Goal: Task Accomplishment & Management: Manage account settings

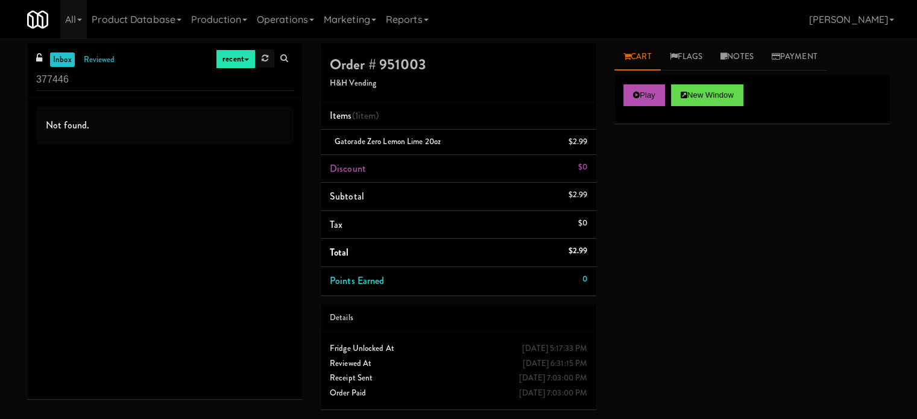
click at [268, 58] on link at bounding box center [265, 58] width 19 height 18
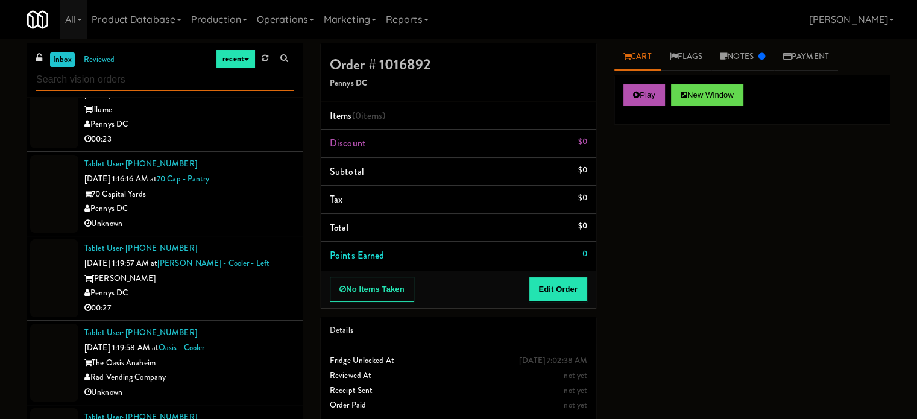
scroll to position [1387, 0]
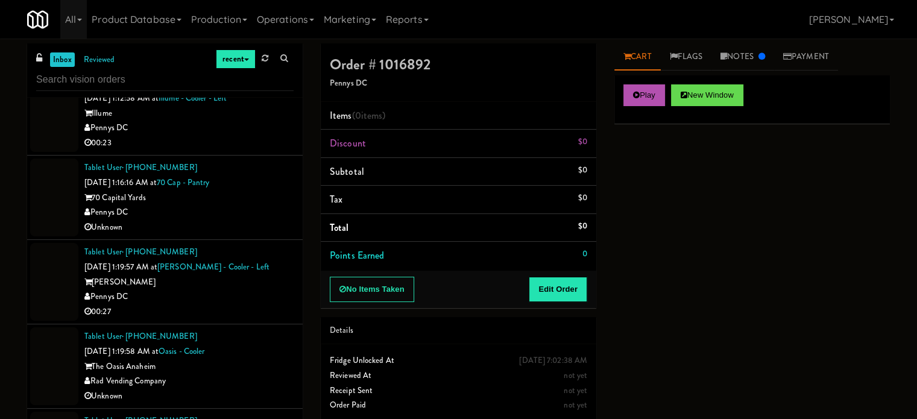
click at [246, 213] on div "Pennys DC" at bounding box center [188, 212] width 209 height 15
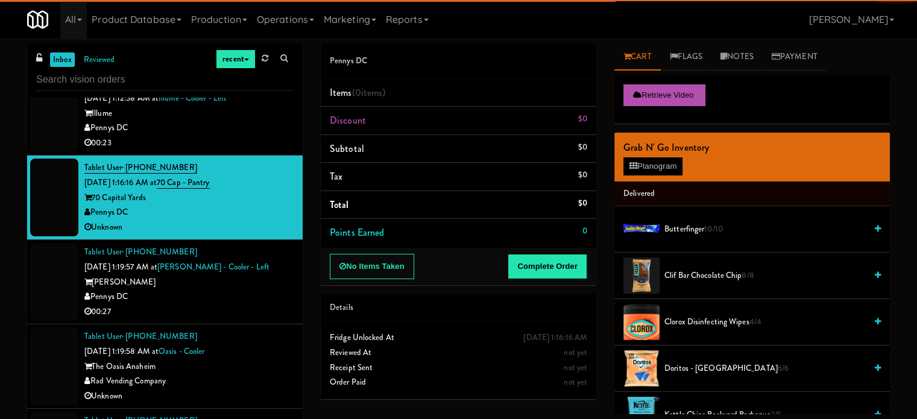
click at [273, 284] on div "[PERSON_NAME]" at bounding box center [188, 282] width 209 height 15
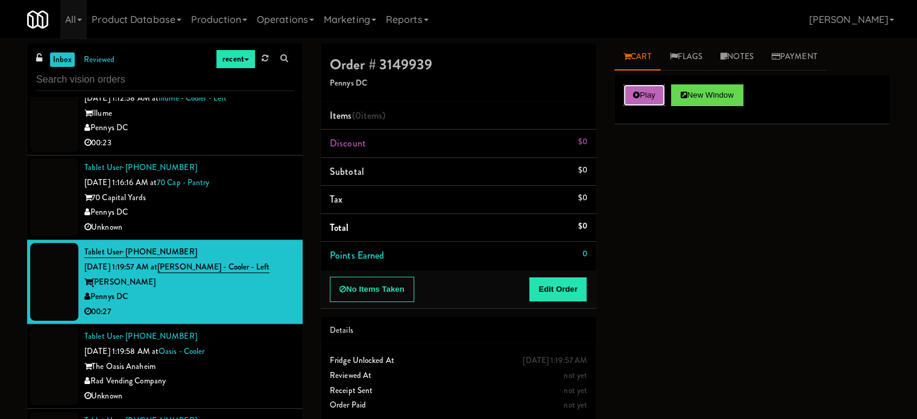
click at [641, 103] on button "Play" at bounding box center [644, 95] width 42 height 22
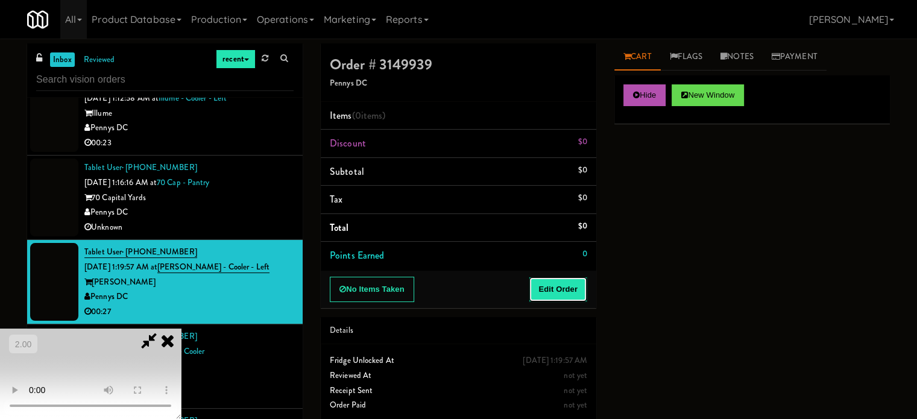
click at [562, 287] on button "Edit Order" at bounding box center [558, 289] width 58 height 25
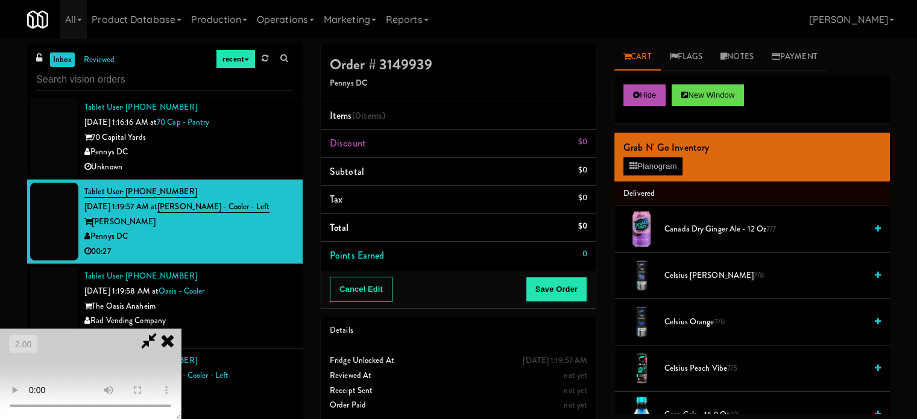
scroll to position [10, 0]
click at [633, 163] on icon at bounding box center [634, 166] width 8 height 8
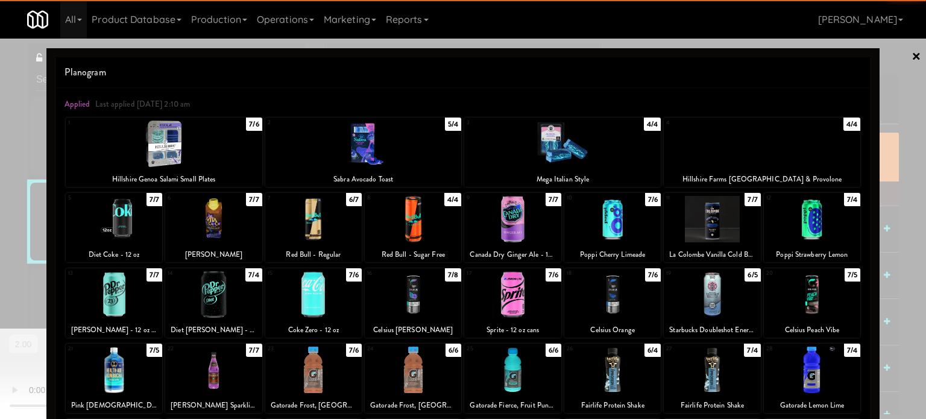
click at [433, 233] on div at bounding box center [413, 219] width 96 height 46
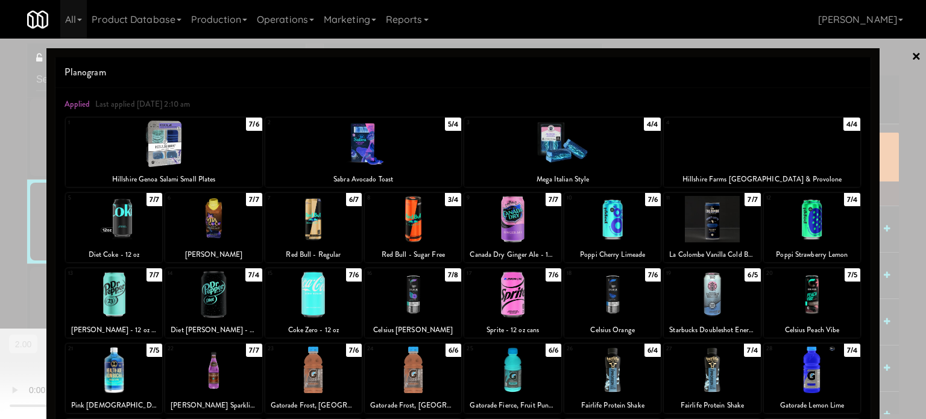
click at [4, 232] on div at bounding box center [463, 209] width 926 height 419
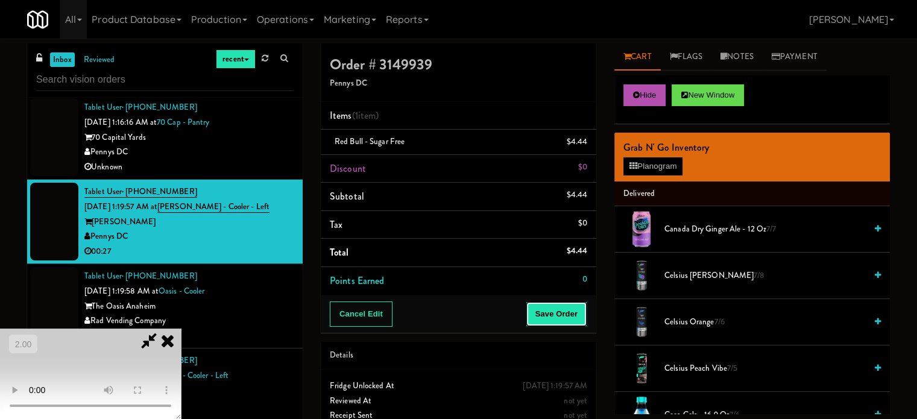
click at [572, 316] on button "Save Order" at bounding box center [557, 313] width 62 height 25
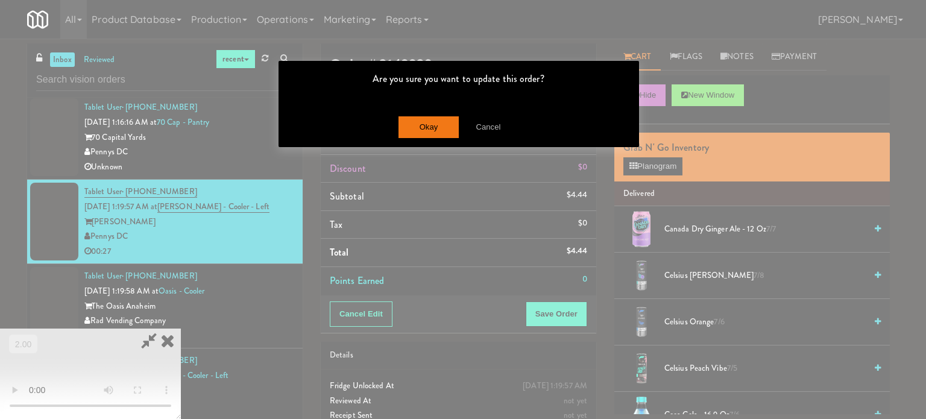
click at [445, 139] on div "Okay Cancel" at bounding box center [459, 127] width 361 height 40
click at [443, 136] on button "Okay" at bounding box center [429, 127] width 60 height 22
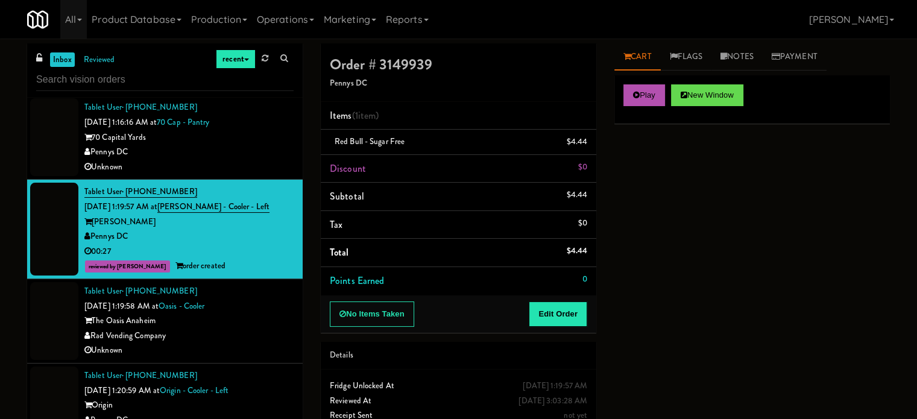
click at [248, 350] on div "Unknown" at bounding box center [188, 350] width 209 height 15
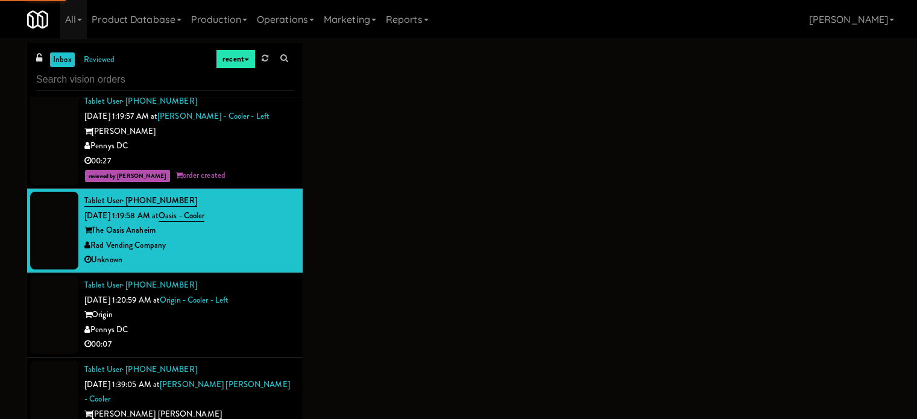
scroll to position [1568, 0]
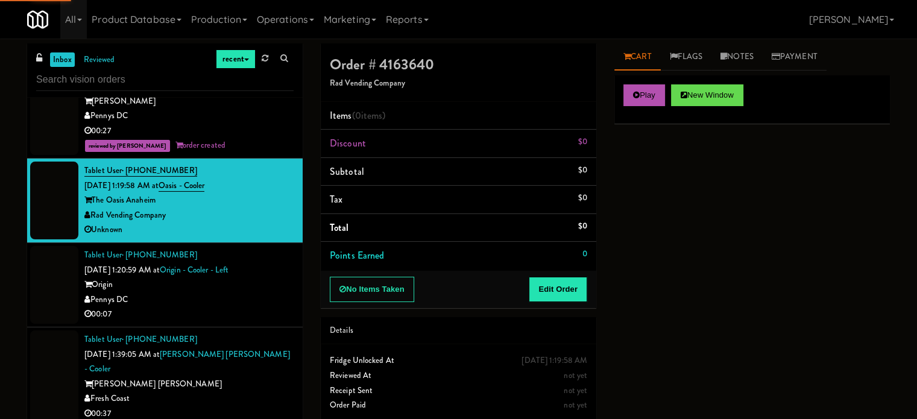
click at [636, 108] on div "Play New Window" at bounding box center [752, 99] width 276 height 48
click at [639, 104] on button "Play" at bounding box center [644, 95] width 42 height 22
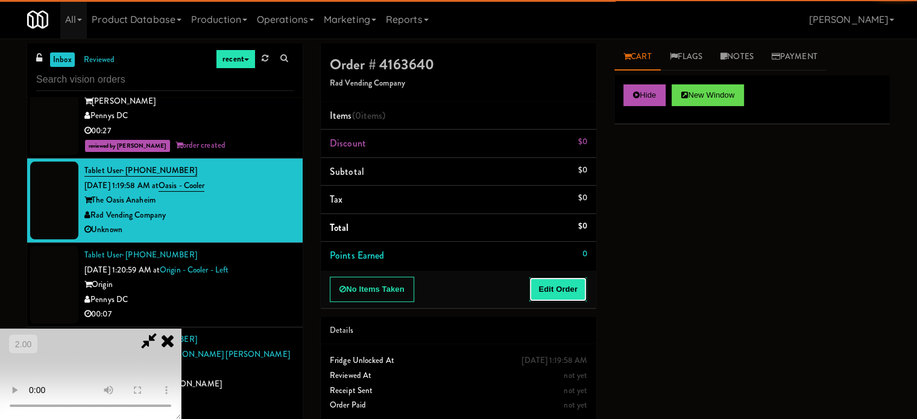
click at [566, 279] on button "Edit Order" at bounding box center [558, 289] width 58 height 25
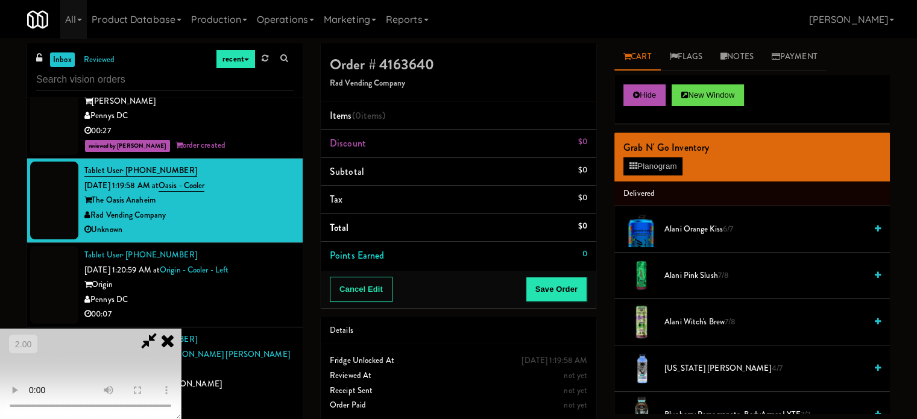
drag, startPoint x: 300, startPoint y: 202, endPoint x: 305, endPoint y: 208, distance: 7.7
click at [181, 329] on video at bounding box center [90, 374] width 181 height 90
drag, startPoint x: 486, startPoint y: 280, endPoint x: 452, endPoint y: 339, distance: 68.4
click at [181, 329] on video at bounding box center [90, 374] width 181 height 90
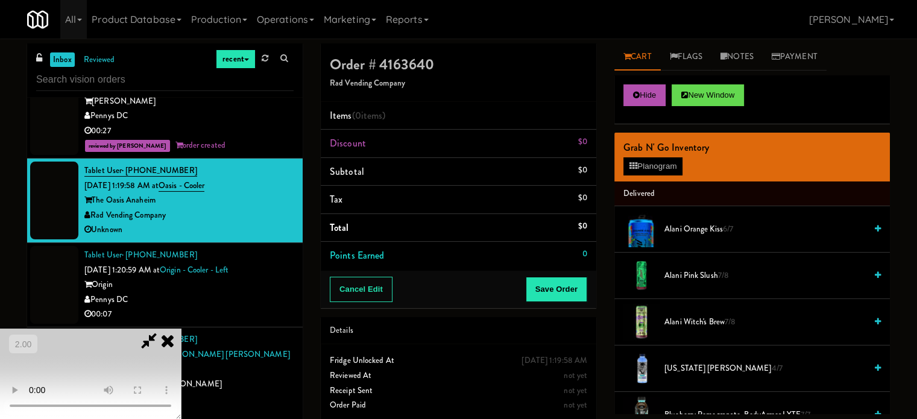
click at [181, 329] on video at bounding box center [90, 374] width 181 height 90
drag, startPoint x: 258, startPoint y: 305, endPoint x: 263, endPoint y: 299, distance: 7.3
click at [181, 329] on video at bounding box center [90, 374] width 181 height 90
drag, startPoint x: 287, startPoint y: 276, endPoint x: 379, endPoint y: 280, distance: 92.4
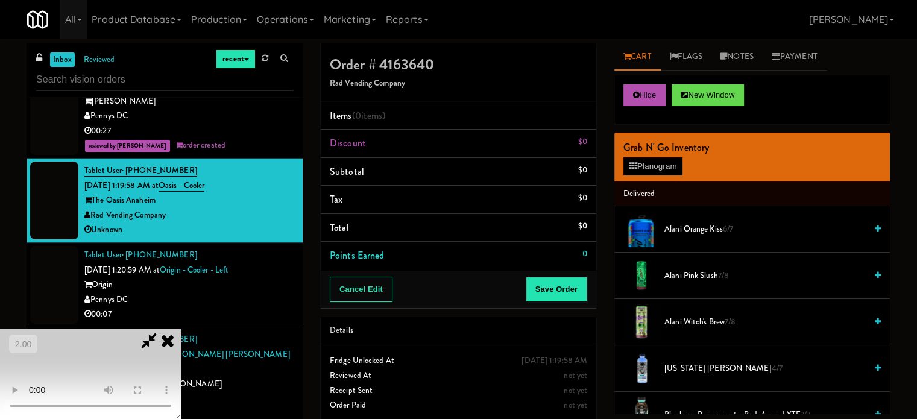
click at [181, 329] on video at bounding box center [90, 374] width 181 height 90
drag, startPoint x: 383, startPoint y: 273, endPoint x: 394, endPoint y: 241, distance: 34.0
click at [181, 329] on video at bounding box center [90, 374] width 181 height 90
click at [640, 175] on div "Grab N' Go Inventory Planogram" at bounding box center [752, 157] width 276 height 49
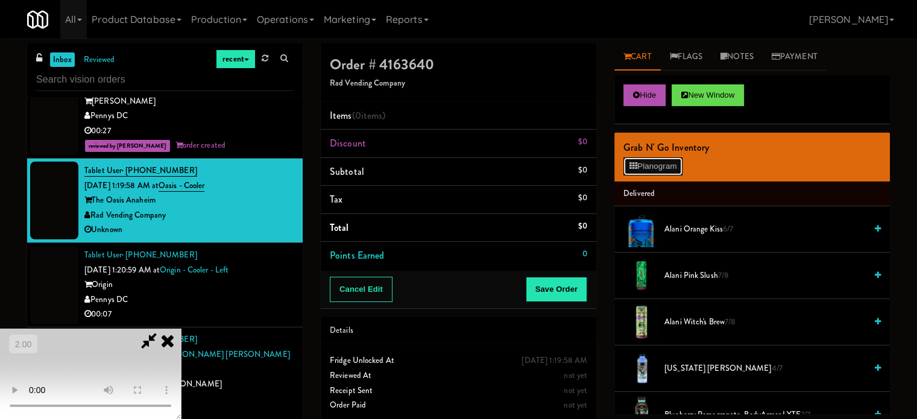
click at [642, 171] on button "Planogram" at bounding box center [652, 166] width 59 height 18
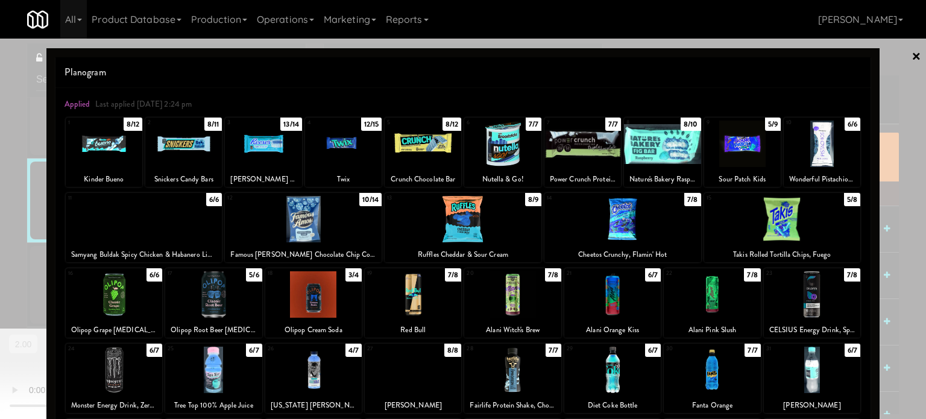
click at [21, 195] on div at bounding box center [463, 209] width 926 height 419
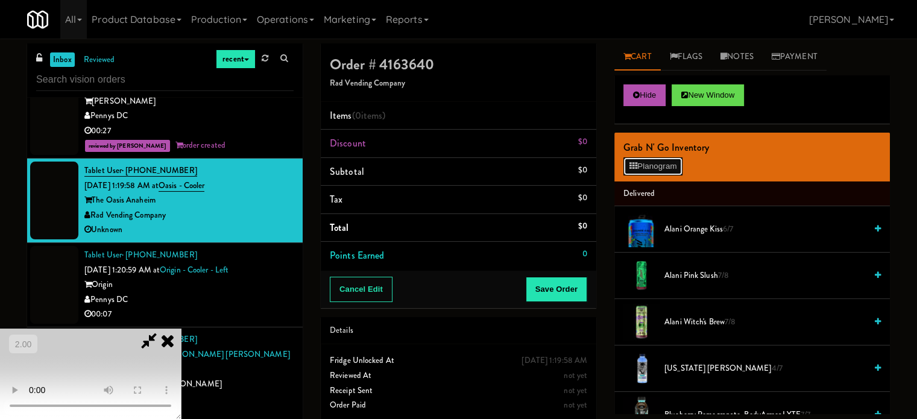
click at [655, 171] on button "Planogram" at bounding box center [652, 166] width 59 height 18
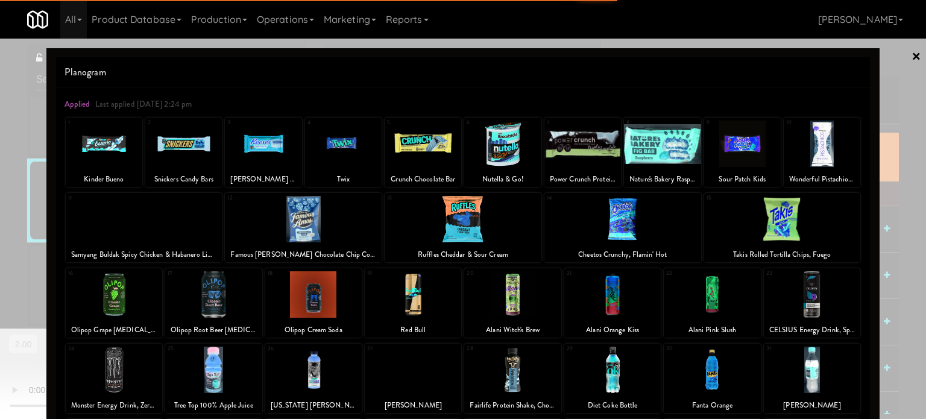
click at [872, 130] on div "× Planogram Applied Last applied [DATE] 2:24 pm 1 Kinder Bueno 2 Snickers Candy…" at bounding box center [463, 209] width 926 height 419
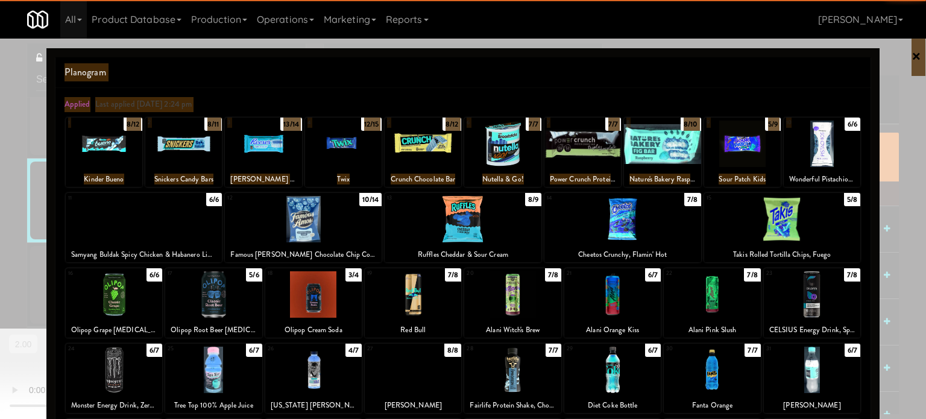
click at [890, 128] on div at bounding box center [463, 209] width 926 height 419
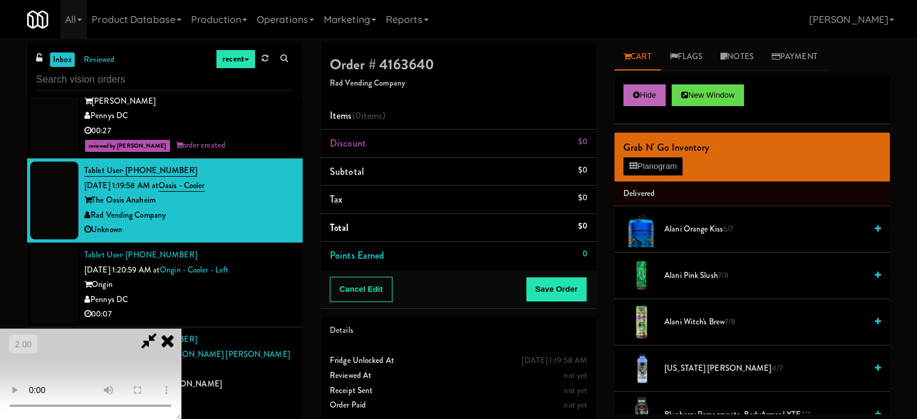
drag, startPoint x: 654, startPoint y: 81, endPoint x: 650, endPoint y: 86, distance: 6.5
click at [651, 84] on div "Hide New Window" at bounding box center [752, 99] width 276 height 48
click at [649, 87] on button "Hide" at bounding box center [644, 95] width 42 height 22
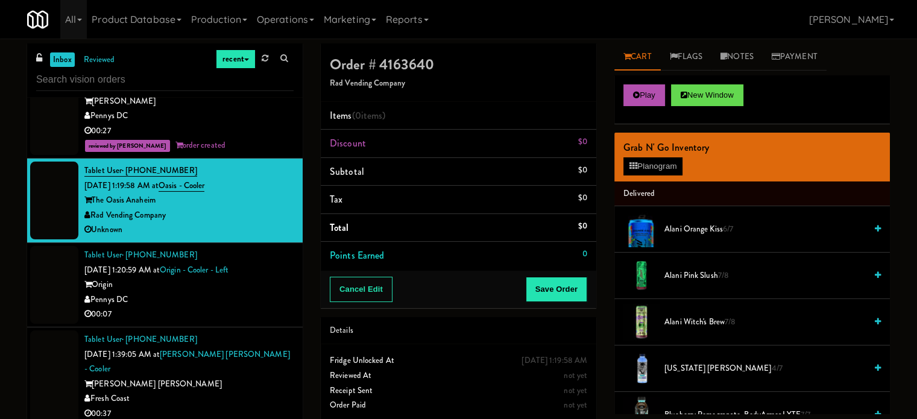
drag, startPoint x: 270, startPoint y: 132, endPoint x: 270, endPoint y: 183, distance: 50.7
click at [269, 134] on div "00:27" at bounding box center [188, 131] width 209 height 15
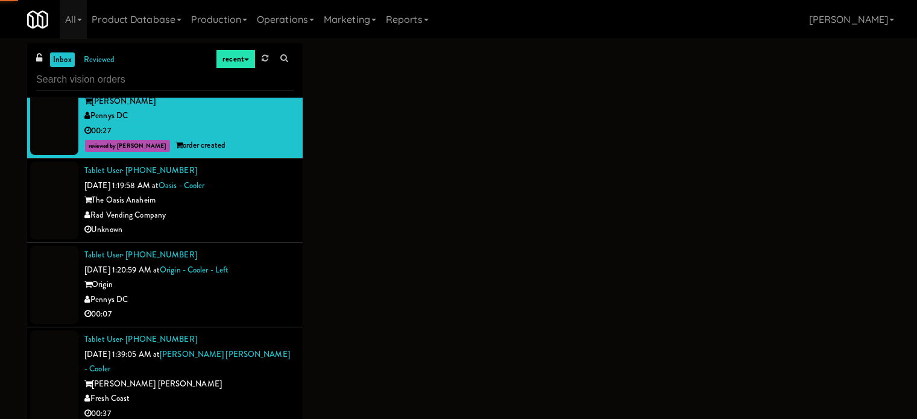
drag, startPoint x: 270, startPoint y: 183, endPoint x: 268, endPoint y: 198, distance: 15.8
click at [270, 184] on div "Tablet User · (310) 910-3325 [DATE] 1:19:58 AM at [GEOGRAPHIC_DATA] The Oasis A…" at bounding box center [188, 200] width 209 height 74
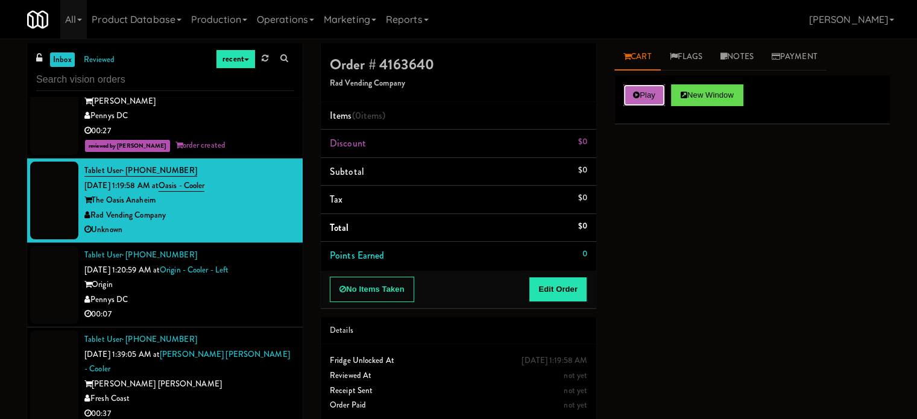
drag, startPoint x: 637, startPoint y: 94, endPoint x: 634, endPoint y: 104, distance: 10.1
click at [637, 95] on icon at bounding box center [636, 95] width 7 height 8
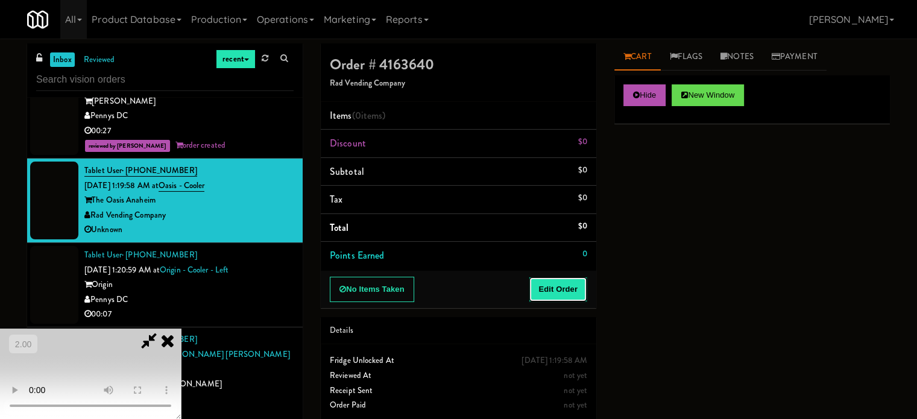
click at [560, 286] on button "Edit Order" at bounding box center [558, 289] width 58 height 25
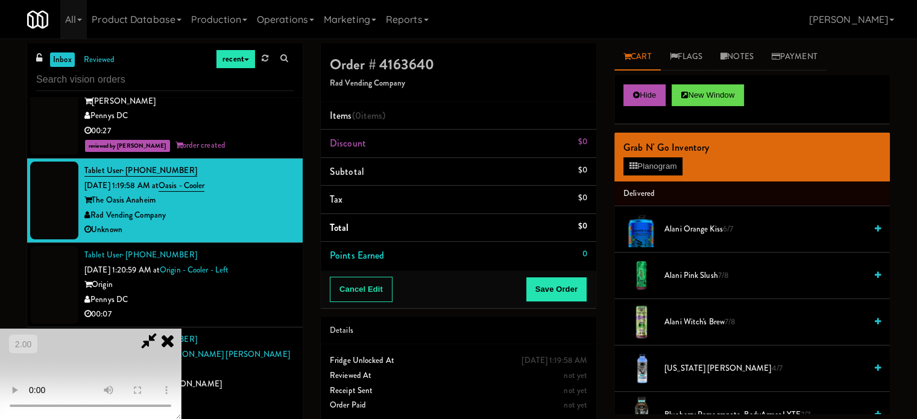
click at [181, 329] on video at bounding box center [90, 374] width 181 height 90
drag, startPoint x: 298, startPoint y: 258, endPoint x: 303, endPoint y: 277, distance: 19.9
click at [181, 329] on video at bounding box center [90, 374] width 181 height 90
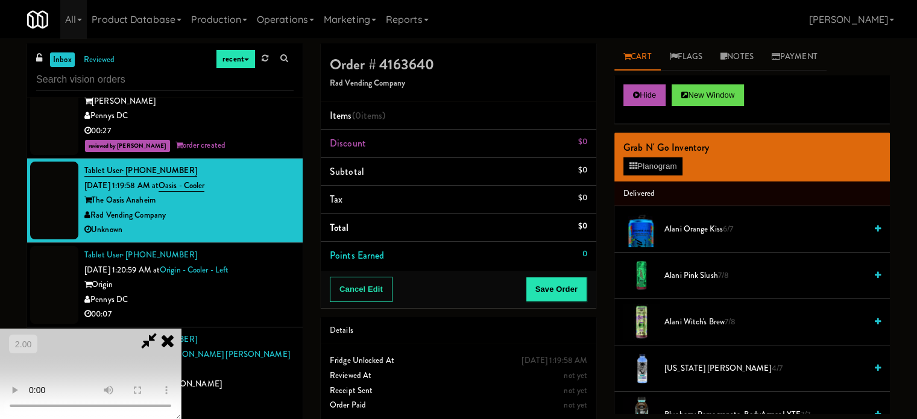
click at [181, 329] on video at bounding box center [90, 374] width 181 height 90
drag, startPoint x: 323, startPoint y: 279, endPoint x: 352, endPoint y: 286, distance: 30.3
click at [181, 329] on video at bounding box center [90, 374] width 181 height 90
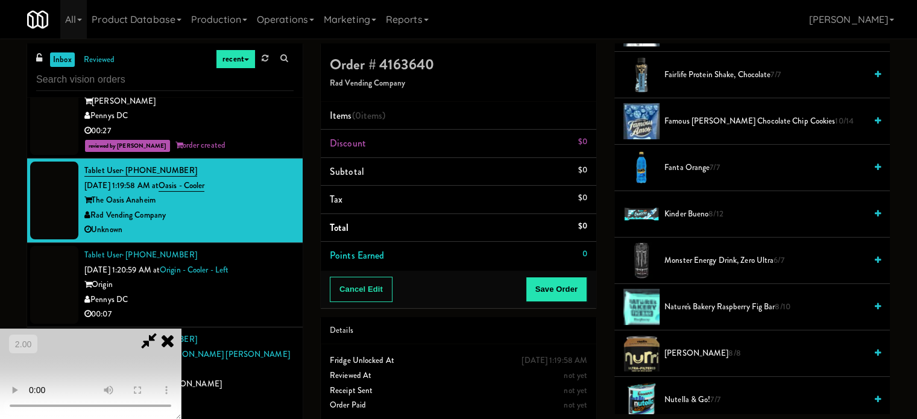
scroll to position [724, 0]
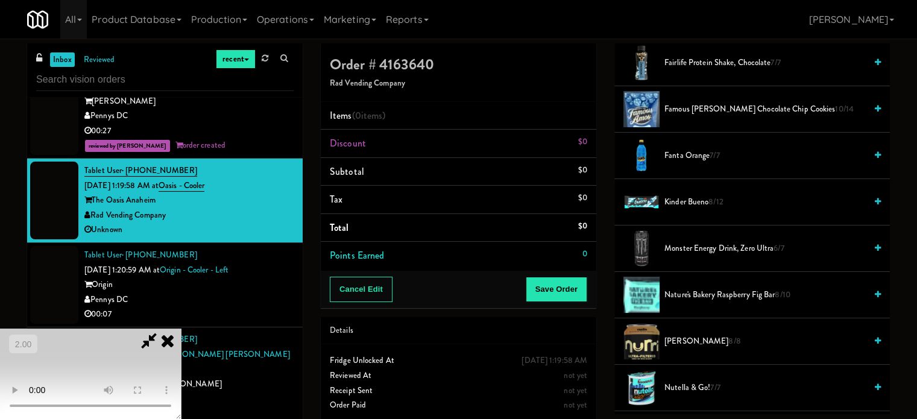
click at [707, 294] on span "Nature's Bakery Raspberry Fig Bar 8/10" at bounding box center [764, 295] width 201 height 15
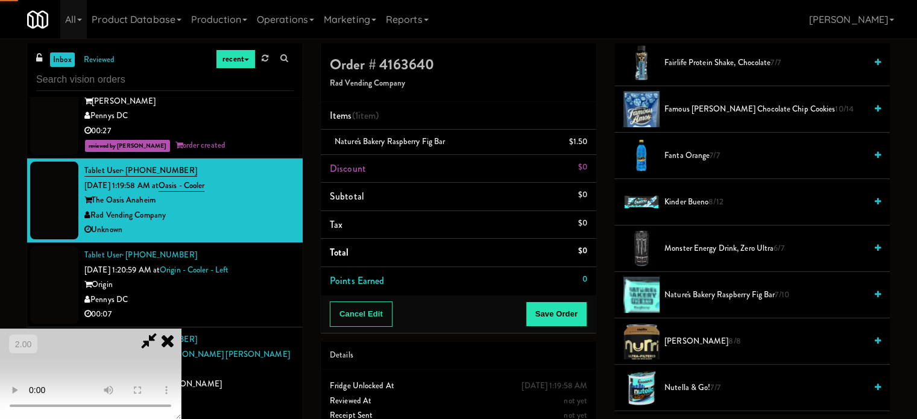
click at [712, 294] on span "Nature's Bakery Raspberry Fig Bar 7/10" at bounding box center [764, 295] width 201 height 15
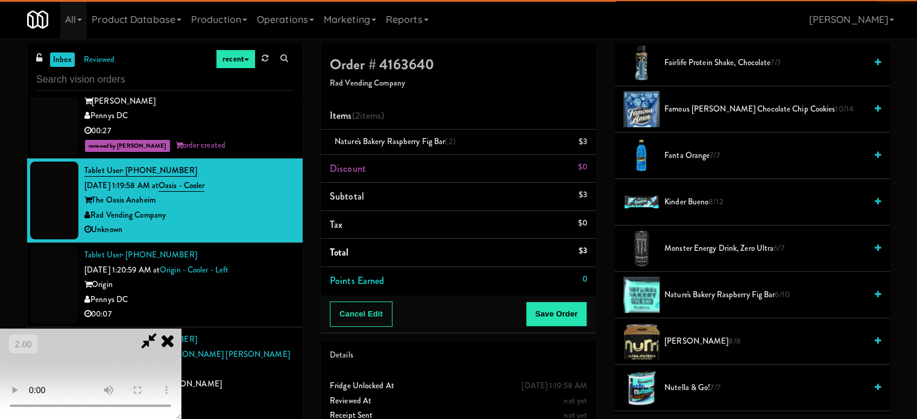
click at [181, 329] on video at bounding box center [90, 374] width 181 height 90
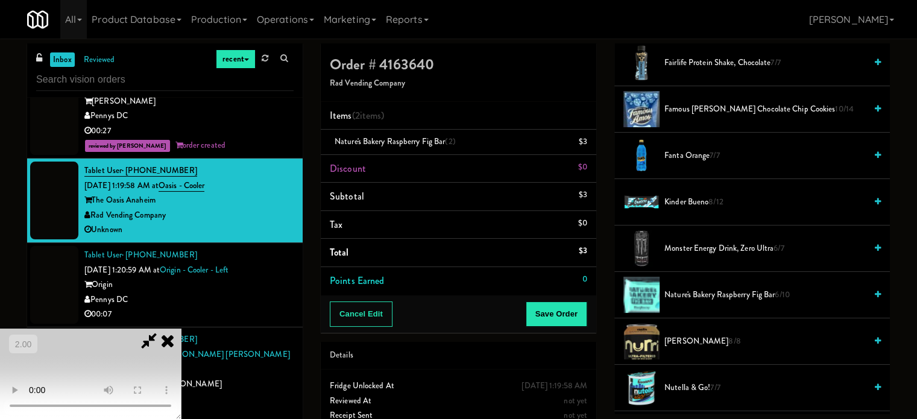
click at [181, 329] on video at bounding box center [90, 374] width 181 height 90
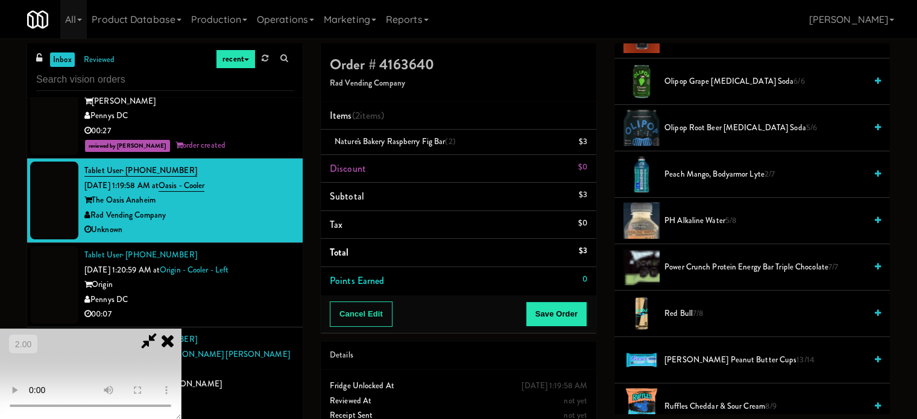
scroll to position [1206, 0]
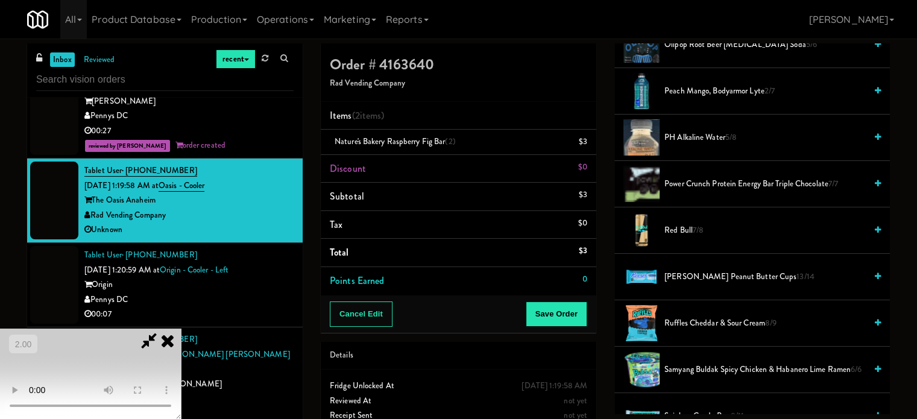
click at [713, 141] on span "pH Alkaline Water 5/8" at bounding box center [764, 137] width 201 height 15
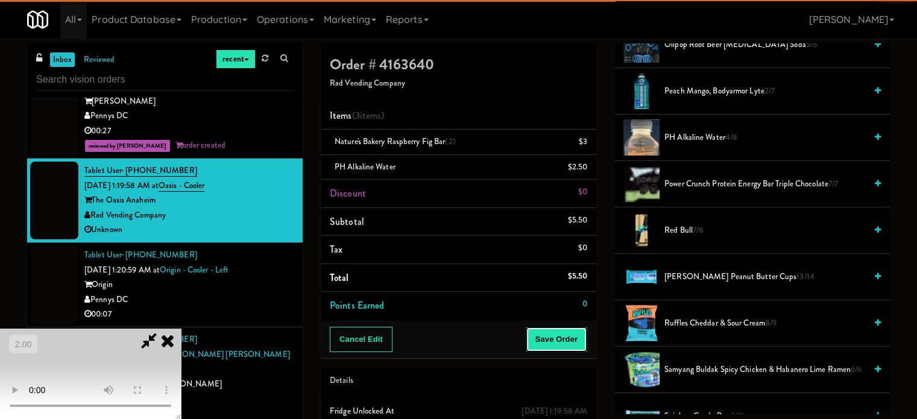
click at [575, 336] on button "Save Order" at bounding box center [557, 339] width 62 height 25
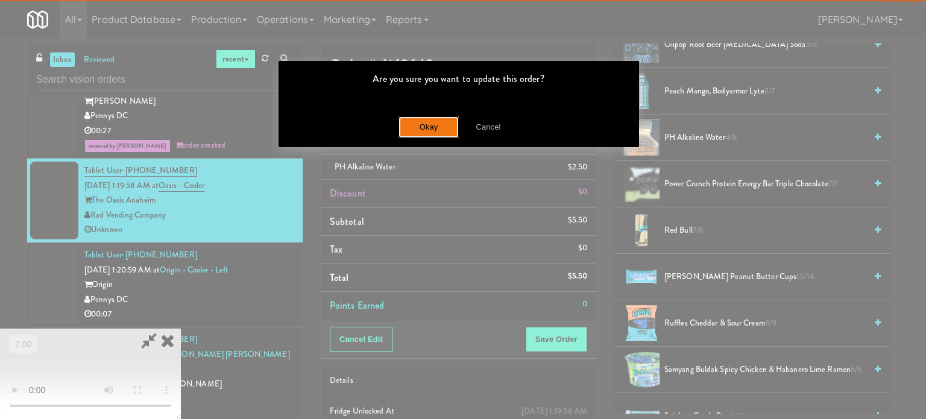
click at [424, 128] on button "Okay" at bounding box center [429, 127] width 60 height 22
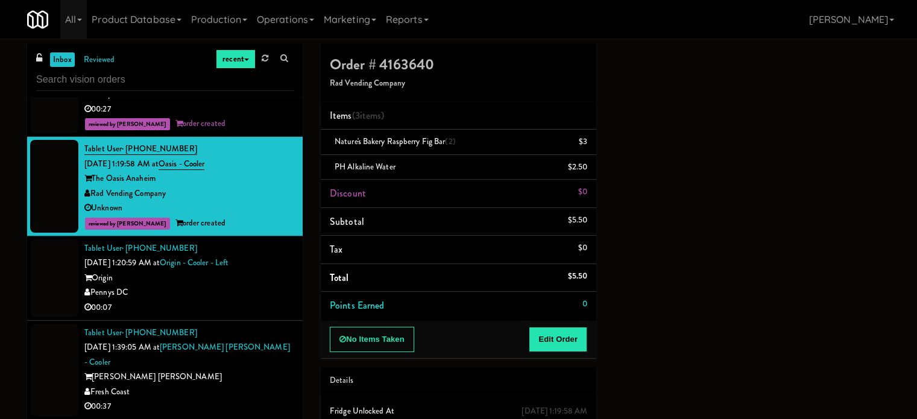
scroll to position [1628, 0]
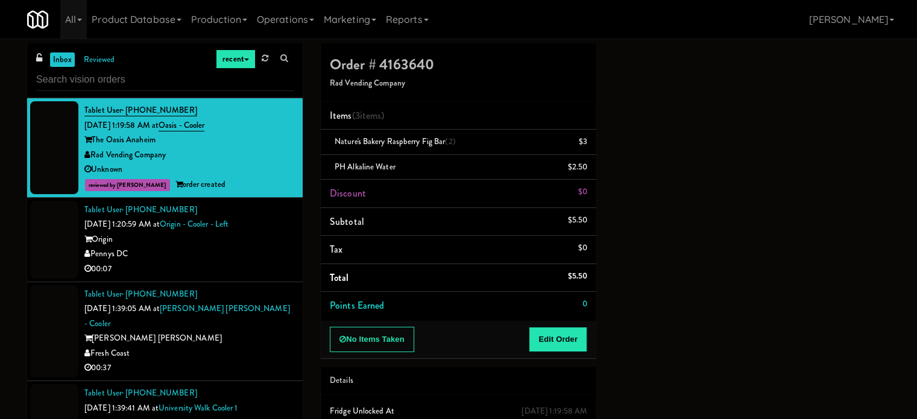
click at [276, 232] on div "Origin" at bounding box center [188, 239] width 209 height 15
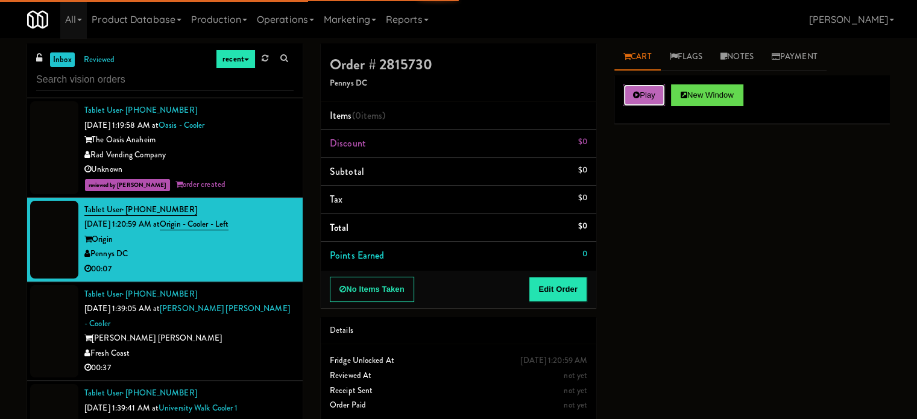
click at [632, 94] on button "Play" at bounding box center [644, 95] width 42 height 22
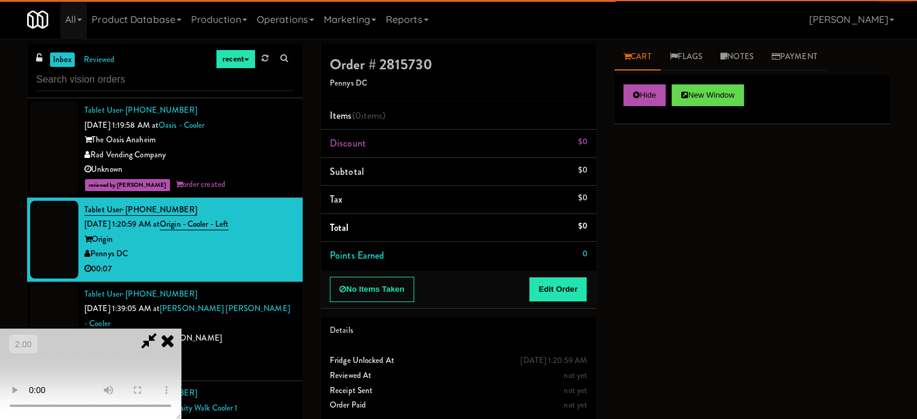
drag, startPoint x: 559, startPoint y: 274, endPoint x: 552, endPoint y: 286, distance: 14.1
click at [558, 275] on div "No Items Taken Edit Order" at bounding box center [459, 289] width 276 height 37
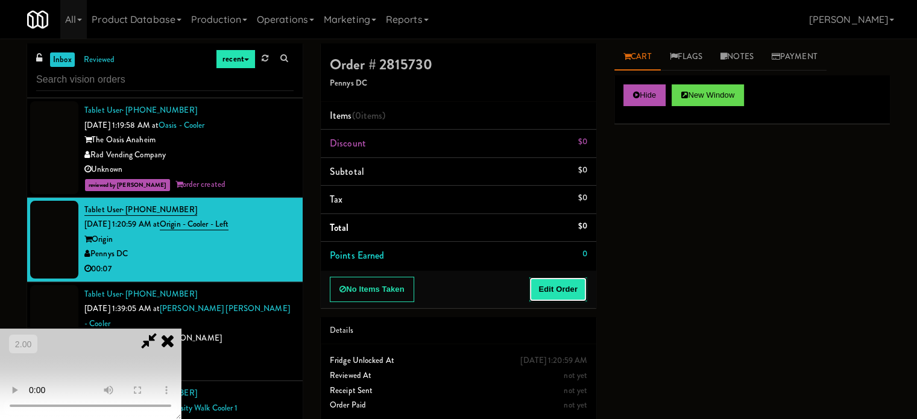
click at [552, 286] on button "Edit Order" at bounding box center [558, 289] width 58 height 25
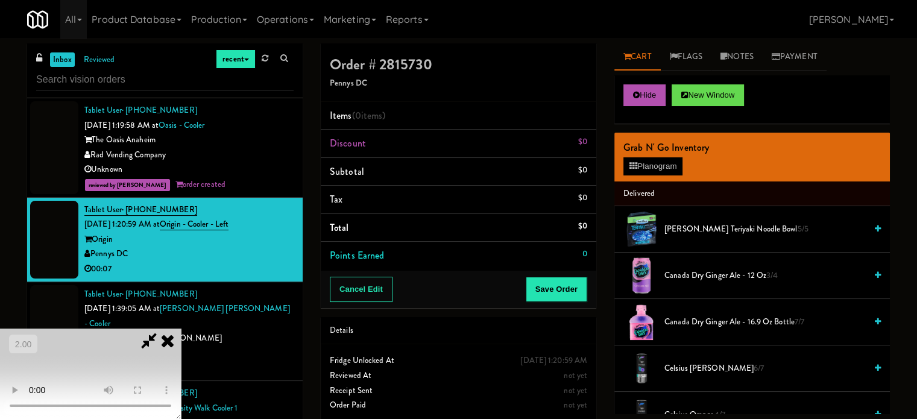
scroll to position [191, 0]
click at [181, 329] on video at bounding box center [90, 374] width 181 height 90
drag, startPoint x: 327, startPoint y: 289, endPoint x: 362, endPoint y: 293, distance: 35.8
click at [181, 329] on video at bounding box center [90, 374] width 181 height 90
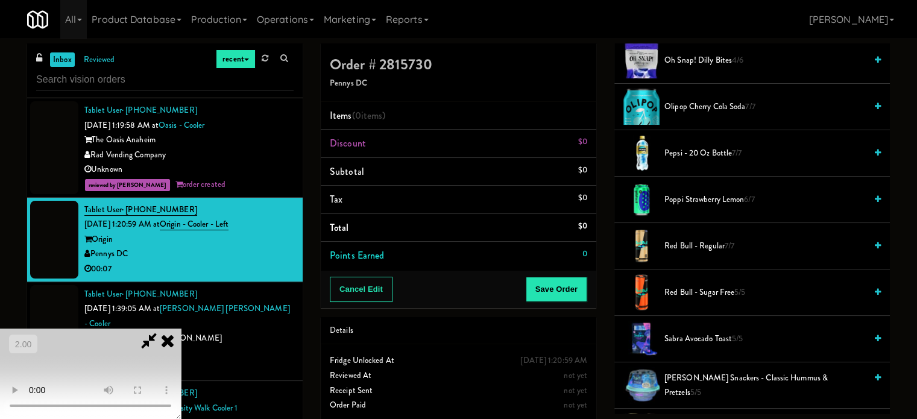
scroll to position [1146, 0]
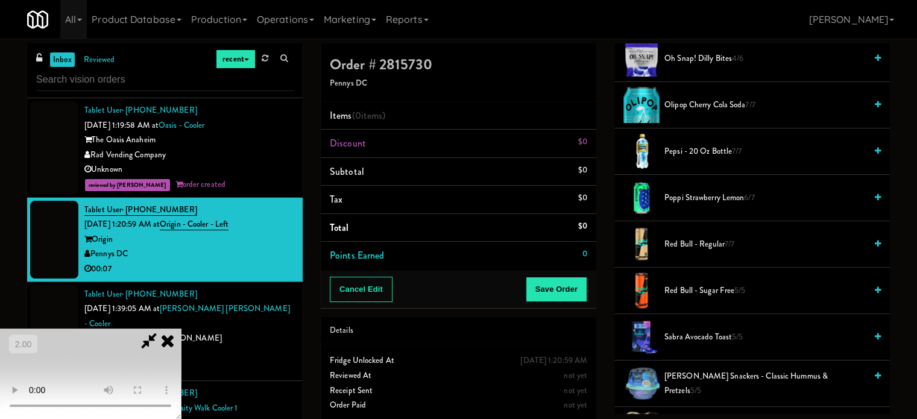
click at [696, 152] on span "Pepsi - 20 oz bottle 7/7" at bounding box center [764, 151] width 201 height 15
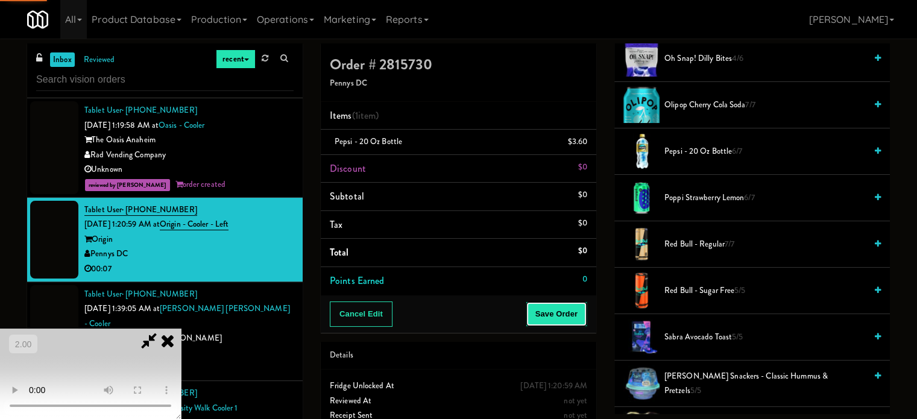
click at [569, 306] on button "Save Order" at bounding box center [557, 313] width 62 height 25
click at [572, 318] on button "Save Order" at bounding box center [557, 313] width 62 height 25
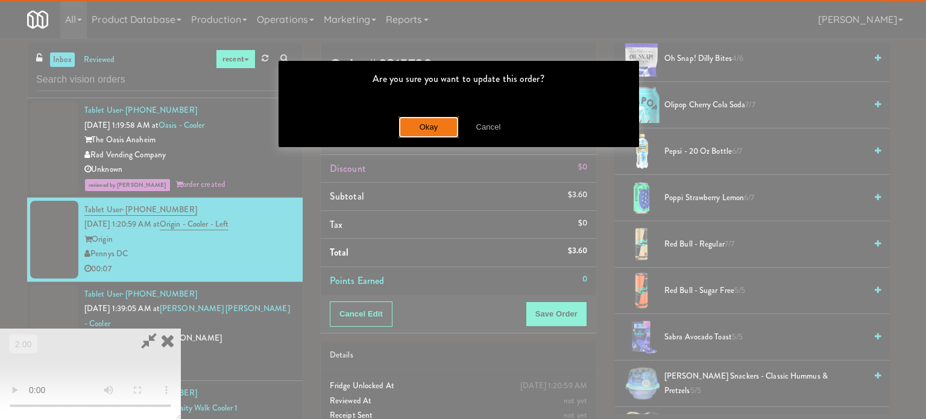
click at [428, 134] on button "Okay" at bounding box center [429, 127] width 60 height 22
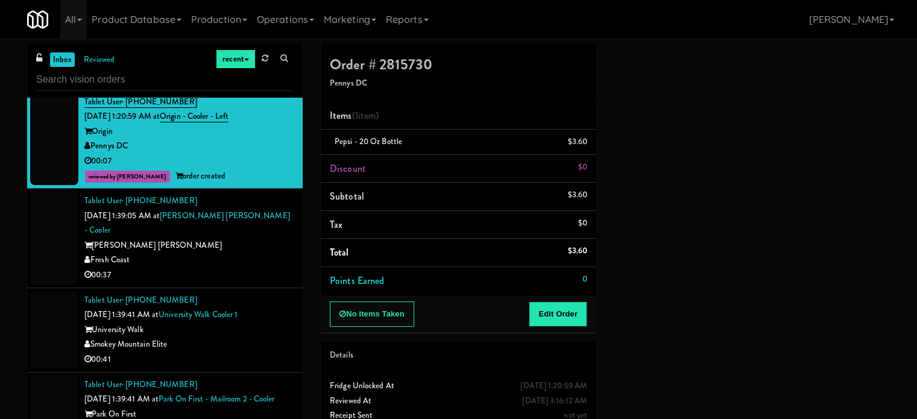
scroll to position [1749, 0]
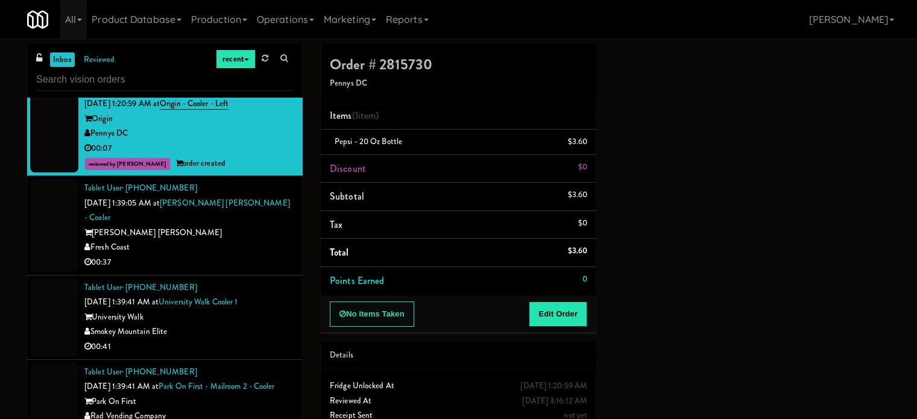
click at [273, 240] on div "Fresh Coast" at bounding box center [188, 247] width 209 height 15
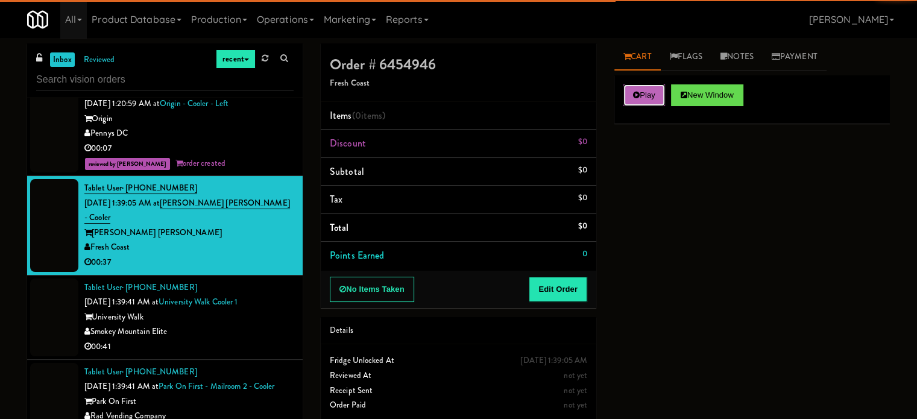
click at [632, 98] on button "Play" at bounding box center [644, 95] width 42 height 22
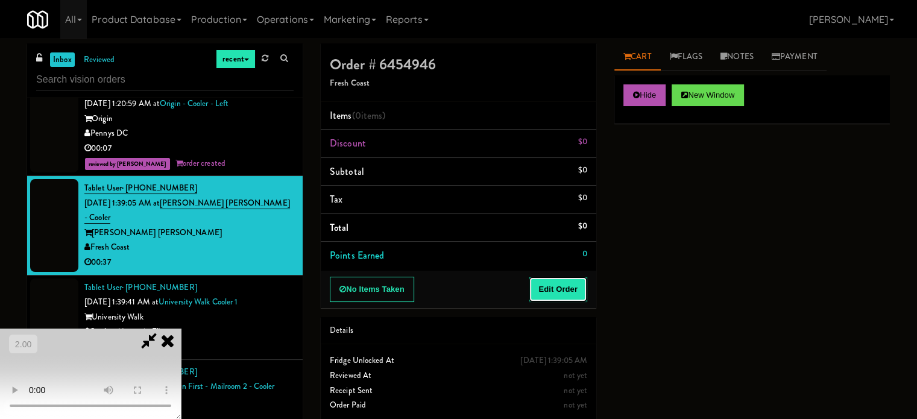
click at [584, 285] on button "Edit Order" at bounding box center [558, 289] width 58 height 25
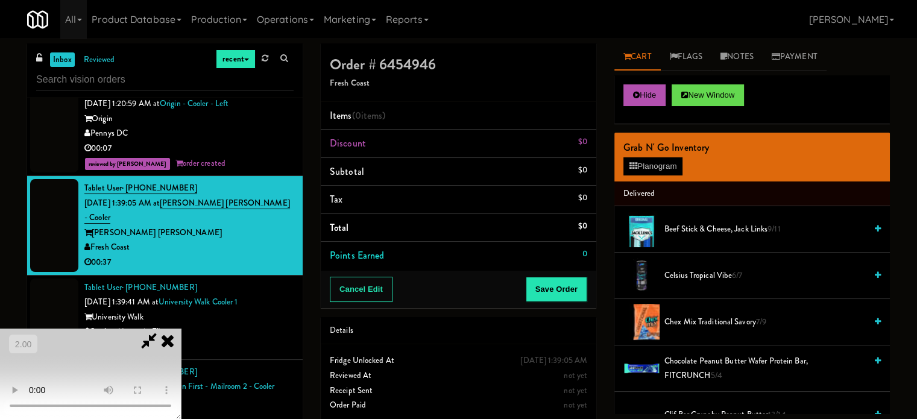
scroll to position [60, 0]
click at [181, 329] on video at bounding box center [90, 374] width 181 height 90
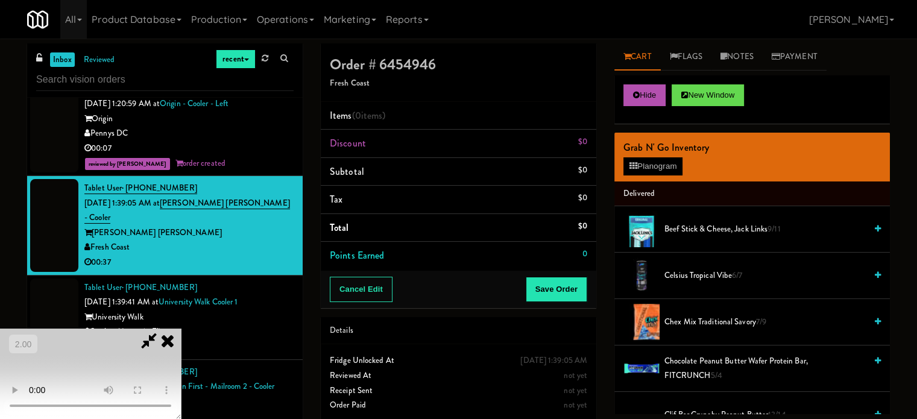
click at [181, 329] on video at bounding box center [90, 374] width 181 height 90
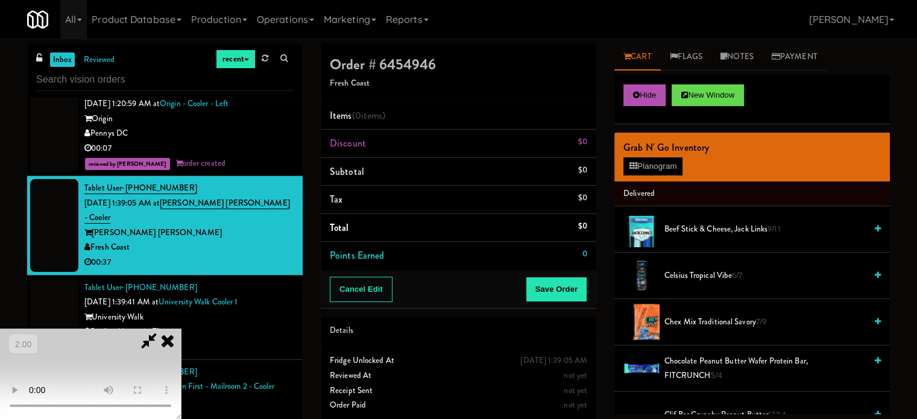
click at [181, 329] on video at bounding box center [90, 374] width 181 height 90
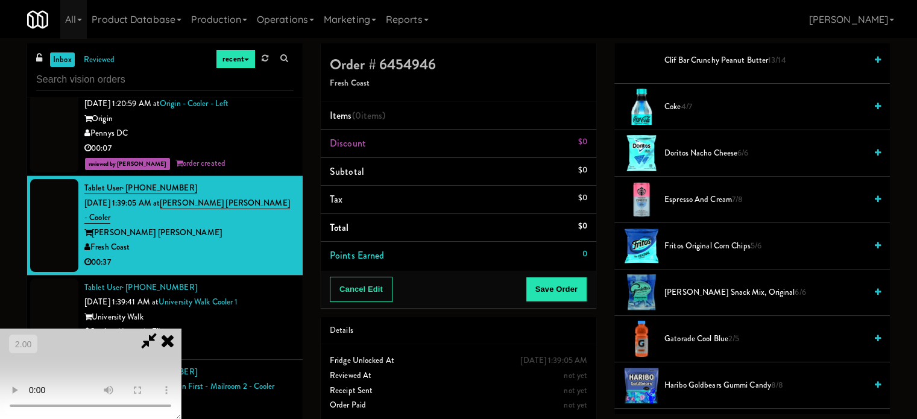
scroll to position [362, 0]
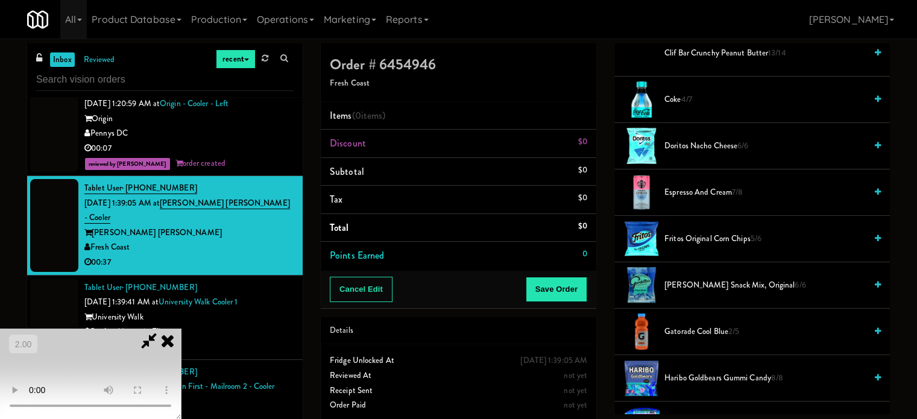
click at [694, 147] on span "Doritos Nacho Cheese 6/6" at bounding box center [764, 146] width 201 height 15
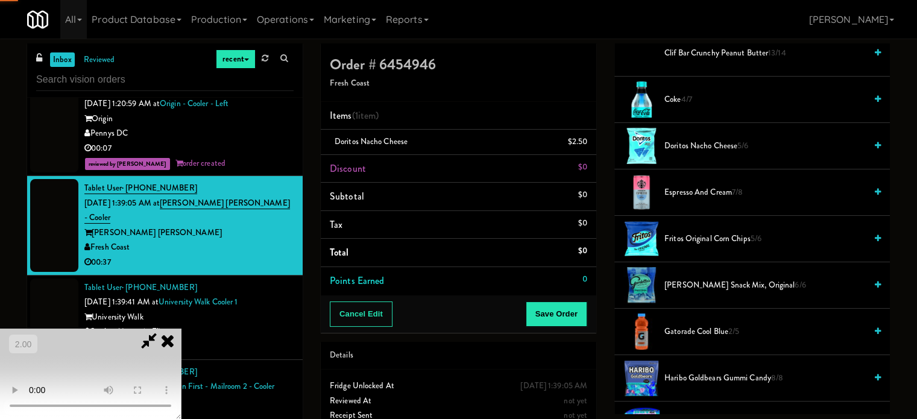
click at [181, 329] on video at bounding box center [90, 374] width 181 height 90
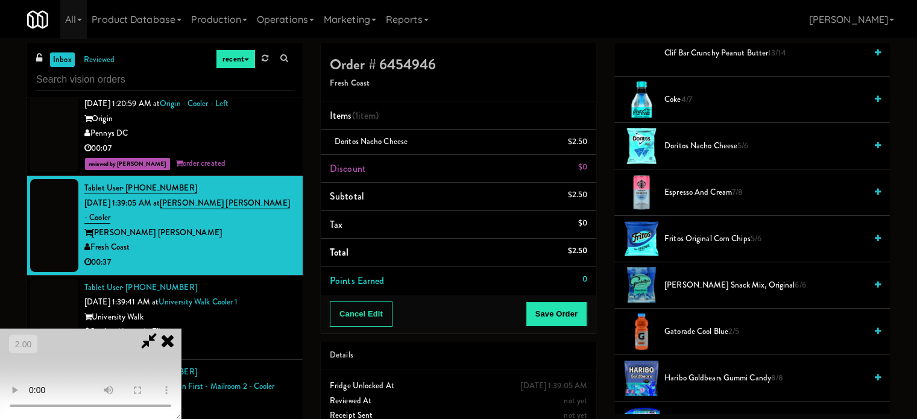
click at [181, 329] on video at bounding box center [90, 374] width 181 height 90
click at [681, 145] on span "Doritos Nacho Cheese 5/6" at bounding box center [764, 146] width 201 height 15
click at [181, 329] on video at bounding box center [90, 374] width 181 height 90
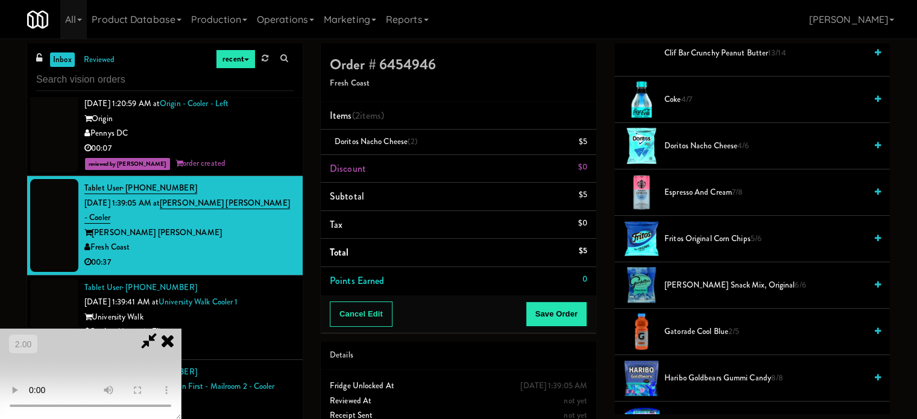
scroll to position [130, 0]
click at [181, 329] on video at bounding box center [90, 374] width 181 height 90
click at [695, 102] on span "Coke 4/7" at bounding box center [764, 99] width 201 height 15
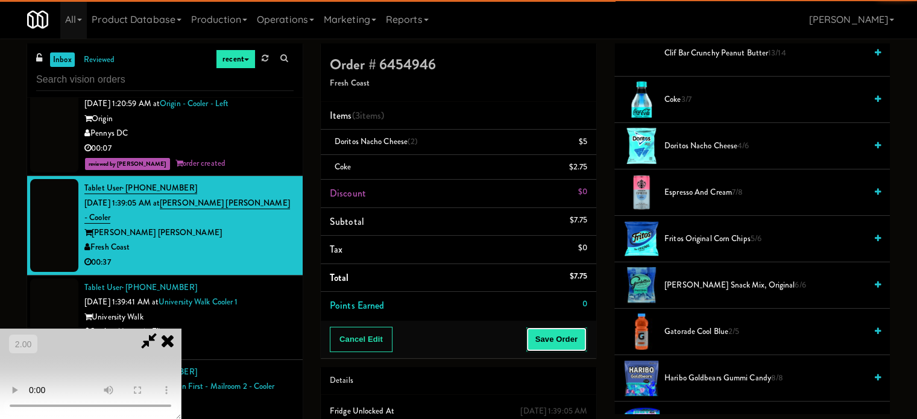
click at [560, 330] on button "Save Order" at bounding box center [557, 339] width 62 height 25
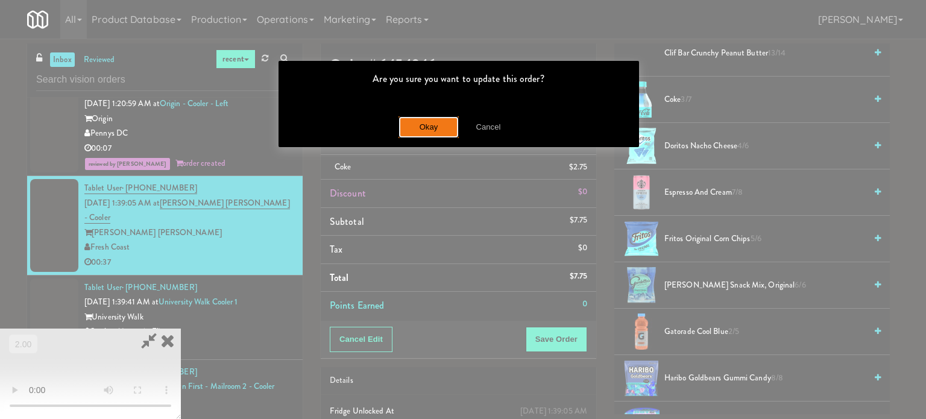
click at [444, 120] on button "Okay" at bounding box center [429, 127] width 60 height 22
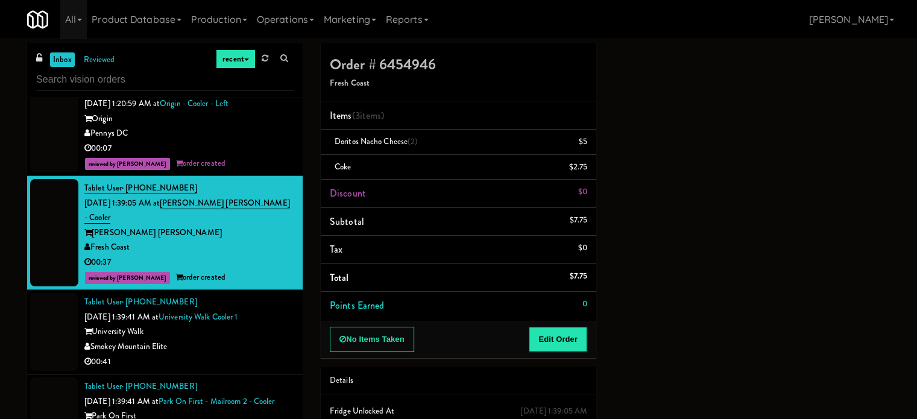
scroll to position [0, 0]
click at [235, 355] on div "00:41" at bounding box center [188, 362] width 209 height 15
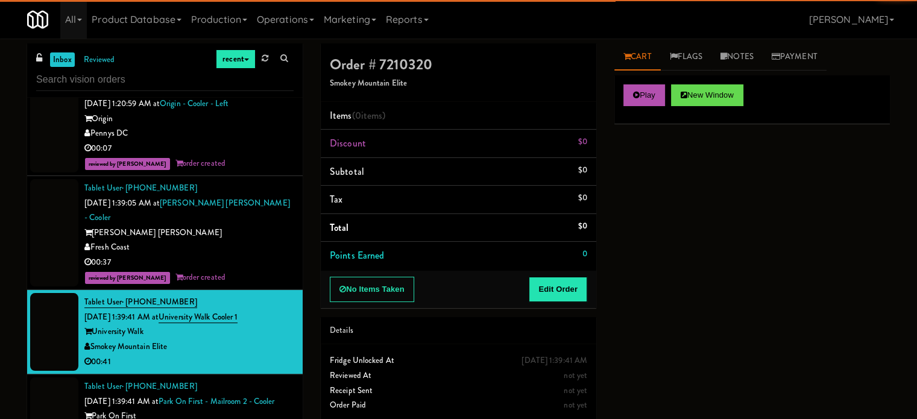
drag, startPoint x: 663, startPoint y: 77, endPoint x: 658, endPoint y: 81, distance: 6.8
click at [663, 79] on div "Play New Window" at bounding box center [752, 99] width 276 height 48
click at [654, 88] on button "Play" at bounding box center [644, 95] width 42 height 22
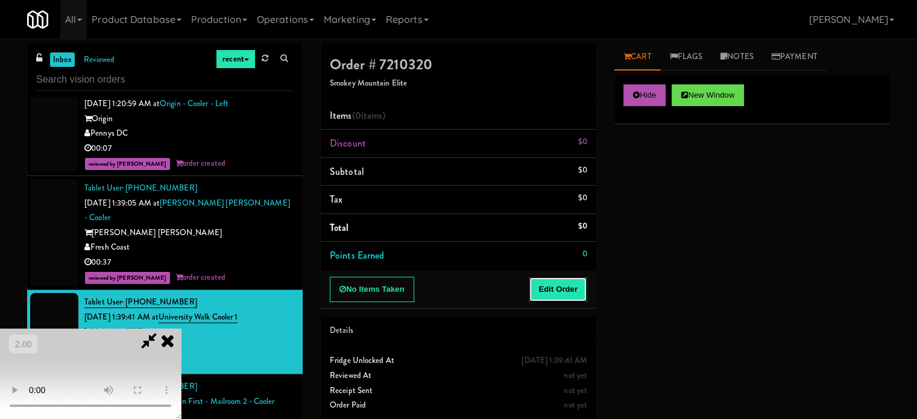
click at [569, 277] on button "Edit Order" at bounding box center [558, 289] width 58 height 25
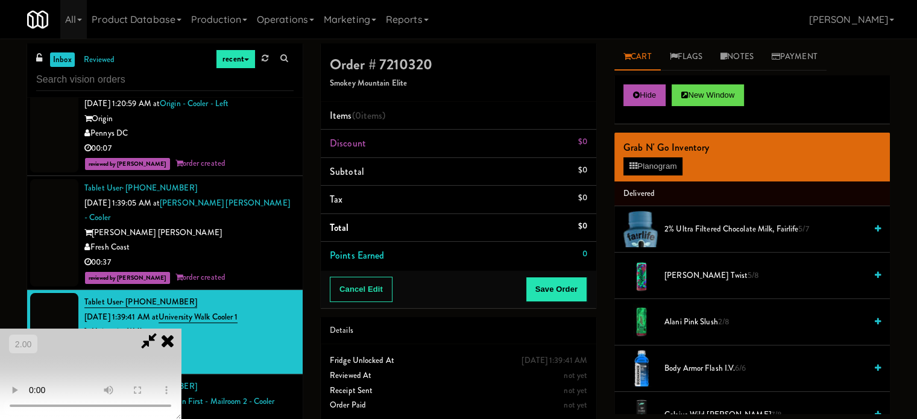
scroll to position [181, 0]
click at [181, 329] on video at bounding box center [90, 374] width 181 height 90
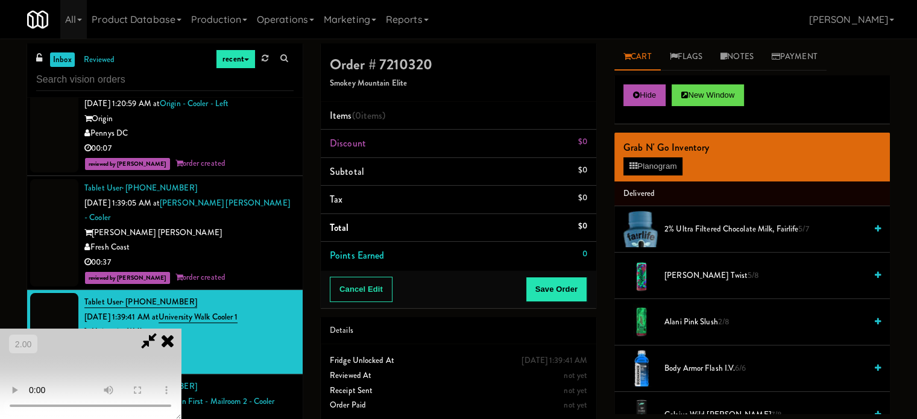
scroll to position [10, 0]
click at [181, 329] on video at bounding box center [90, 374] width 181 height 90
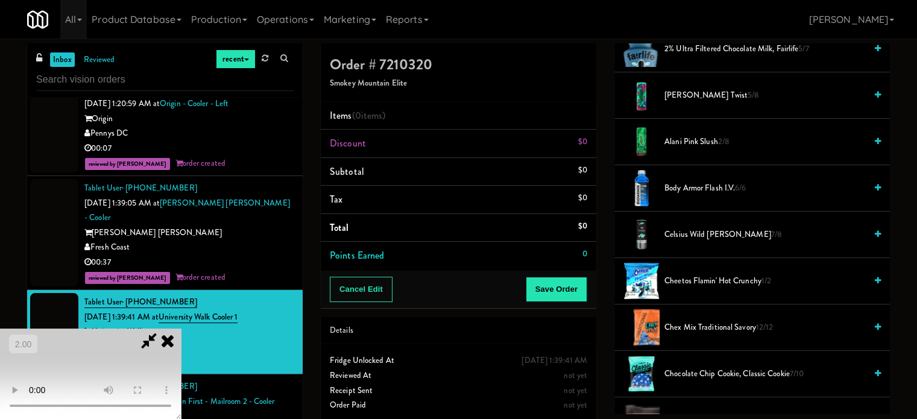
scroll to position [181, 0]
click at [686, 273] on span "Cheetos Flamin' Hot Crunchy 1/2" at bounding box center [764, 280] width 201 height 15
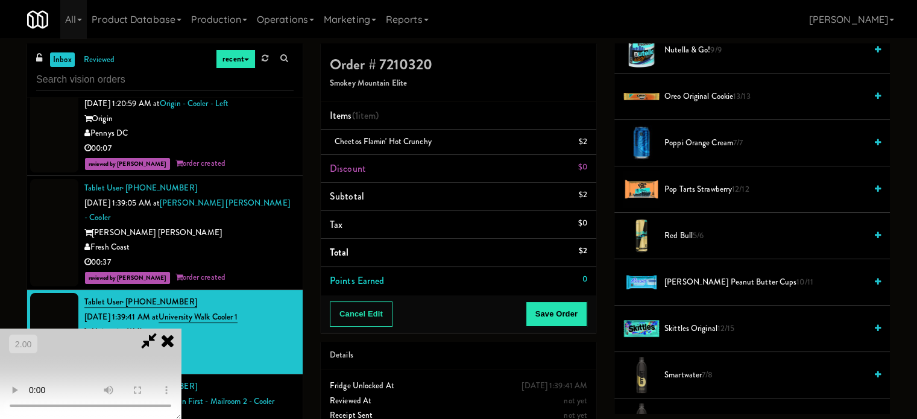
scroll to position [1206, 0]
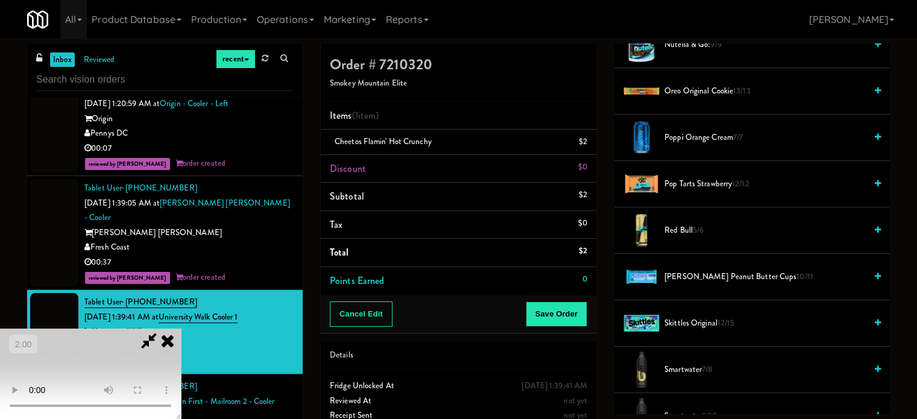
click at [716, 271] on span "[PERSON_NAME] Peanut Butter Cups 10/11" at bounding box center [764, 277] width 201 height 15
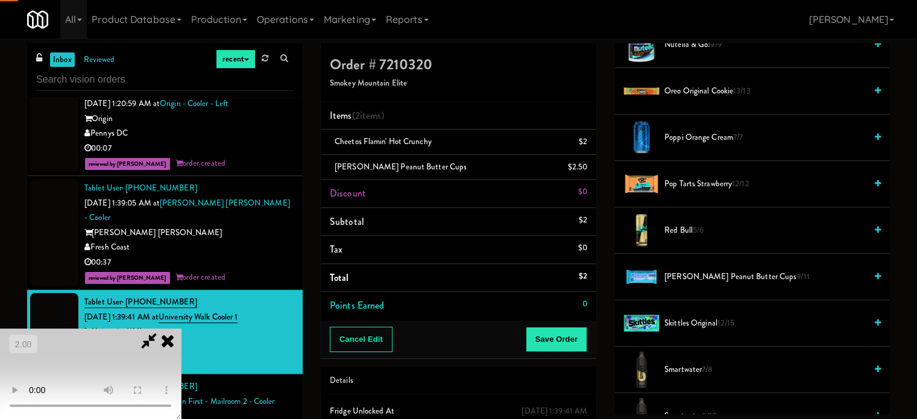
click at [181, 329] on video at bounding box center [90, 374] width 181 height 90
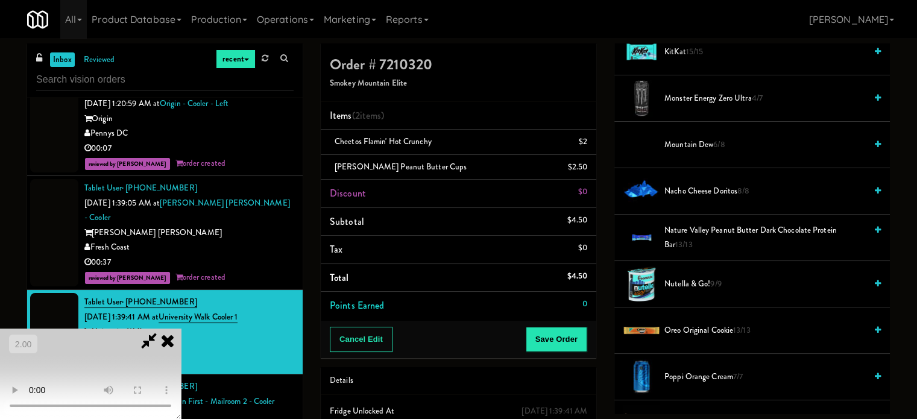
scroll to position [965, 0]
click at [709, 198] on li "Nacho Cheese Doritos 8/8" at bounding box center [752, 193] width 276 height 46
click at [710, 192] on span "Nacho Cheese Doritos 8/8" at bounding box center [764, 193] width 201 height 15
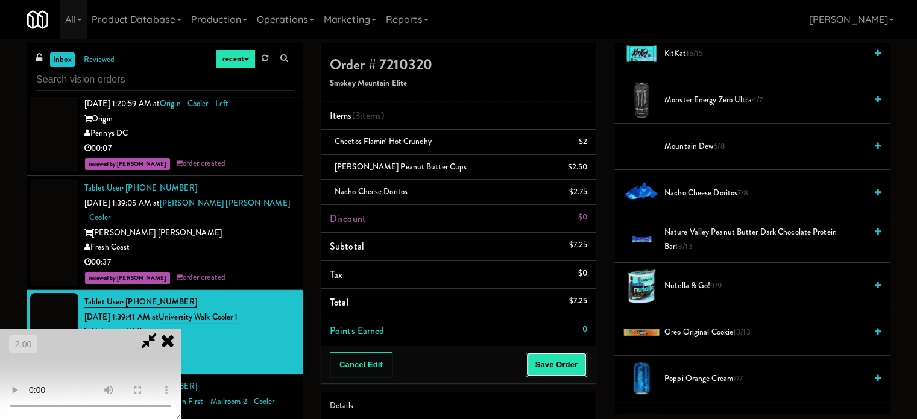
click at [573, 355] on button "Save Order" at bounding box center [557, 364] width 62 height 25
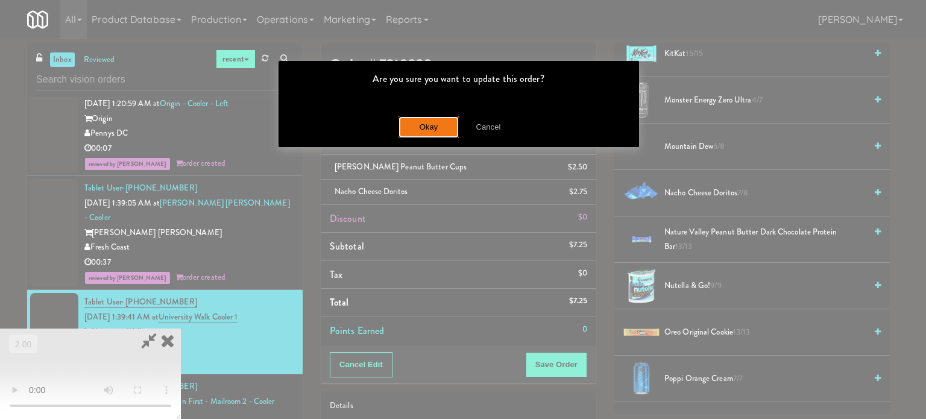
click at [448, 125] on button "Okay" at bounding box center [429, 127] width 60 height 22
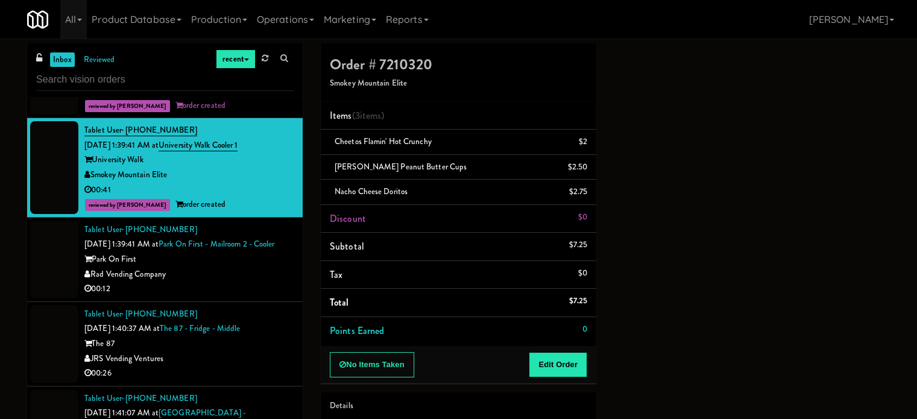
scroll to position [1930, 0]
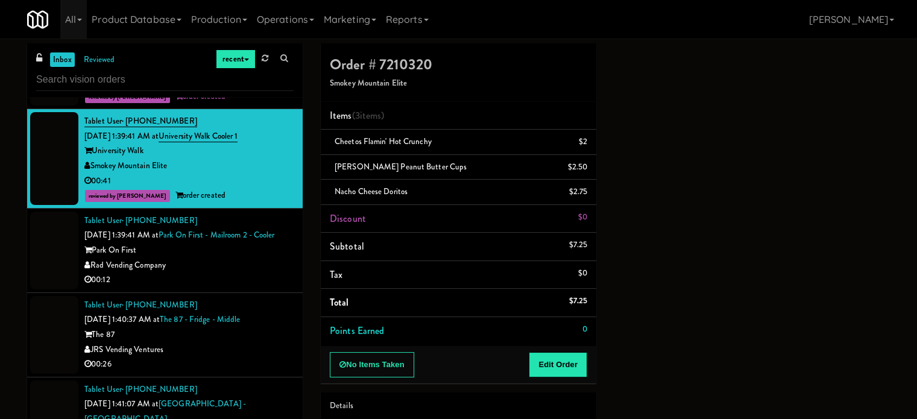
click at [242, 248] on div "Park On First" at bounding box center [188, 250] width 209 height 15
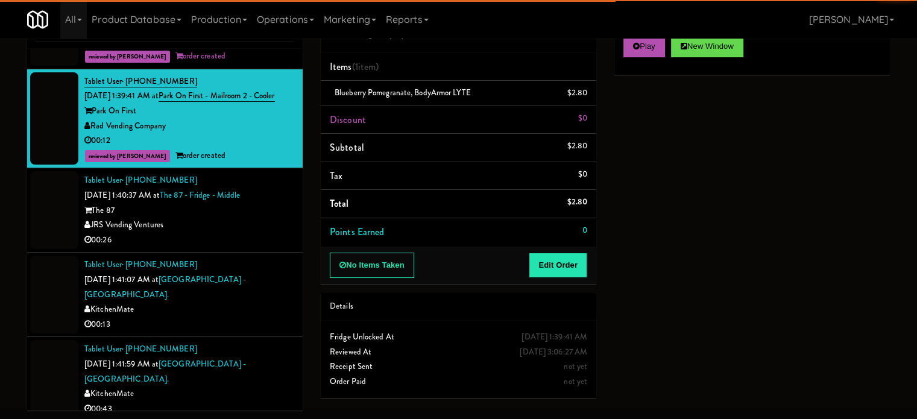
scroll to position [2050, 0]
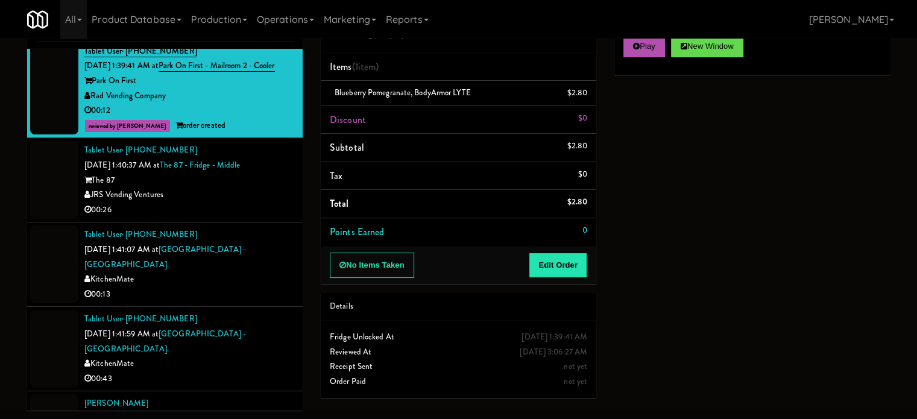
click at [266, 212] on div "00:26" at bounding box center [188, 210] width 209 height 15
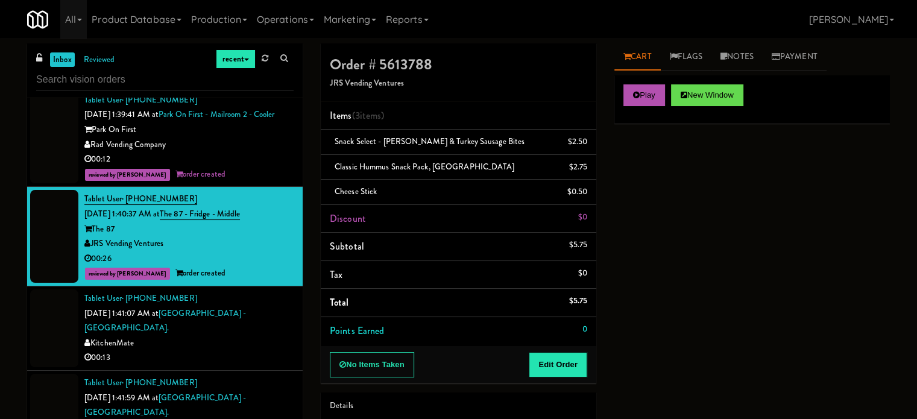
drag, startPoint x: 222, startPoint y: 333, endPoint x: 232, endPoint y: 335, distance: 9.7
click at [222, 350] on div "00:13" at bounding box center [188, 357] width 209 height 15
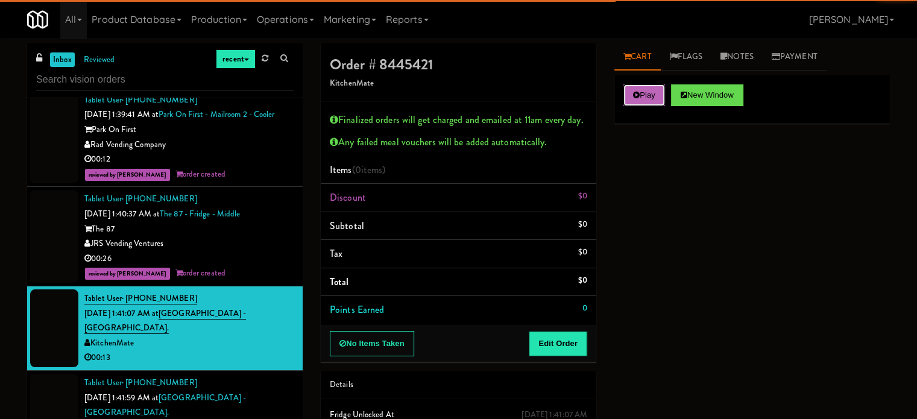
click at [653, 101] on button "Play" at bounding box center [644, 95] width 42 height 22
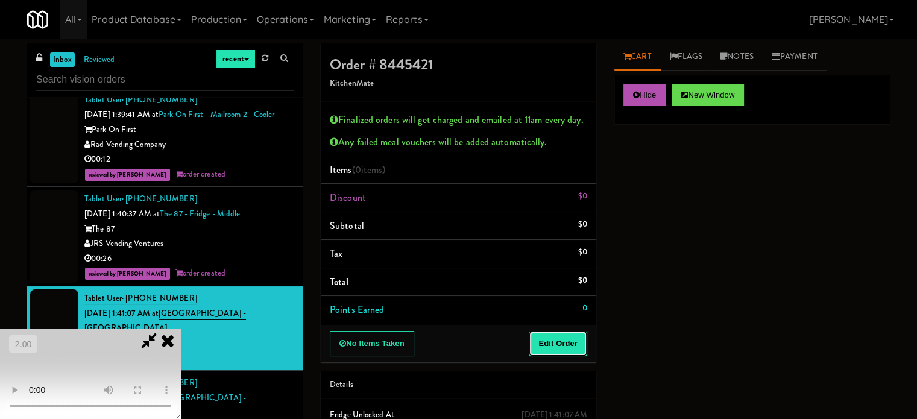
click at [566, 332] on button "Edit Order" at bounding box center [558, 343] width 58 height 25
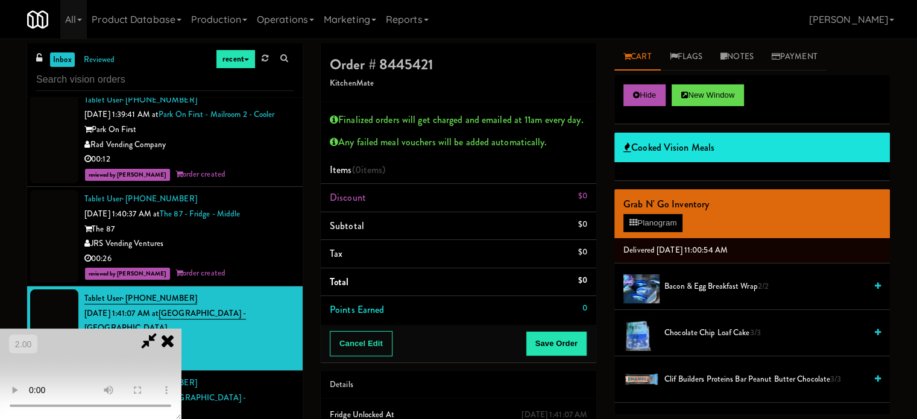
click at [181, 329] on video at bounding box center [90, 374] width 181 height 90
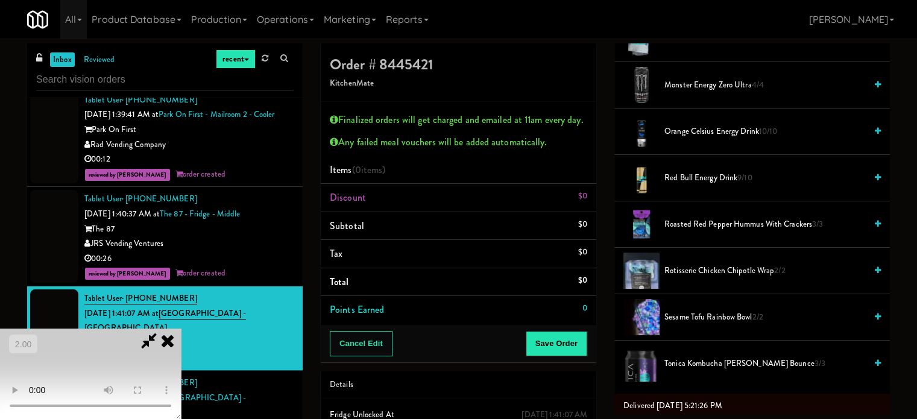
scroll to position [482, 0]
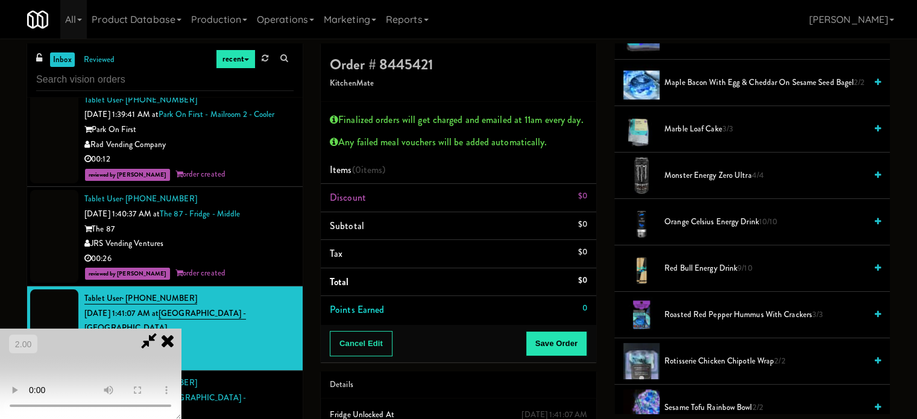
click at [709, 82] on span "Maple Bacon with Egg & Cheddar on Sesame Seed Bagel 2/2" at bounding box center [764, 82] width 201 height 15
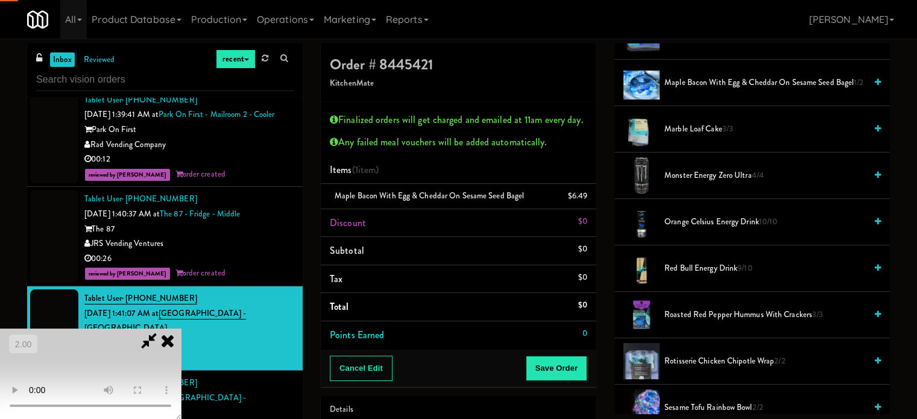
click at [181, 329] on video at bounding box center [90, 374] width 181 height 90
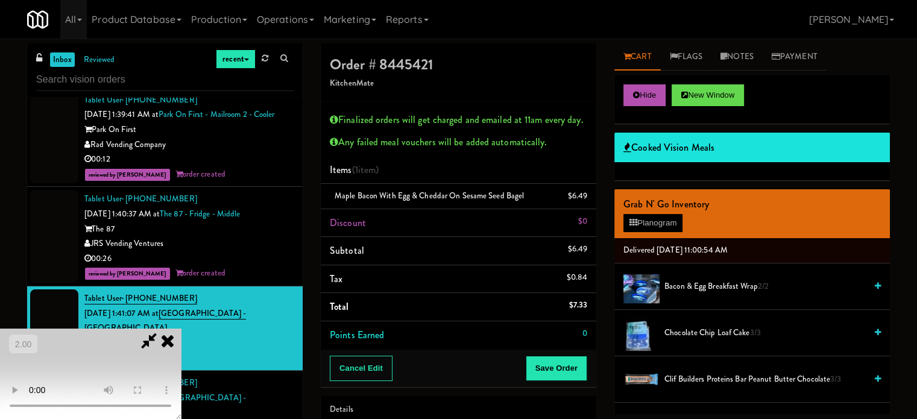
scroll to position [0, 0]
click at [658, 223] on button "Planogram" at bounding box center [652, 223] width 59 height 18
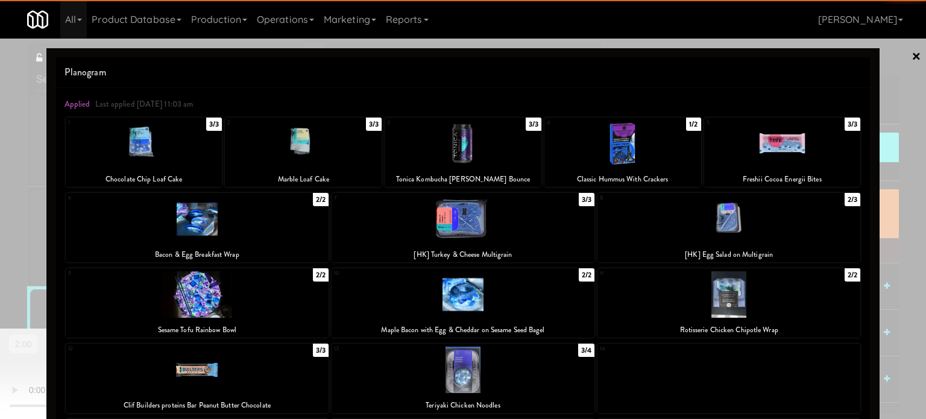
drag, startPoint x: 155, startPoint y: 160, endPoint x: 101, endPoint y: 228, distance: 86.7
click at [155, 160] on div at bounding box center [144, 144] width 157 height 46
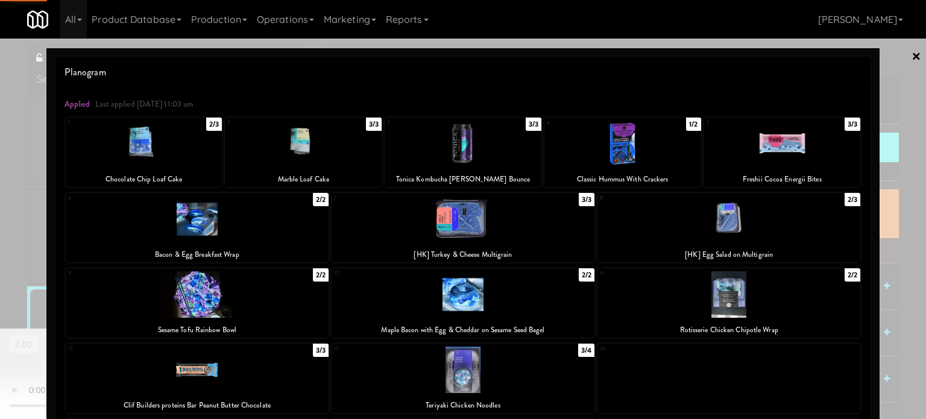
click at [53, 268] on div "Planogram Applied Last applied [DATE] 11:03 am 1 2/3 Chocolate Chip Loaf Cake 2…" at bounding box center [462, 357] width 833 height 619
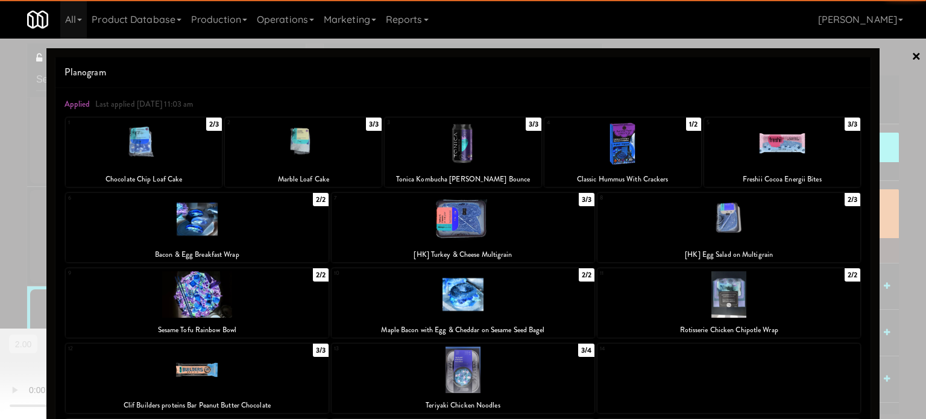
click at [39, 271] on div at bounding box center [463, 209] width 926 height 419
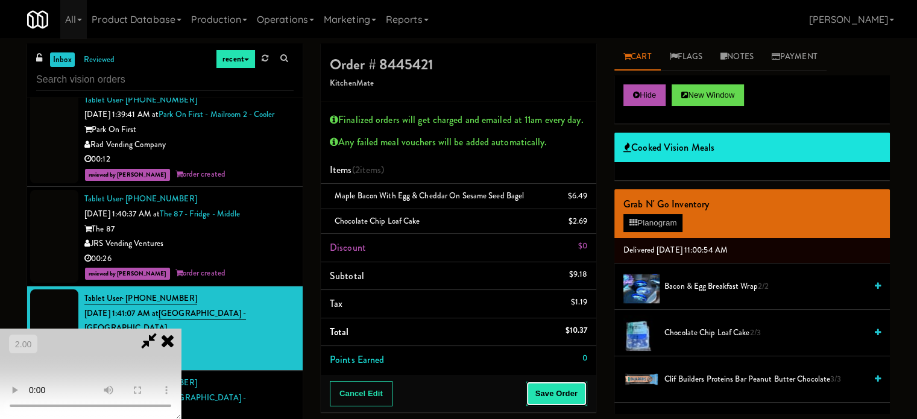
drag, startPoint x: 555, startPoint y: 388, endPoint x: 423, endPoint y: 246, distance: 193.3
click at [551, 388] on button "Save Order" at bounding box center [557, 393] width 62 height 25
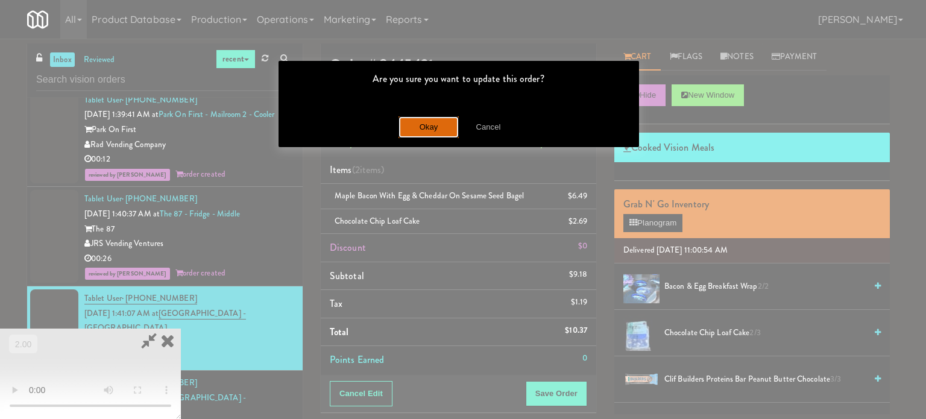
drag, startPoint x: 417, startPoint y: 133, endPoint x: 338, endPoint y: 8, distance: 146.9
click at [415, 133] on button "Okay" at bounding box center [429, 127] width 60 height 22
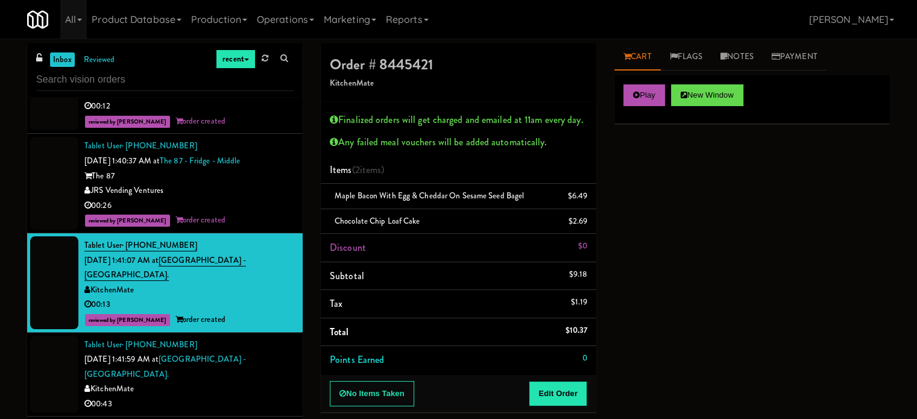
scroll to position [2231, 0]
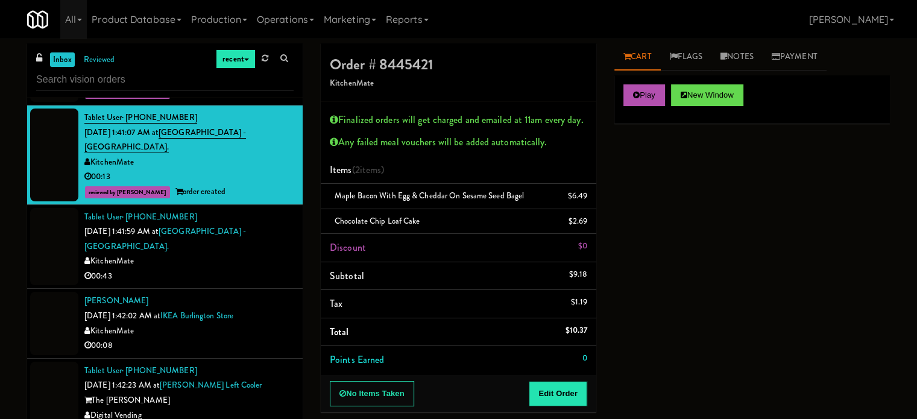
click at [268, 269] on div "00:43" at bounding box center [188, 276] width 209 height 15
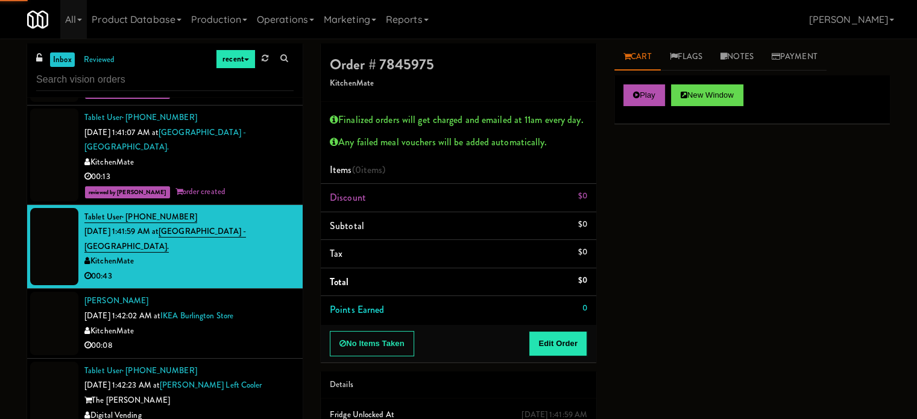
click at [621, 94] on div "Play New Window" at bounding box center [752, 99] width 276 height 48
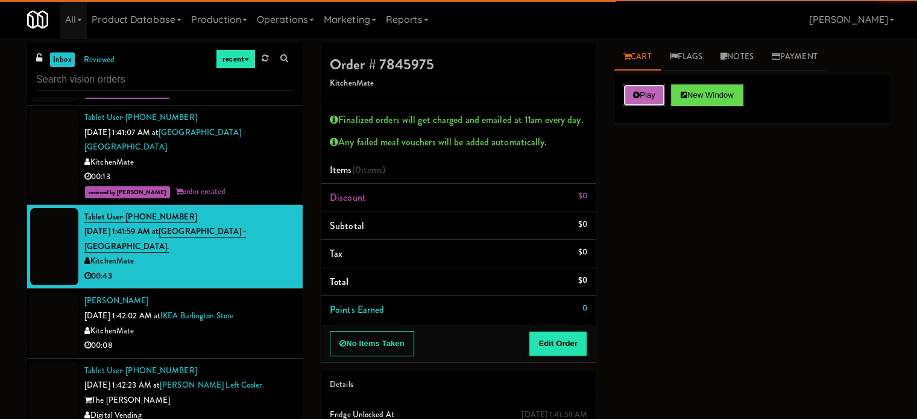
click at [630, 101] on button "Play" at bounding box center [644, 95] width 42 height 22
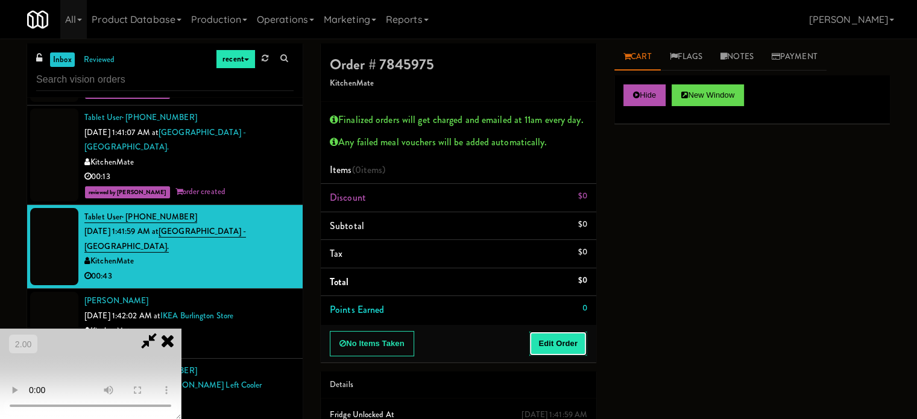
drag, startPoint x: 546, startPoint y: 350, endPoint x: 414, endPoint y: 320, distance: 136.0
click at [546, 350] on button "Edit Order" at bounding box center [558, 343] width 58 height 25
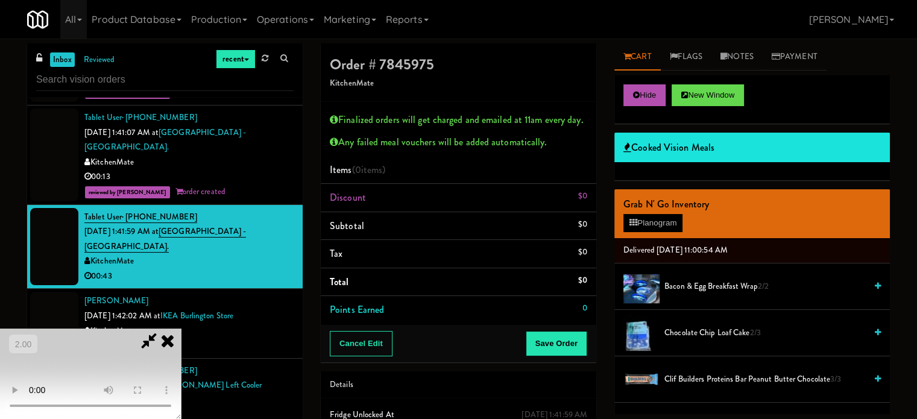
click at [181, 329] on video at bounding box center [90, 374] width 181 height 90
click at [627, 224] on button "Planogram" at bounding box center [652, 223] width 59 height 18
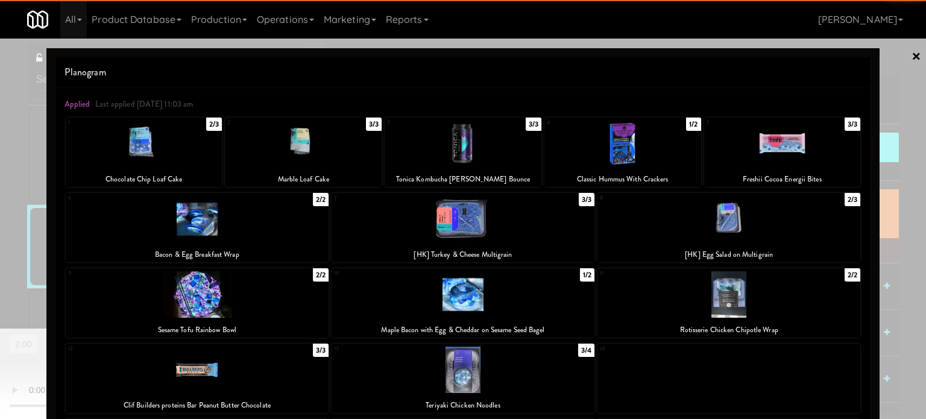
click at [746, 148] on div at bounding box center [782, 144] width 157 height 46
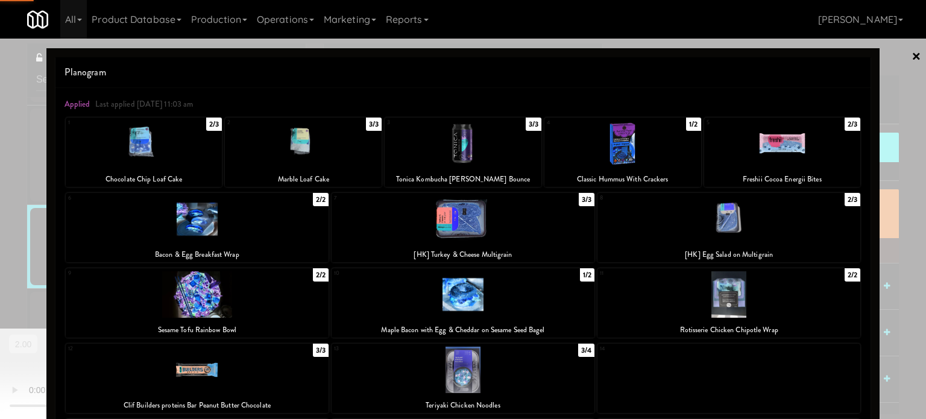
click at [535, 224] on div at bounding box center [463, 219] width 263 height 46
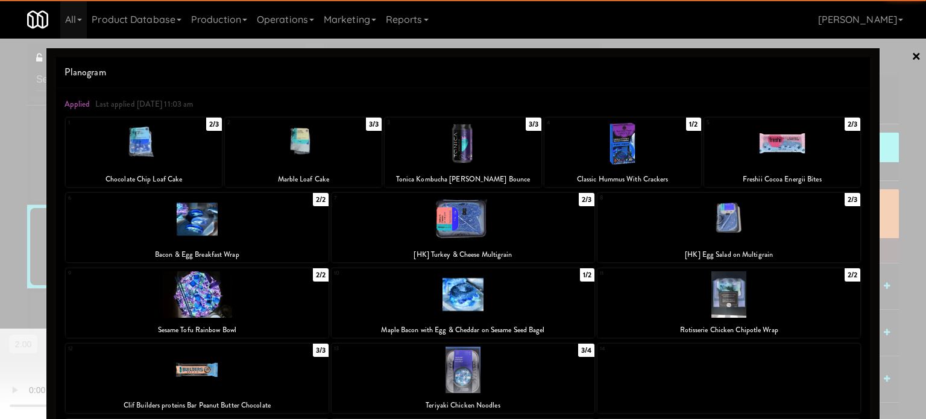
drag, startPoint x: 21, startPoint y: 257, endPoint x: 207, endPoint y: 266, distance: 187.1
click at [22, 260] on div at bounding box center [463, 209] width 926 height 419
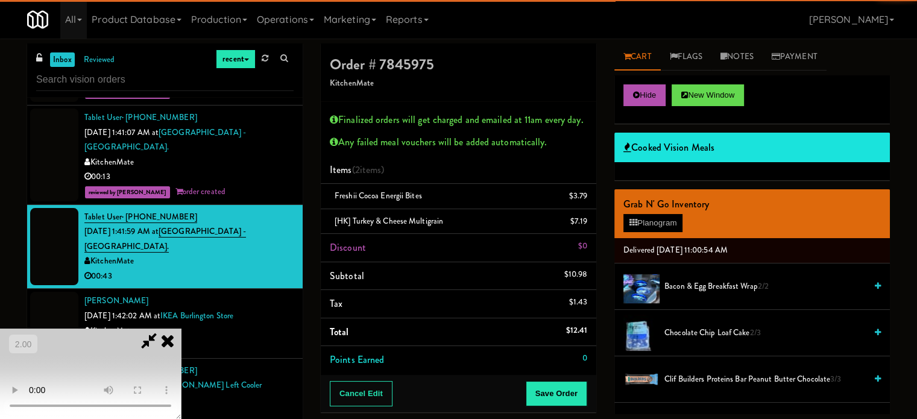
drag, startPoint x: 219, startPoint y: 267, endPoint x: 273, endPoint y: 267, distance: 53.1
click at [181, 329] on video at bounding box center [90, 374] width 181 height 90
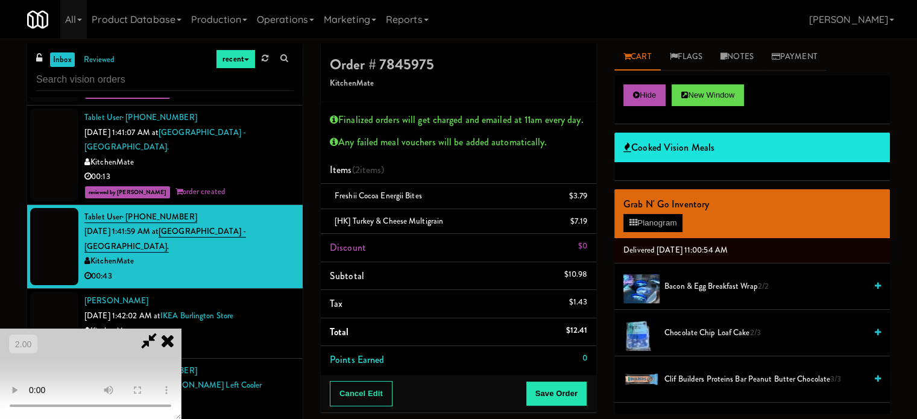
click at [181, 329] on video at bounding box center [90, 374] width 181 height 90
drag, startPoint x: 306, startPoint y: 262, endPoint x: 314, endPoint y: 268, distance: 9.5
click at [181, 329] on video at bounding box center [90, 374] width 181 height 90
drag, startPoint x: 371, startPoint y: 277, endPoint x: 513, endPoint y: 248, distance: 144.6
click at [181, 329] on video at bounding box center [90, 374] width 181 height 90
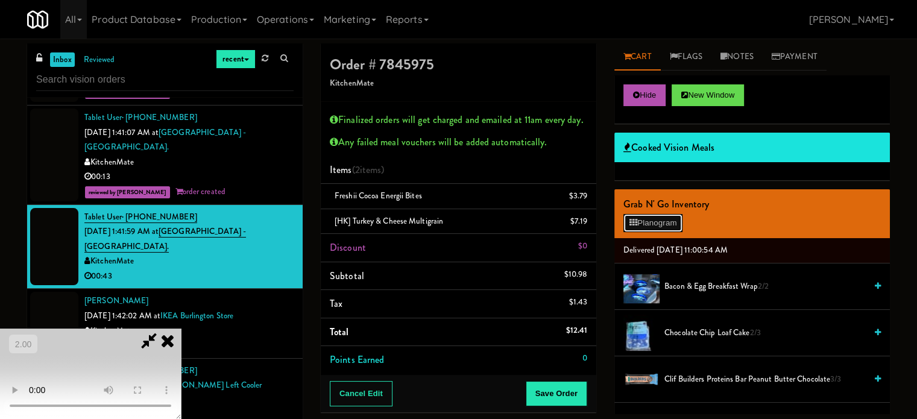
click at [639, 226] on button "Planogram" at bounding box center [652, 223] width 59 height 18
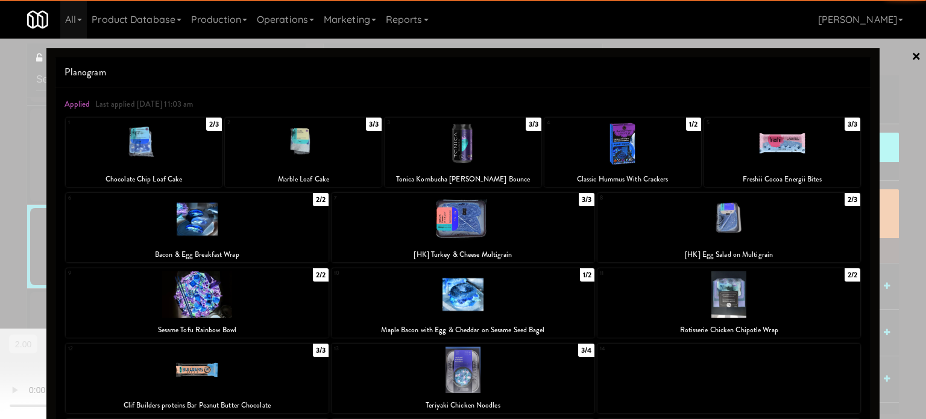
click at [231, 292] on div at bounding box center [197, 294] width 263 height 46
click at [34, 288] on div at bounding box center [463, 209] width 926 height 419
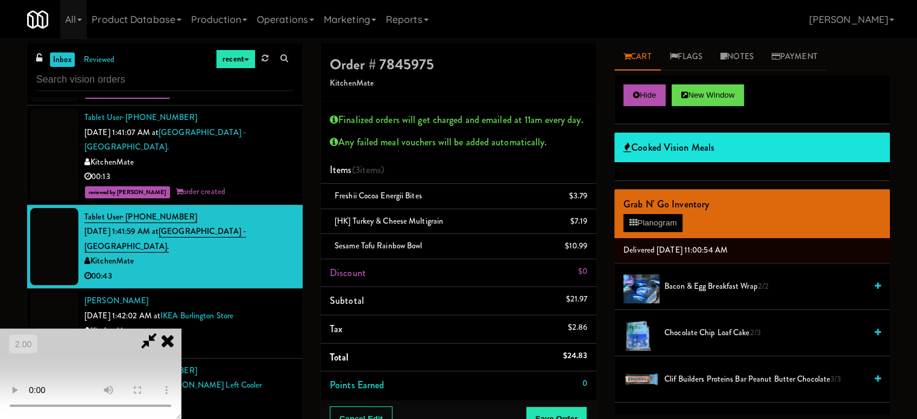
drag, startPoint x: 190, startPoint y: 271, endPoint x: 335, endPoint y: 292, distance: 146.2
click at [181, 329] on video at bounding box center [90, 374] width 181 height 90
click at [181, 329] on icon at bounding box center [167, 341] width 27 height 24
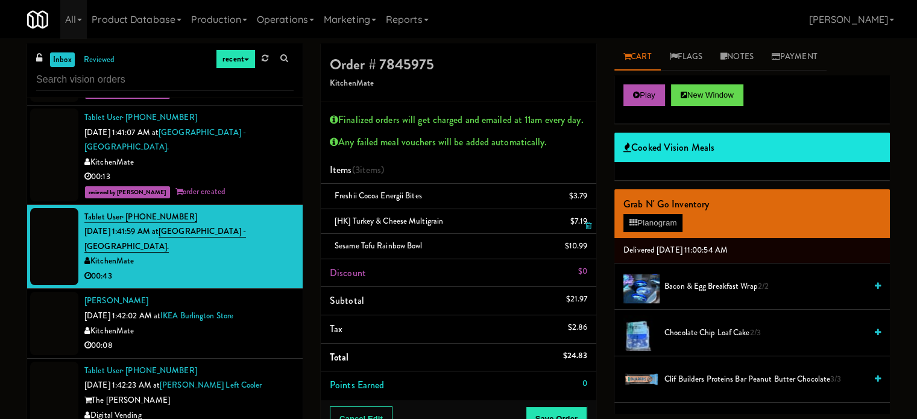
click at [588, 224] on icon at bounding box center [589, 226] width 6 height 8
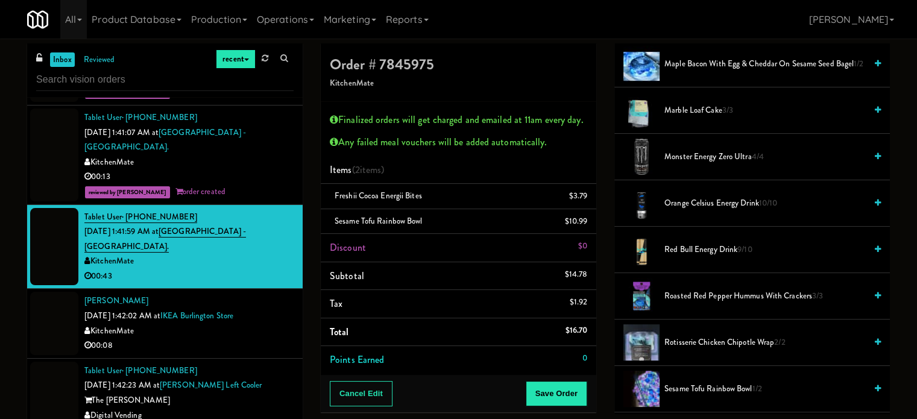
scroll to position [543, 0]
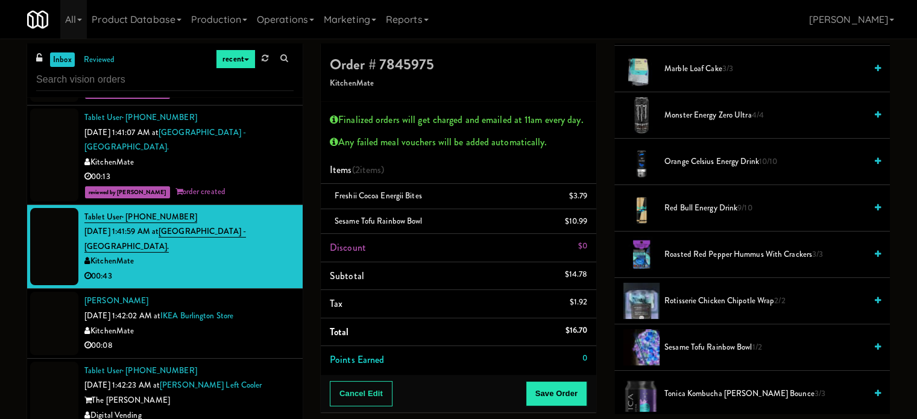
click at [693, 296] on span "Rotisserie Chicken Chipotle Wrap 2/2" at bounding box center [764, 301] width 201 height 15
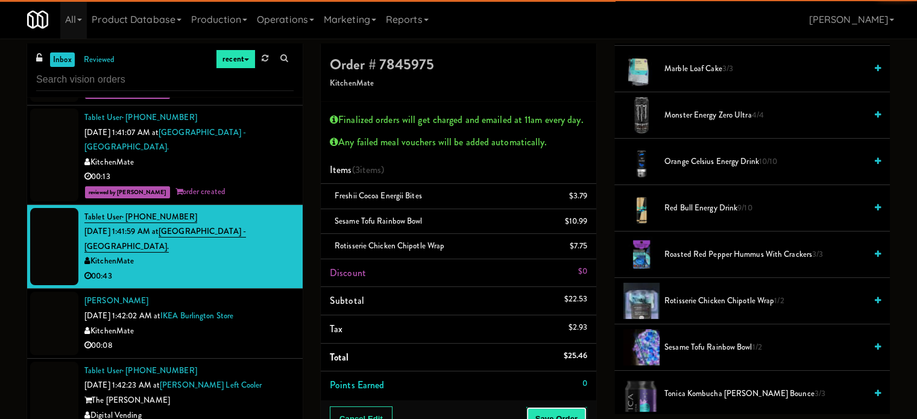
click at [567, 412] on button "Save Order" at bounding box center [557, 418] width 62 height 25
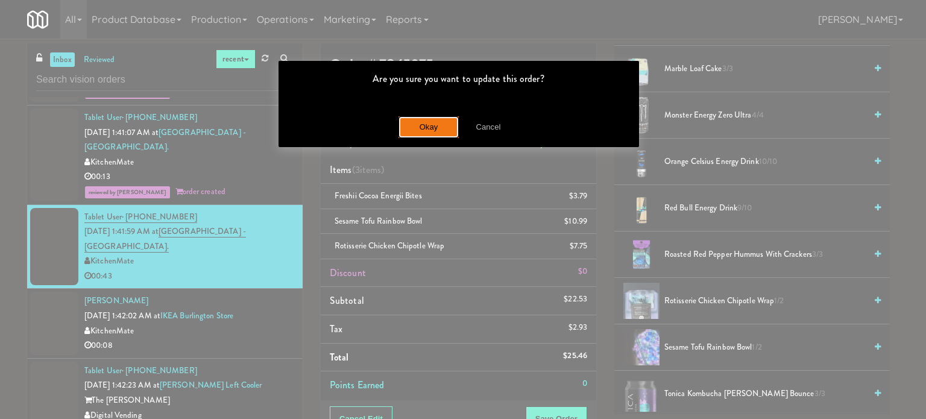
click at [444, 122] on button "Okay" at bounding box center [429, 127] width 60 height 22
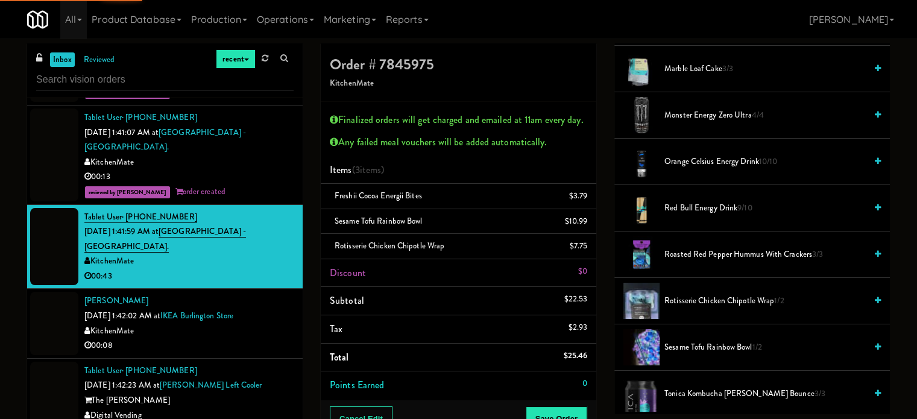
scroll to position [113, 0]
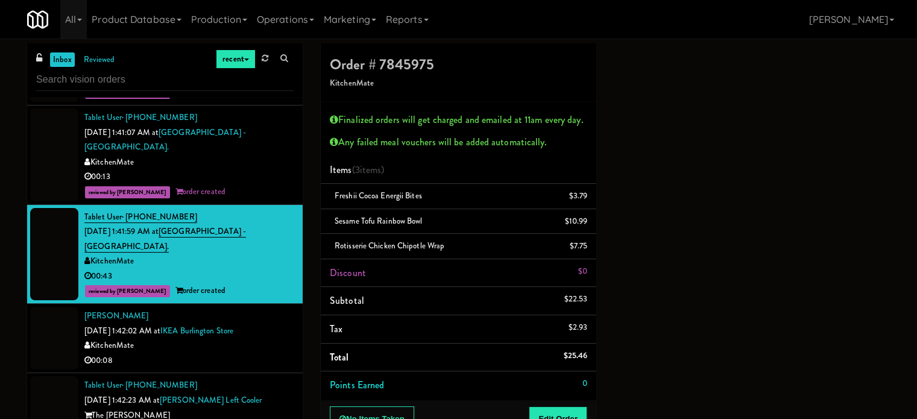
drag, startPoint x: 253, startPoint y: 317, endPoint x: 263, endPoint y: 318, distance: 9.7
click at [254, 338] on div "KitchenMate" at bounding box center [188, 345] width 209 height 15
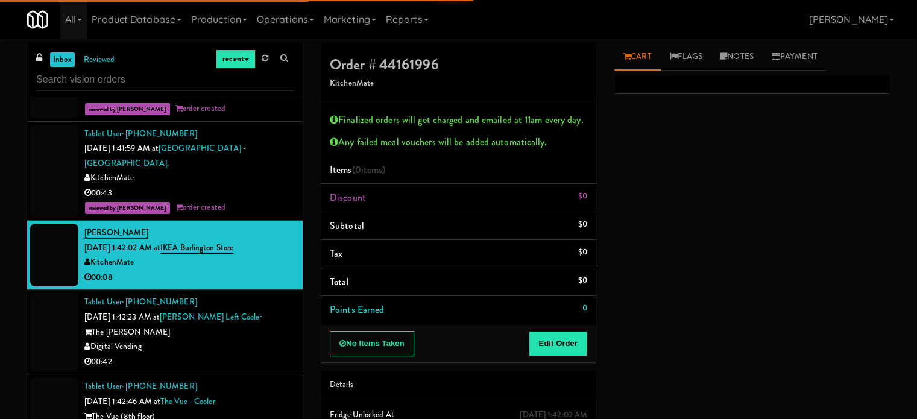
scroll to position [2352, 0]
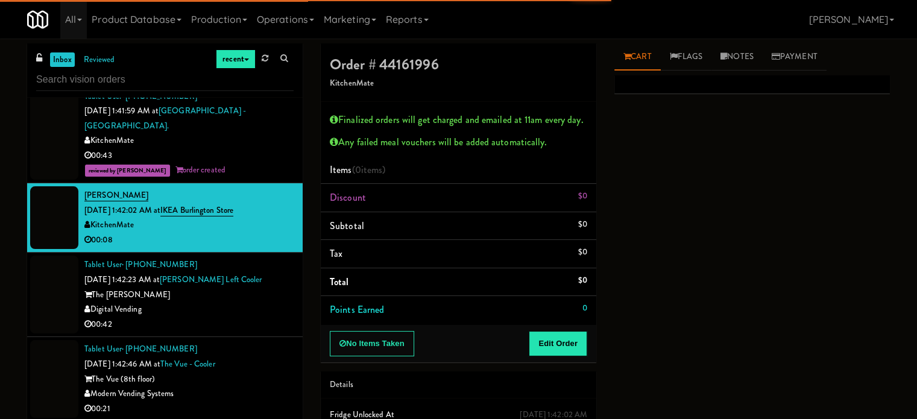
click at [273, 302] on div "Digital Vending" at bounding box center [188, 309] width 209 height 15
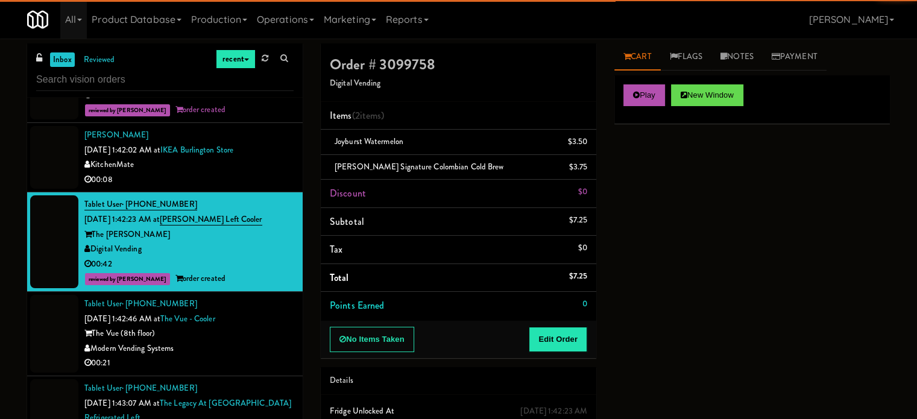
click at [273, 341] on div "Modern Vending Systems" at bounding box center [188, 348] width 209 height 15
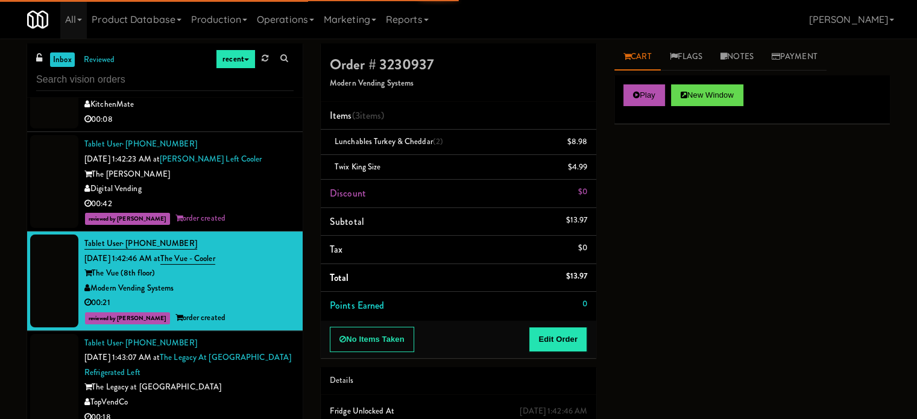
click at [270, 395] on div "TopVendCo" at bounding box center [188, 402] width 209 height 15
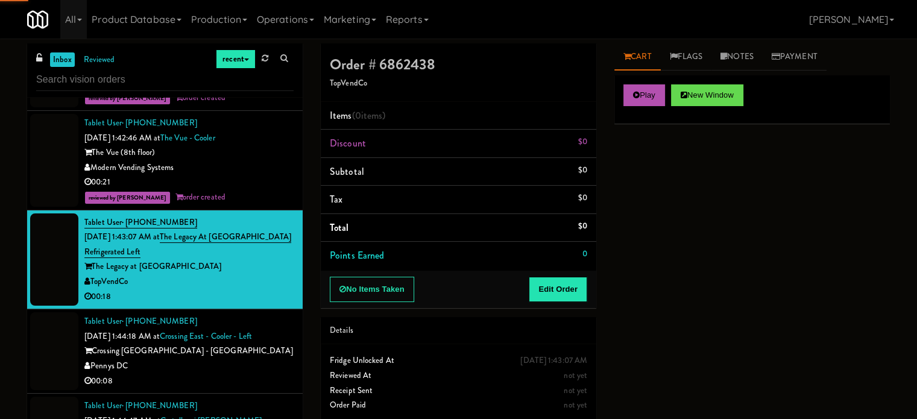
click at [273, 374] on div "00:08" at bounding box center [188, 381] width 209 height 15
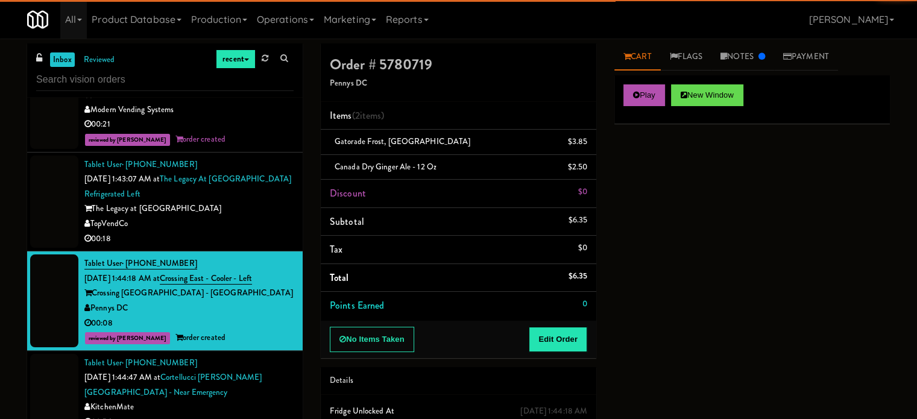
scroll to position [2593, 0]
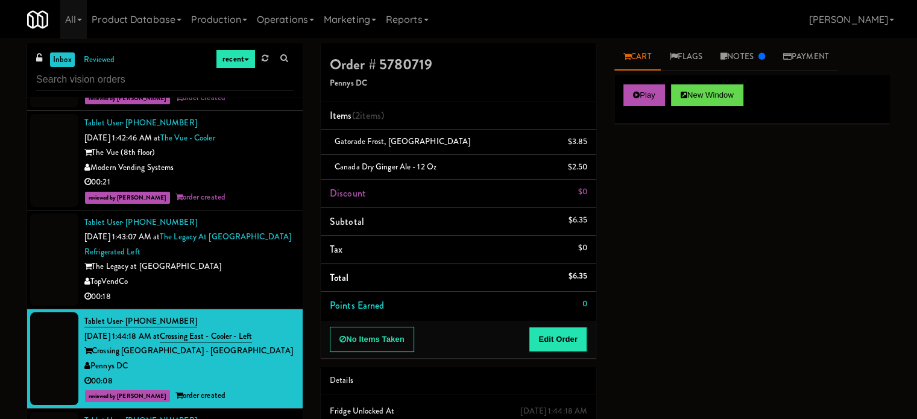
click at [270, 274] on div "TopVendCo" at bounding box center [188, 281] width 209 height 15
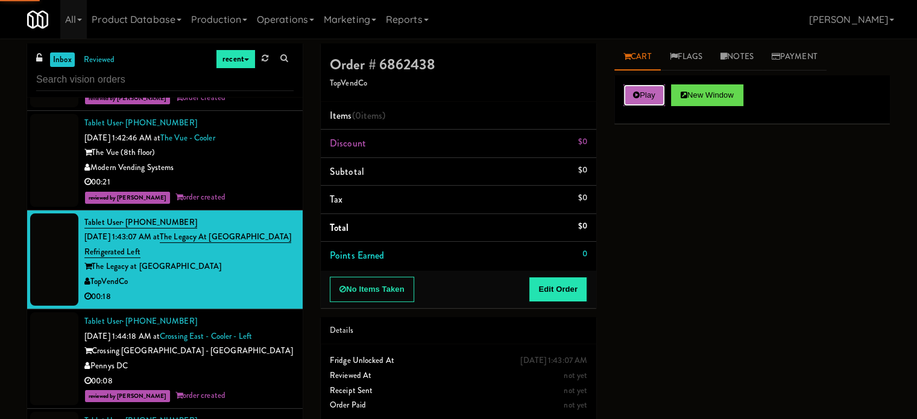
drag, startPoint x: 651, startPoint y: 91, endPoint x: 599, endPoint y: 257, distance: 174.3
click at [651, 95] on button "Play" at bounding box center [644, 95] width 42 height 22
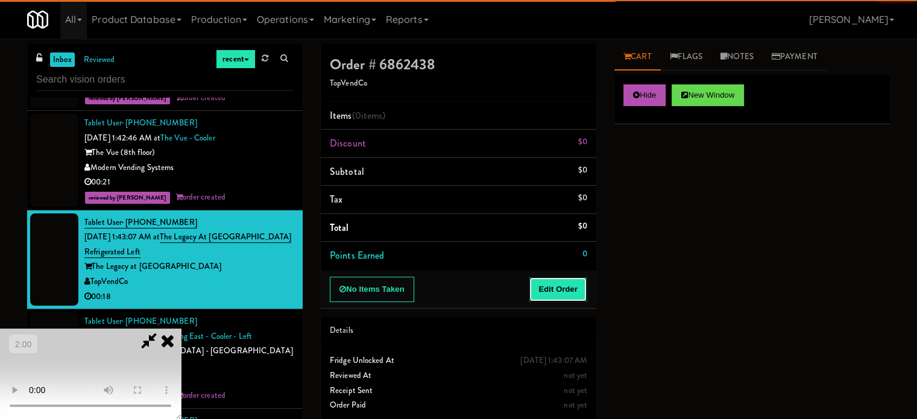
click at [573, 284] on button "Edit Order" at bounding box center [558, 289] width 58 height 25
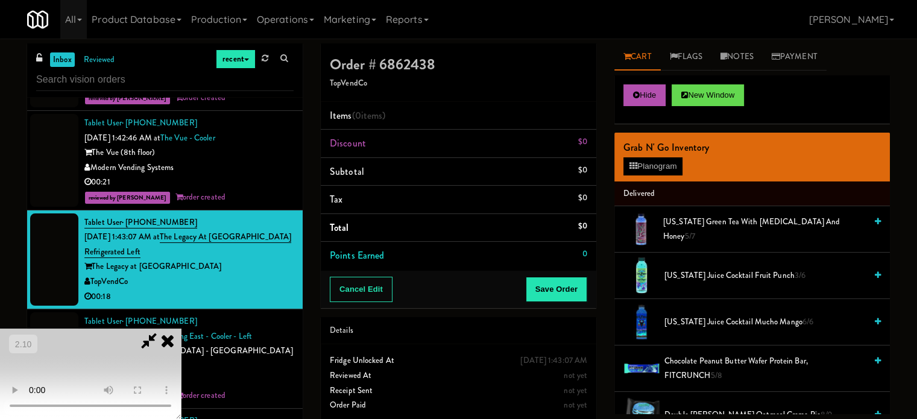
scroll to position [191, 0]
click at [181, 329] on video at bounding box center [90, 374] width 181 height 90
drag, startPoint x: 335, startPoint y: 204, endPoint x: 421, endPoint y: 236, distance: 92.3
click at [181, 329] on video at bounding box center [90, 374] width 181 height 90
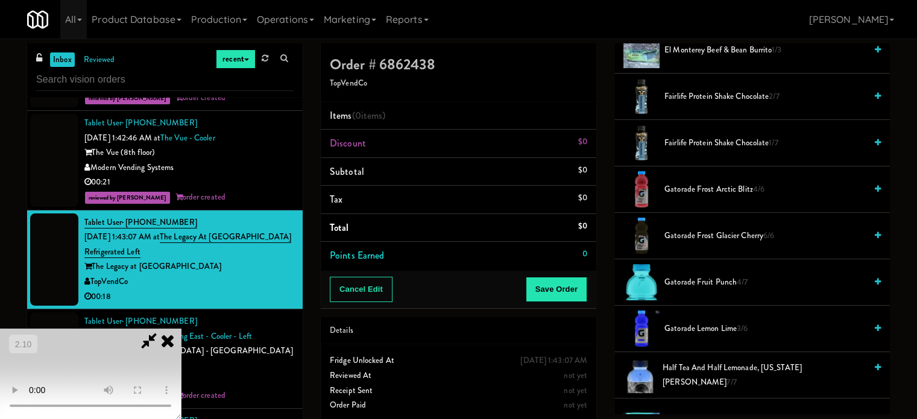
scroll to position [422, 0]
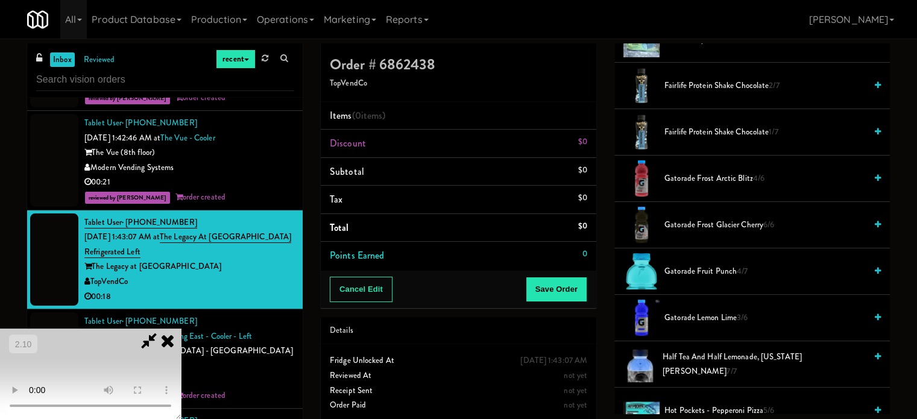
click at [713, 227] on span "Gatorade Frost Glacier Cherry 6/6" at bounding box center [764, 225] width 201 height 15
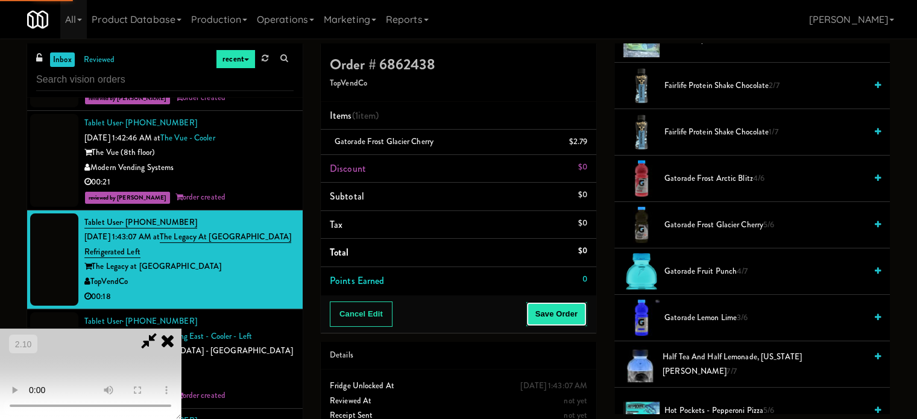
click at [576, 304] on button "Save Order" at bounding box center [557, 313] width 62 height 25
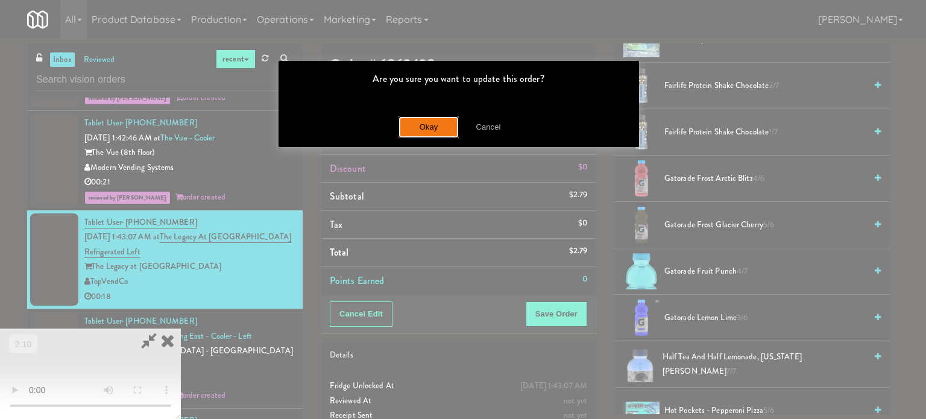
click at [443, 130] on button "Okay" at bounding box center [429, 127] width 60 height 22
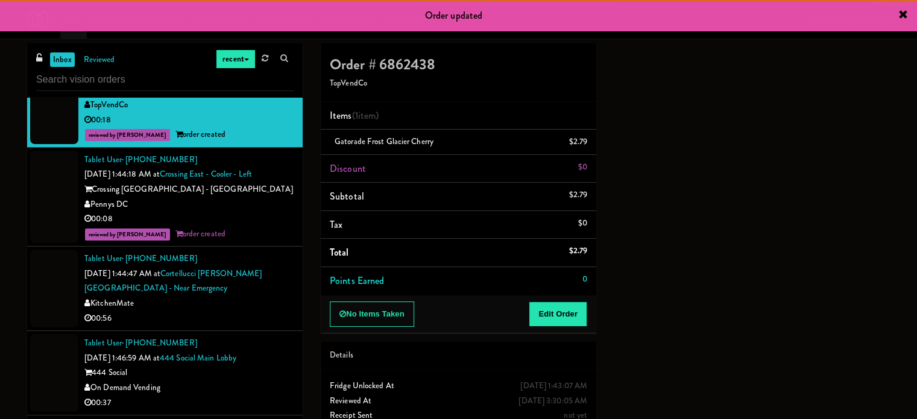
scroll to position [2774, 0]
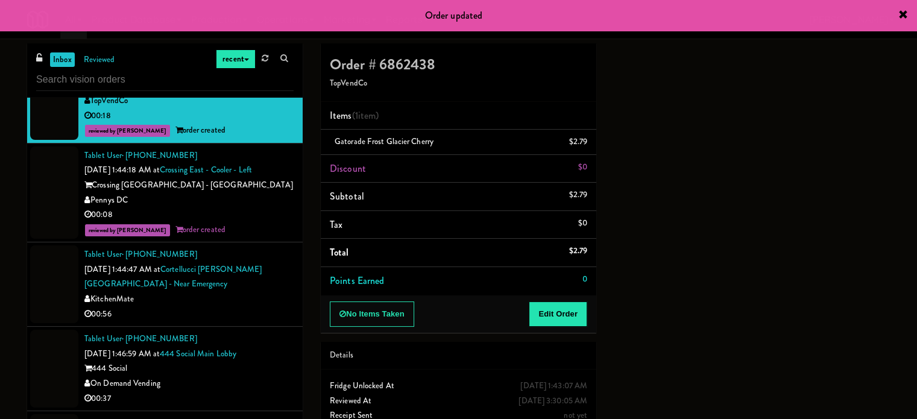
click at [263, 307] on div "00:56" at bounding box center [188, 314] width 209 height 15
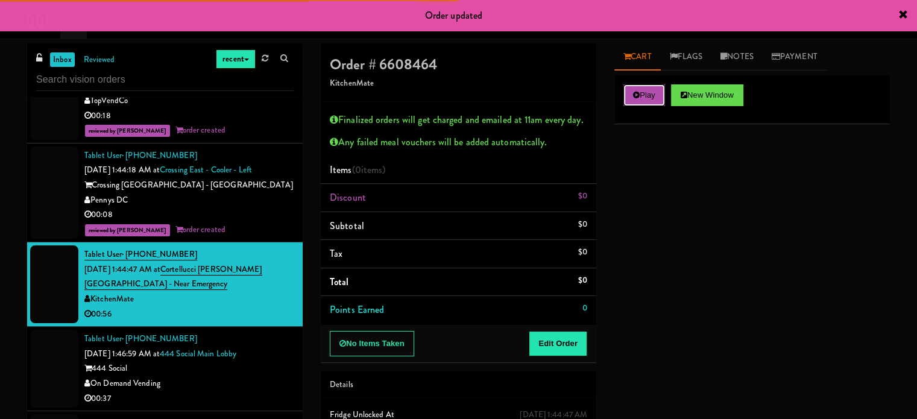
drag, startPoint x: 654, startPoint y: 101, endPoint x: 589, endPoint y: 273, distance: 184.3
click at [653, 101] on button "Play" at bounding box center [644, 95] width 42 height 22
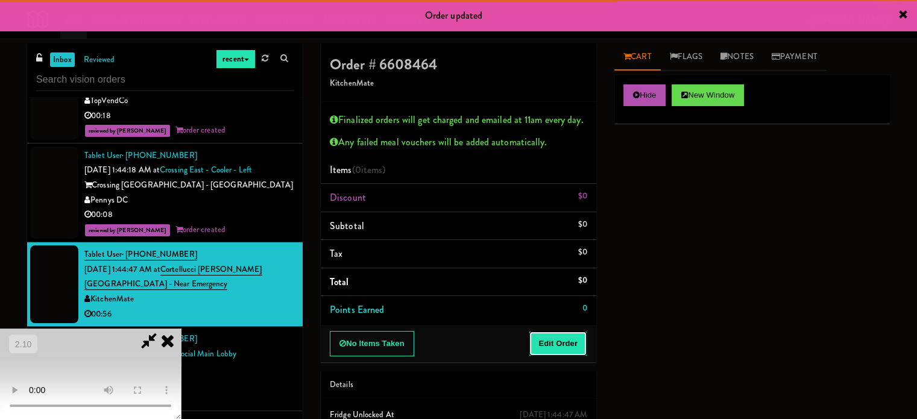
click at [562, 343] on button "Edit Order" at bounding box center [558, 343] width 58 height 25
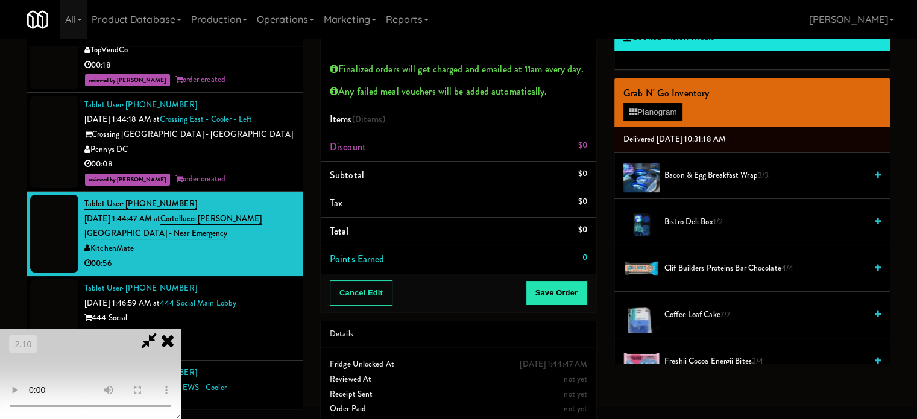
scroll to position [65, 0]
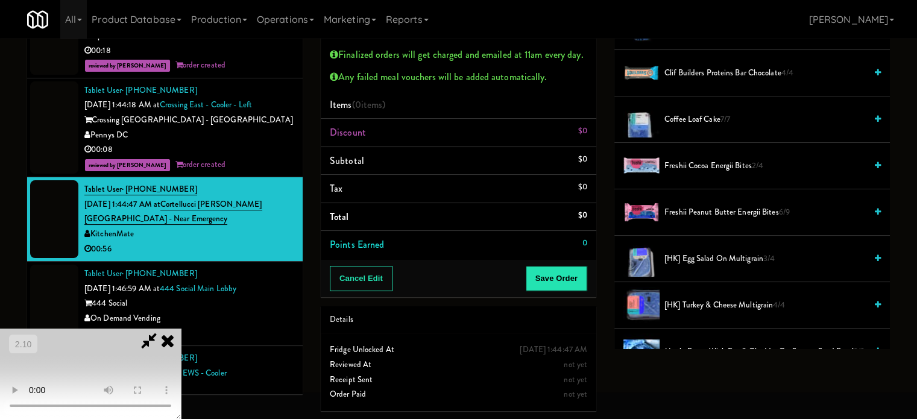
drag, startPoint x: 456, startPoint y: 294, endPoint x: 605, endPoint y: 288, distance: 148.5
click at [181, 329] on video at bounding box center [90, 374] width 181 height 90
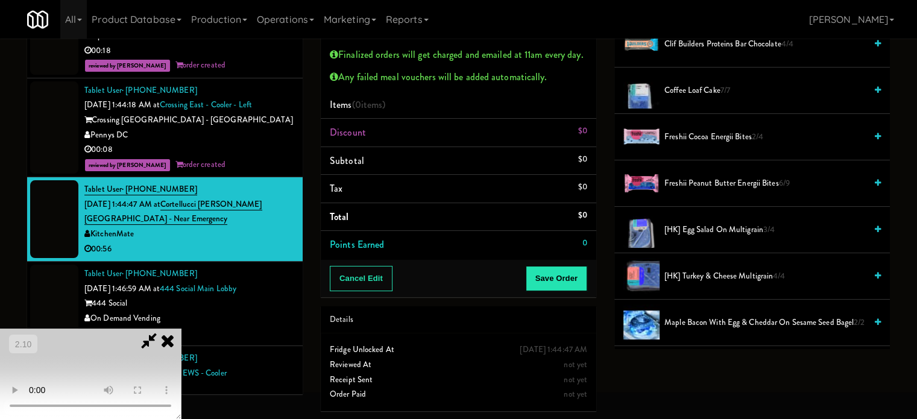
scroll to position [362, 0]
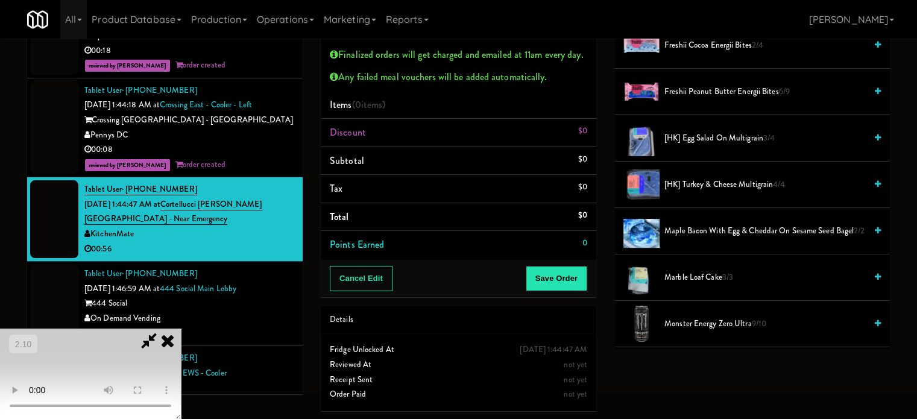
click at [686, 233] on span "Maple Bacon with Egg & Cheddar on Sesame Seed Bagel 2/2" at bounding box center [764, 231] width 201 height 15
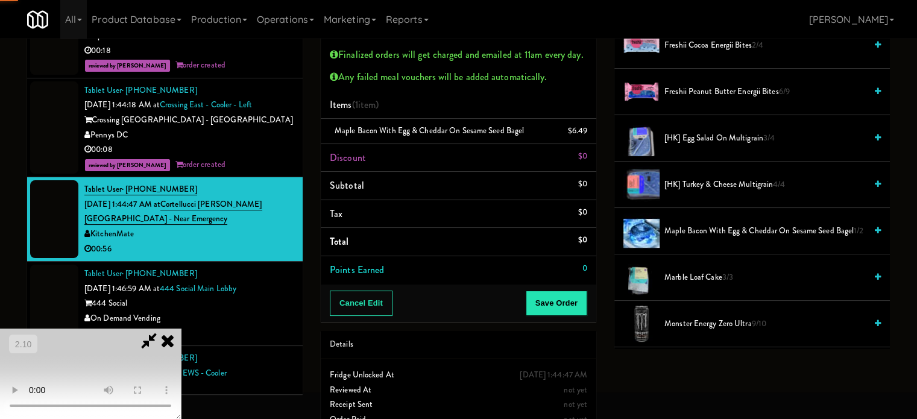
click at [181, 329] on video at bounding box center [90, 374] width 181 height 90
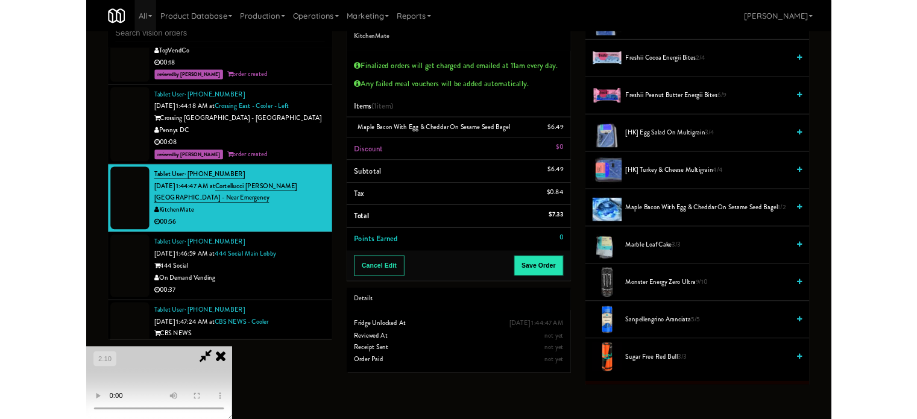
scroll to position [65, 0]
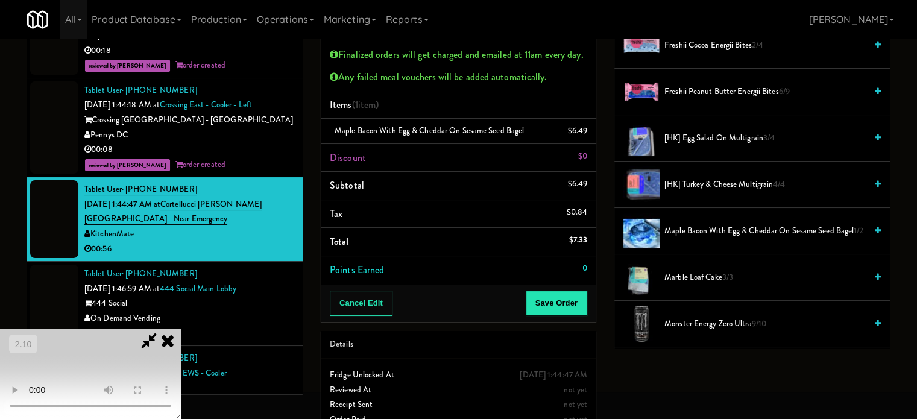
drag, startPoint x: 401, startPoint y: 289, endPoint x: 455, endPoint y: 281, distance: 54.2
click at [181, 329] on video at bounding box center [90, 374] width 181 height 90
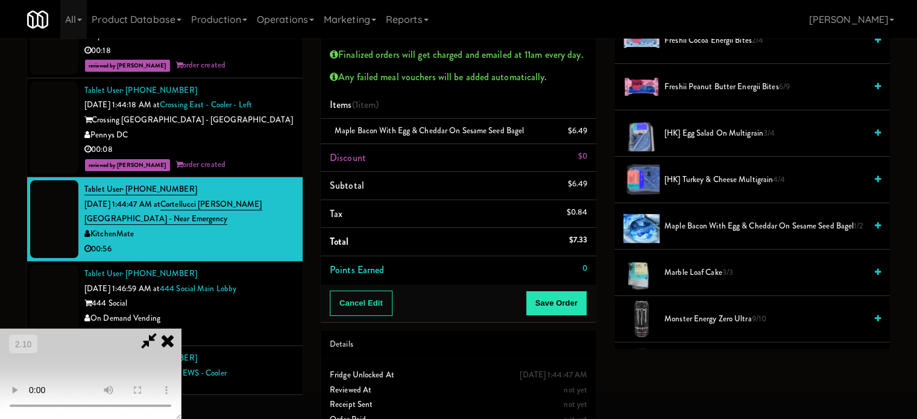
scroll to position [422, 0]
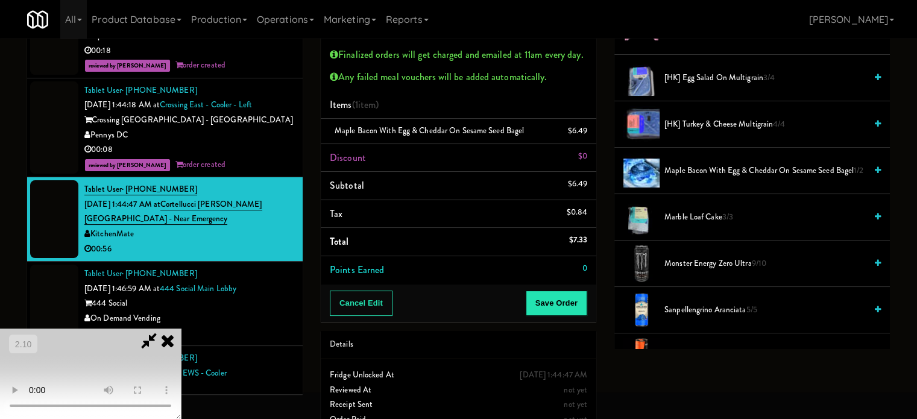
click at [692, 82] on span "[HK] Egg Salad on Multigrain 3/4" at bounding box center [764, 78] width 201 height 15
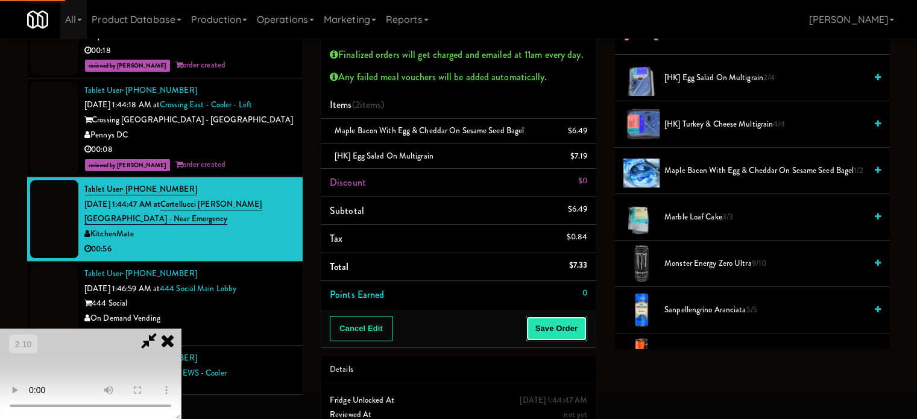
click at [575, 333] on button "Save Order" at bounding box center [557, 328] width 62 height 25
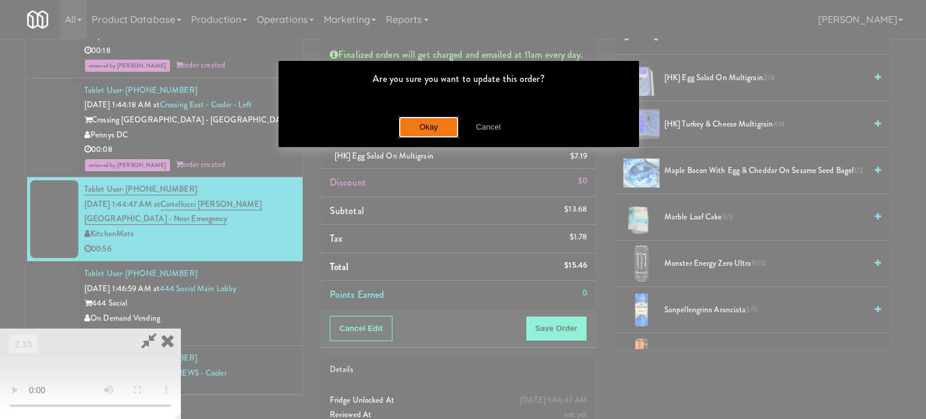
click at [454, 125] on button "Okay" at bounding box center [429, 127] width 60 height 22
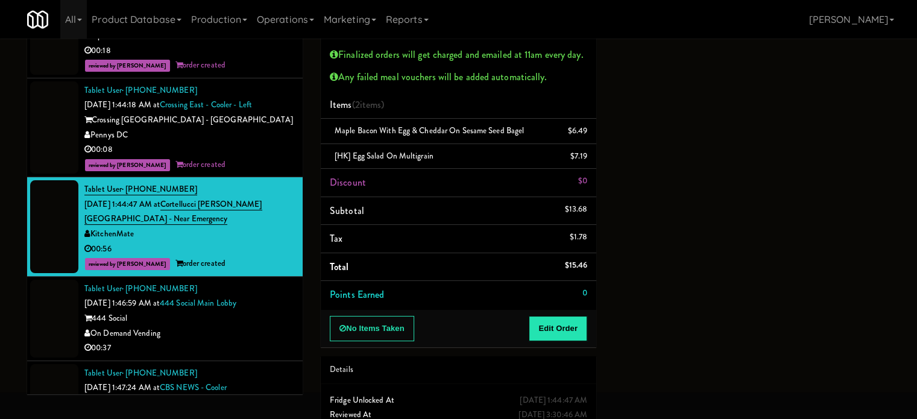
scroll to position [113, 0]
click at [256, 341] on div "00:37" at bounding box center [188, 348] width 209 height 15
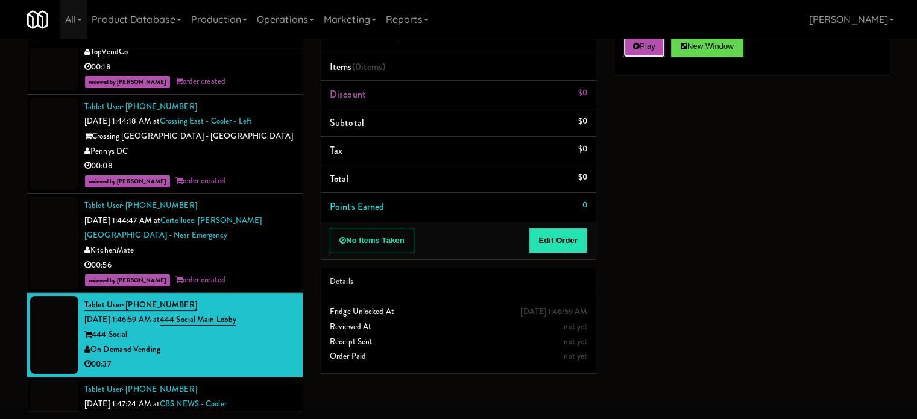
drag, startPoint x: 634, startPoint y: 52, endPoint x: 621, endPoint y: 109, distance: 58.2
click at [634, 52] on button "Play" at bounding box center [644, 47] width 42 height 22
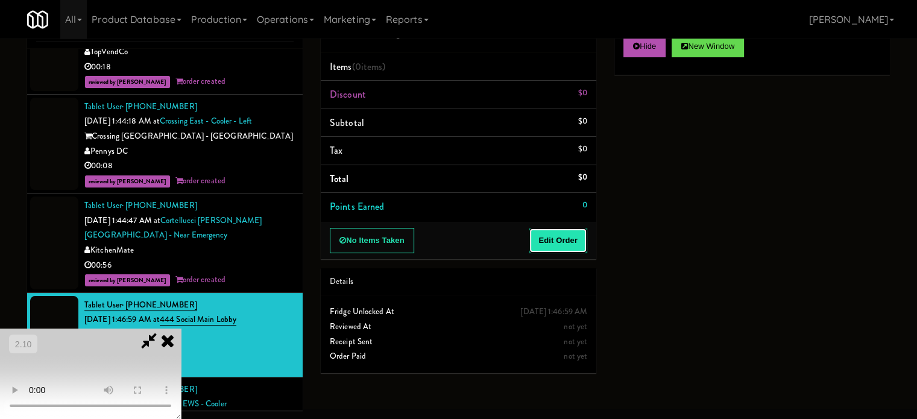
click at [564, 235] on button "Edit Order" at bounding box center [558, 240] width 58 height 25
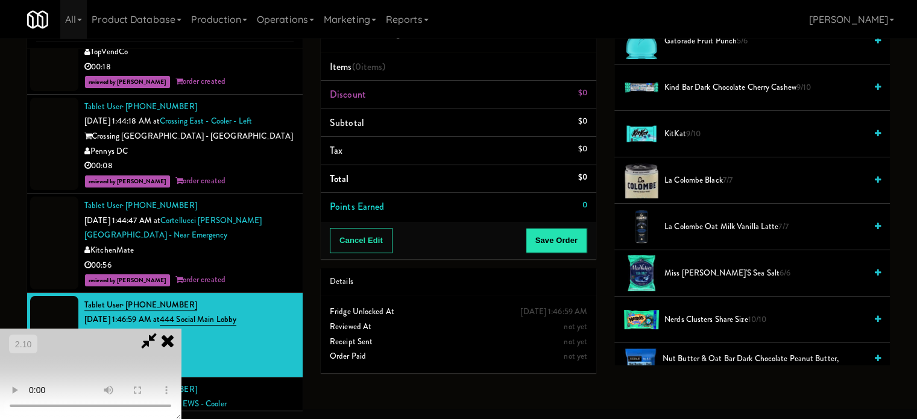
scroll to position [965, 0]
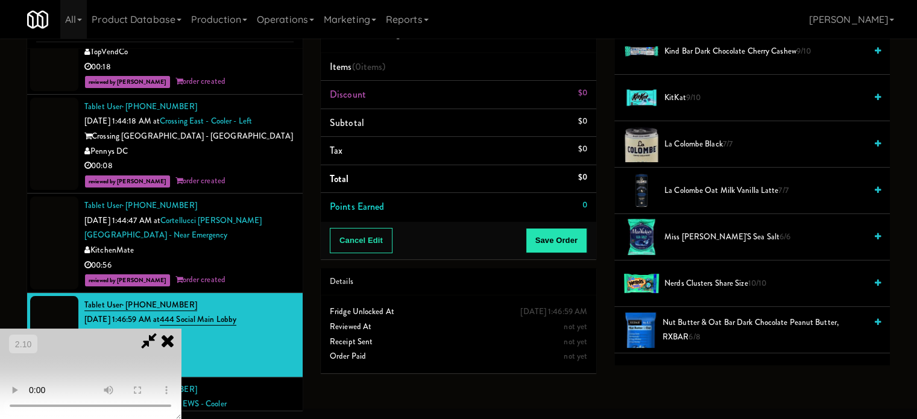
drag, startPoint x: 333, startPoint y: 218, endPoint x: 564, endPoint y: 128, distance: 248.2
click at [181, 329] on video at bounding box center [90, 374] width 181 height 90
click at [675, 90] on span "KitKat 9/10" at bounding box center [764, 97] width 201 height 15
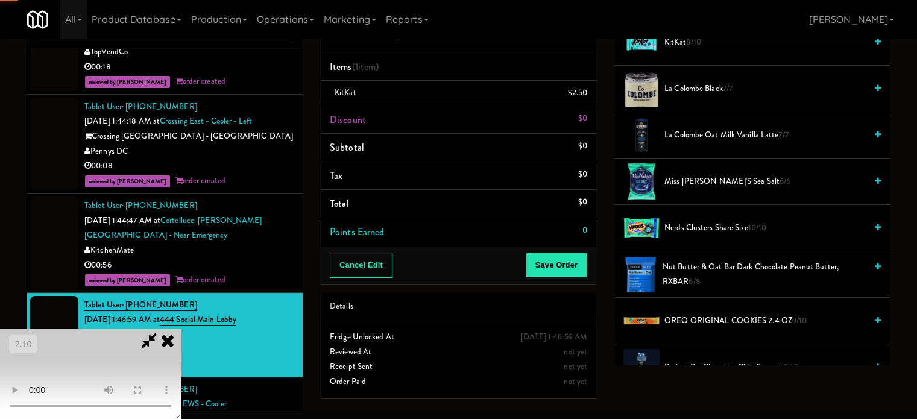
scroll to position [1266, 0]
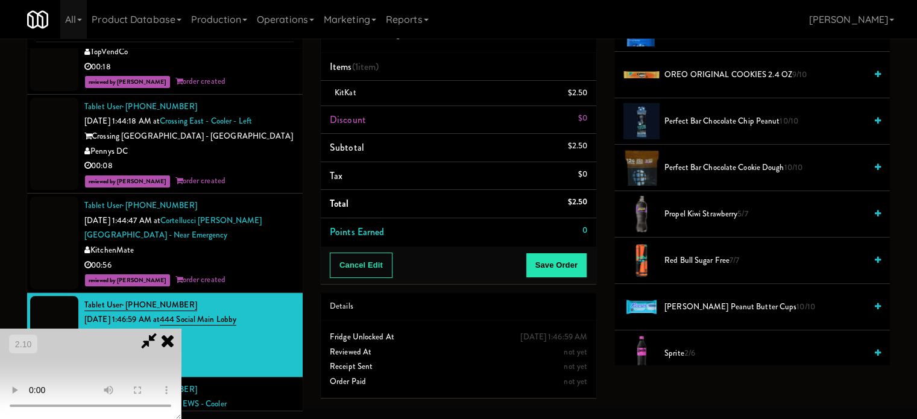
drag, startPoint x: 695, startPoint y: 297, endPoint x: 347, endPoint y: 295, distance: 348.5
click at [692, 300] on span "[PERSON_NAME] Peanut Butter Cups 10/10" at bounding box center [764, 307] width 201 height 15
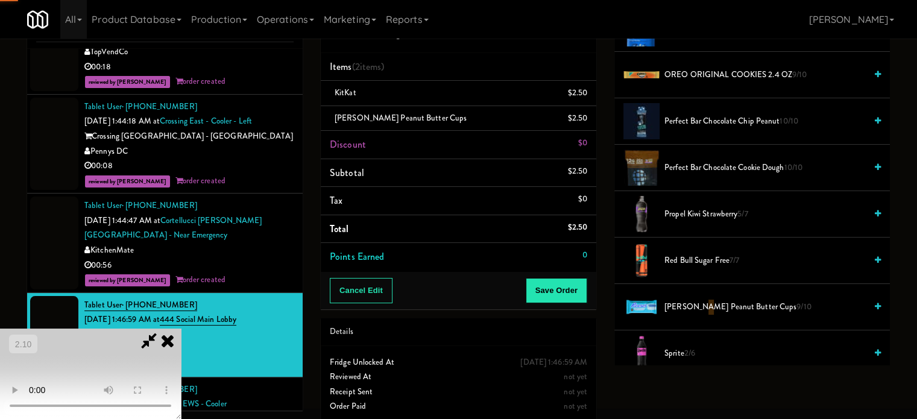
click at [181, 329] on video at bounding box center [90, 374] width 181 height 90
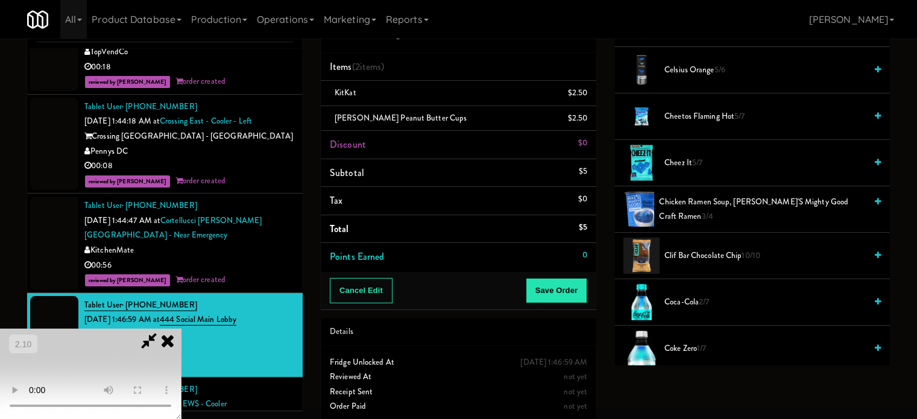
scroll to position [301, 0]
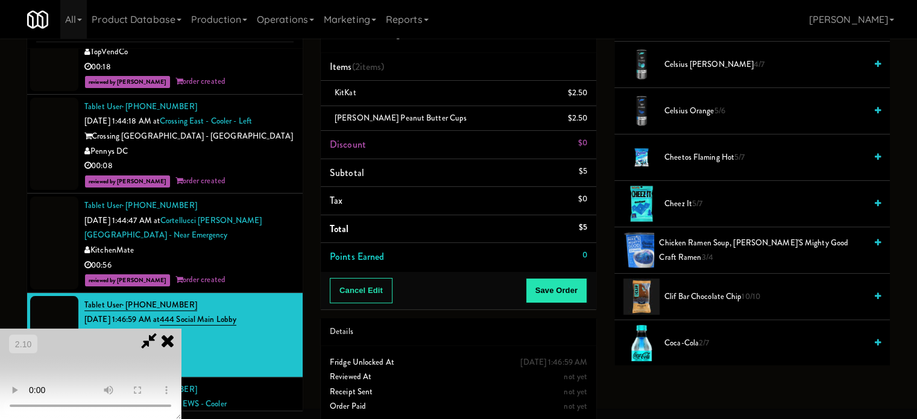
click at [181, 329] on video at bounding box center [90, 374] width 181 height 90
click at [696, 160] on span "Cheetos Flaming Hot 5/7" at bounding box center [764, 157] width 201 height 15
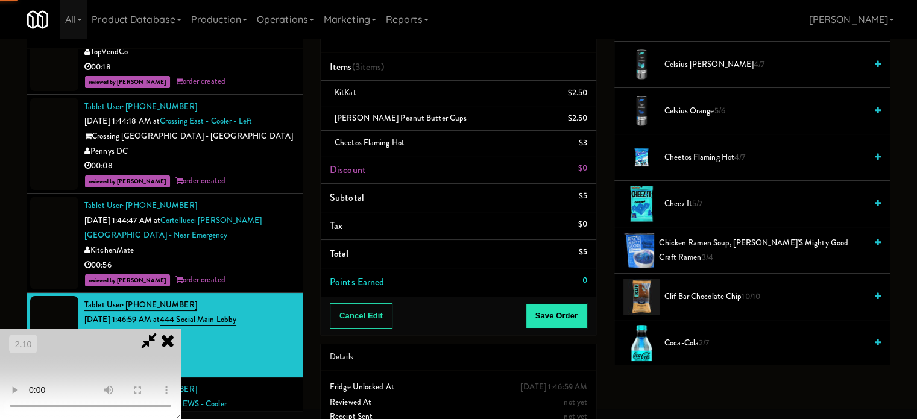
click at [181, 329] on video at bounding box center [90, 374] width 181 height 90
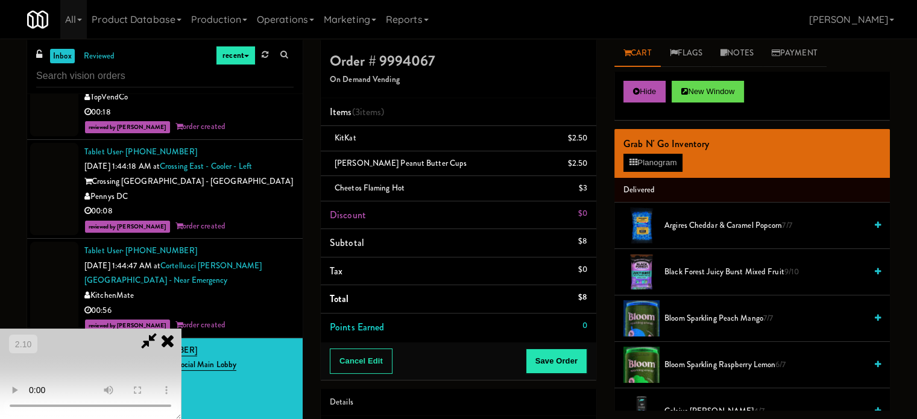
scroll to position [0, 0]
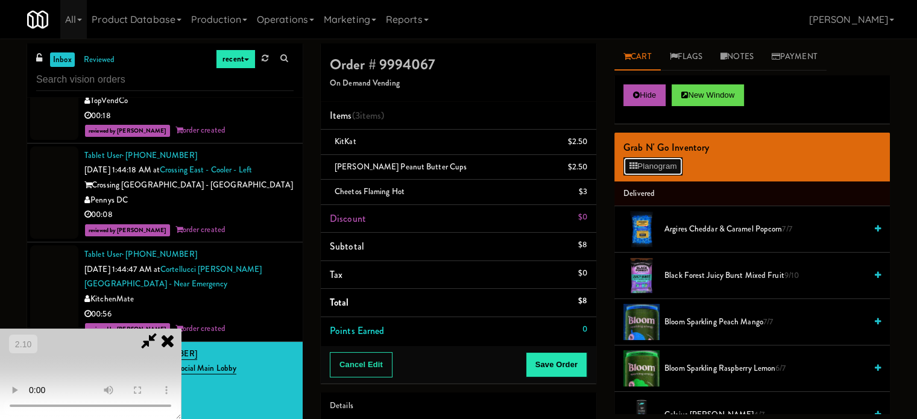
click at [642, 159] on button "Planogram" at bounding box center [652, 166] width 59 height 18
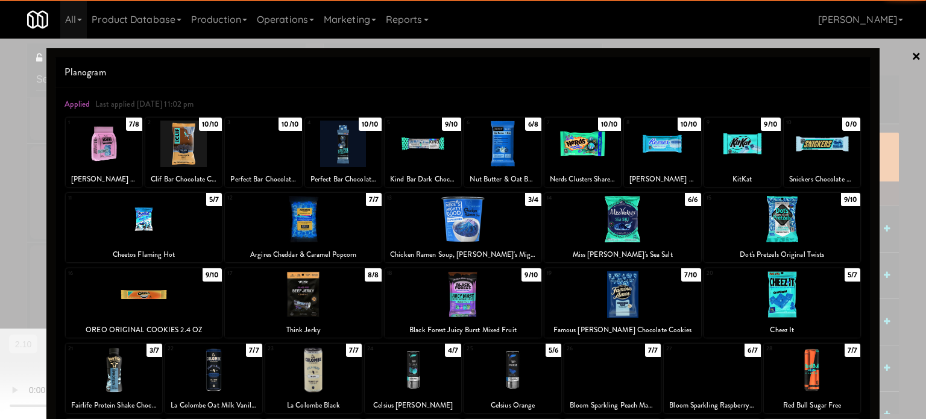
drag, startPoint x: 780, startPoint y: 297, endPoint x: 840, endPoint y: 283, distance: 61.2
click at [794, 295] on div at bounding box center [782, 294] width 157 height 46
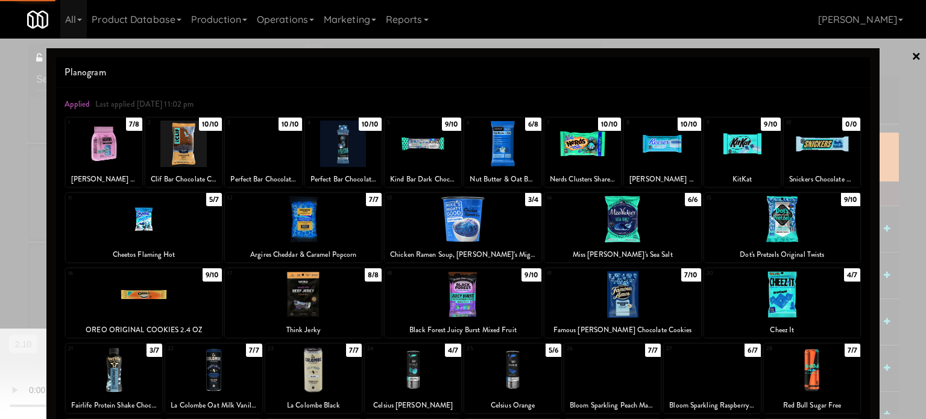
click at [915, 245] on div at bounding box center [463, 209] width 926 height 419
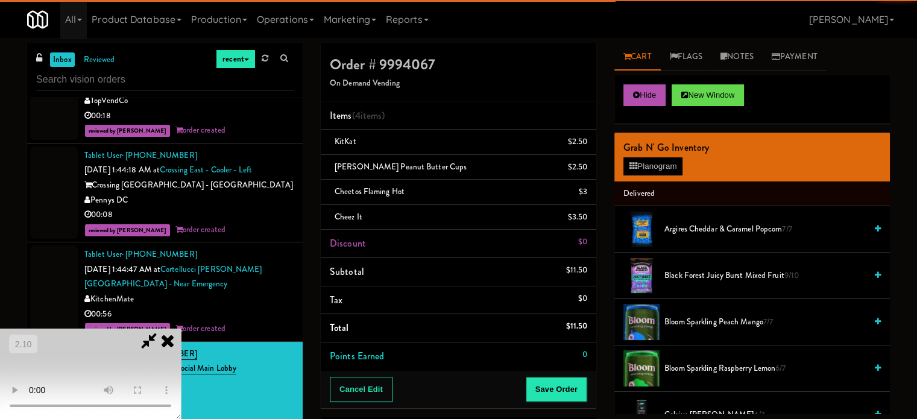
click at [181, 329] on video at bounding box center [90, 374] width 181 height 90
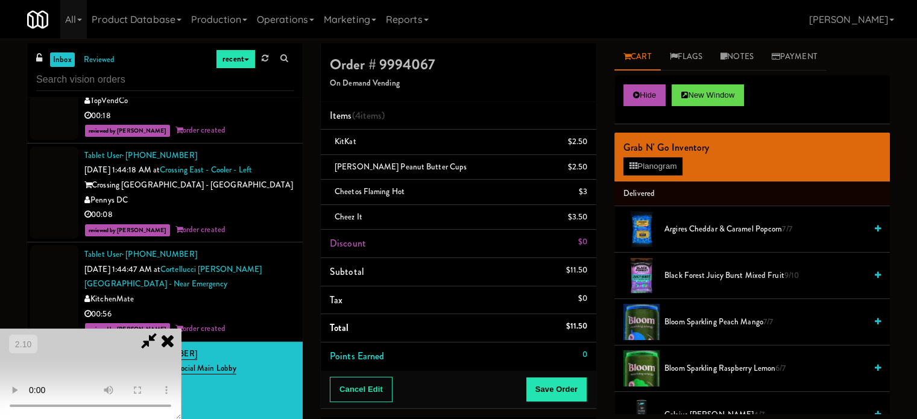
scroll to position [10, 0]
click at [181, 329] on video at bounding box center [90, 374] width 181 height 90
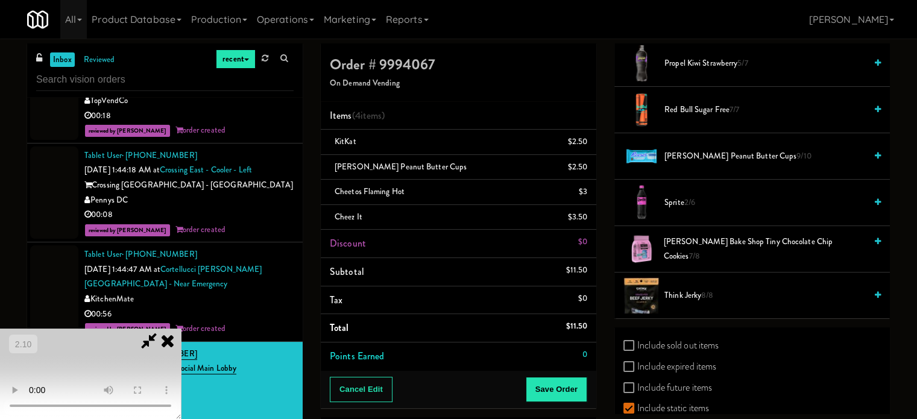
scroll to position [1505, 0]
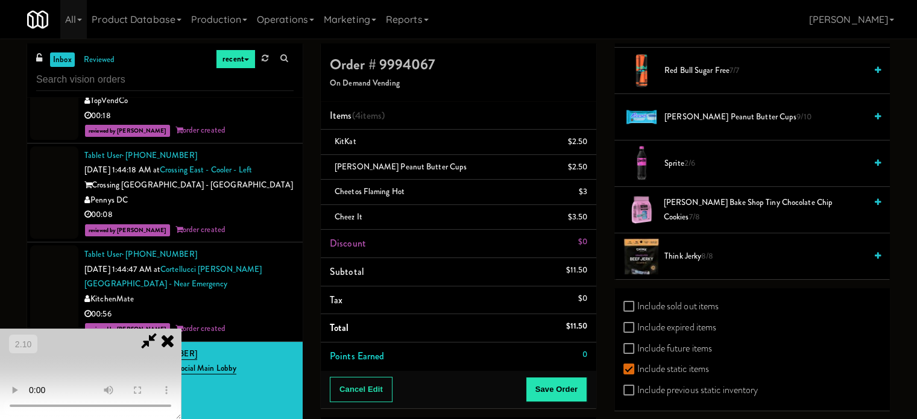
click at [683, 257] on span "Think Jerky 8/8" at bounding box center [764, 256] width 201 height 15
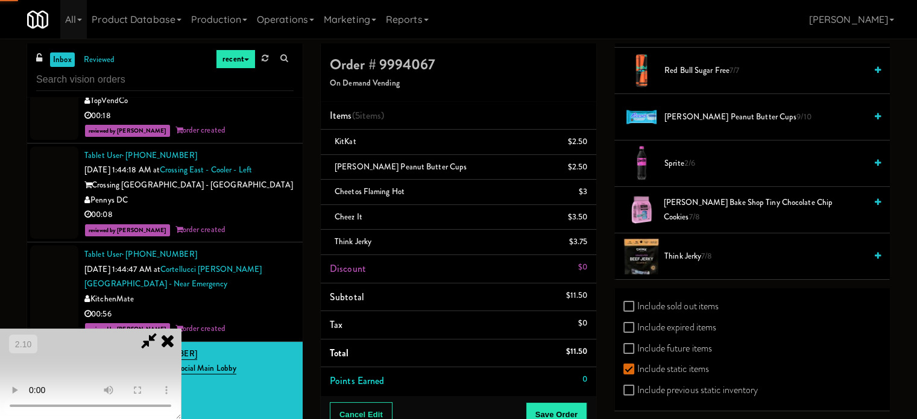
click at [181, 329] on video at bounding box center [90, 374] width 181 height 90
click at [181, 335] on video at bounding box center [90, 374] width 181 height 90
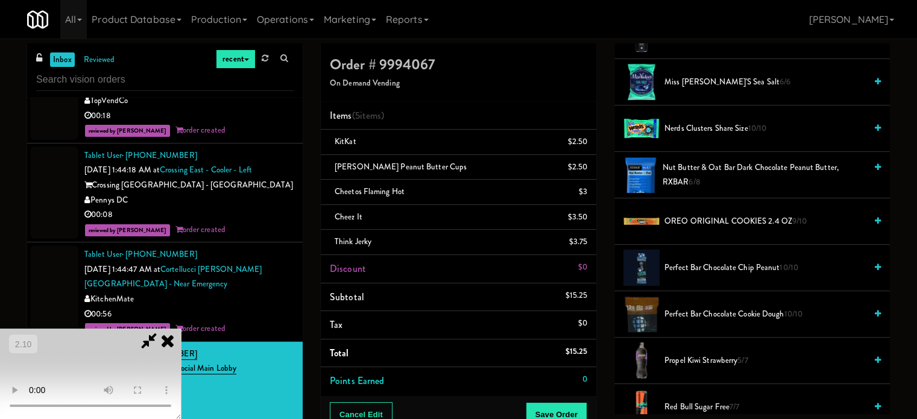
scroll to position [1143, 0]
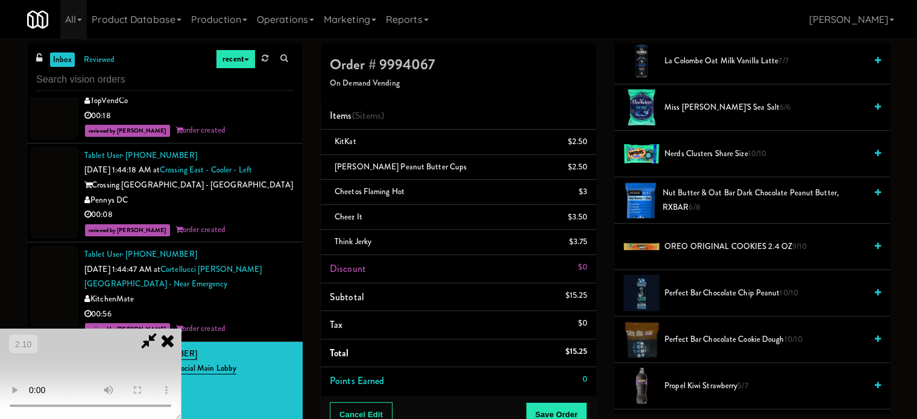
drag, startPoint x: 719, startPoint y: 245, endPoint x: 613, endPoint y: 359, distance: 156.1
click at [716, 246] on span "OREO ORIGINAL COOKIES 2.4 OZ 9/10" at bounding box center [764, 246] width 201 height 15
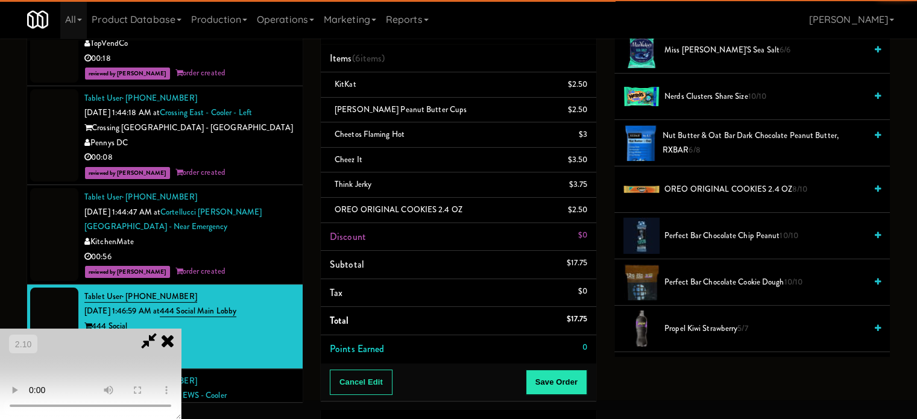
scroll to position [60, 0]
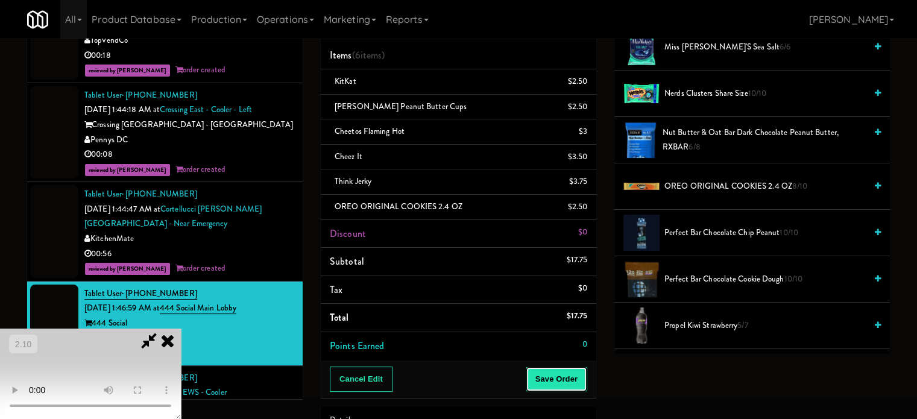
click at [575, 389] on button "Save Order" at bounding box center [557, 379] width 62 height 25
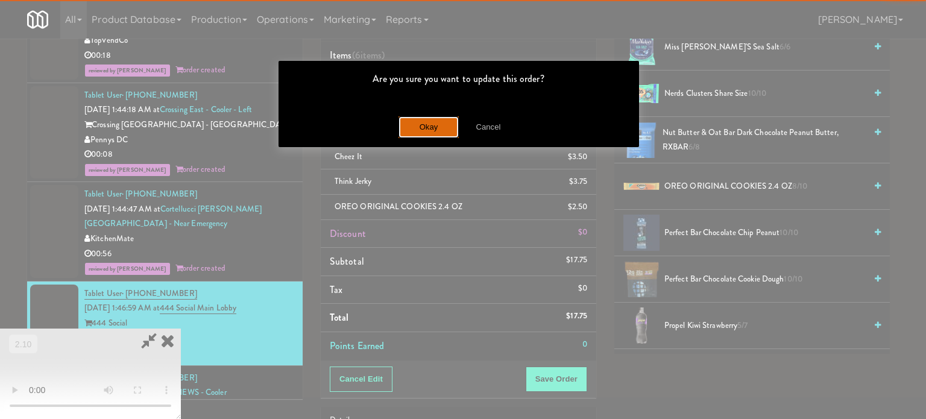
drag, startPoint x: 447, startPoint y: 118, endPoint x: 373, endPoint y: 69, distance: 89.3
click at [447, 118] on button "Okay" at bounding box center [429, 127] width 60 height 22
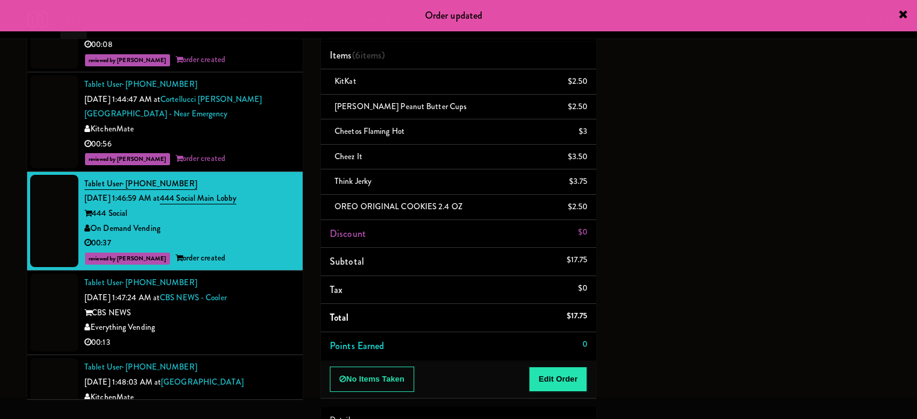
scroll to position [2955, 0]
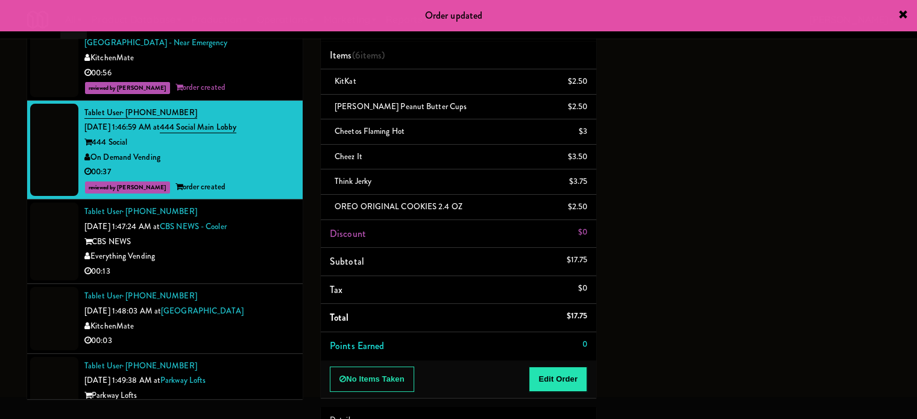
click at [258, 249] on div "Everything Vending" at bounding box center [188, 256] width 209 height 15
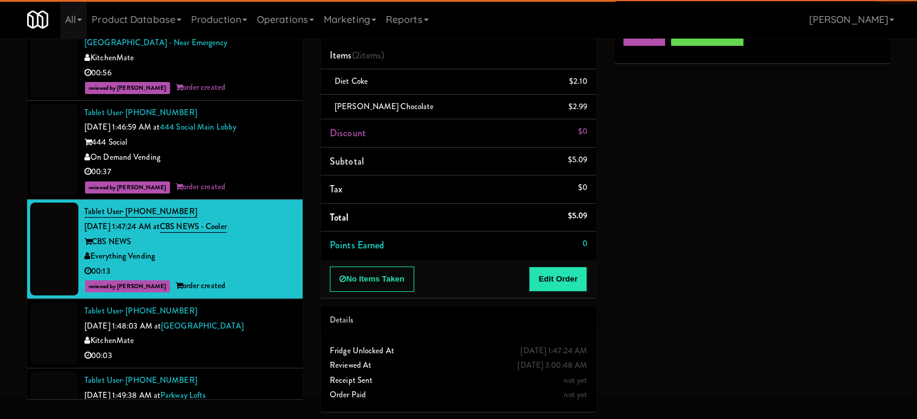
click at [267, 349] on div "00:03" at bounding box center [188, 356] width 209 height 15
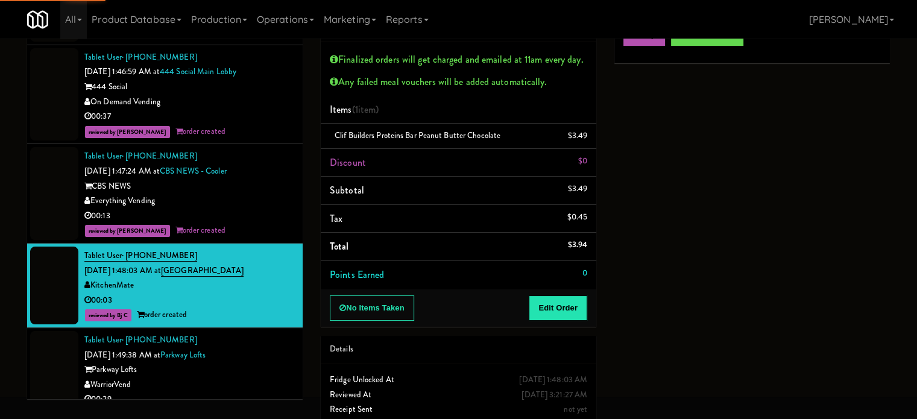
scroll to position [3015, 0]
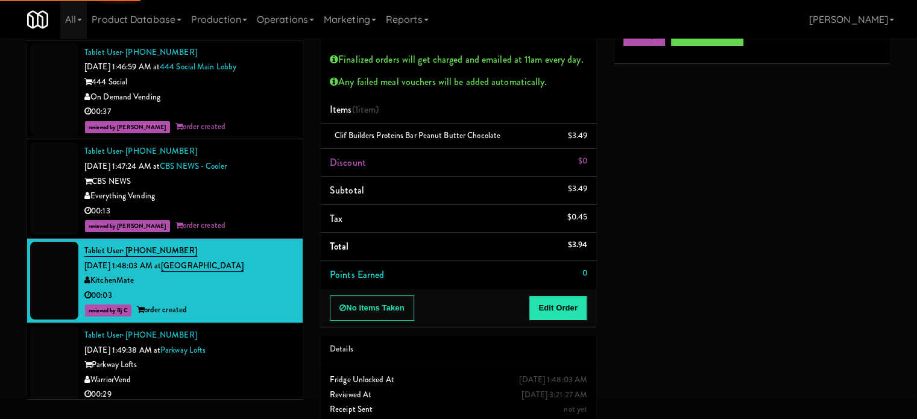
click at [278, 328] on div "Tablet User · (719) 310-9979 [DATE] 1:49:38 AM at [GEOGRAPHIC_DATA] Lofts Warri…" at bounding box center [188, 365] width 209 height 74
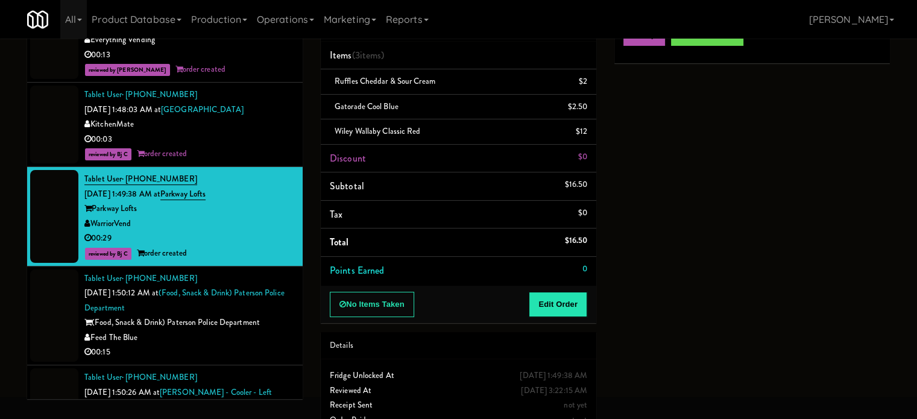
scroll to position [3196, 0]
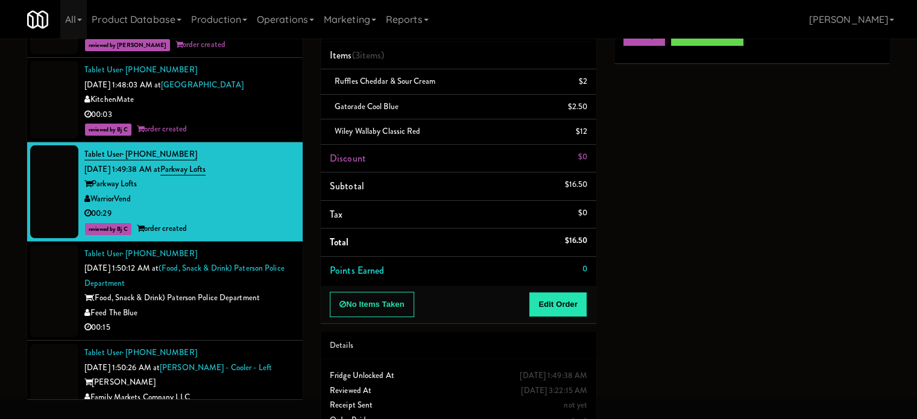
click at [265, 291] on div "(Food, Snack & Drink) Paterson Police Department" at bounding box center [188, 298] width 209 height 15
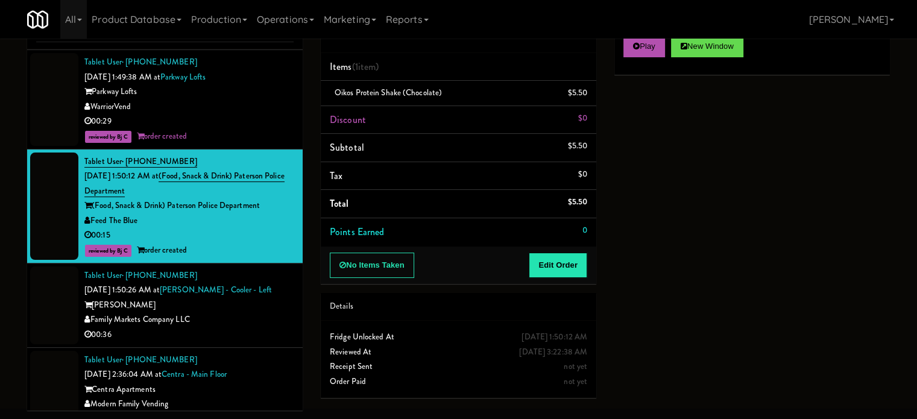
scroll to position [3316, 0]
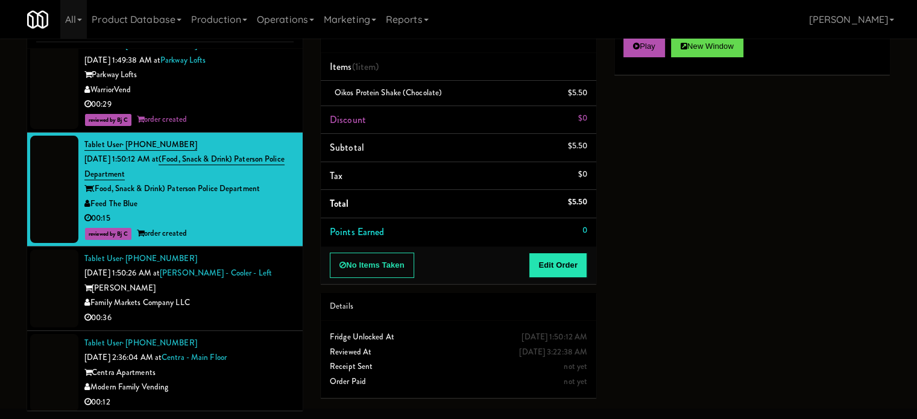
click at [274, 281] on div "[PERSON_NAME]" at bounding box center [188, 288] width 209 height 15
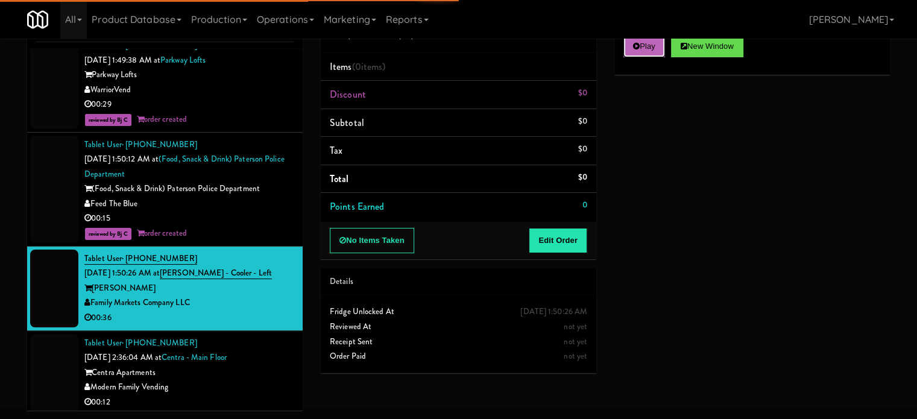
click at [642, 48] on button "Play" at bounding box center [644, 47] width 42 height 22
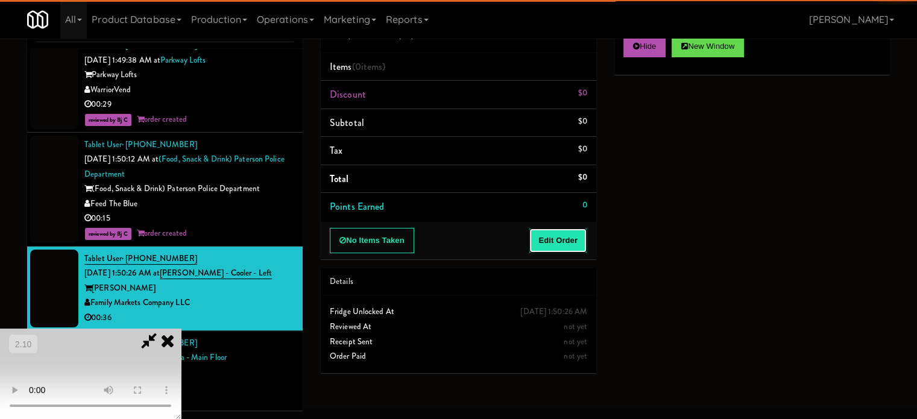
click at [563, 247] on button "Edit Order" at bounding box center [558, 240] width 58 height 25
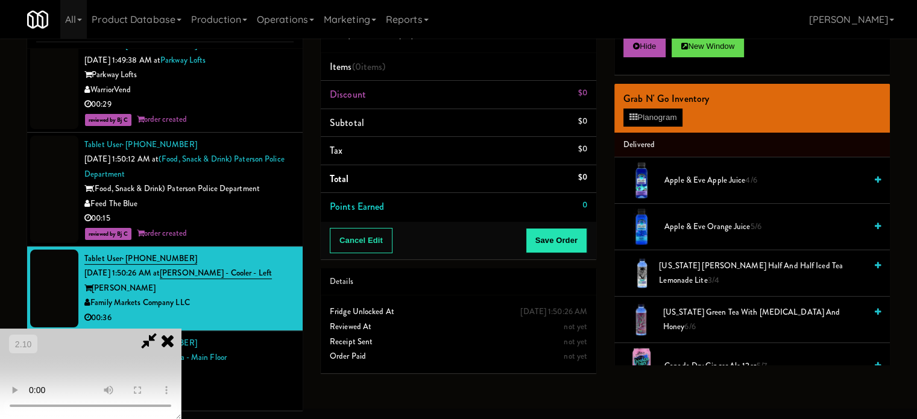
click at [181, 329] on video at bounding box center [90, 374] width 181 height 90
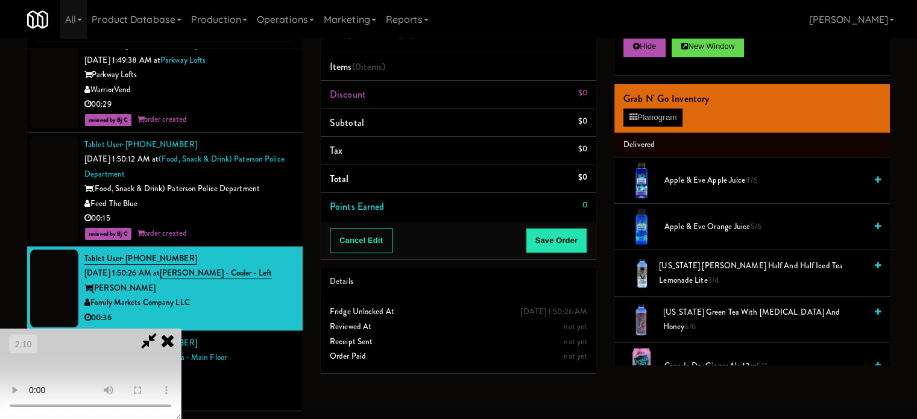
click at [707, 186] on span "Apple & Eve Apple Juice 4/6" at bounding box center [764, 180] width 201 height 15
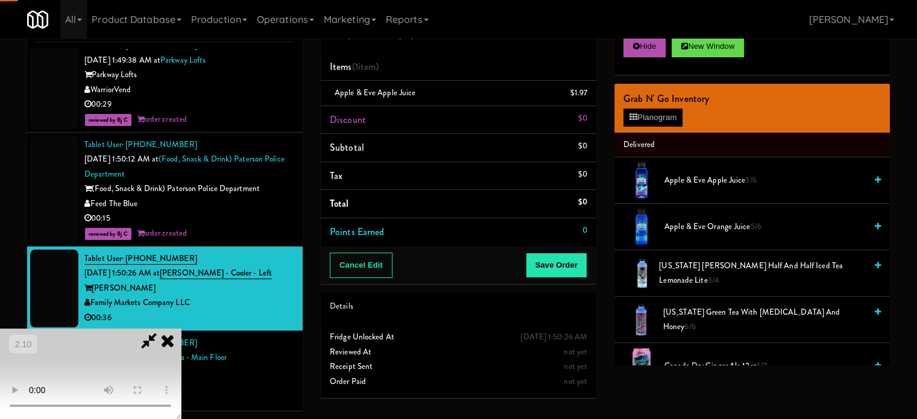
click at [181, 329] on video at bounding box center [90, 374] width 181 height 90
click at [668, 315] on span "[US_STATE] Green Tea with [MEDICAL_DATA] and Honey 6/6" at bounding box center [764, 320] width 203 height 30
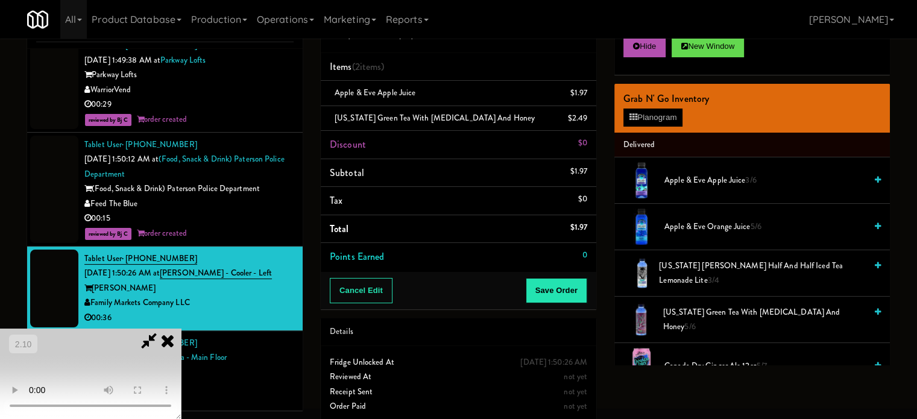
click at [181, 329] on video at bounding box center [90, 374] width 181 height 90
click at [181, 348] on video at bounding box center [90, 374] width 181 height 90
click at [181, 340] on video at bounding box center [90, 374] width 181 height 90
click at [181, 329] on video at bounding box center [90, 374] width 181 height 90
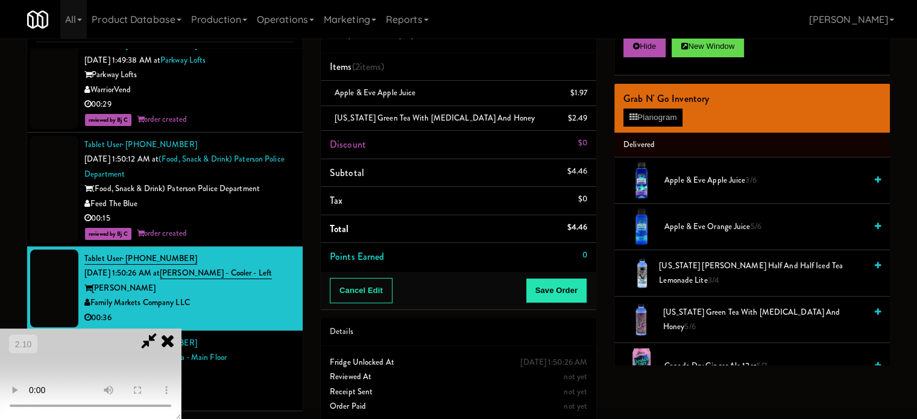
click at [181, 329] on video at bounding box center [90, 374] width 181 height 90
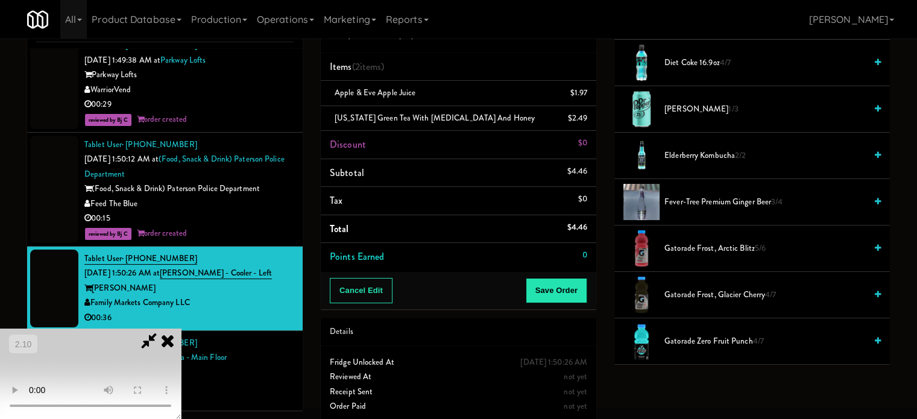
scroll to position [724, 0]
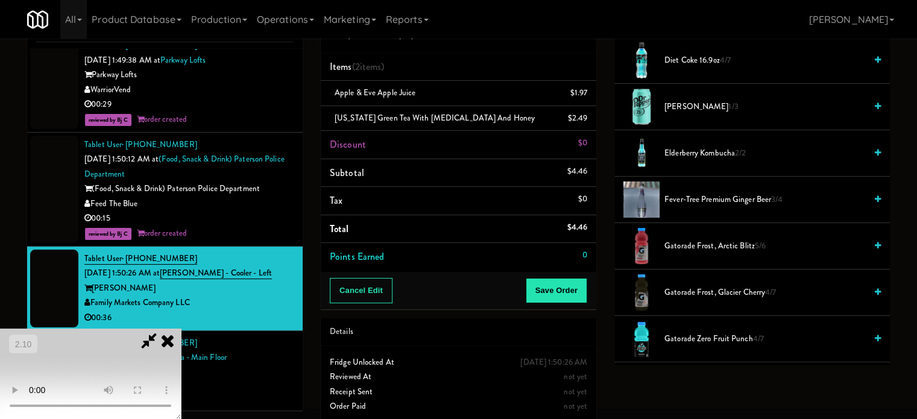
click at [683, 287] on span "Gatorade Frost, Glacier Cherry 4/7" at bounding box center [764, 292] width 201 height 15
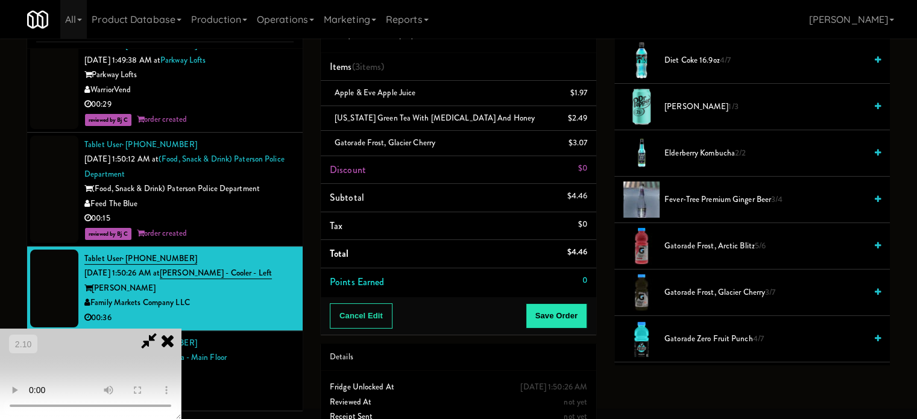
click at [181, 329] on video at bounding box center [90, 374] width 181 height 90
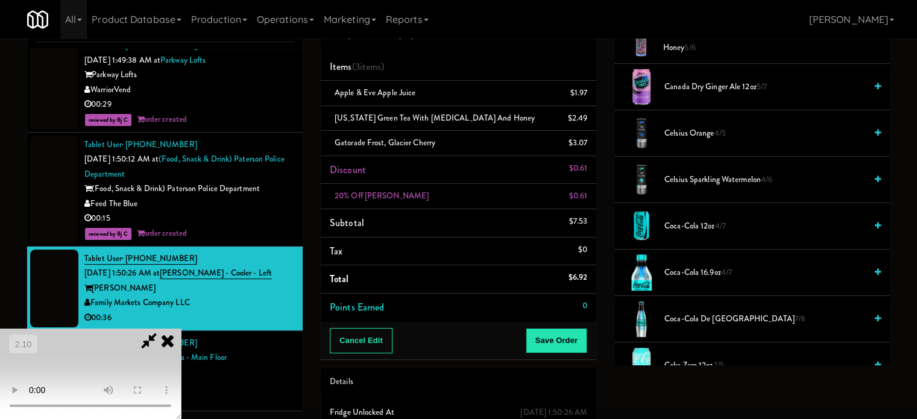
scroll to position [241, 0]
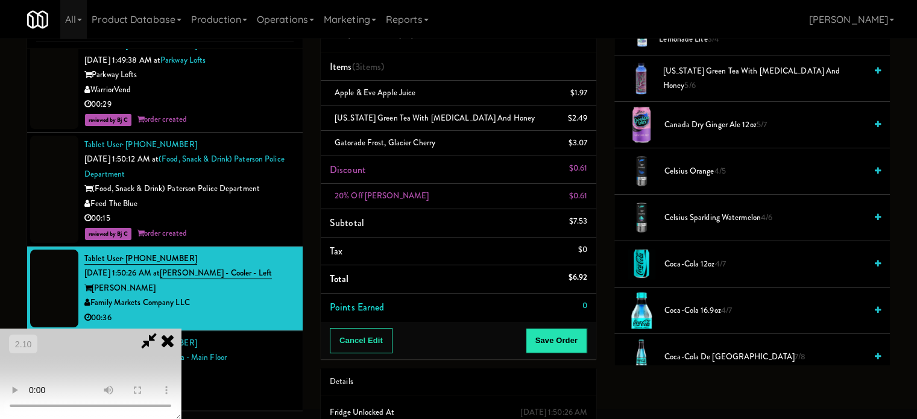
click at [713, 178] on li "Celsius Orange 4/5" at bounding box center [752, 171] width 276 height 46
click at [683, 175] on span "Celsius Orange 4/5" at bounding box center [764, 171] width 201 height 15
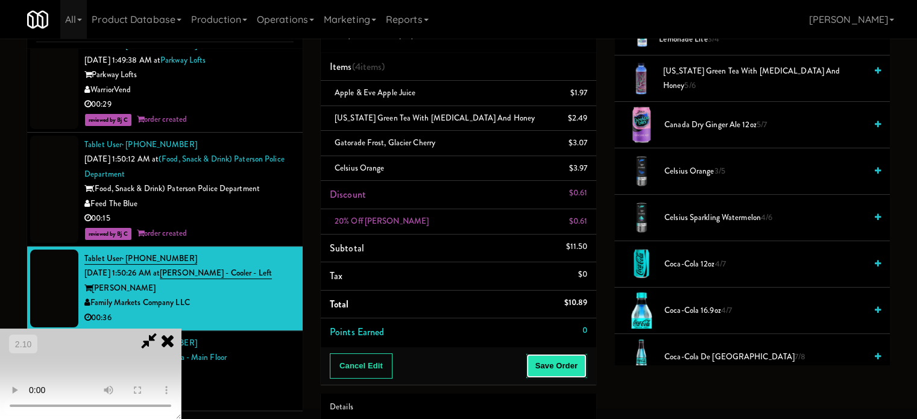
click at [574, 361] on button "Save Order" at bounding box center [557, 365] width 62 height 25
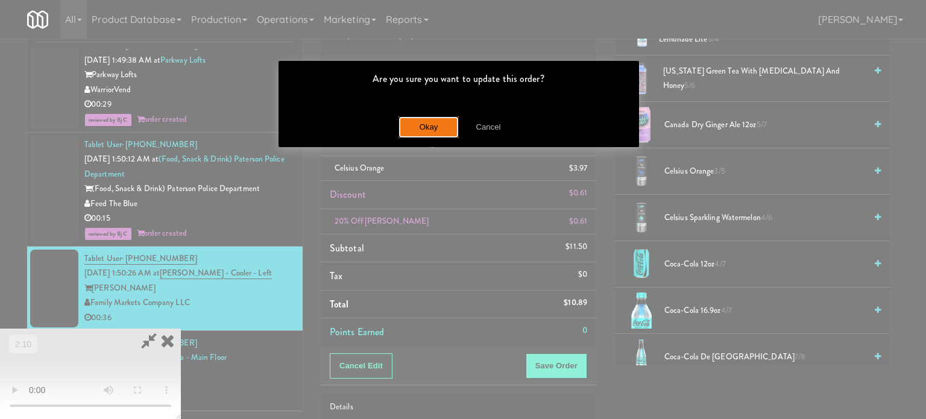
click at [430, 131] on button "Okay" at bounding box center [429, 127] width 60 height 22
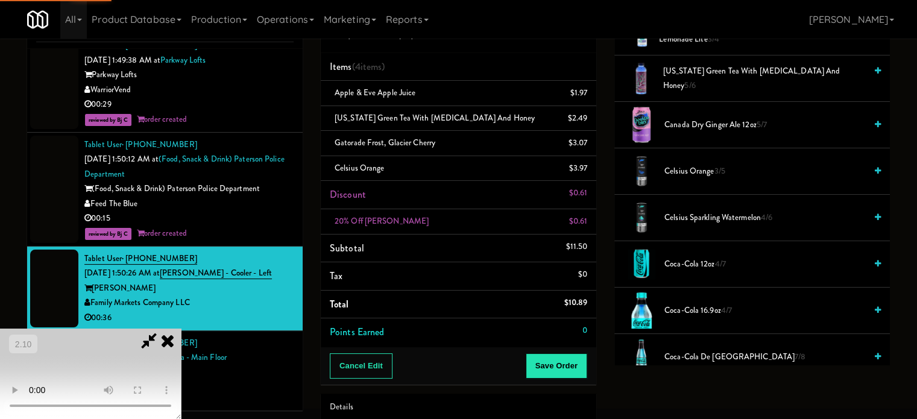
scroll to position [113, 0]
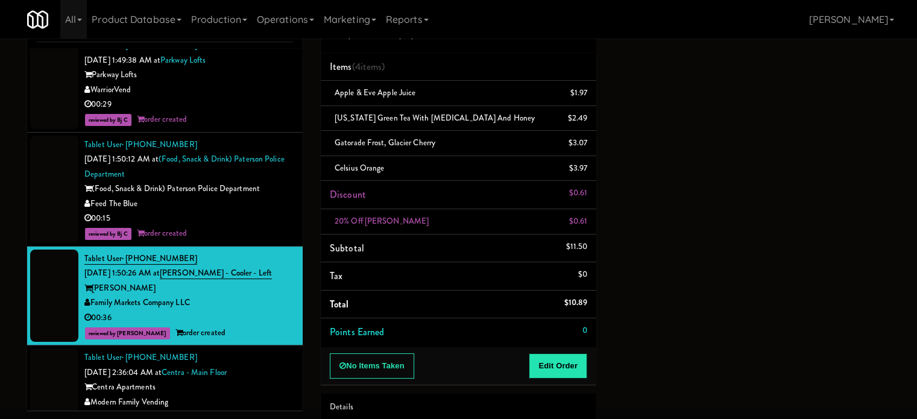
click at [275, 410] on div "00:12" at bounding box center [188, 417] width 209 height 15
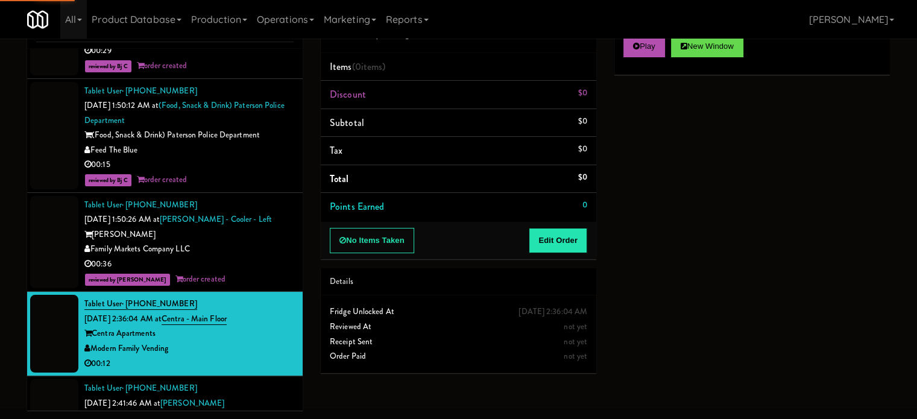
scroll to position [3377, 0]
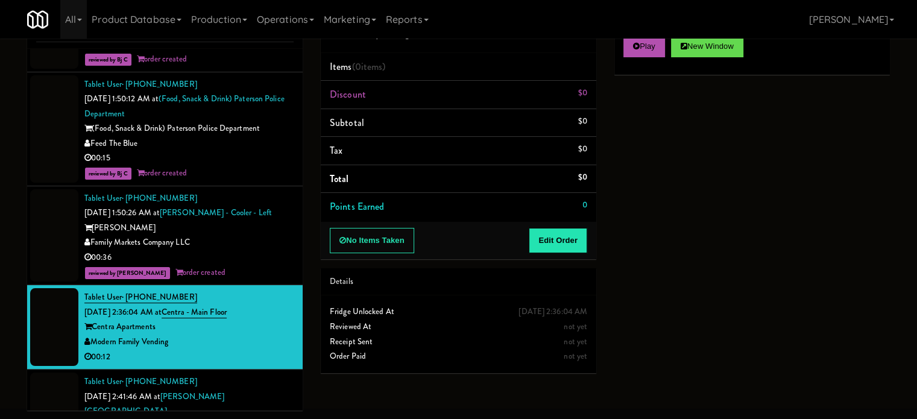
click at [668, 54] on div "Play New Window" at bounding box center [751, 47] width 257 height 22
click at [661, 54] on button "Play" at bounding box center [644, 47] width 42 height 22
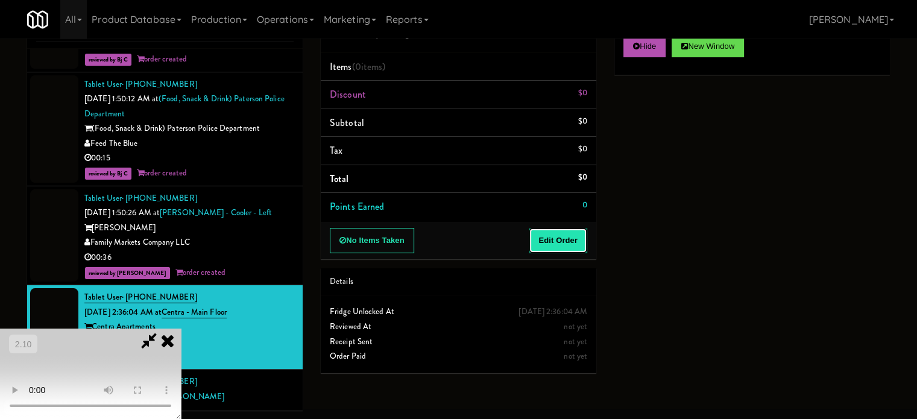
click at [555, 238] on button "Edit Order" at bounding box center [558, 240] width 58 height 25
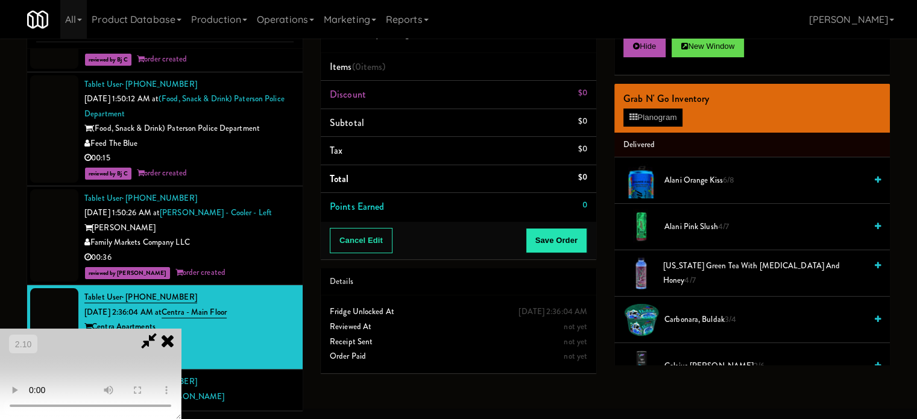
click at [181, 329] on video at bounding box center [90, 374] width 181 height 90
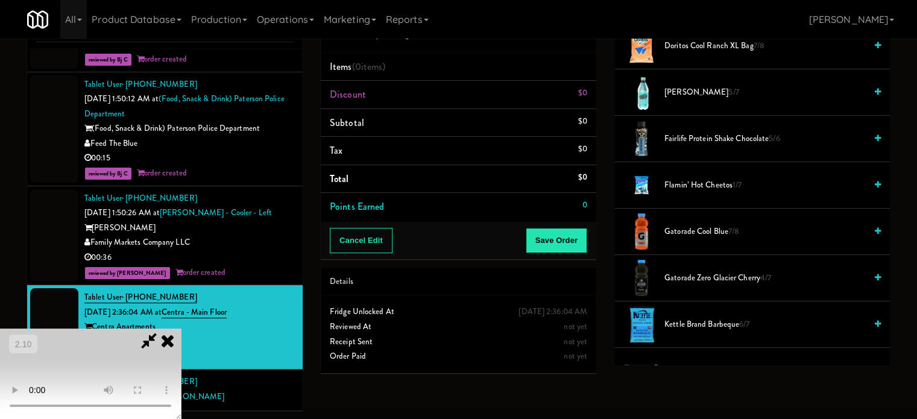
scroll to position [603, 0]
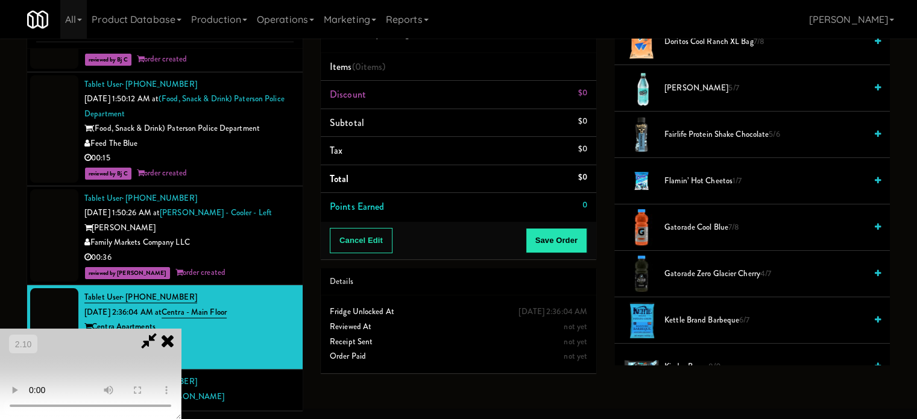
click at [181, 329] on video at bounding box center [90, 374] width 181 height 90
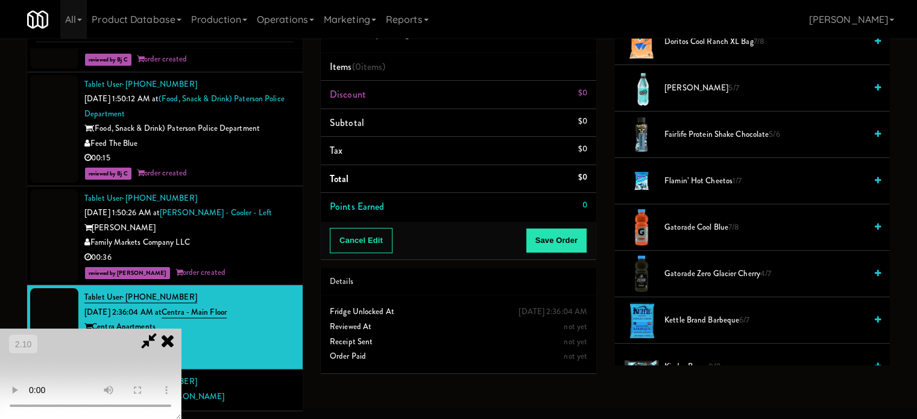
click at [181, 329] on video at bounding box center [90, 374] width 181 height 90
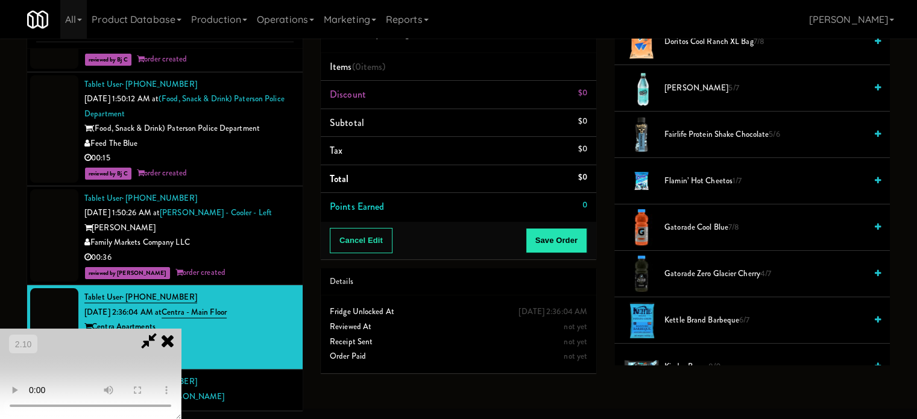
click at [181, 329] on video at bounding box center [90, 374] width 181 height 90
click at [710, 267] on span "Gatorade Zero Glacier Cherry 4/7" at bounding box center [764, 274] width 201 height 15
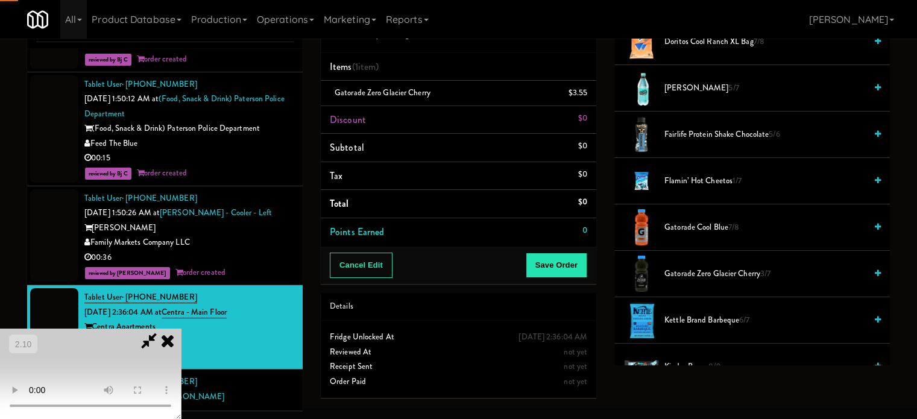
drag, startPoint x: 382, startPoint y: 282, endPoint x: 407, endPoint y: 280, distance: 25.4
click at [181, 329] on video at bounding box center [90, 374] width 181 height 90
drag, startPoint x: 560, startPoint y: 262, endPoint x: 537, endPoint y: 271, distance: 24.4
click at [560, 264] on button "Save Order" at bounding box center [557, 265] width 62 height 25
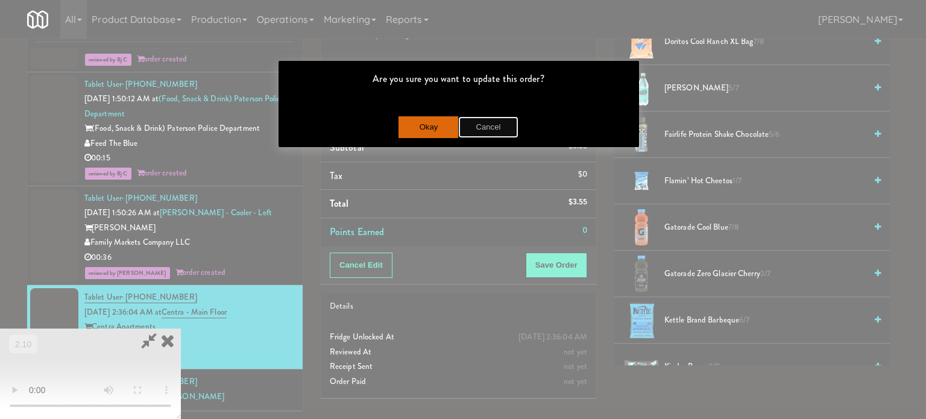
click at [494, 131] on button "Cancel" at bounding box center [488, 127] width 60 height 22
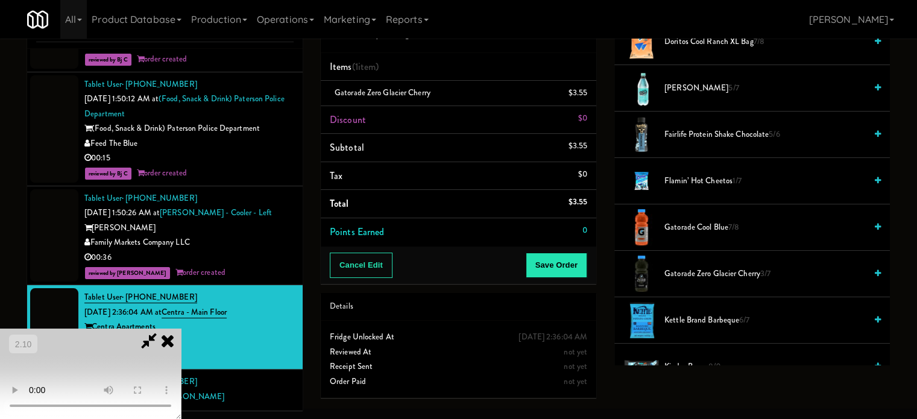
click at [683, 267] on span "Gatorade Zero Glacier Cherry 3/7" at bounding box center [764, 274] width 201 height 15
click at [567, 263] on button "Save Order" at bounding box center [557, 265] width 62 height 25
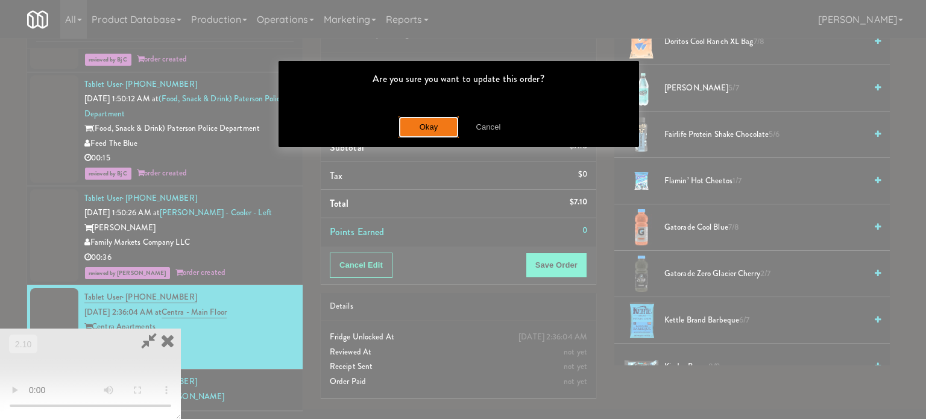
click at [436, 127] on button "Okay" at bounding box center [429, 127] width 60 height 22
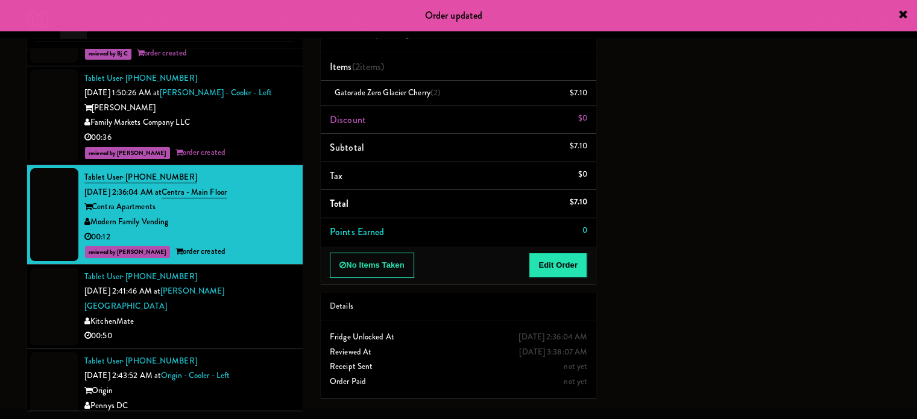
scroll to position [3497, 0]
click at [285, 293] on li "Tablet User · (647) 868-1672 [DATE] 2:41:46 AM at [PERSON_NAME][GEOGRAPHIC_DATA…" at bounding box center [165, 306] width 276 height 84
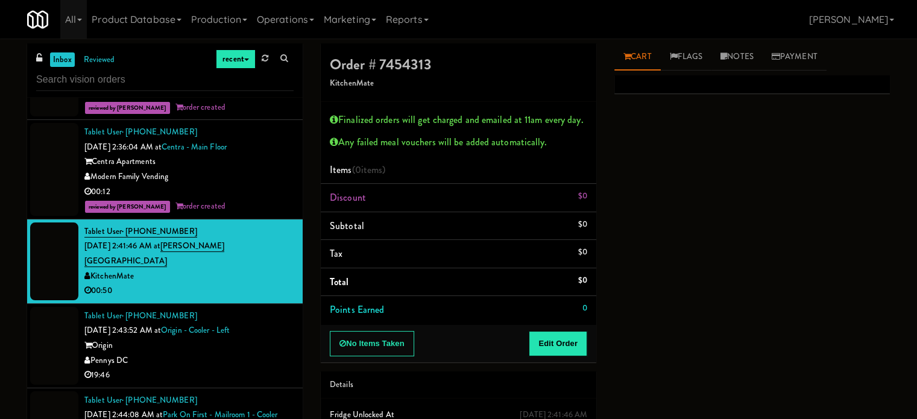
scroll to position [3618, 0]
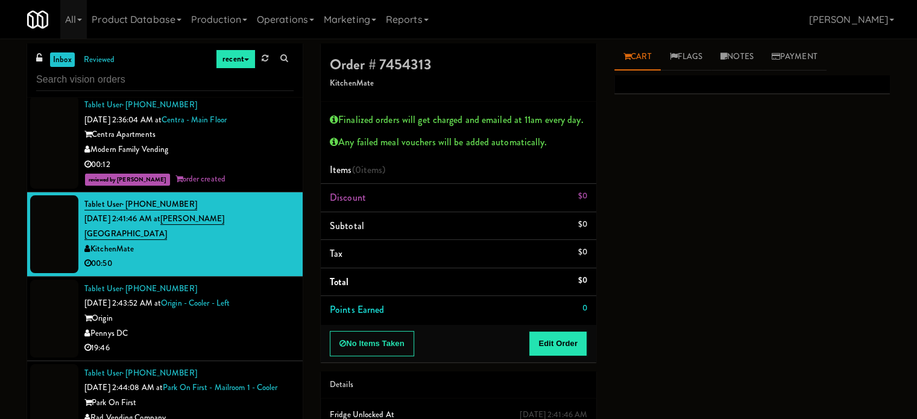
click at [273, 341] on div "19:46" at bounding box center [188, 348] width 209 height 15
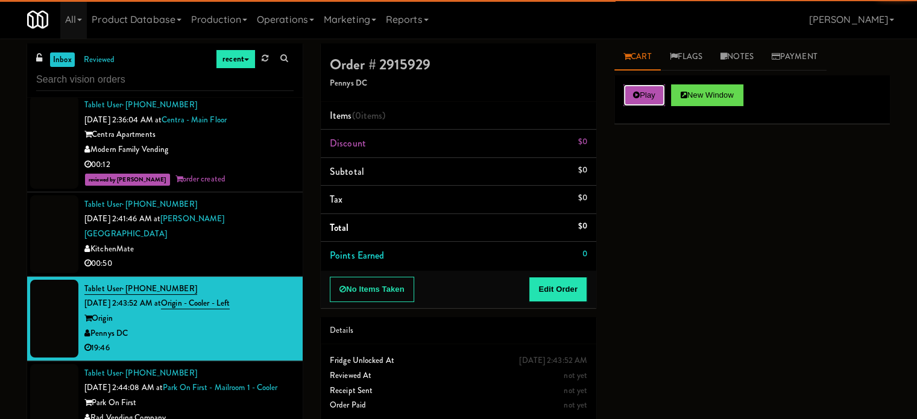
drag, startPoint x: 625, startPoint y: 97, endPoint x: 608, endPoint y: 134, distance: 40.2
click at [626, 97] on button "Play" at bounding box center [644, 95] width 42 height 22
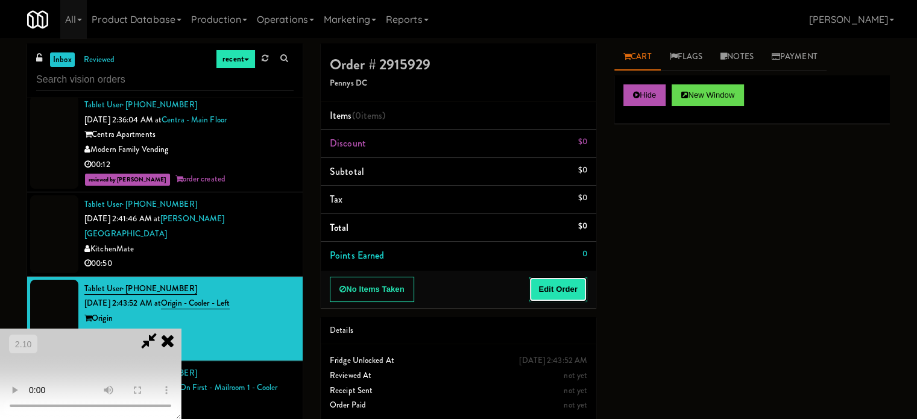
click at [552, 288] on button "Edit Order" at bounding box center [558, 289] width 58 height 25
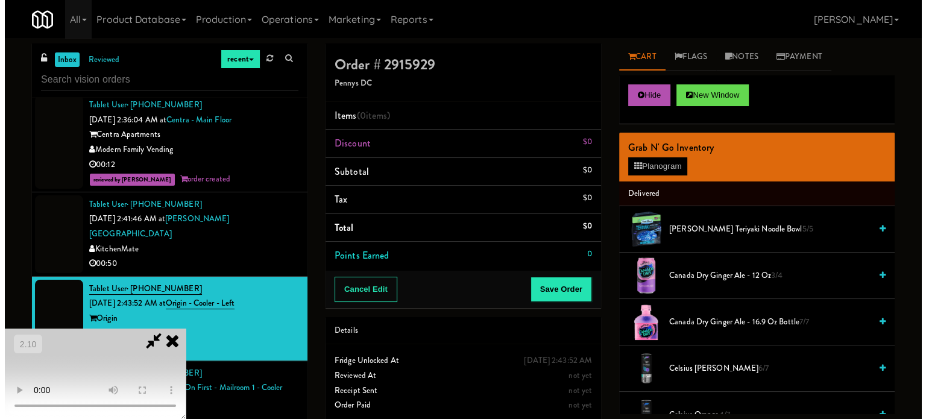
scroll to position [60, 0]
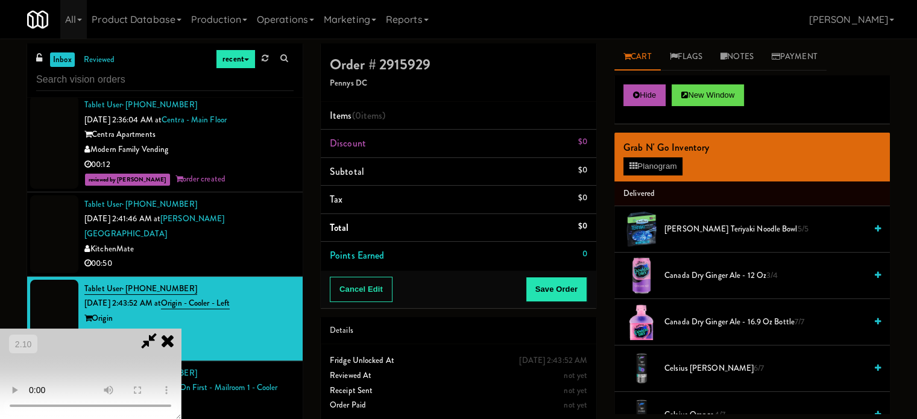
click at [181, 329] on video at bounding box center [90, 374] width 181 height 90
click at [636, 168] on icon at bounding box center [634, 166] width 8 height 8
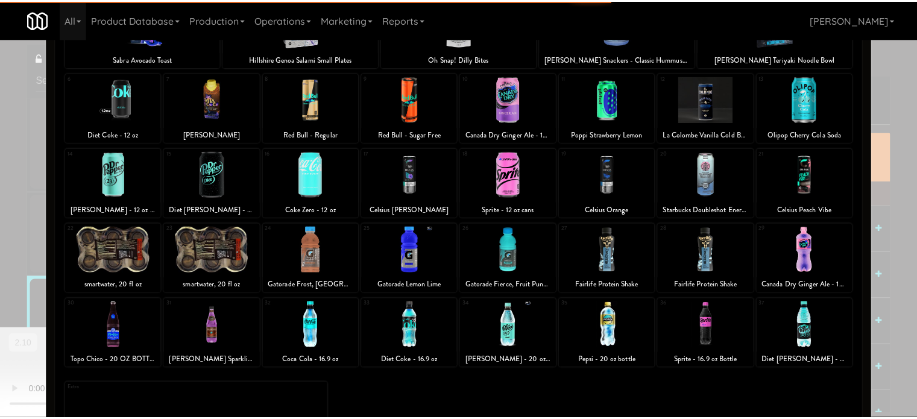
scroll to position [121, 0]
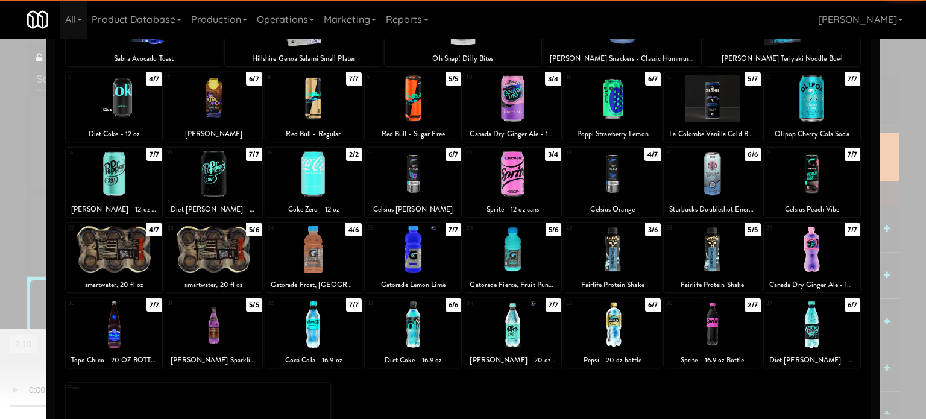
click at [140, 260] on div at bounding box center [114, 249] width 96 height 46
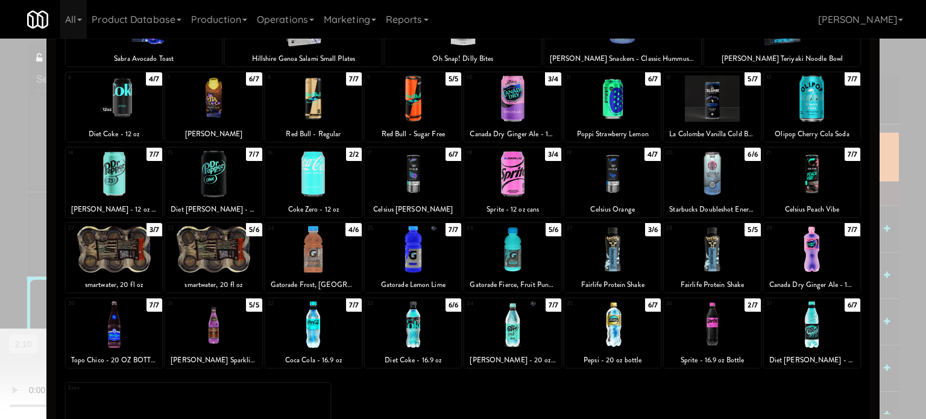
click at [0, 266] on div at bounding box center [463, 209] width 926 height 419
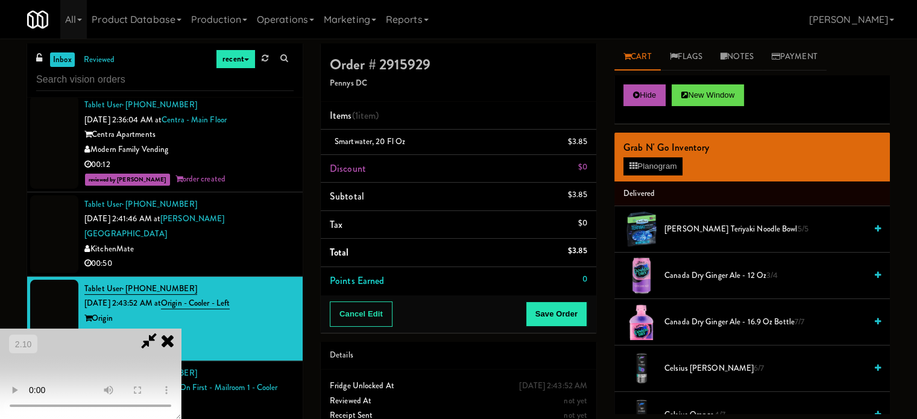
click at [181, 329] on video at bounding box center [90, 374] width 181 height 90
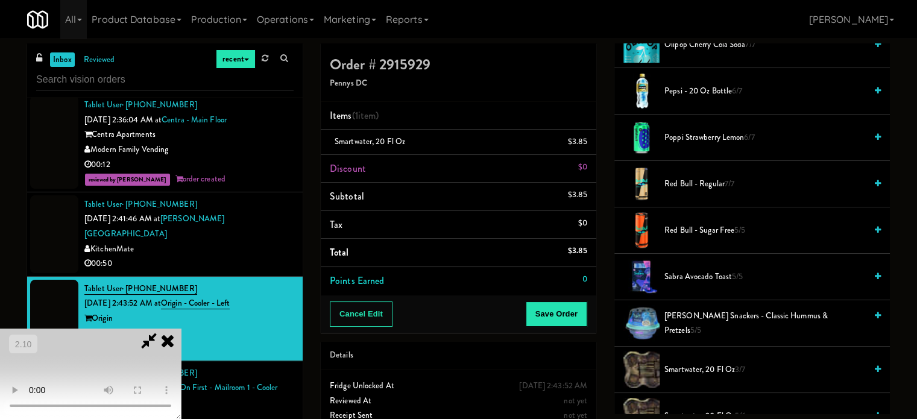
scroll to position [1447, 0]
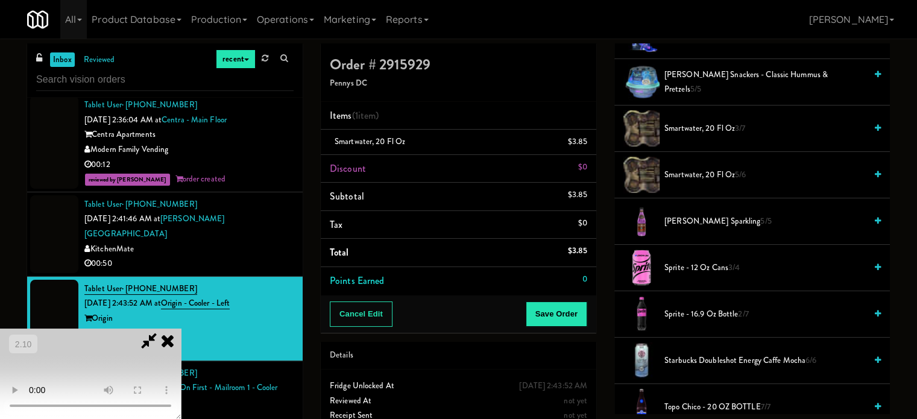
click at [720, 125] on span "smartwater, 20 fl oz 3/7" at bounding box center [764, 128] width 201 height 15
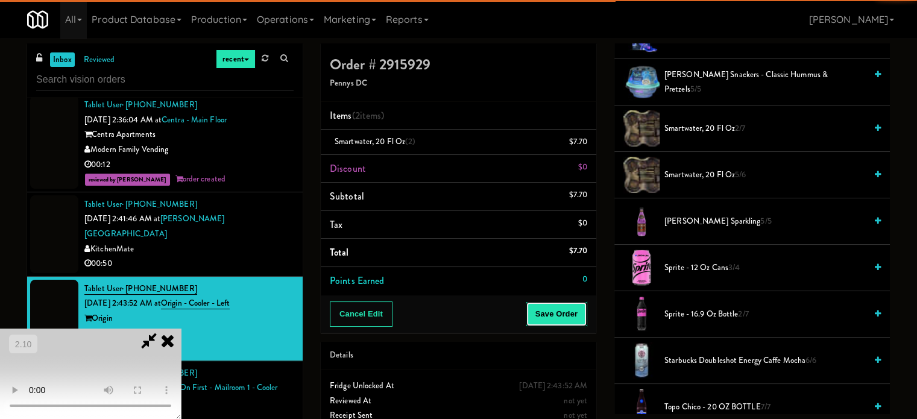
click at [565, 318] on button "Save Order" at bounding box center [557, 313] width 62 height 25
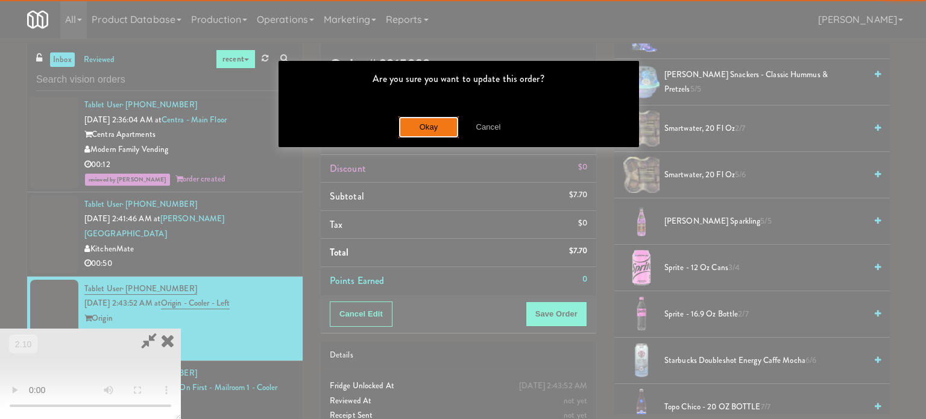
click at [446, 130] on button "Okay" at bounding box center [429, 127] width 60 height 22
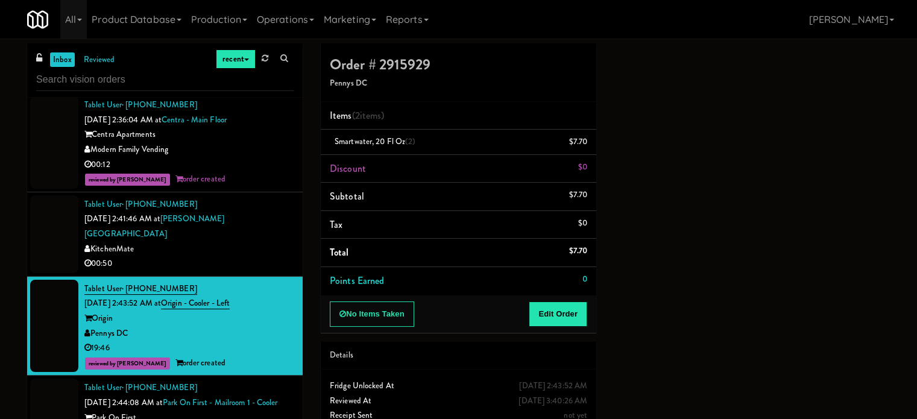
scroll to position [0, 0]
click at [251, 256] on div "00:50" at bounding box center [188, 263] width 209 height 15
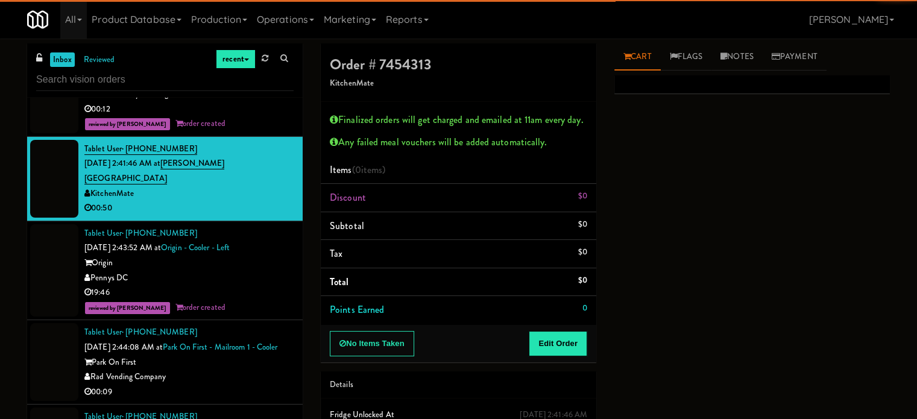
scroll to position [3678, 0]
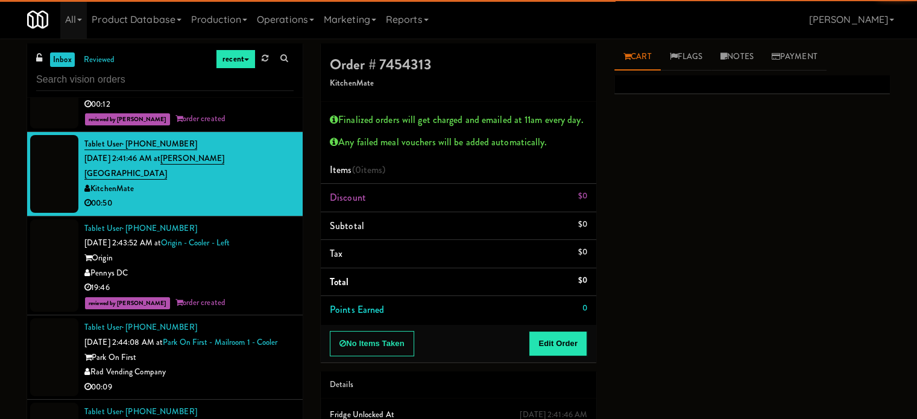
drag, startPoint x: 263, startPoint y: 333, endPoint x: 526, endPoint y: 352, distance: 264.2
click at [279, 365] on div "Rad Vending Company" at bounding box center [188, 372] width 209 height 15
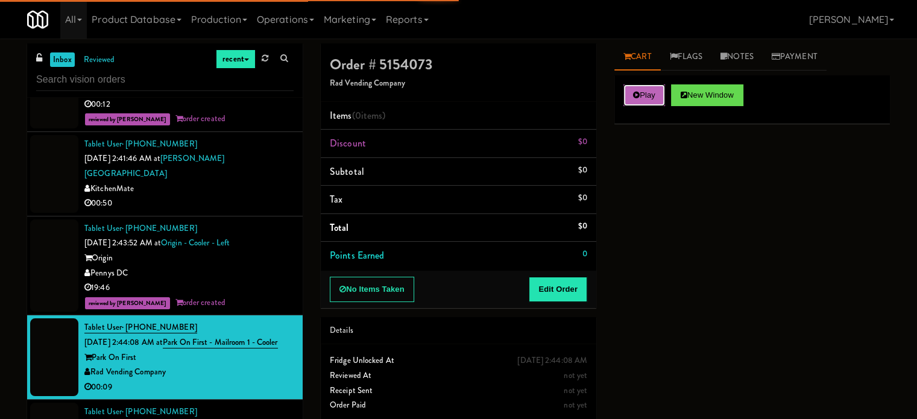
click at [625, 95] on button "Play" at bounding box center [644, 95] width 42 height 22
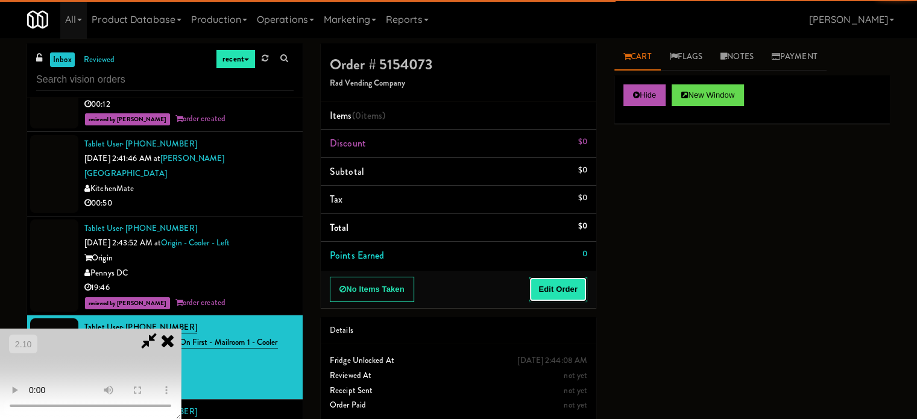
click at [576, 290] on button "Edit Order" at bounding box center [558, 289] width 58 height 25
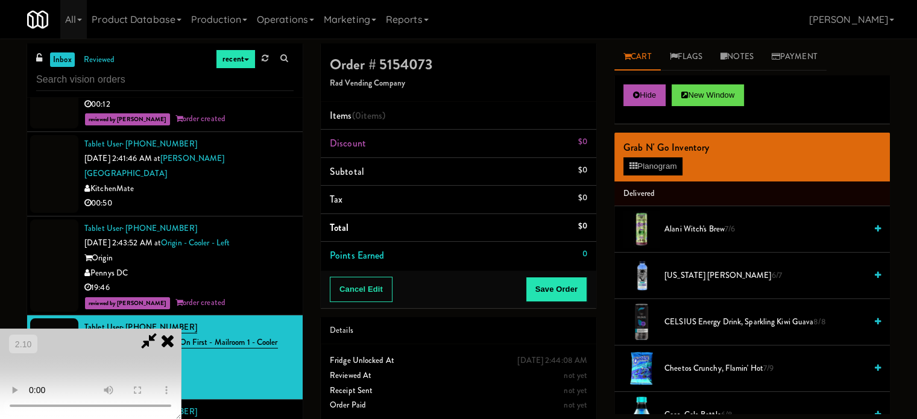
click at [181, 329] on video at bounding box center [90, 374] width 181 height 90
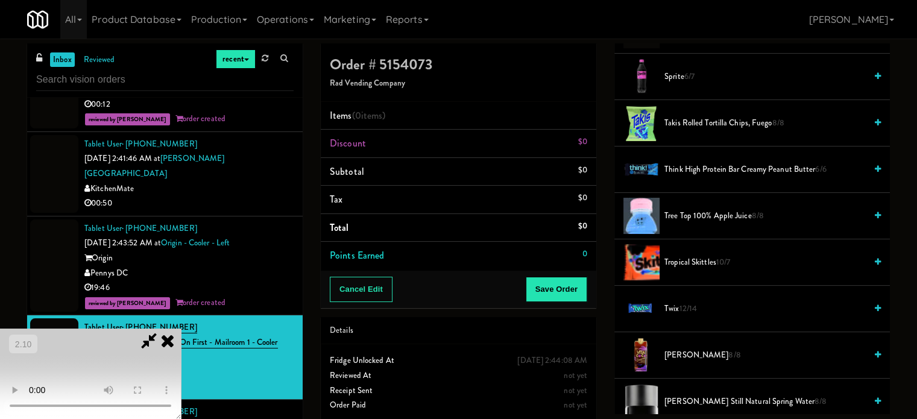
scroll to position [1737, 0]
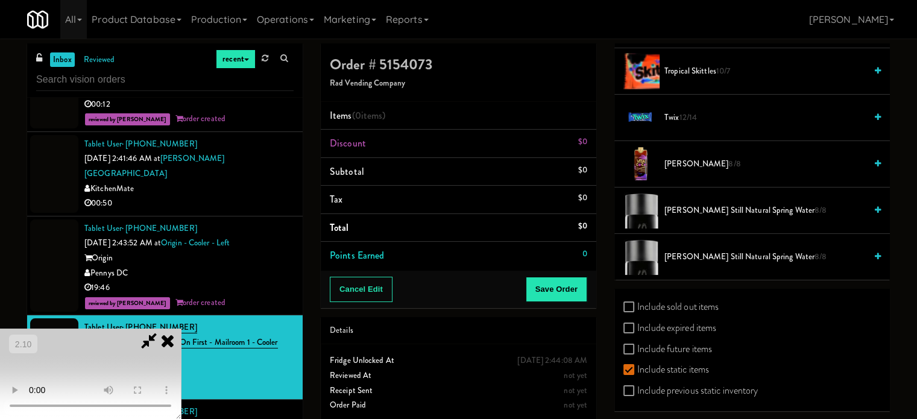
click at [728, 250] on span "[PERSON_NAME] Still Natural Spring Water 8/8" at bounding box center [764, 257] width 201 height 15
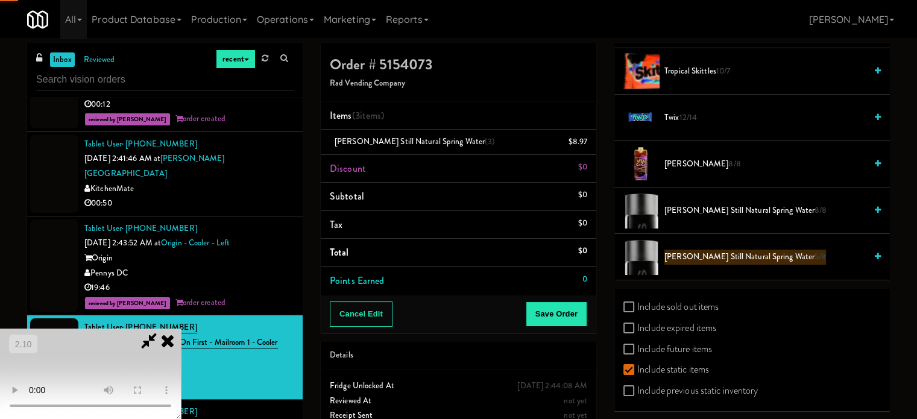
click at [728, 250] on span "[PERSON_NAME] Still Natural Spring Water 5/8" at bounding box center [764, 257] width 201 height 15
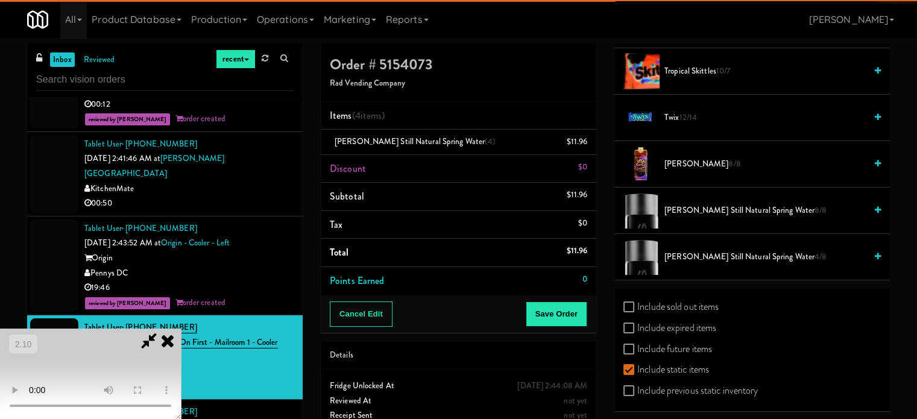
click at [589, 315] on div "Cancel Edit Save Order" at bounding box center [459, 313] width 276 height 37
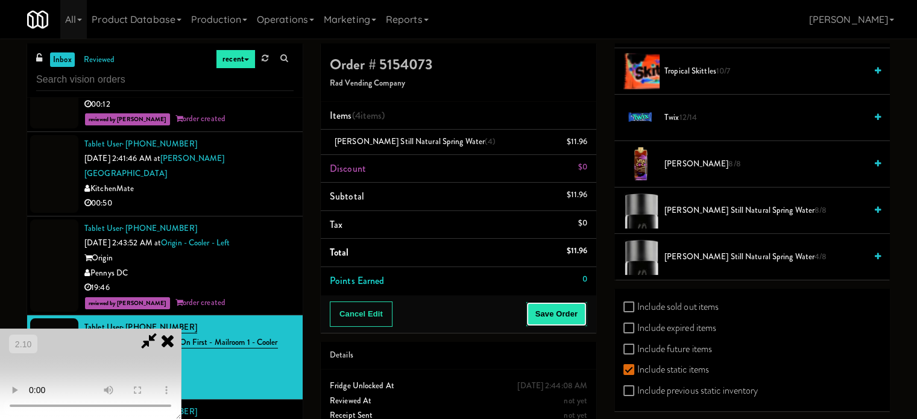
click at [581, 315] on button "Save Order" at bounding box center [557, 313] width 62 height 25
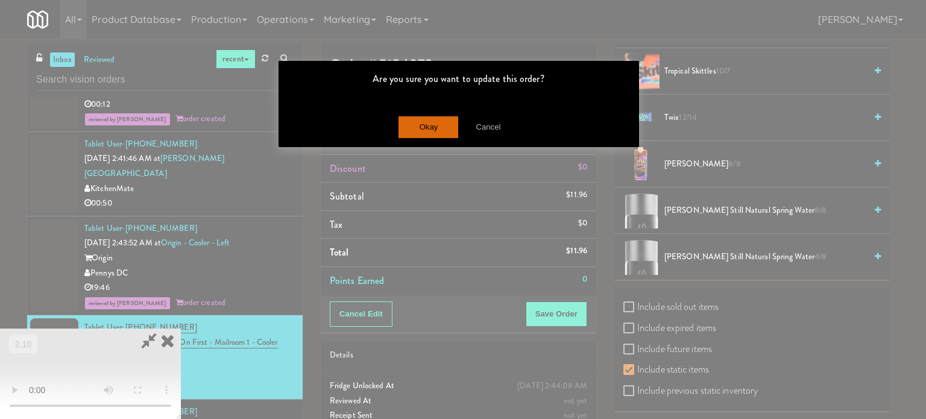
click at [384, 133] on div "Okay Cancel" at bounding box center [459, 127] width 361 height 40
click at [425, 127] on button "Okay" at bounding box center [429, 127] width 60 height 22
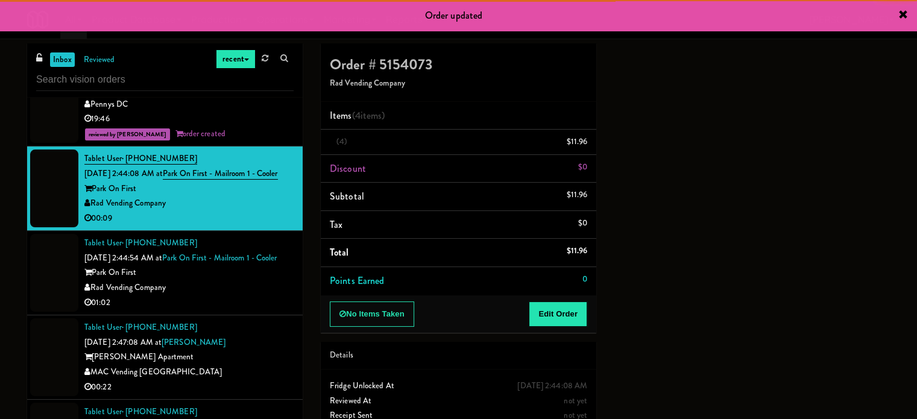
scroll to position [3859, 0]
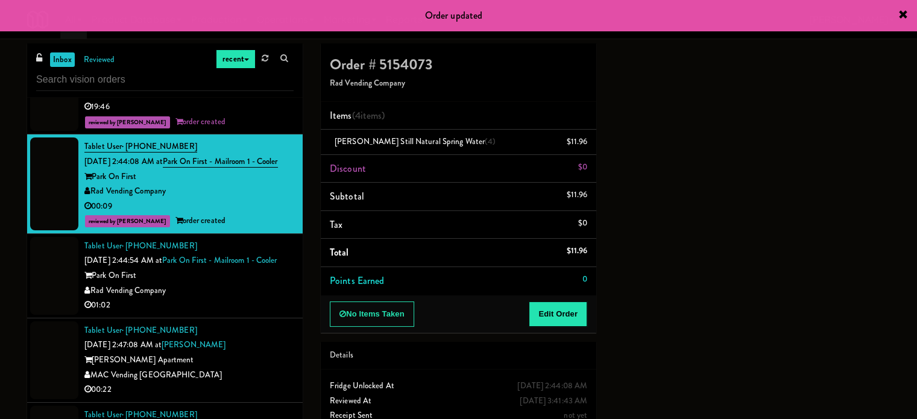
click at [250, 268] on div "Park On First" at bounding box center [188, 275] width 209 height 15
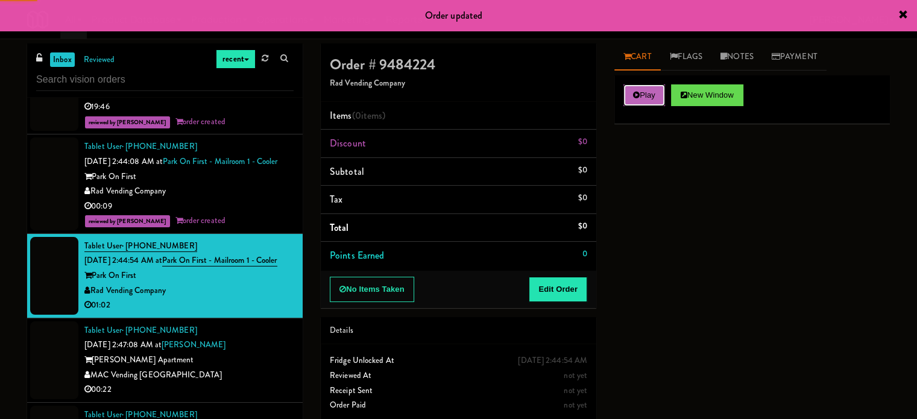
drag, startPoint x: 657, startPoint y: 103, endPoint x: 562, endPoint y: 272, distance: 193.6
click at [657, 103] on button "Play" at bounding box center [644, 95] width 42 height 22
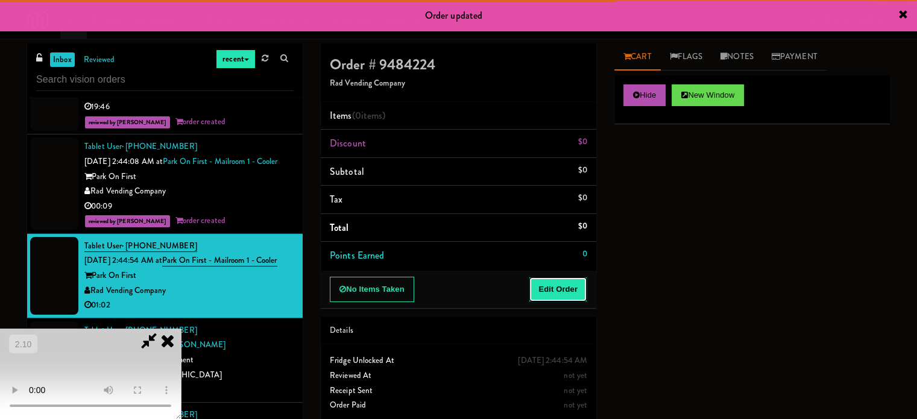
click at [548, 298] on button "Edit Order" at bounding box center [558, 289] width 58 height 25
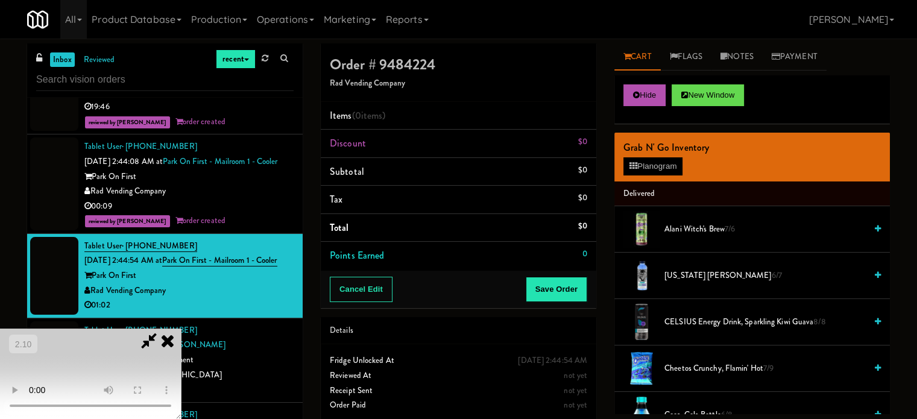
drag, startPoint x: 43, startPoint y: 328, endPoint x: 77, endPoint y: 322, distance: 34.3
click at [43, 329] on video at bounding box center [90, 374] width 181 height 90
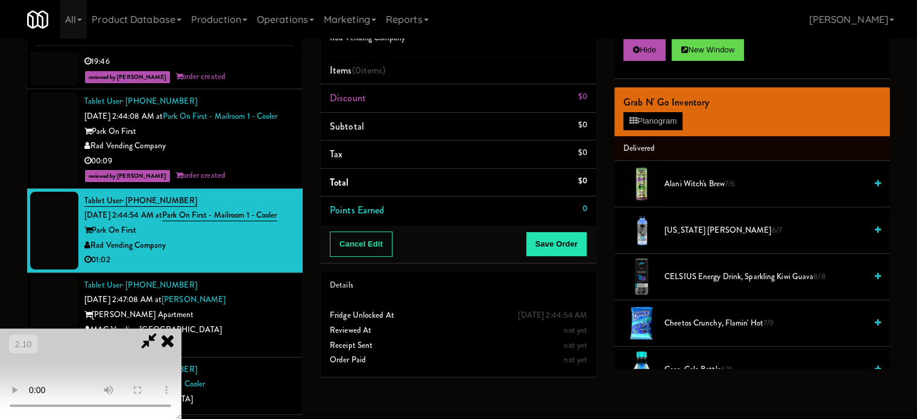
scroll to position [49, 0]
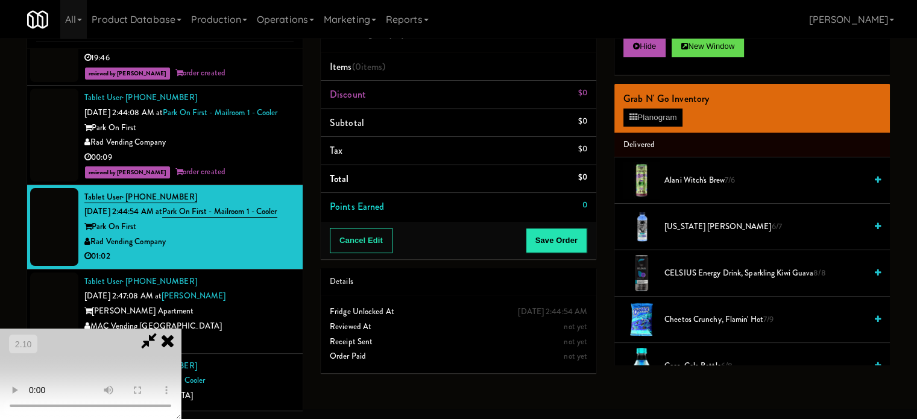
click at [181, 329] on video at bounding box center [90, 374] width 181 height 90
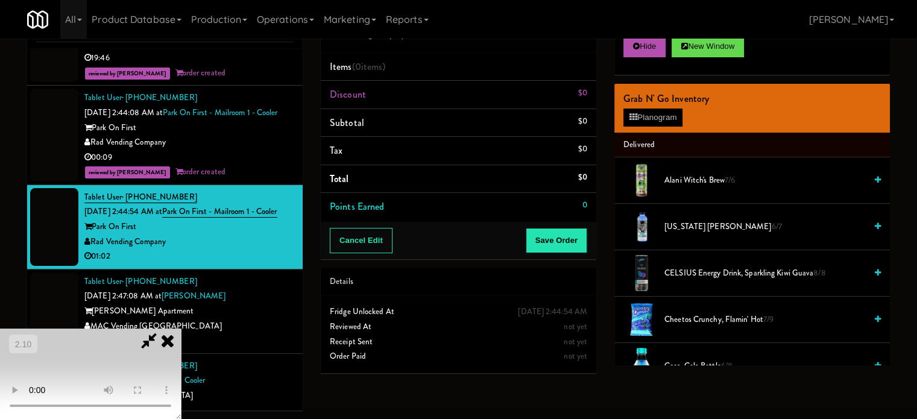
click at [181, 329] on video at bounding box center [90, 374] width 181 height 90
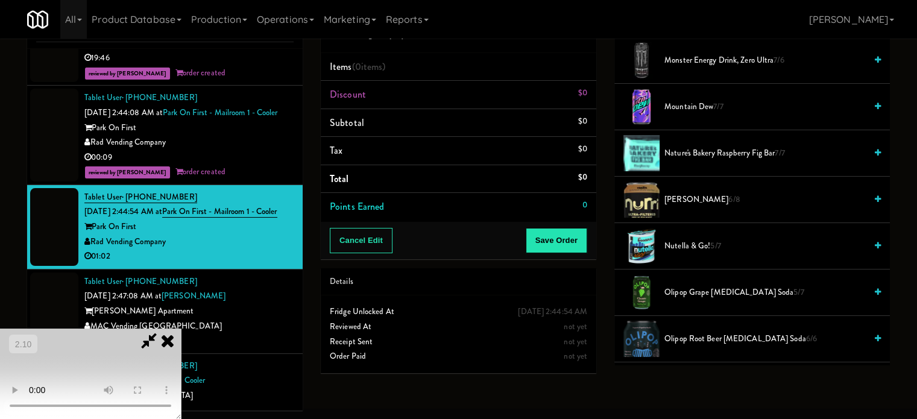
scroll to position [784, 0]
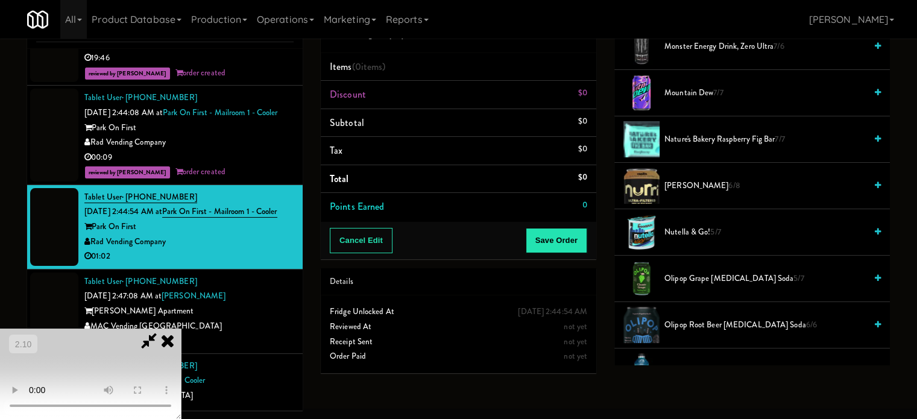
click at [707, 234] on span "Nutella & Go! 5/7" at bounding box center [764, 232] width 201 height 15
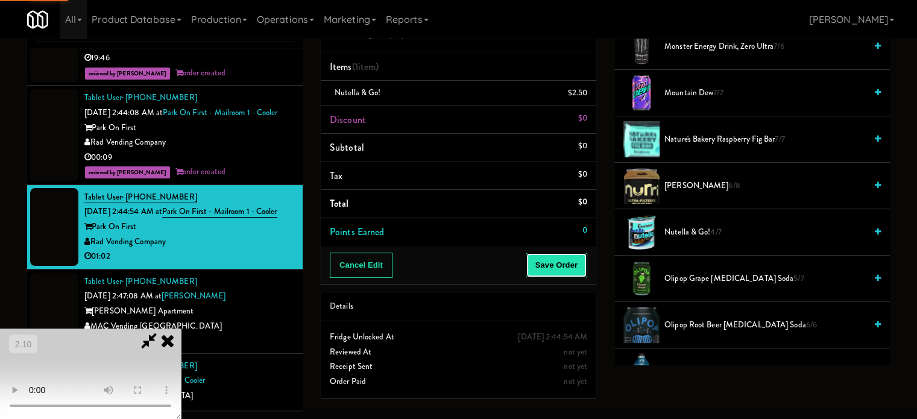
click at [552, 269] on button "Save Order" at bounding box center [557, 265] width 62 height 25
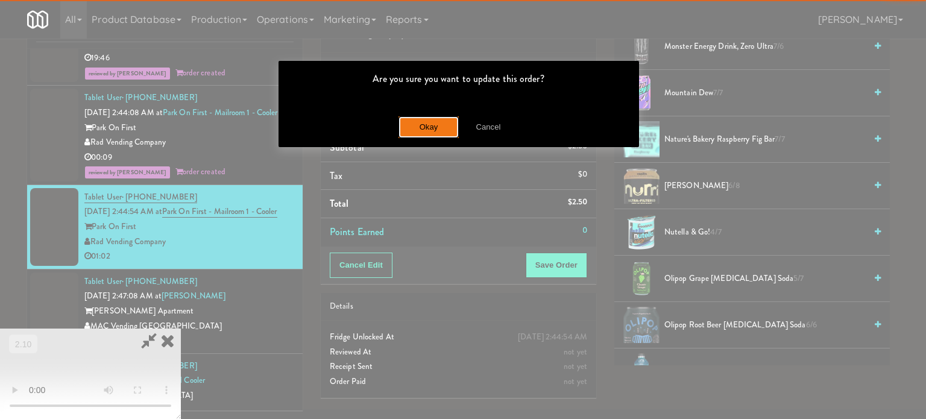
click at [421, 123] on button "Okay" at bounding box center [429, 127] width 60 height 22
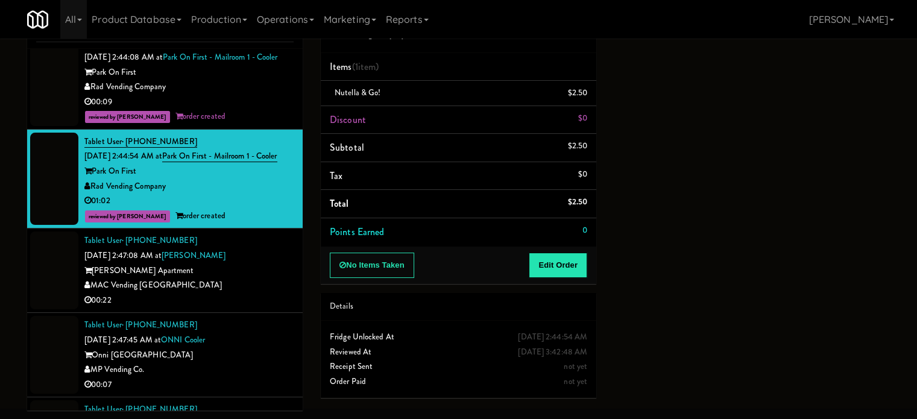
scroll to position [3919, 0]
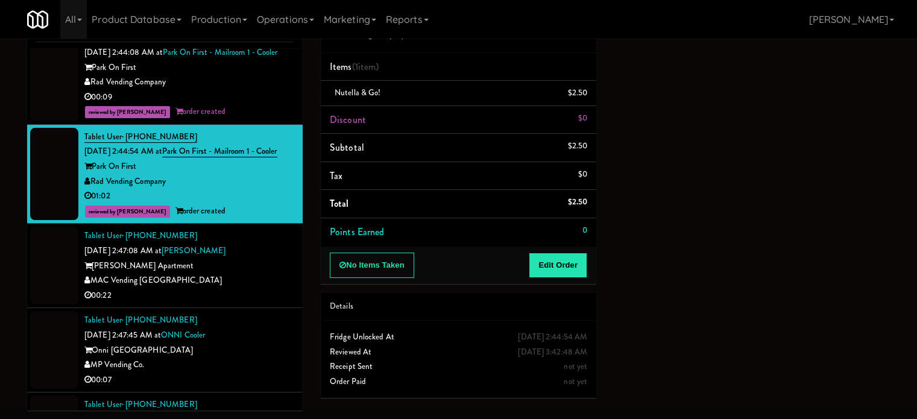
click at [258, 232] on div "Tablet User · (628) 224-1816 [DATE] 2:47:08 AM at [PERSON_NAME] [PERSON_NAME] A…" at bounding box center [188, 266] width 209 height 74
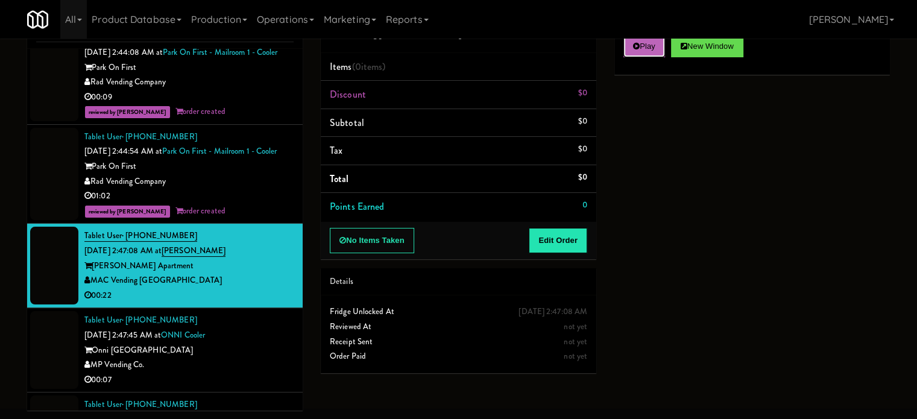
click at [651, 52] on button "Play" at bounding box center [644, 47] width 42 height 22
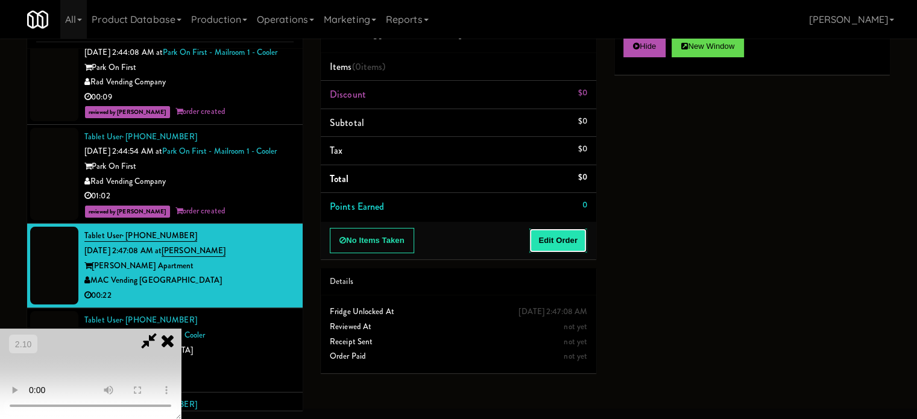
drag, startPoint x: 573, startPoint y: 236, endPoint x: 560, endPoint y: 213, distance: 26.8
click at [573, 236] on button "Edit Order" at bounding box center [558, 240] width 58 height 25
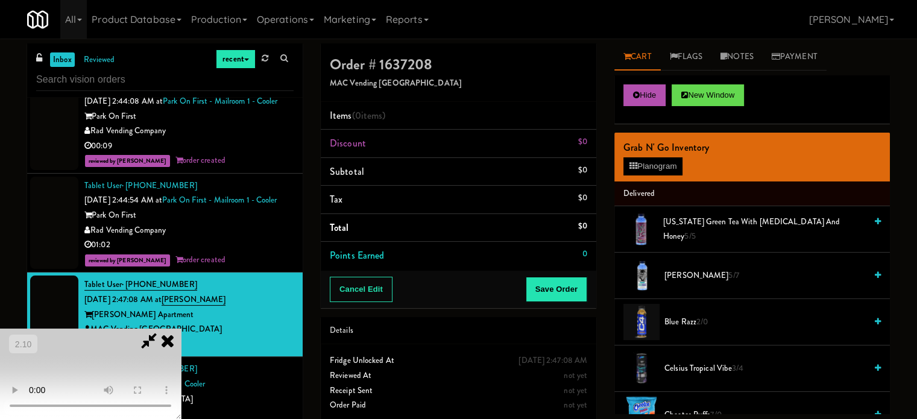
scroll to position [60, 0]
click at [181, 329] on video at bounding box center [90, 374] width 181 height 90
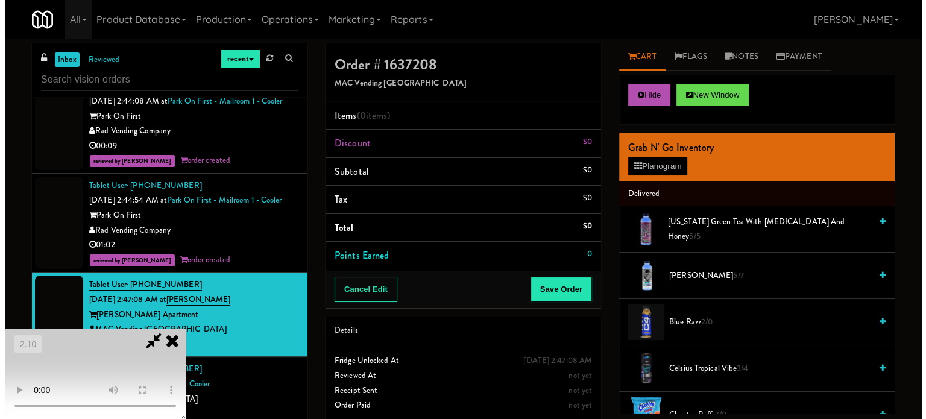
scroll to position [191, 0]
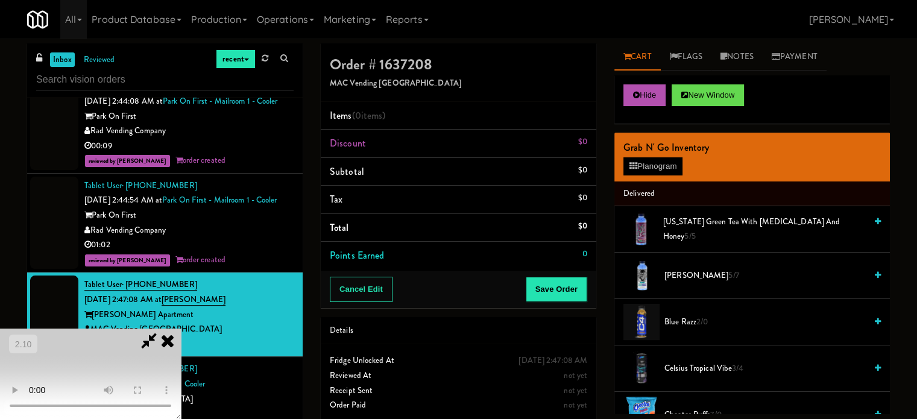
click at [181, 341] on video at bounding box center [90, 374] width 181 height 90
click at [181, 329] on video at bounding box center [90, 374] width 181 height 90
click at [627, 172] on button "Planogram" at bounding box center [652, 166] width 59 height 18
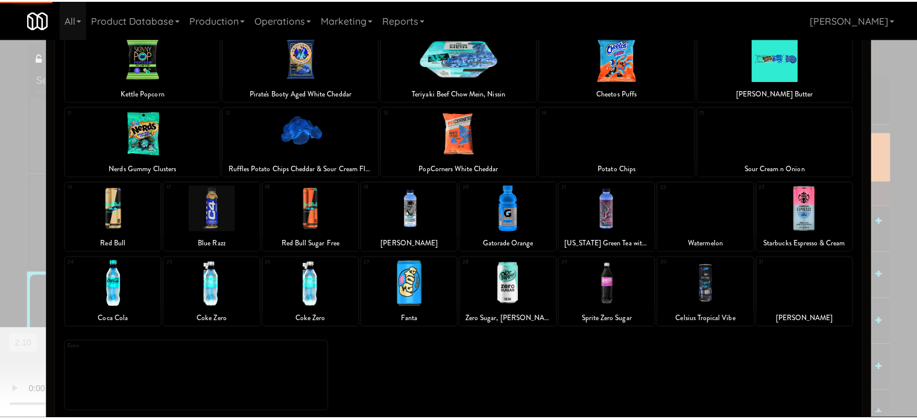
scroll to position [172, 0]
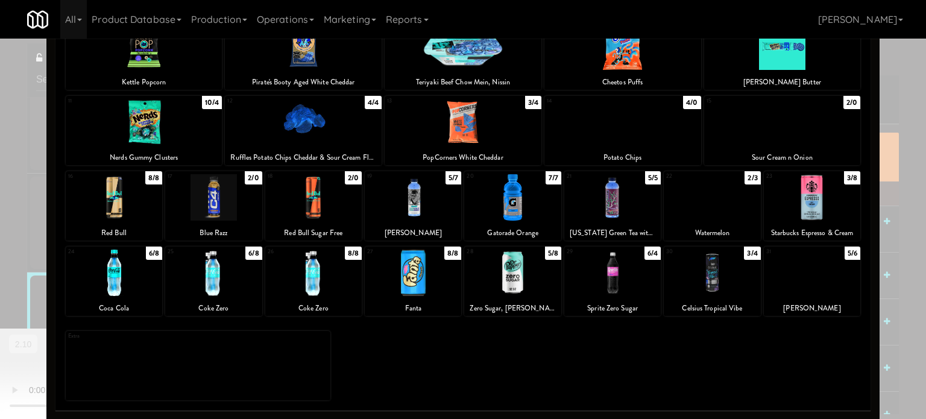
click at [795, 290] on div at bounding box center [812, 273] width 96 height 46
drag, startPoint x: 885, startPoint y: 175, endPoint x: 338, endPoint y: 282, distance: 557.1
click at [881, 177] on div at bounding box center [463, 209] width 926 height 419
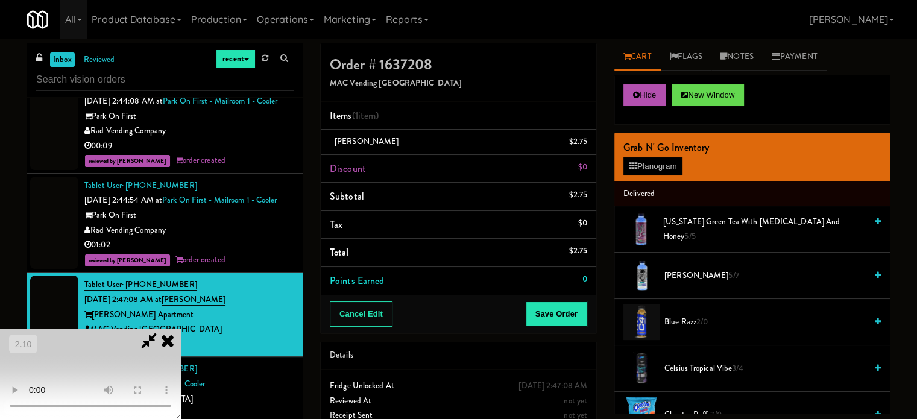
click at [181, 329] on video at bounding box center [90, 374] width 181 height 90
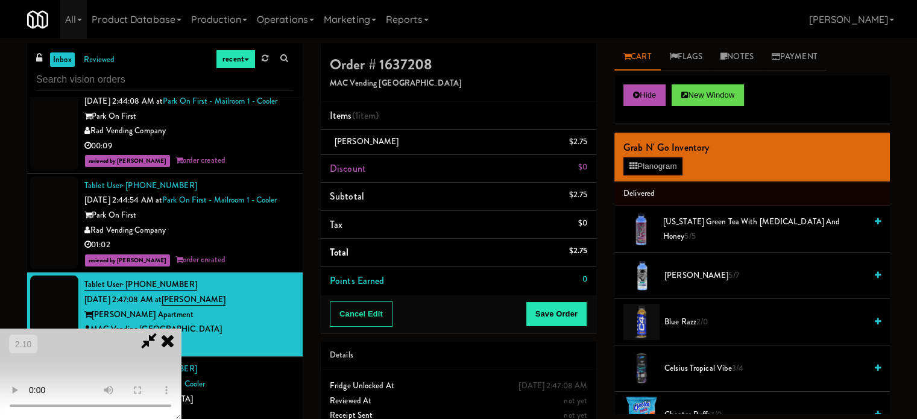
click at [181, 329] on video at bounding box center [90, 374] width 181 height 90
click at [638, 171] on button "Planogram" at bounding box center [652, 166] width 59 height 18
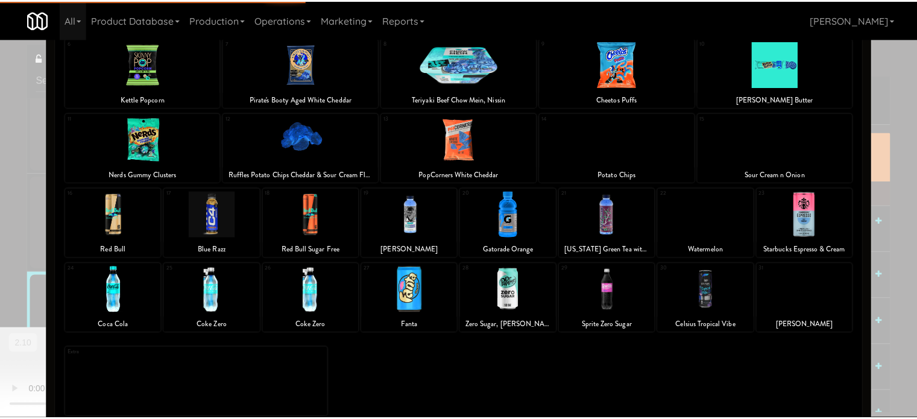
scroll to position [172, 0]
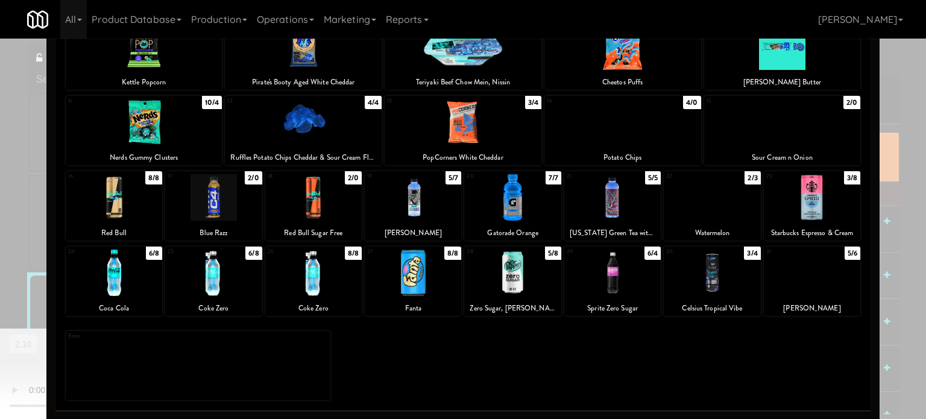
click at [716, 208] on div at bounding box center [712, 197] width 96 height 46
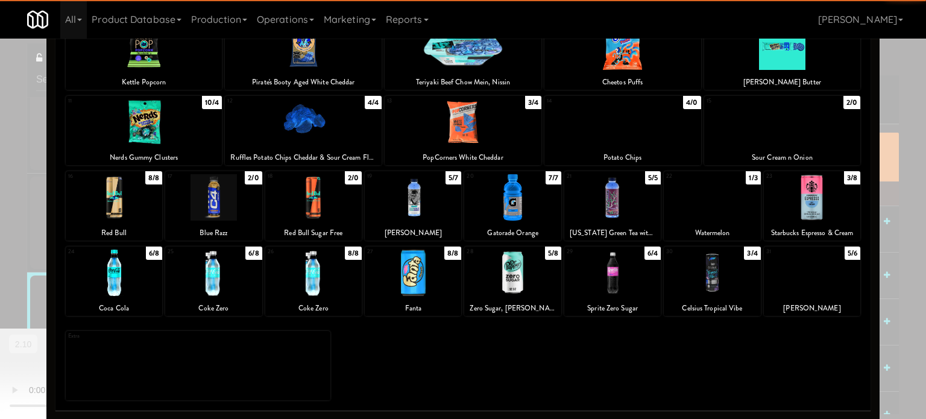
click at [877, 205] on div at bounding box center [463, 209] width 926 height 419
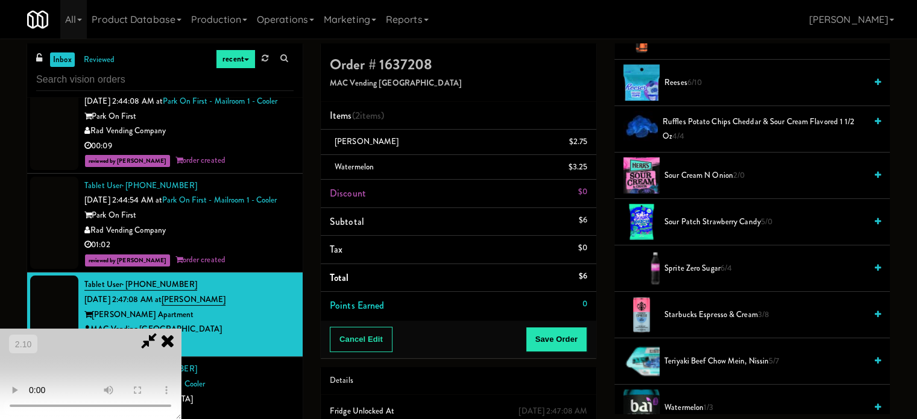
scroll to position [1366, 0]
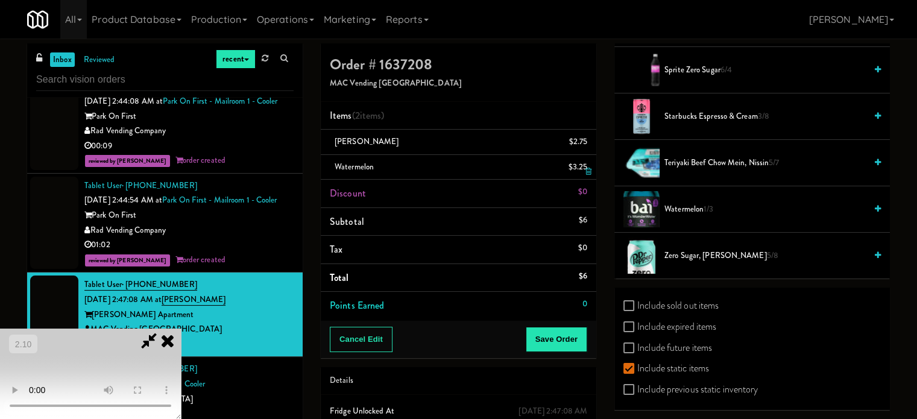
drag, startPoint x: 589, startPoint y: 167, endPoint x: 665, endPoint y: 223, distance: 94.1
click at [589, 168] on icon at bounding box center [589, 172] width 6 height 8
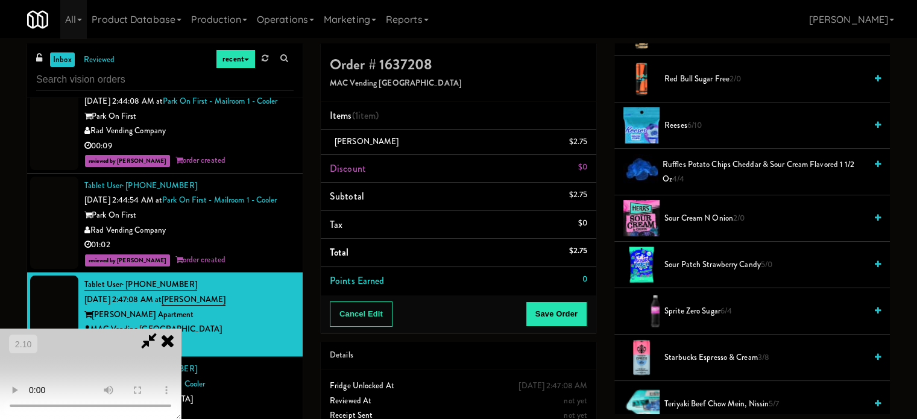
scroll to position [191, 0]
click at [181, 366] on video at bounding box center [90, 374] width 181 height 90
click at [181, 358] on video at bounding box center [90, 374] width 181 height 90
click at [181, 329] on video at bounding box center [90, 374] width 181 height 90
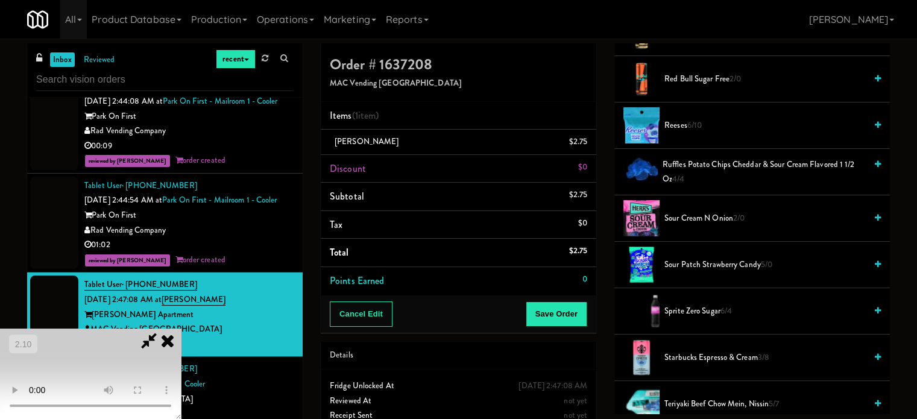
click at [678, 350] on span "Starbucks Espresso & Cream 3/8" at bounding box center [764, 357] width 201 height 15
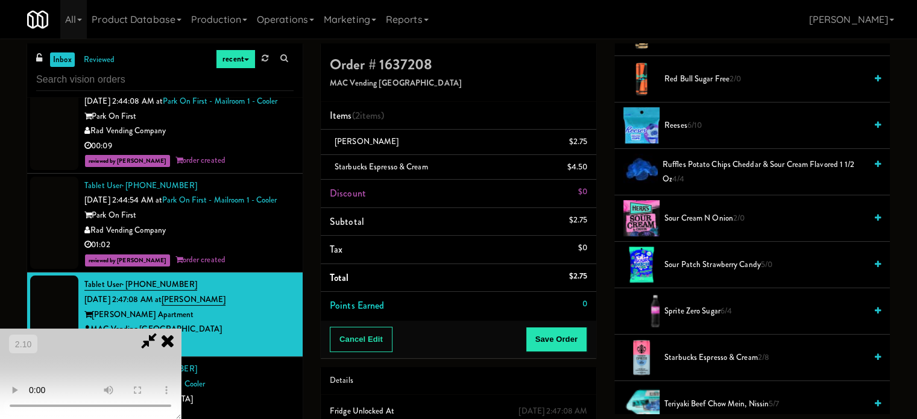
drag, startPoint x: 312, startPoint y: 285, endPoint x: 340, endPoint y: 270, distance: 32.4
click at [181, 329] on video at bounding box center [90, 374] width 181 height 90
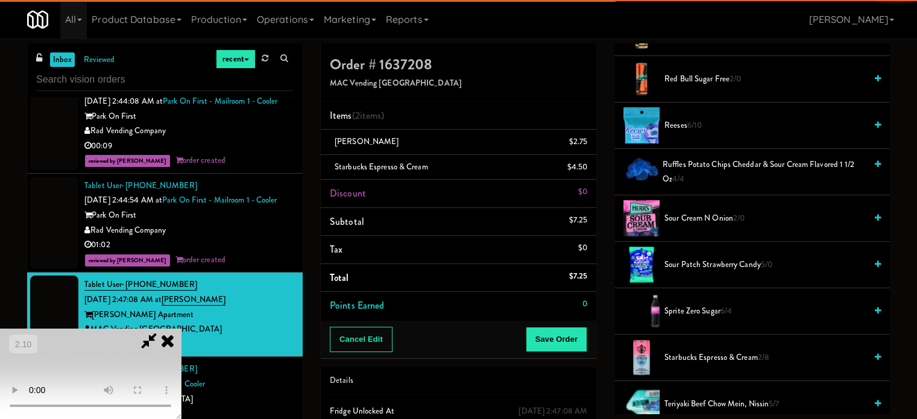
click at [181, 329] on video at bounding box center [90, 374] width 181 height 90
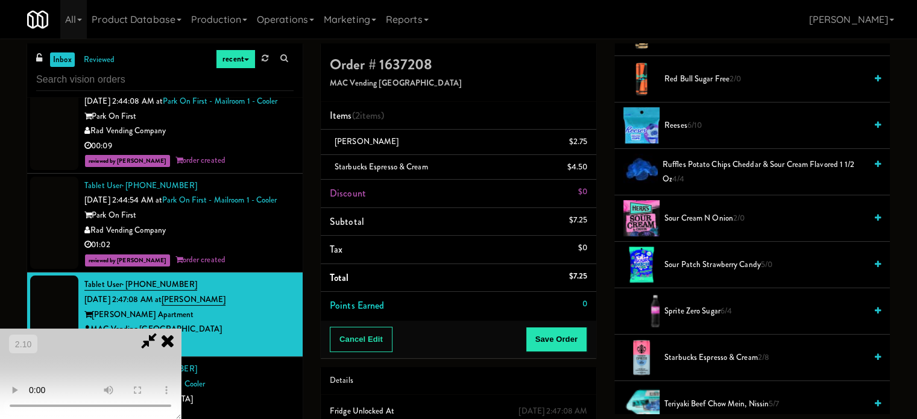
click at [181, 329] on video at bounding box center [90, 374] width 181 height 90
click at [581, 329] on button "Save Order" at bounding box center [557, 339] width 62 height 25
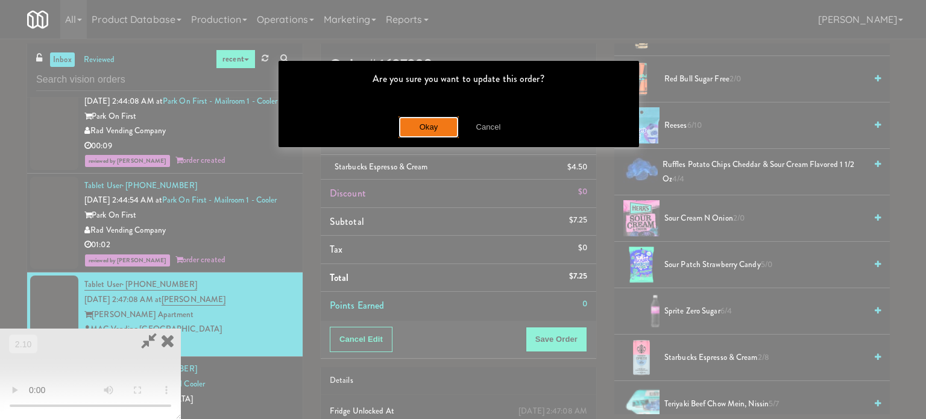
drag, startPoint x: 428, startPoint y: 127, endPoint x: 269, endPoint y: 2, distance: 202.3
click at [428, 127] on button "Okay" at bounding box center [429, 127] width 60 height 22
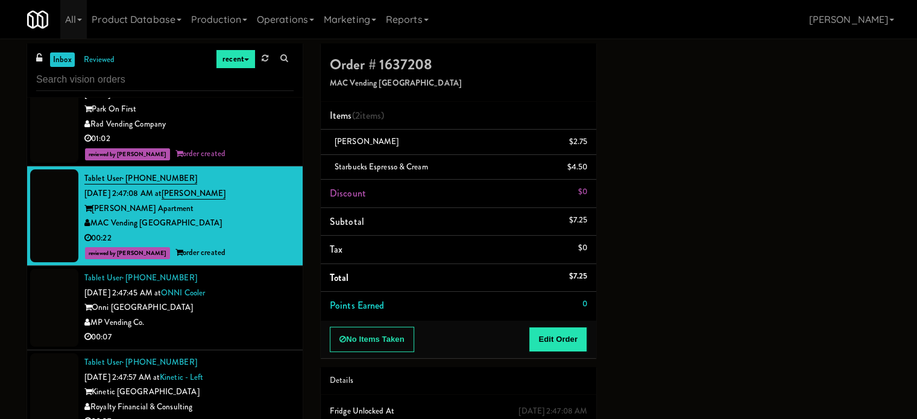
scroll to position [4040, 0]
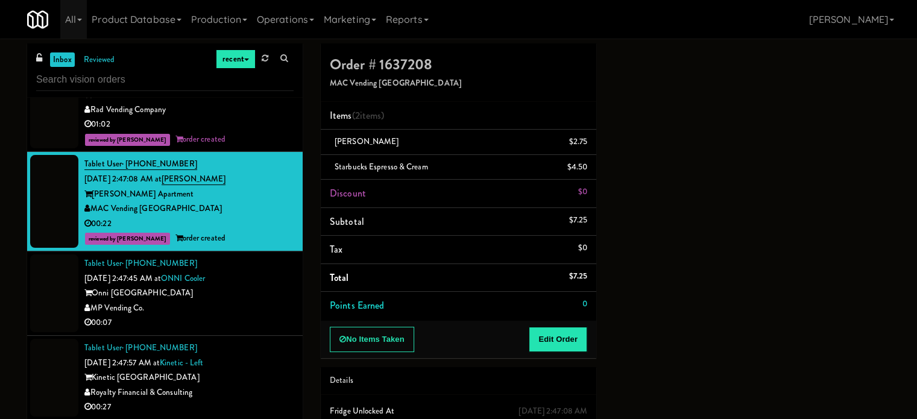
click at [281, 265] on div "Tablet User · (445) 208-7245 [DATE] 2:47:45 AM at ONNI Cooler Onni South Lake U…" at bounding box center [188, 293] width 209 height 74
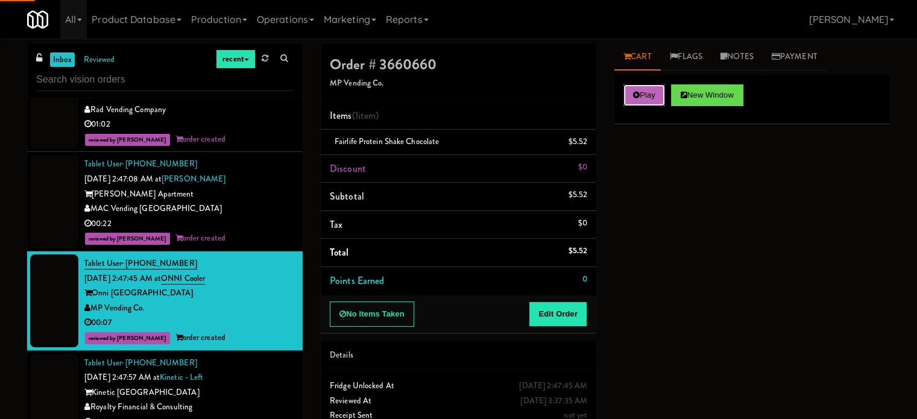
click at [651, 101] on button "Play" at bounding box center [644, 95] width 42 height 22
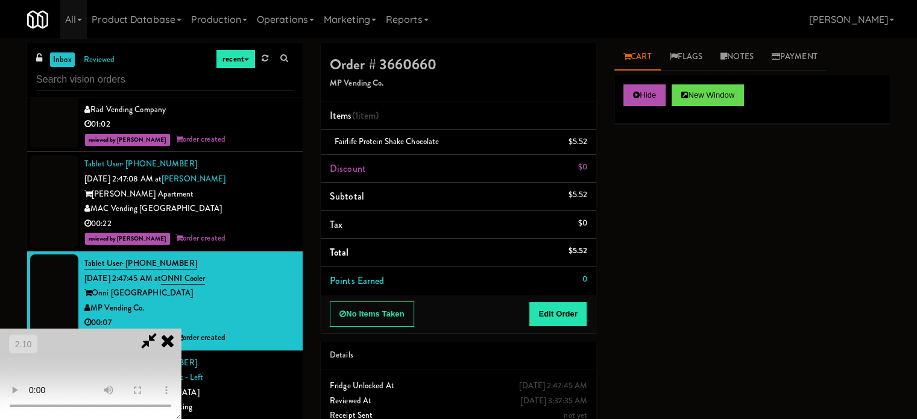
click at [256, 365] on div "Tablet User · (901) 502-6261 [DATE] 2:47:57 AM at Kinetic - Left Kinetic Atlant…" at bounding box center [188, 393] width 209 height 74
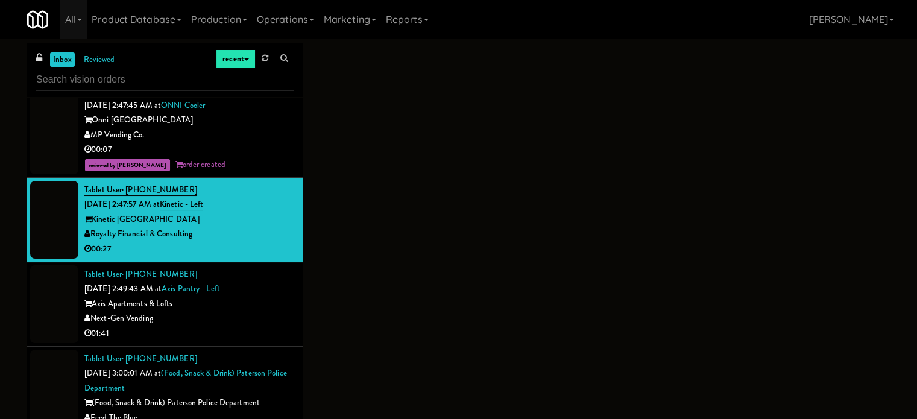
scroll to position [4221, 0]
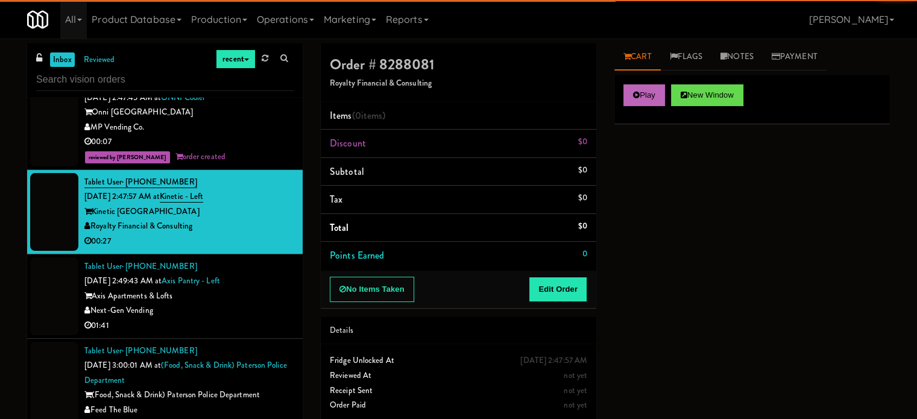
click at [641, 108] on div "Play New Window" at bounding box center [752, 99] width 276 height 48
click at [642, 101] on button "Play" at bounding box center [644, 95] width 42 height 22
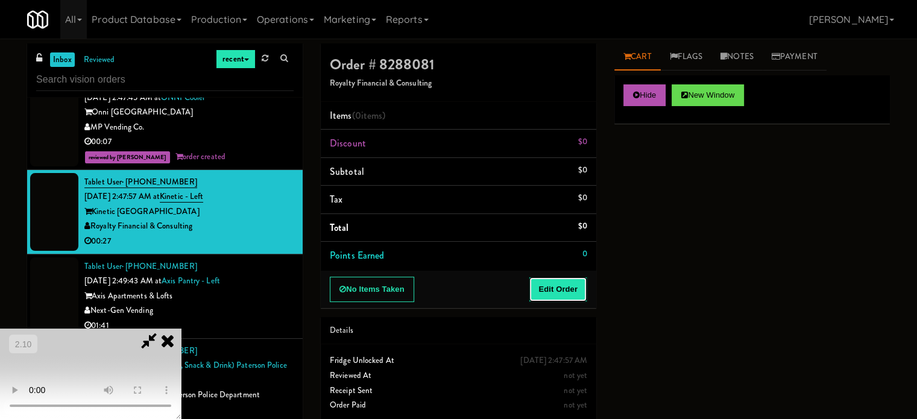
drag, startPoint x: 557, startPoint y: 286, endPoint x: 314, endPoint y: 190, distance: 262.0
click at [557, 286] on button "Edit Order" at bounding box center [558, 289] width 58 height 25
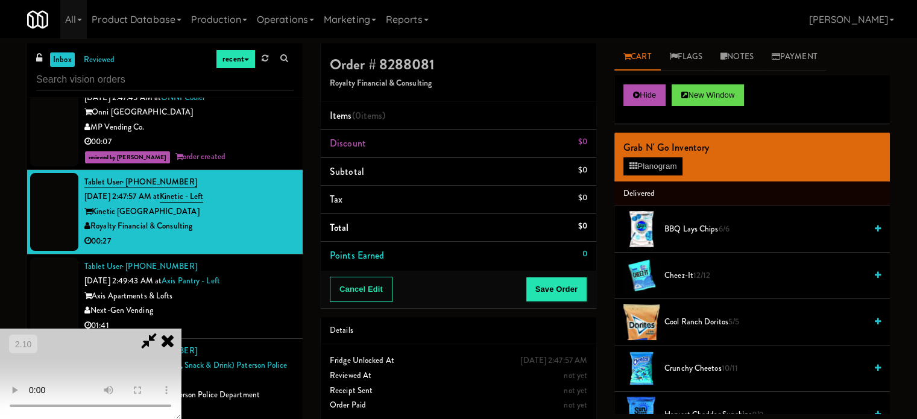
click at [181, 329] on video at bounding box center [90, 374] width 181 height 90
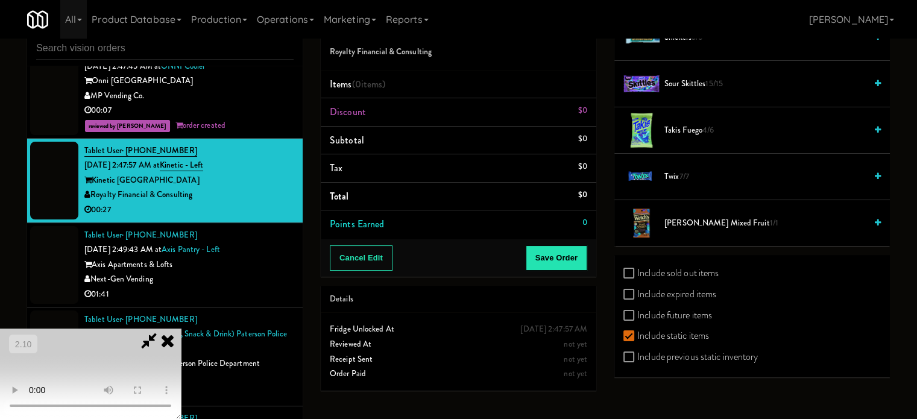
scroll to position [0, 0]
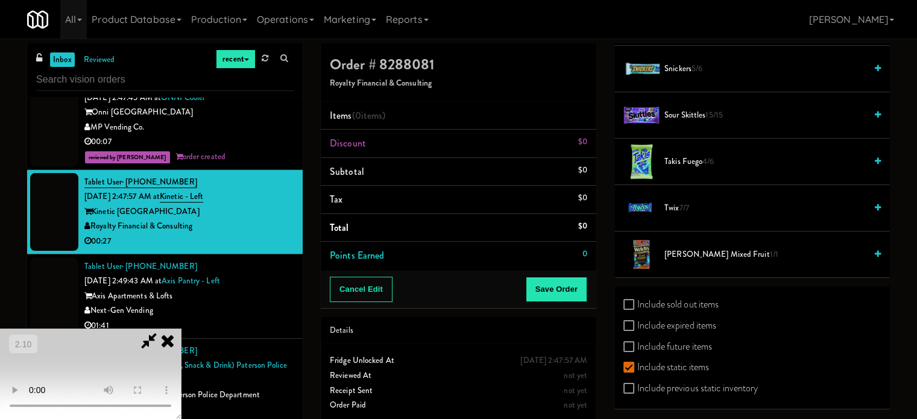
click at [181, 333] on video at bounding box center [90, 374] width 181 height 90
click at [181, 329] on video at bounding box center [90, 374] width 181 height 90
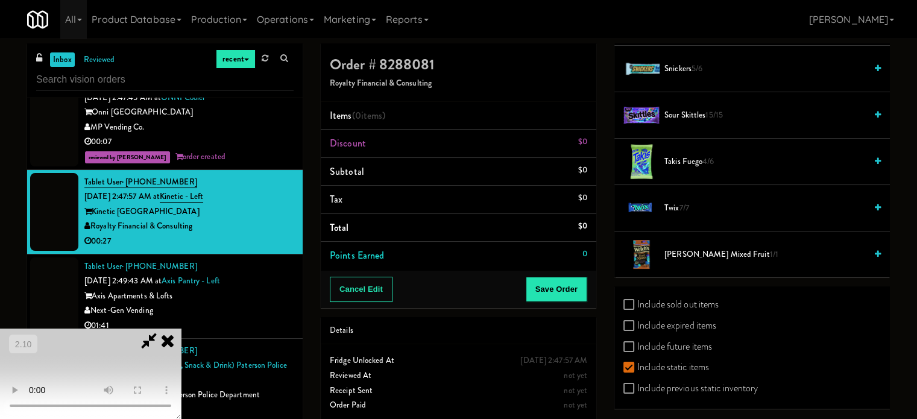
click at [181, 329] on video at bounding box center [90, 374] width 181 height 90
drag, startPoint x: 476, startPoint y: 273, endPoint x: 688, endPoint y: 236, distance: 214.8
click at [181, 329] on video at bounding box center [90, 374] width 181 height 90
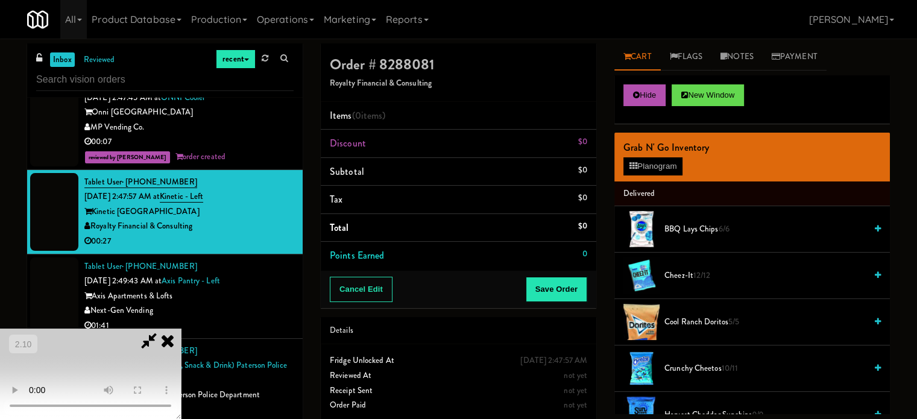
drag, startPoint x: 431, startPoint y: 218, endPoint x: 439, endPoint y: 231, distance: 14.9
click at [181, 329] on video at bounding box center [90, 374] width 181 height 90
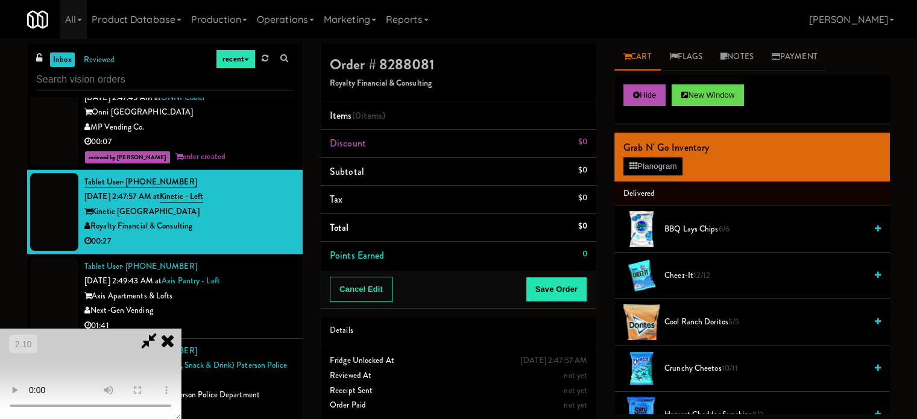
click at [181, 344] on video at bounding box center [90, 374] width 181 height 90
click at [181, 345] on video at bounding box center [90, 374] width 181 height 90
click at [181, 352] on video at bounding box center [90, 374] width 181 height 90
drag, startPoint x: 294, startPoint y: 344, endPoint x: 508, endPoint y: 279, distance: 223.6
click at [181, 342] on video at bounding box center [90, 374] width 181 height 90
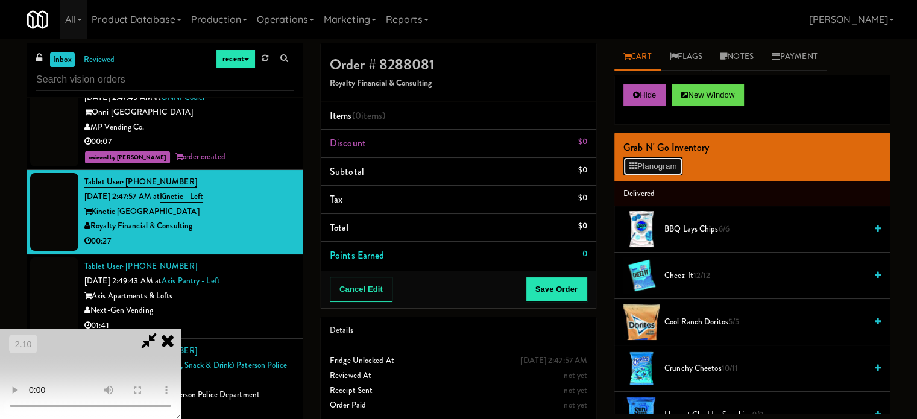
click at [642, 168] on button "Planogram" at bounding box center [652, 166] width 59 height 18
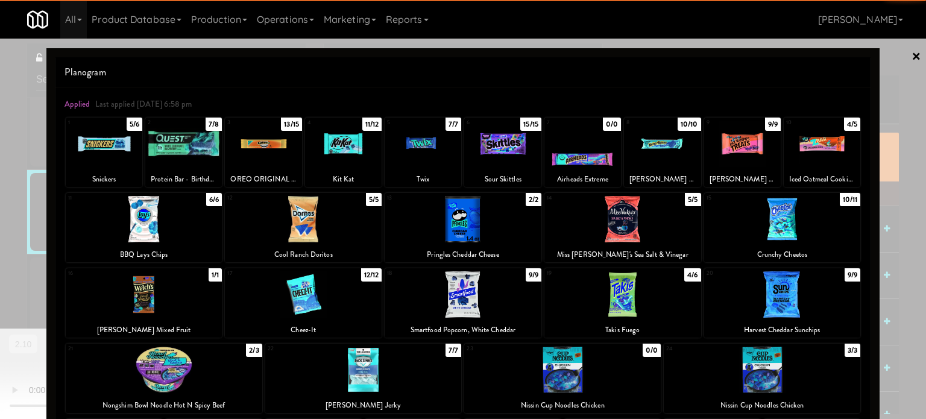
drag, startPoint x: 164, startPoint y: 289, endPoint x: 286, endPoint y: 292, distance: 122.4
click at [176, 290] on div at bounding box center [144, 294] width 157 height 46
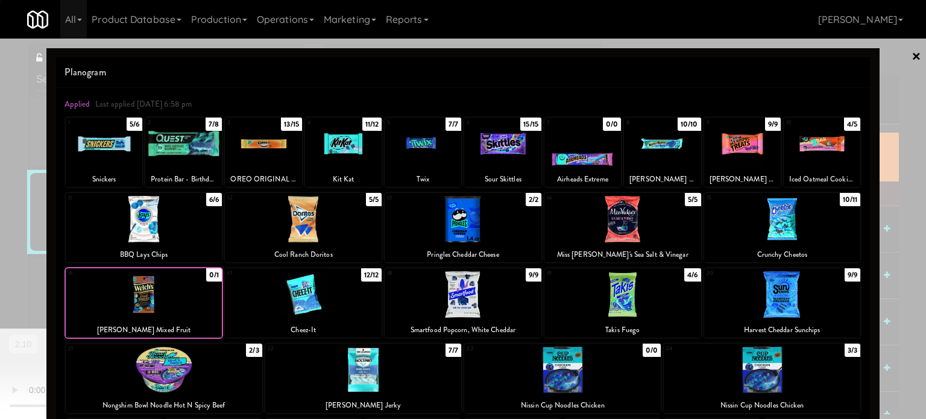
drag, startPoint x: 308, startPoint y: 286, endPoint x: 145, endPoint y: 295, distance: 163.1
click at [306, 286] on div at bounding box center [303, 294] width 157 height 46
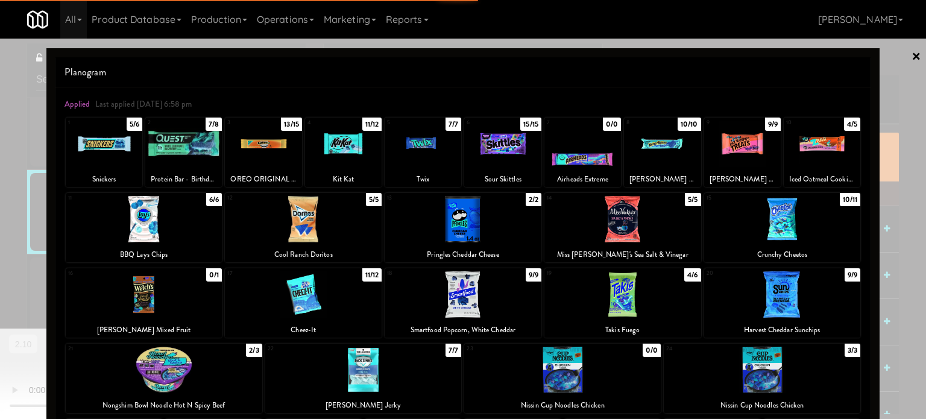
drag, startPoint x: 0, startPoint y: 297, endPoint x: 71, endPoint y: 295, distance: 70.6
click at [4, 297] on div at bounding box center [463, 209] width 926 height 419
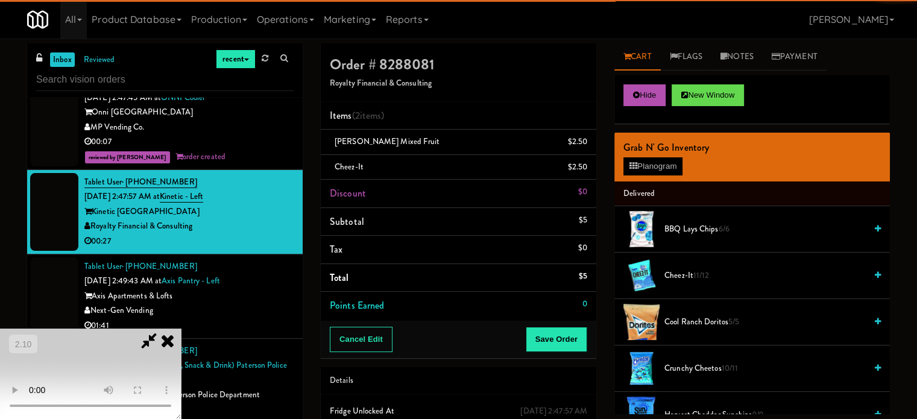
drag, startPoint x: 198, startPoint y: 292, endPoint x: 209, endPoint y: 294, distance: 10.9
click at [181, 329] on video at bounding box center [90, 374] width 181 height 90
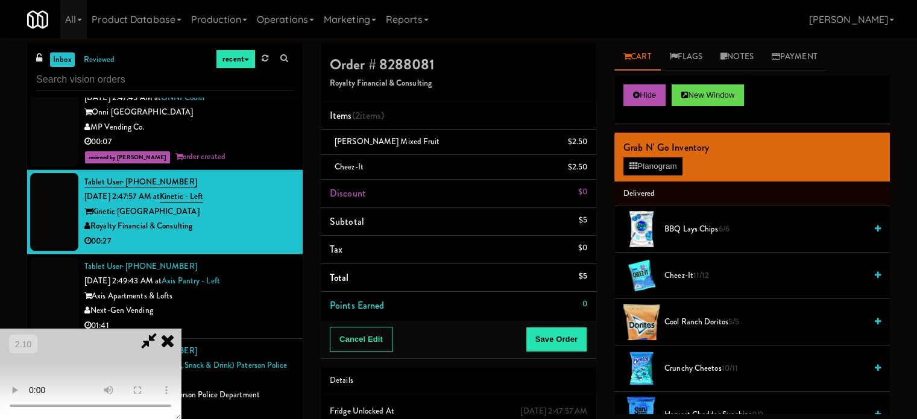
click at [181, 329] on video at bounding box center [90, 374] width 181 height 90
drag, startPoint x: 423, startPoint y: 298, endPoint x: 561, endPoint y: 254, distance: 144.4
click at [181, 329] on video at bounding box center [90, 374] width 181 height 90
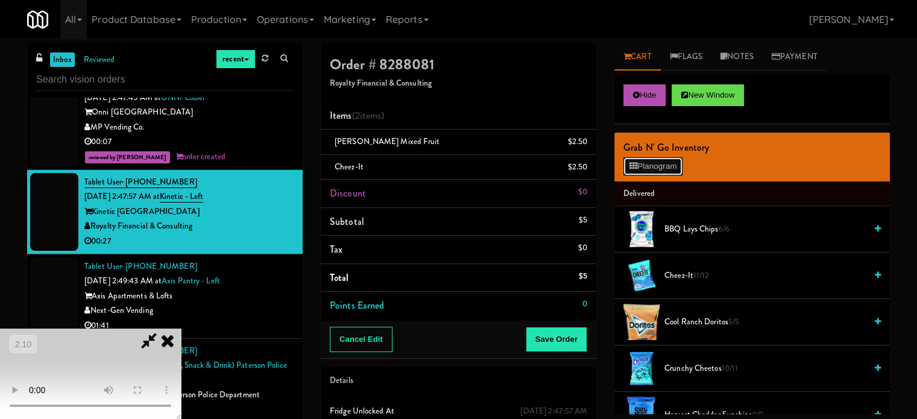
click at [633, 167] on icon at bounding box center [634, 166] width 8 height 8
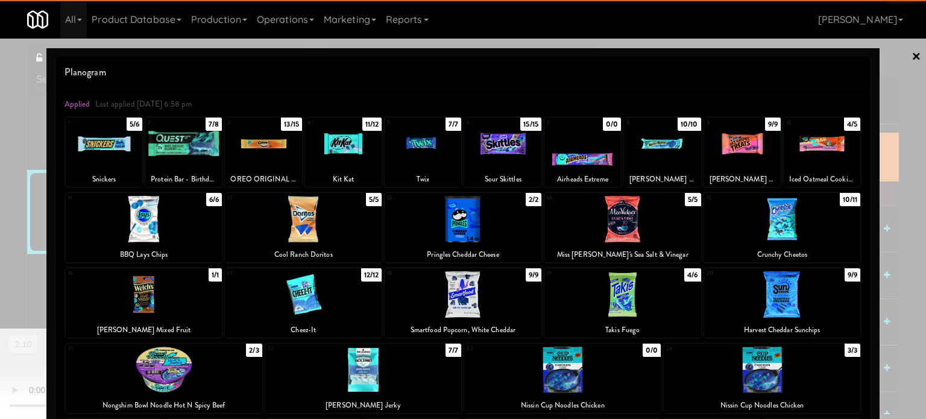
click at [620, 214] on div at bounding box center [623, 219] width 157 height 46
click at [485, 149] on div at bounding box center [502, 144] width 77 height 46
drag, startPoint x: 0, startPoint y: 236, endPoint x: 431, endPoint y: 256, distance: 431.0
click at [1, 236] on div at bounding box center [463, 209] width 926 height 419
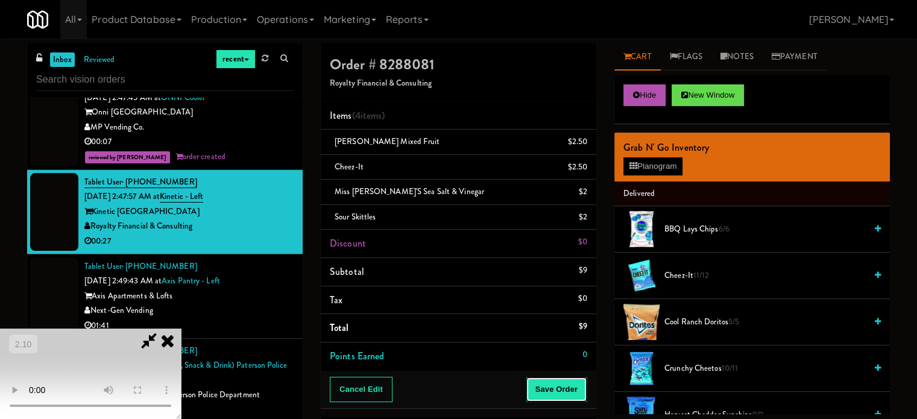
click at [581, 385] on button "Save Order" at bounding box center [557, 389] width 62 height 25
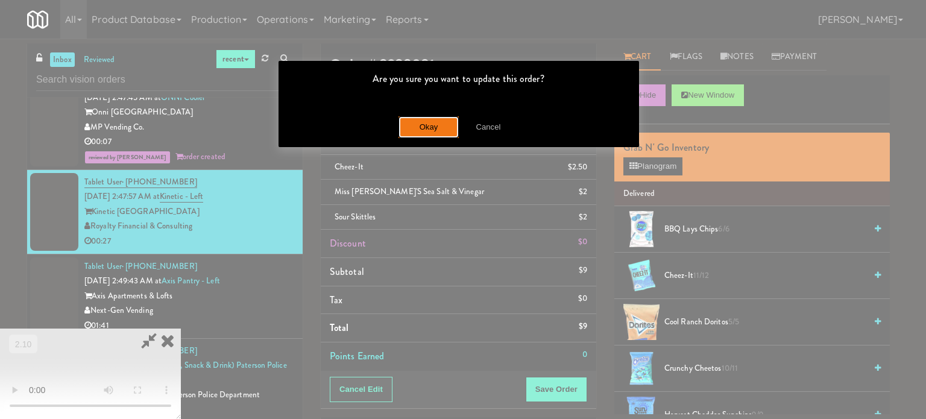
drag, startPoint x: 415, startPoint y: 136, endPoint x: 319, endPoint y: 4, distance: 162.7
click at [412, 134] on button "Okay" at bounding box center [429, 127] width 60 height 22
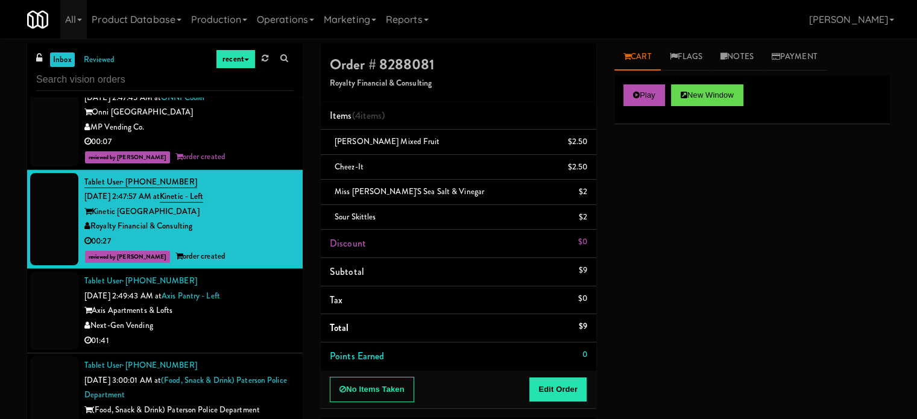
click at [254, 333] on div "01:41" at bounding box center [188, 340] width 209 height 15
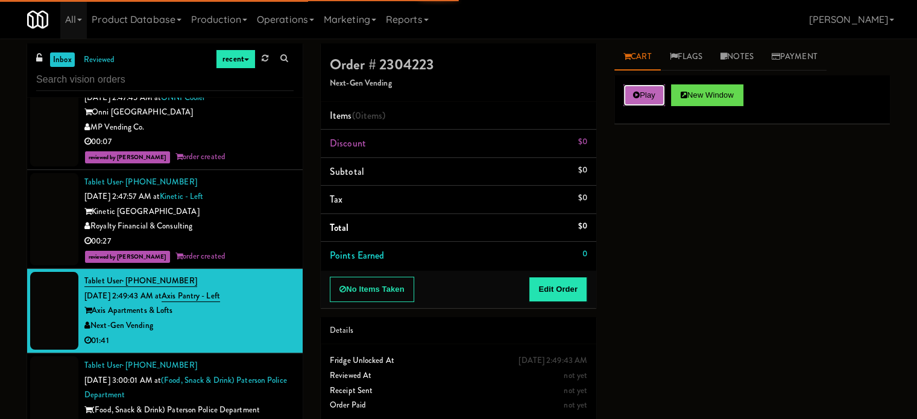
click at [646, 101] on button "Play" at bounding box center [644, 95] width 42 height 22
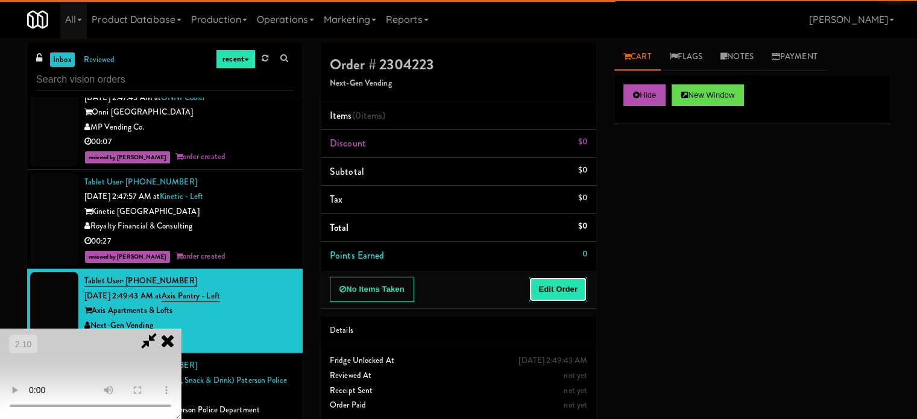
click at [576, 281] on button "Edit Order" at bounding box center [558, 289] width 58 height 25
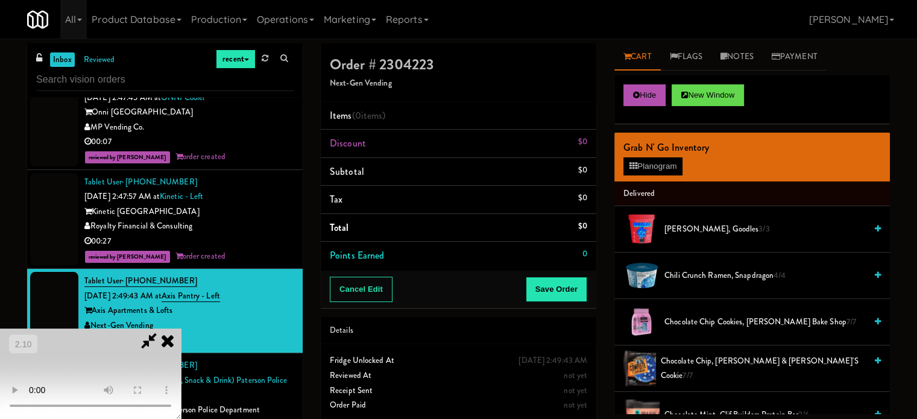
scroll to position [70, 0]
click at [181, 329] on video at bounding box center [90, 374] width 181 height 90
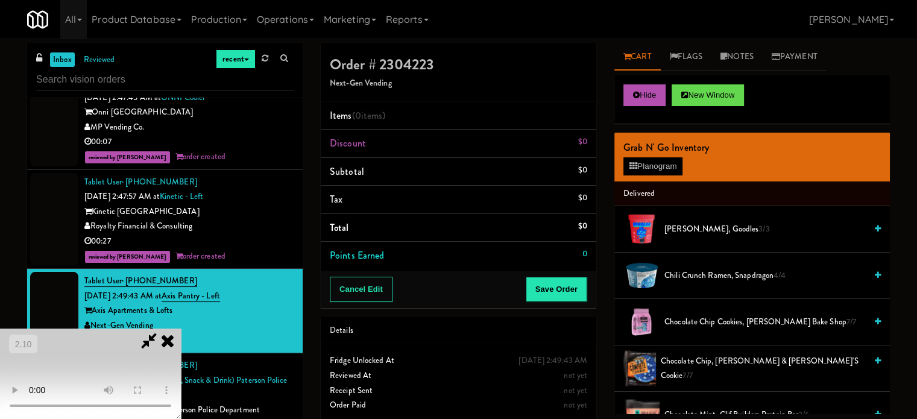
click at [181, 329] on video at bounding box center [90, 374] width 181 height 90
click at [181, 350] on video at bounding box center [90, 374] width 181 height 90
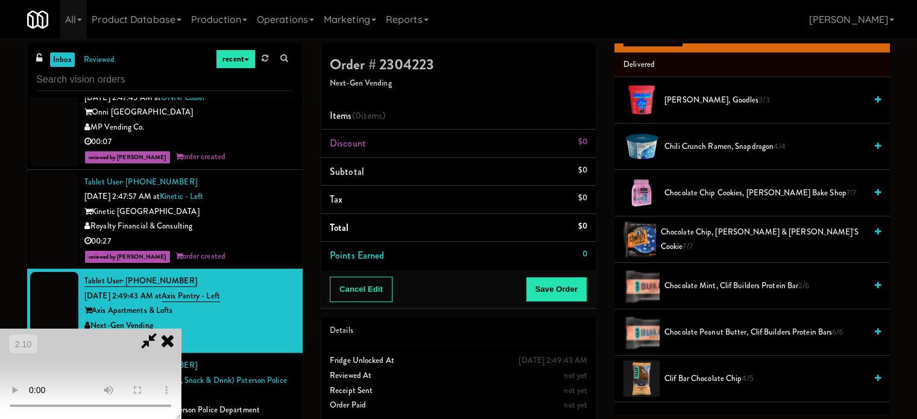
scroll to position [128, 0]
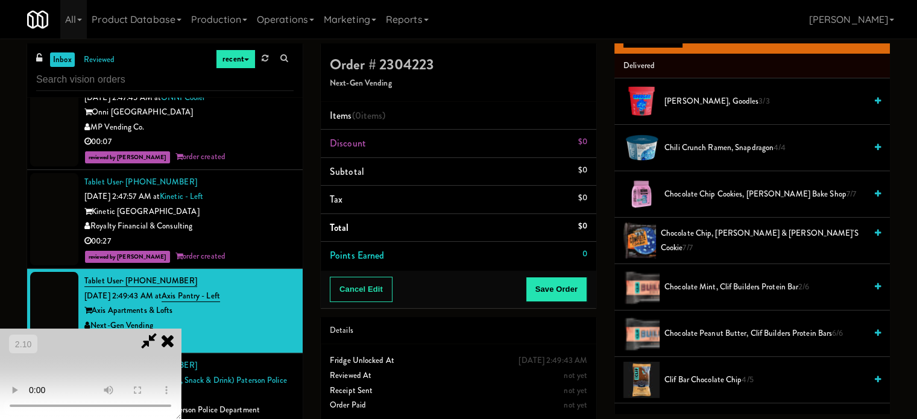
click at [677, 245] on span "Chocolate Chip, [PERSON_NAME] & [PERSON_NAME]'s Cookie 7/7" at bounding box center [763, 241] width 205 height 30
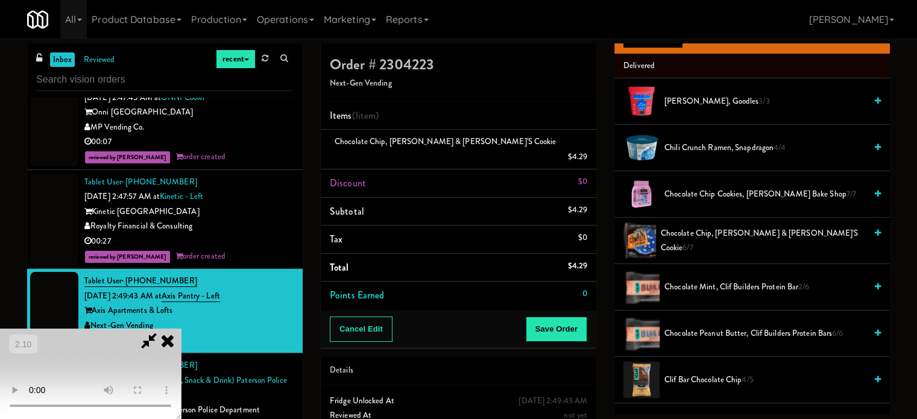
scroll to position [10, 0]
click at [181, 329] on video at bounding box center [90, 374] width 181 height 90
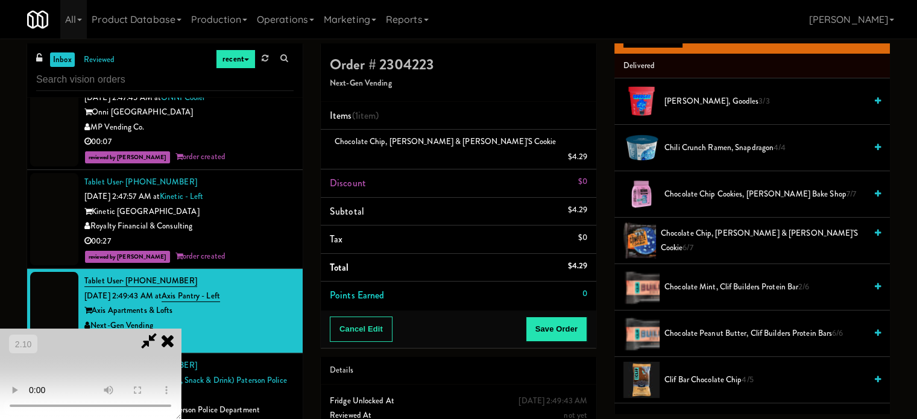
click at [181, 329] on video at bounding box center [90, 374] width 181 height 90
drag, startPoint x: 434, startPoint y: 242, endPoint x: 539, endPoint y: 251, distance: 105.4
click at [181, 329] on video at bounding box center [90, 374] width 181 height 90
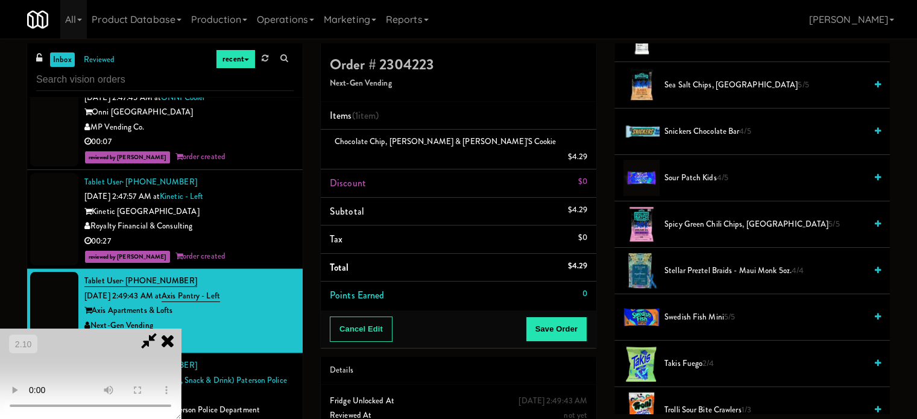
scroll to position [1274, 0]
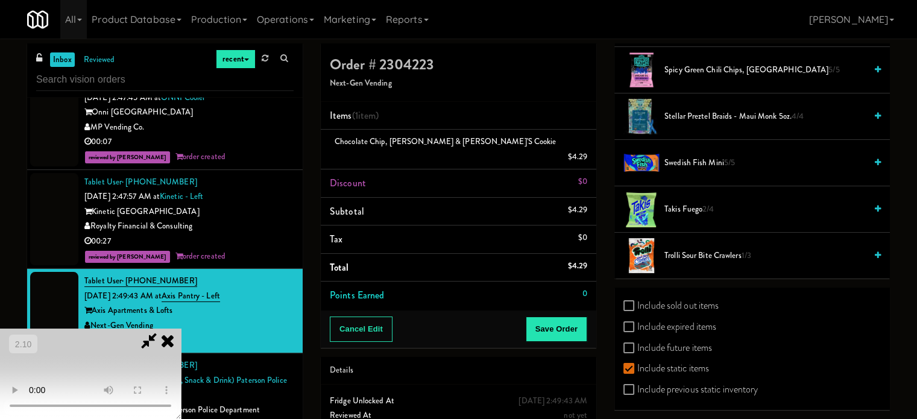
click at [695, 252] on span "Trolli Sour Bite Crawlers 1/3" at bounding box center [764, 255] width 201 height 15
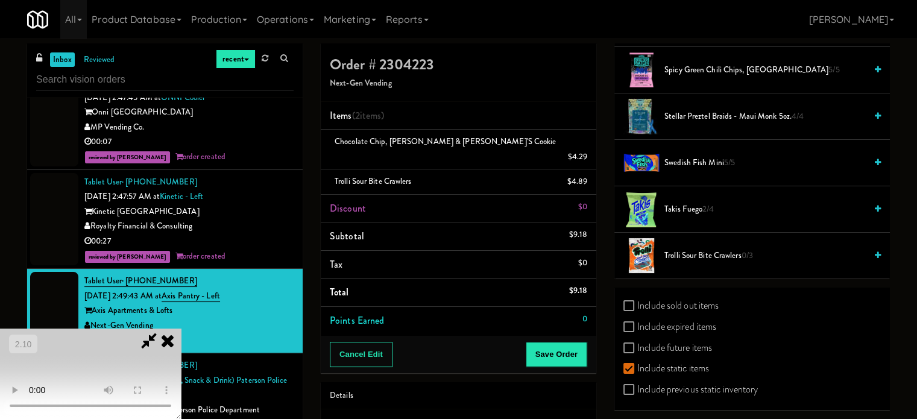
click at [181, 329] on video at bounding box center [90, 374] width 181 height 90
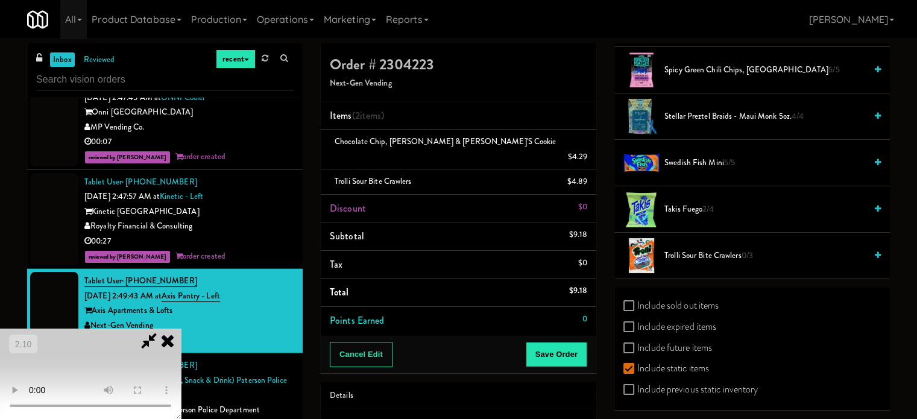
click at [181, 329] on video at bounding box center [90, 374] width 181 height 90
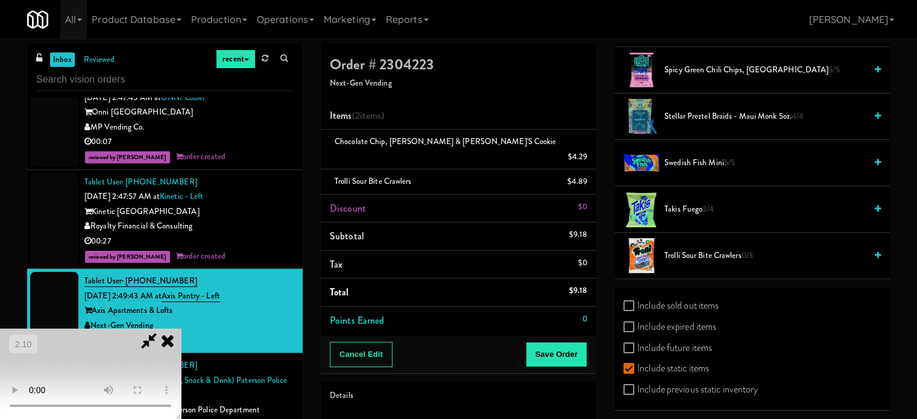
click at [590, 182] on icon at bounding box center [589, 186] width 6 height 8
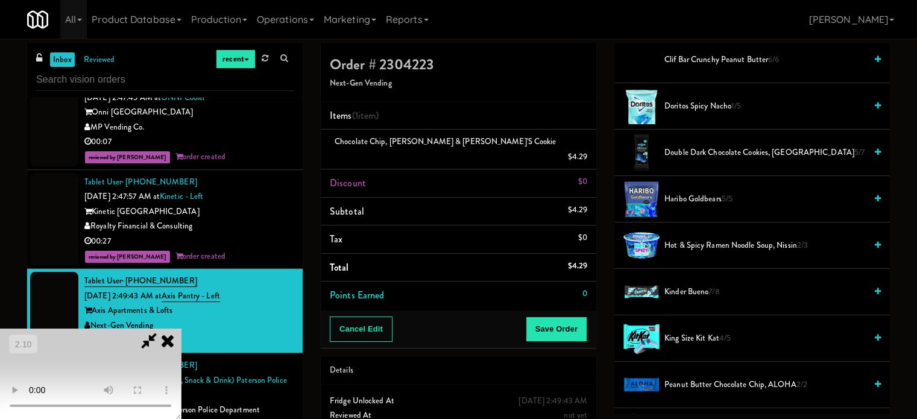
scroll to position [490, 0]
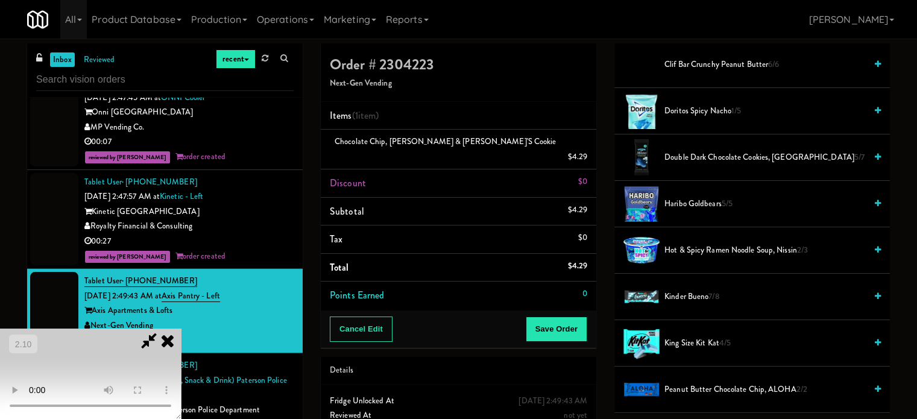
drag, startPoint x: 680, startPoint y: 198, endPoint x: 244, endPoint y: 245, distance: 438.6
click at [679, 198] on span "Haribo Goldbears 5/5" at bounding box center [764, 204] width 201 height 15
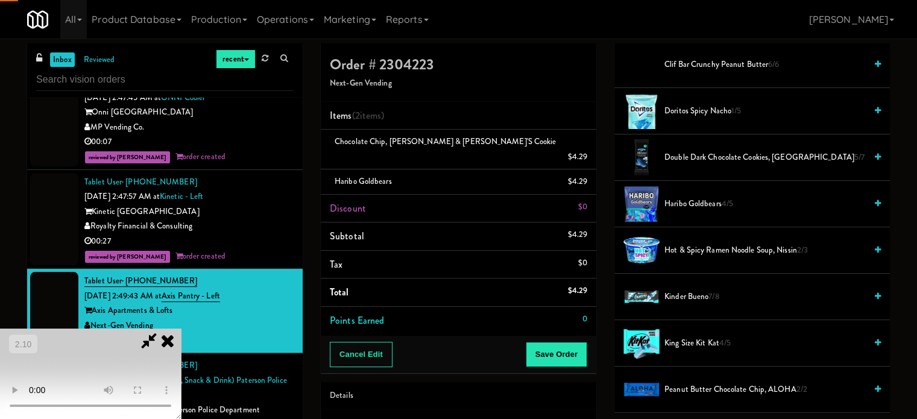
drag, startPoint x: 244, startPoint y: 245, endPoint x: 434, endPoint y: 329, distance: 207.4
click at [181, 329] on video at bounding box center [90, 374] width 181 height 90
click at [565, 342] on button "Save Order" at bounding box center [557, 354] width 62 height 25
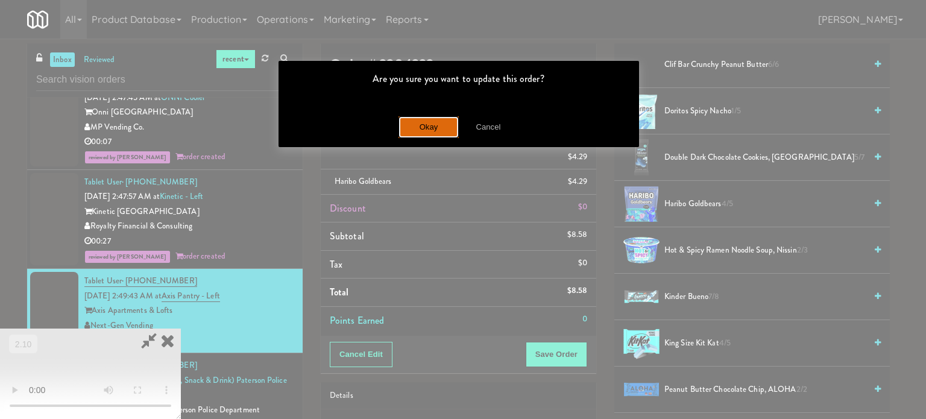
drag, startPoint x: 438, startPoint y: 131, endPoint x: 501, endPoint y: 3, distance: 143.2
click at [437, 131] on button "Okay" at bounding box center [429, 127] width 60 height 22
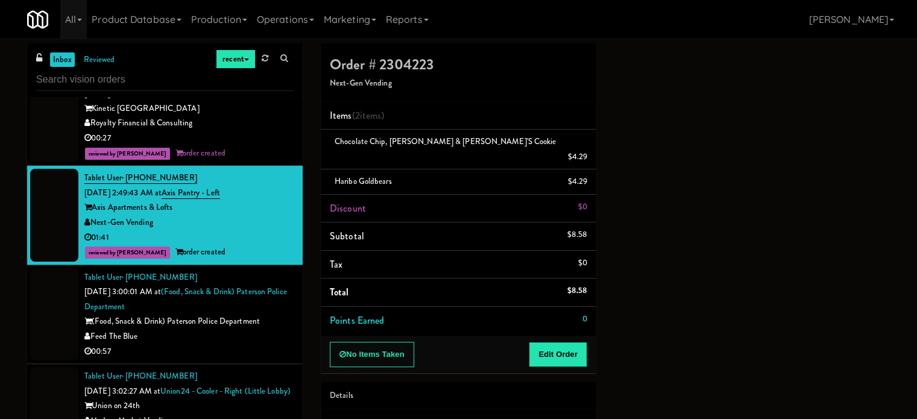
scroll to position [4342, 0]
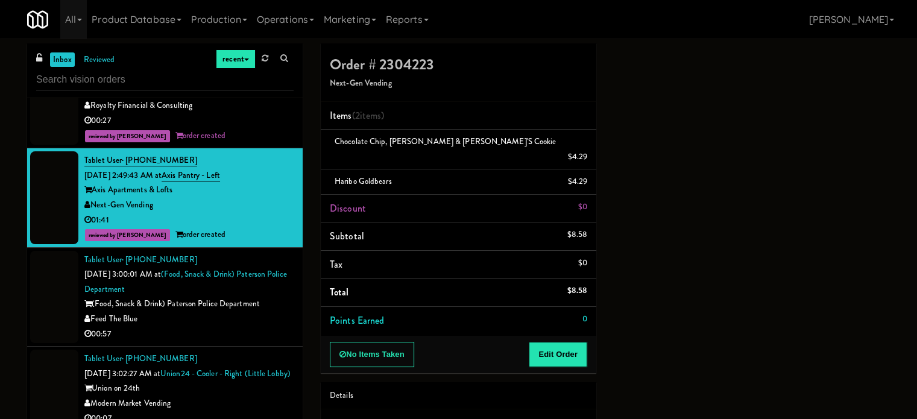
drag, startPoint x: 258, startPoint y: 307, endPoint x: 276, endPoint y: 302, distance: 18.7
click at [258, 312] on div "Feed The Blue" at bounding box center [188, 319] width 209 height 15
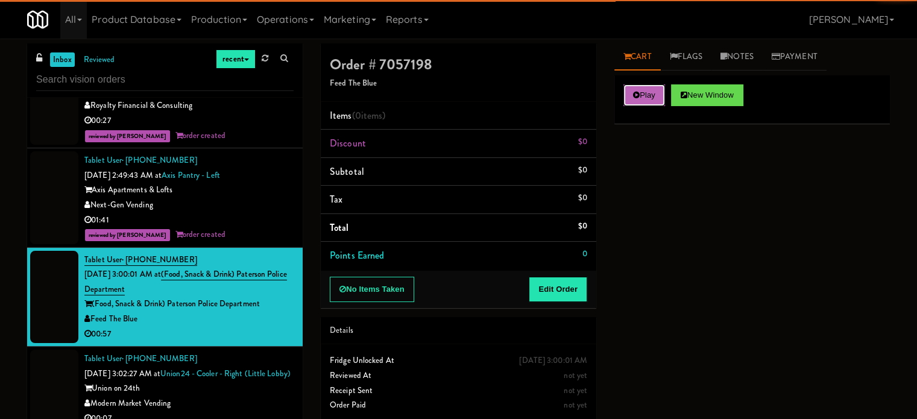
click at [639, 98] on icon at bounding box center [636, 95] width 7 height 8
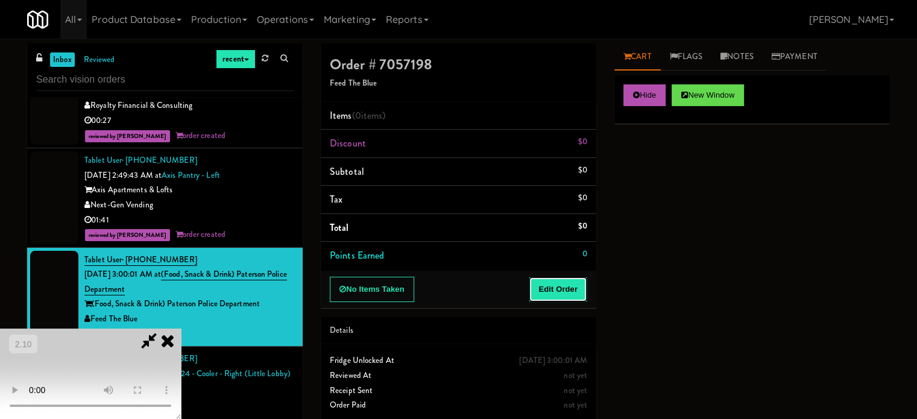
click at [570, 279] on button "Edit Order" at bounding box center [558, 289] width 58 height 25
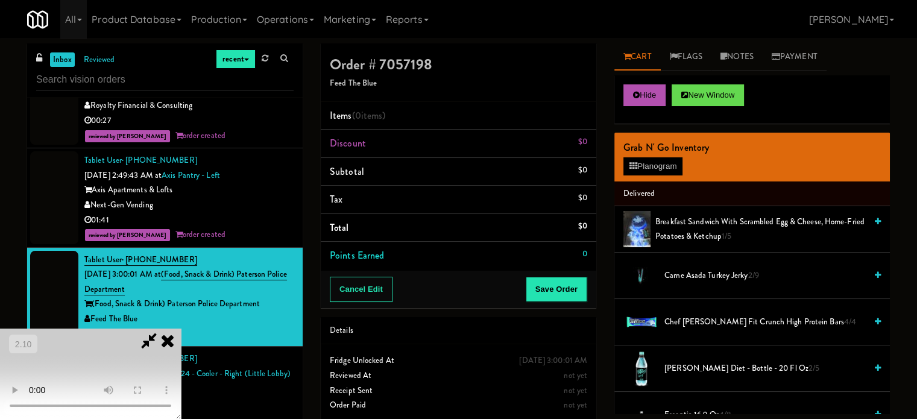
scroll to position [191, 0]
click at [181, 329] on video at bounding box center [90, 374] width 181 height 90
click at [181, 359] on video at bounding box center [90, 374] width 181 height 90
click at [181, 343] on video at bounding box center [90, 374] width 181 height 90
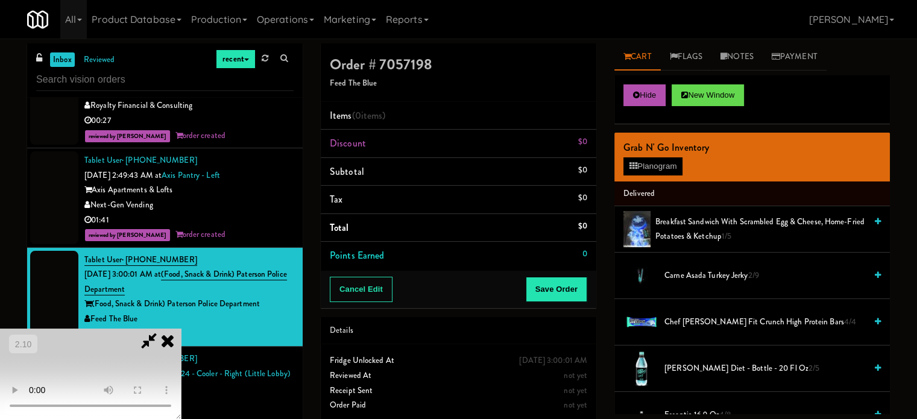
scroll to position [191, 0]
click at [181, 329] on video at bounding box center [90, 374] width 181 height 90
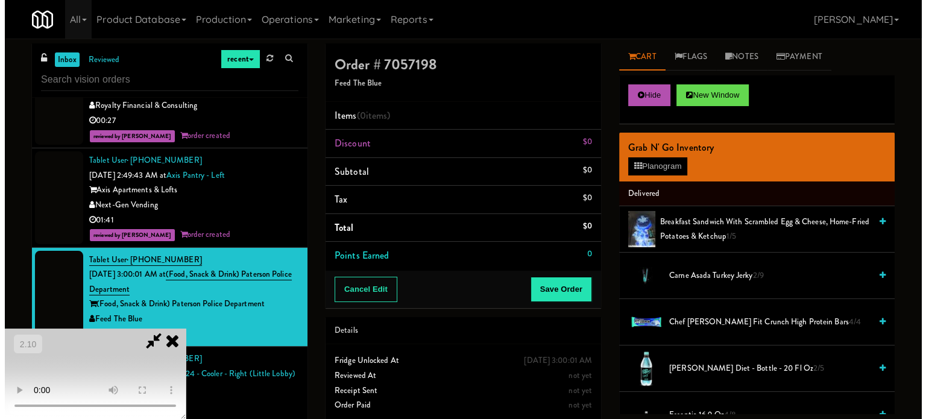
scroll to position [10, 0]
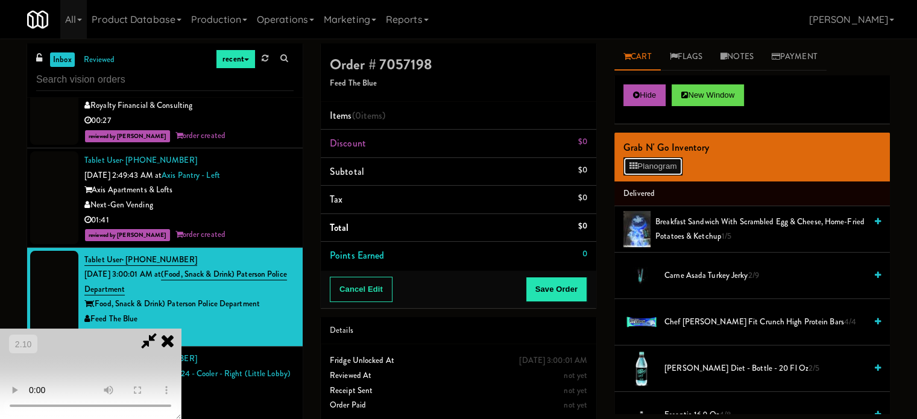
click at [643, 168] on button "Planogram" at bounding box center [652, 166] width 59 height 18
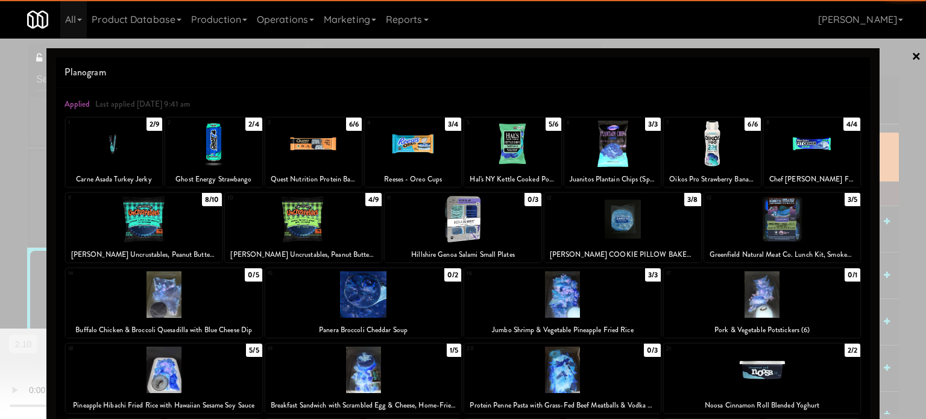
click at [524, 149] on div at bounding box center [512, 144] width 96 height 46
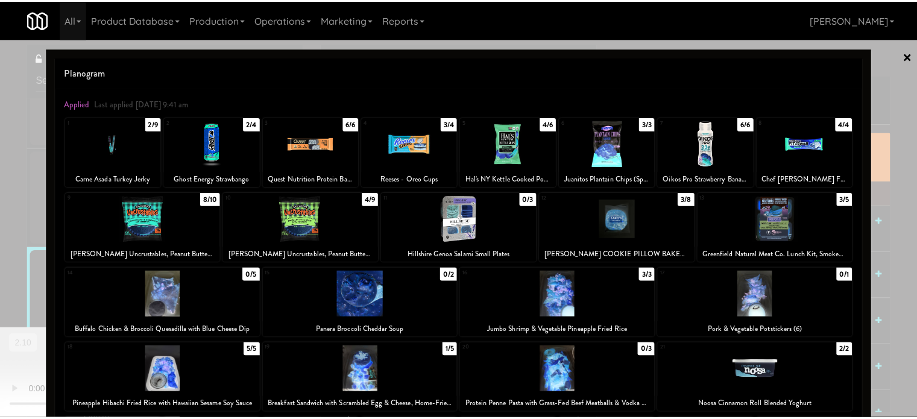
scroll to position [172, 0]
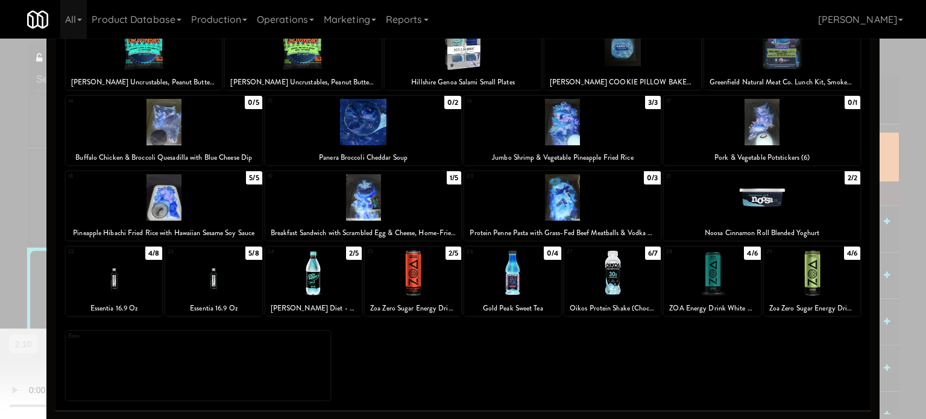
click at [325, 283] on div at bounding box center [313, 273] width 96 height 46
click at [0, 279] on div at bounding box center [463, 209] width 926 height 419
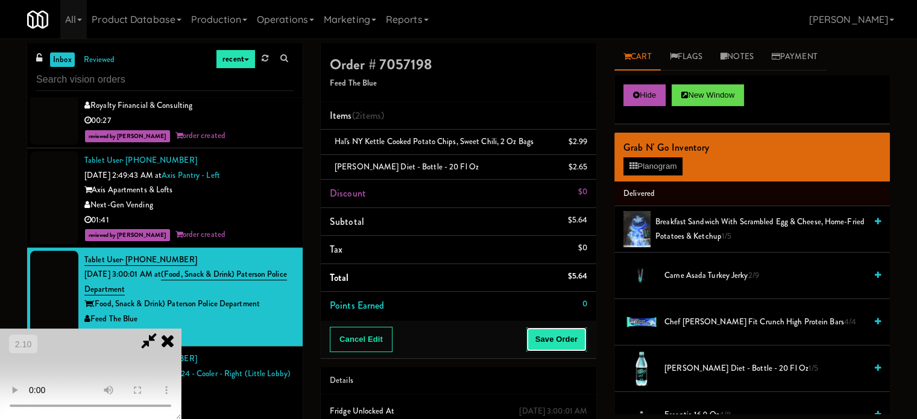
click at [560, 335] on button "Save Order" at bounding box center [557, 339] width 62 height 25
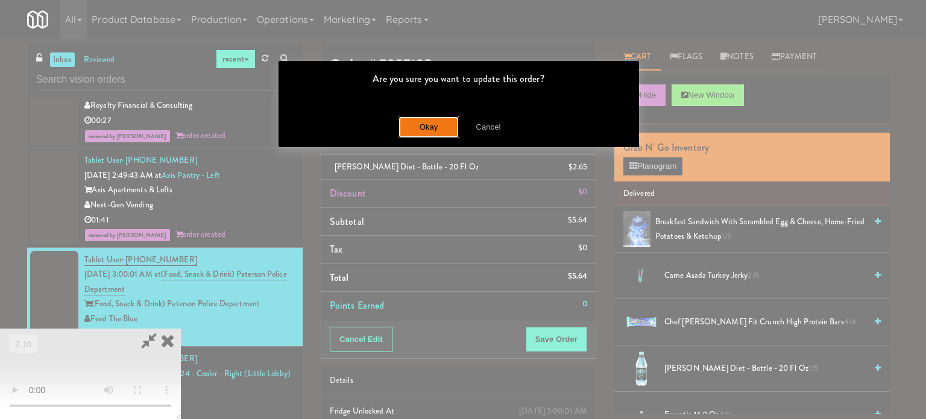
click at [429, 132] on button "Okay" at bounding box center [429, 127] width 60 height 22
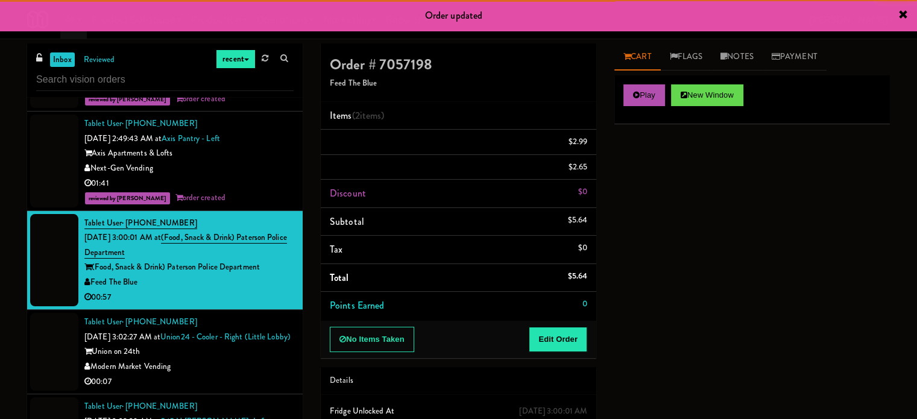
scroll to position [4462, 0]
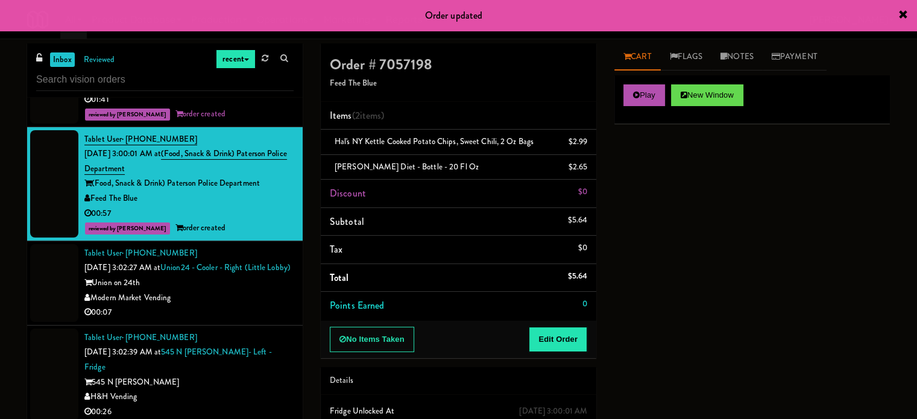
drag, startPoint x: 270, startPoint y: 282, endPoint x: 301, endPoint y: 269, distance: 34.0
click at [270, 282] on div "Union on 24th" at bounding box center [188, 283] width 209 height 15
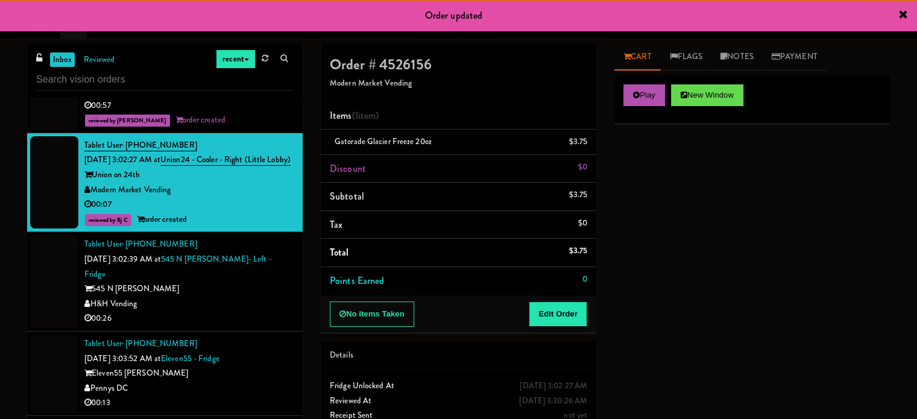
scroll to position [4583, 0]
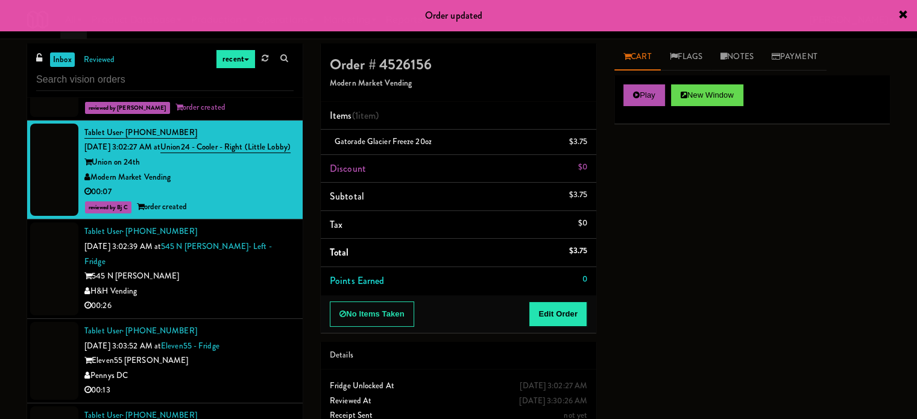
click at [243, 298] on div "00:26" at bounding box center [188, 305] width 209 height 15
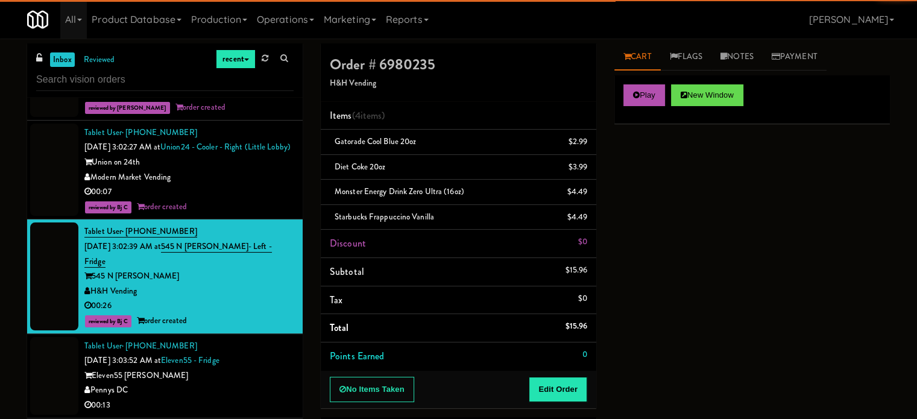
click at [268, 368] on div "Eleven55 [PERSON_NAME]" at bounding box center [188, 375] width 209 height 15
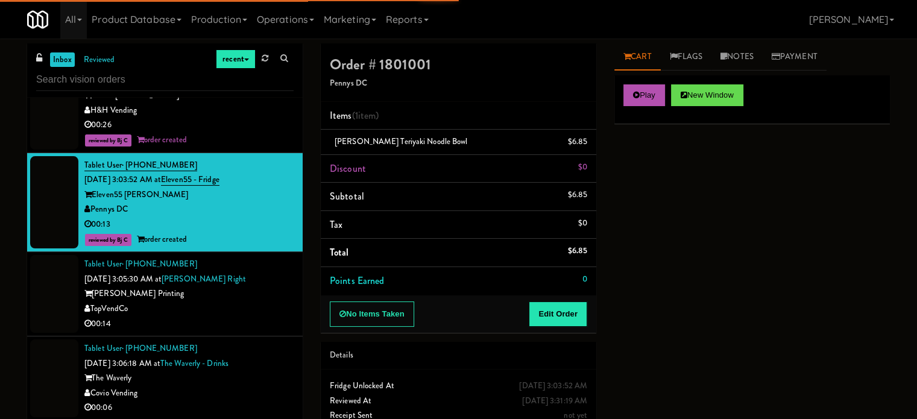
click at [268, 317] on div "00:14" at bounding box center [188, 324] width 209 height 15
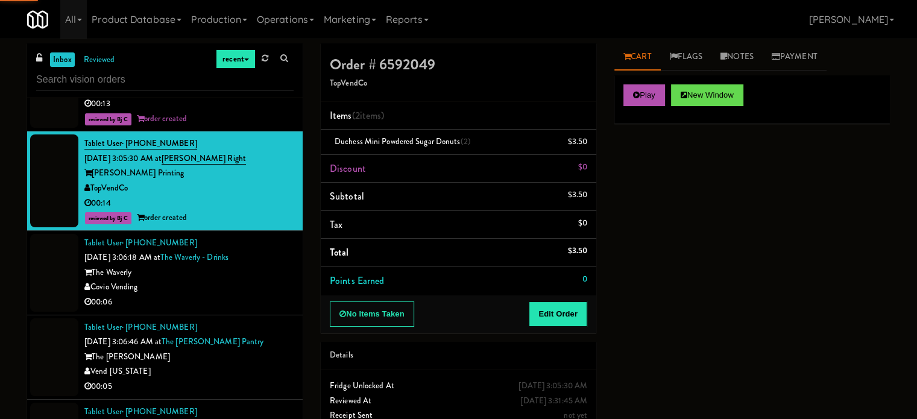
click at [266, 315] on li "Tablet User · (406) 591-2945 [DATE] 3:06:46 AM at The [PERSON_NAME] Pantry The …" at bounding box center [165, 357] width 276 height 84
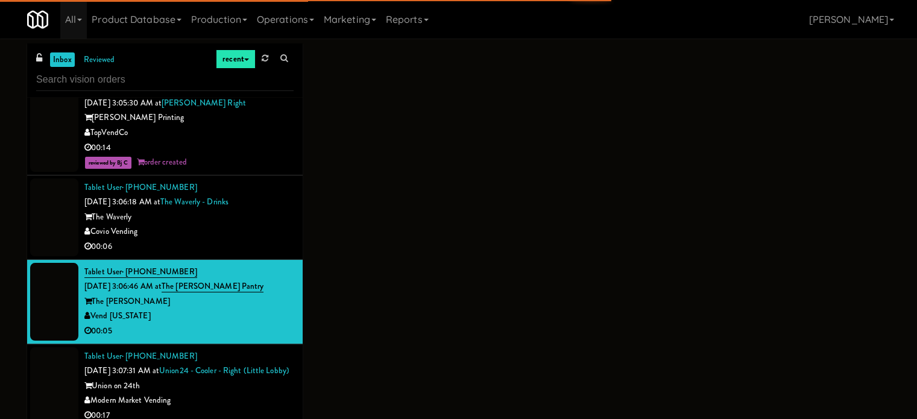
scroll to position [4945, 0]
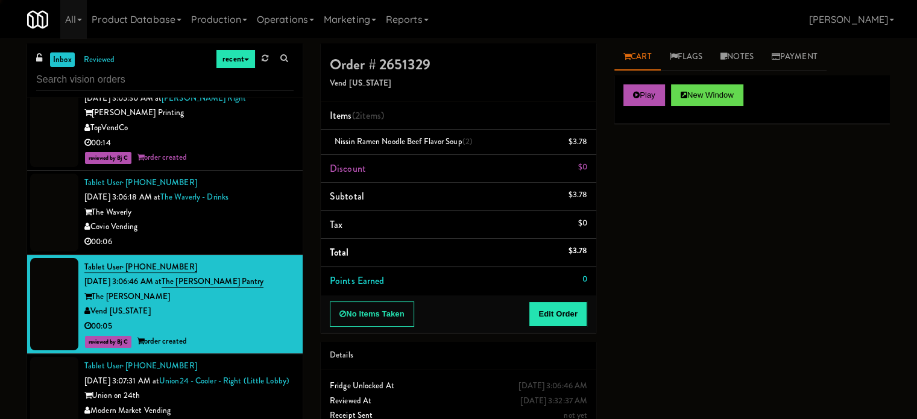
click at [268, 260] on div "Tablet User · (406) 591-2945 [DATE] 3:06:46 AM at The [PERSON_NAME] Pantry The …" at bounding box center [188, 304] width 209 height 89
click at [271, 233] on li "Tablet User · (206) 843-4395 [DATE] 3:06:18 AM at [GEOGRAPHIC_DATA] - Drinks Th…" at bounding box center [165, 213] width 276 height 84
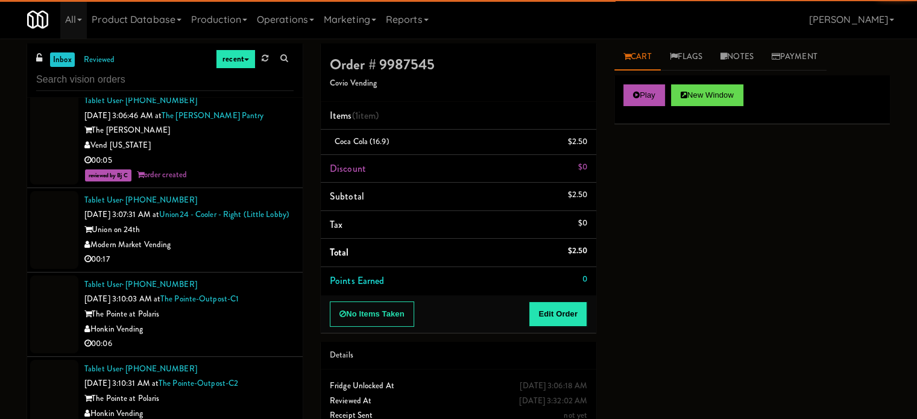
click at [270, 233] on div "Union on 24th" at bounding box center [188, 230] width 209 height 15
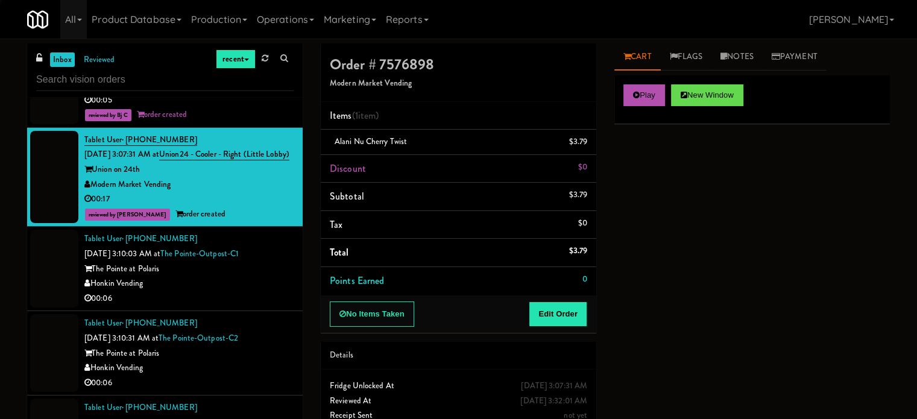
click at [277, 278] on div "Honkin Vending" at bounding box center [188, 283] width 209 height 15
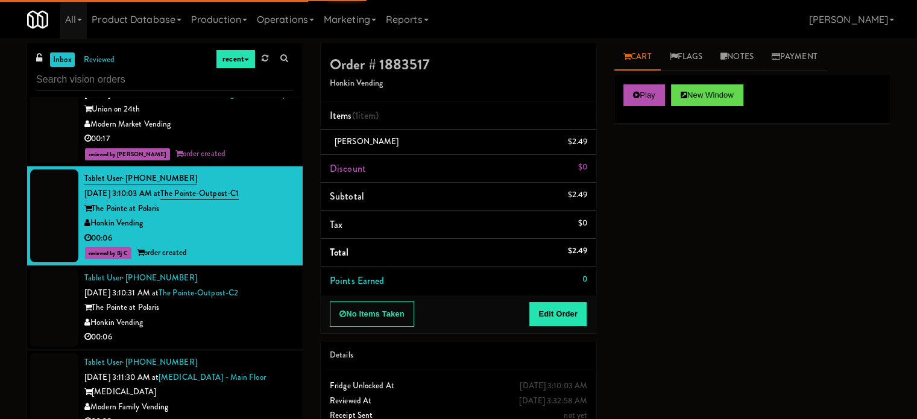
click at [273, 300] on div "The Pointe at Polaris" at bounding box center [188, 307] width 209 height 15
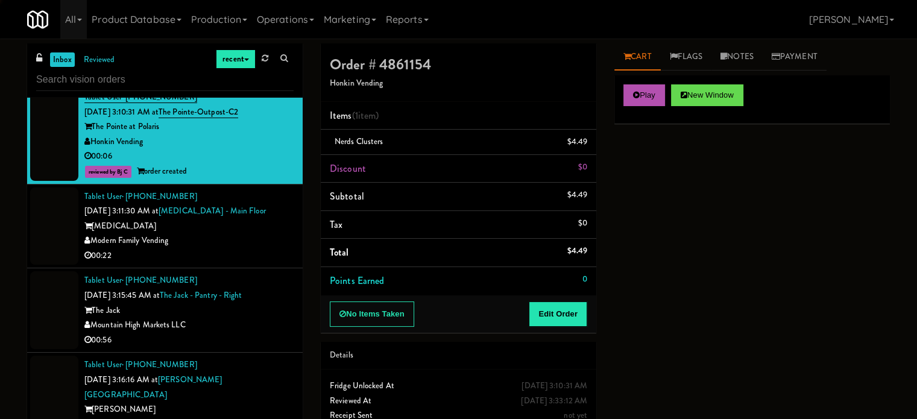
click at [266, 238] on div "Modern Family Vending" at bounding box center [188, 240] width 209 height 15
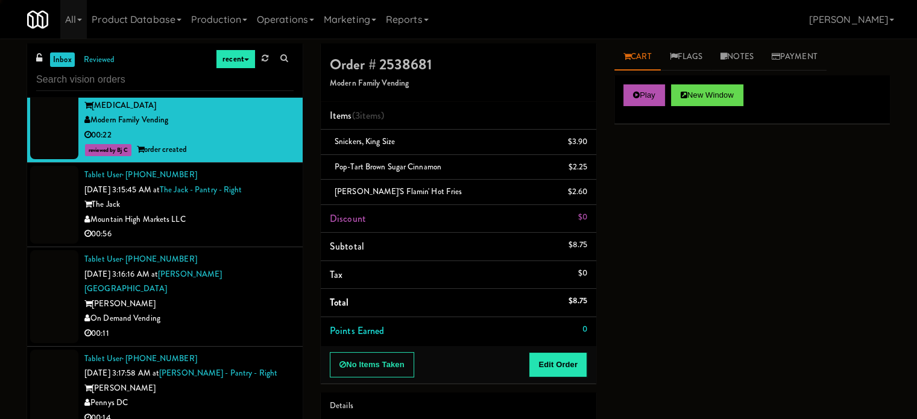
drag, startPoint x: 263, startPoint y: 226, endPoint x: 264, endPoint y: 265, distance: 39.8
click at [263, 227] on div "00:56" at bounding box center [188, 234] width 209 height 15
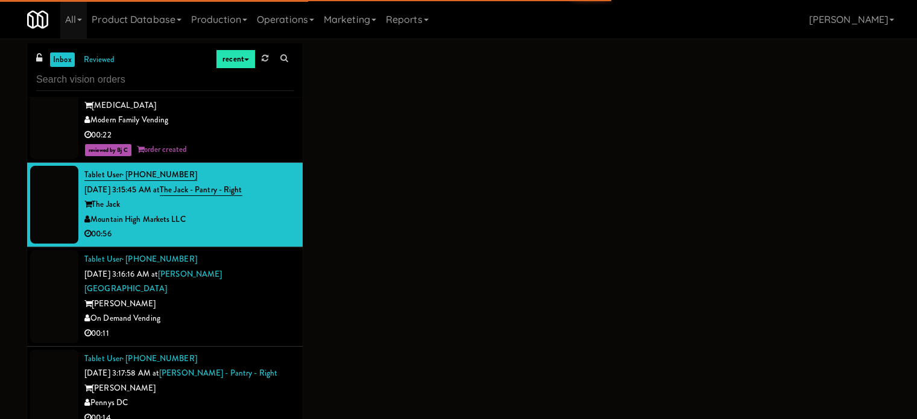
click at [264, 276] on div "Tablet User · (708) 522-3416 [DATE] 3:16:16 AM at [PERSON_NAME][GEOGRAPHIC_DATA…" at bounding box center [188, 296] width 209 height 89
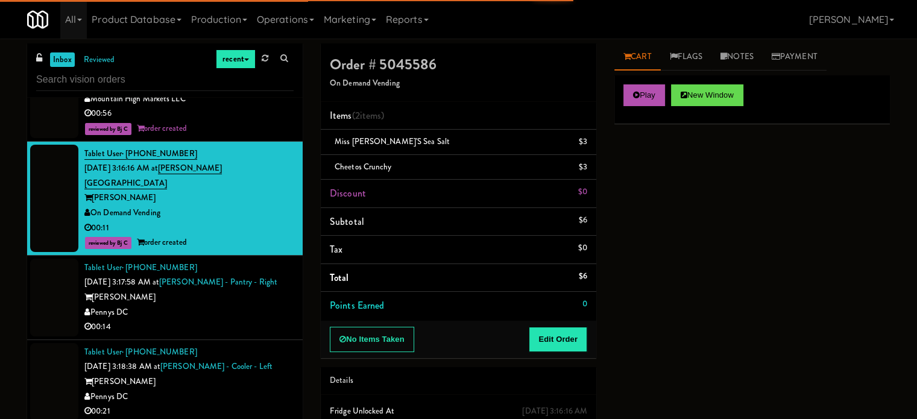
click at [263, 290] on div "[PERSON_NAME]" at bounding box center [188, 297] width 209 height 15
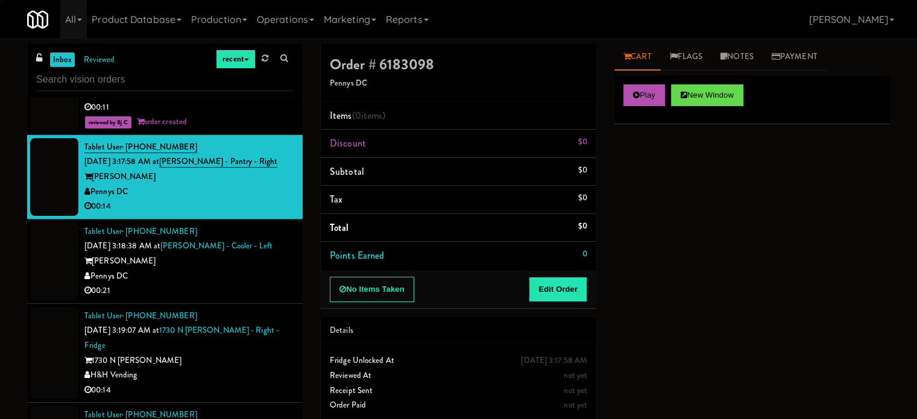
click at [267, 269] on div "Pennys DC" at bounding box center [188, 276] width 209 height 15
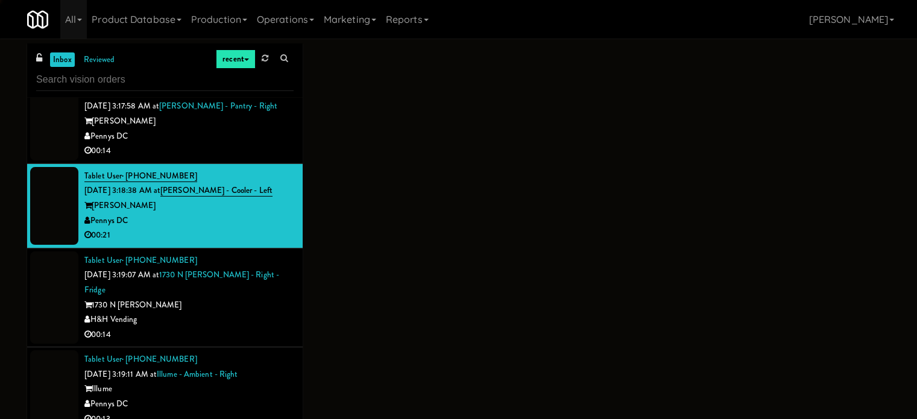
scroll to position [5849, 0]
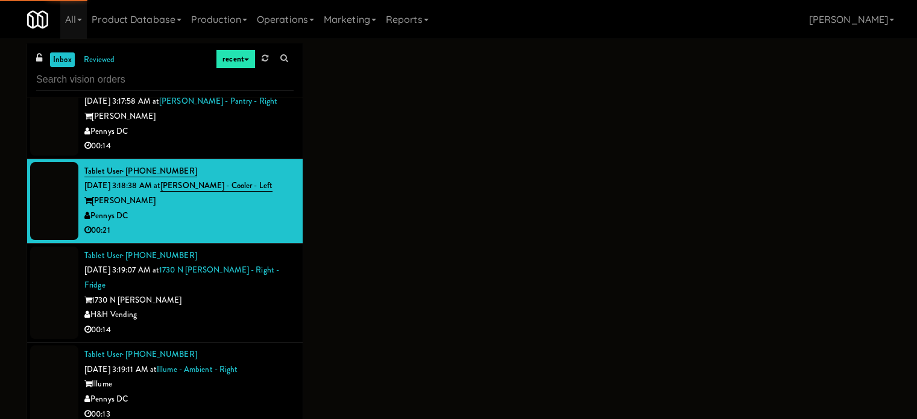
click at [261, 308] on div "H&H Vending" at bounding box center [188, 315] width 209 height 15
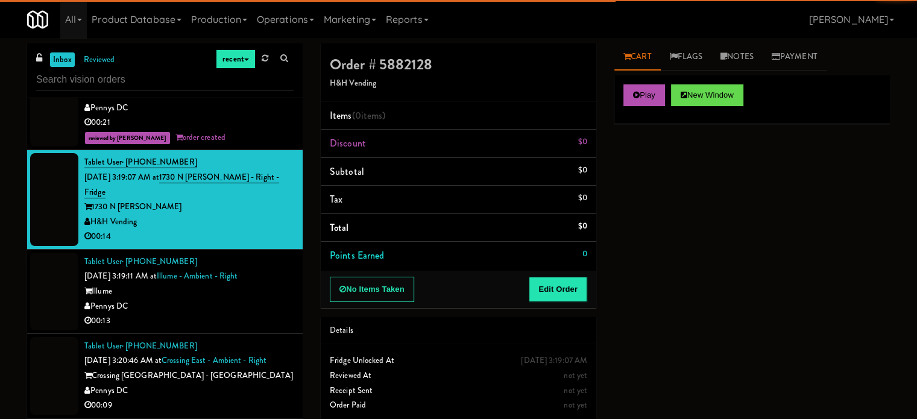
scroll to position [5970, 0]
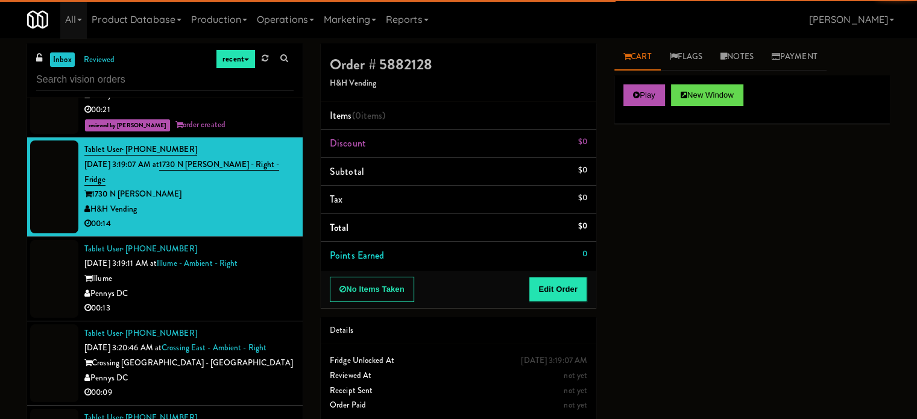
drag, startPoint x: 261, startPoint y: 262, endPoint x: 258, endPoint y: 267, distance: 6.2
click at [260, 286] on div "Pennys DC" at bounding box center [188, 293] width 209 height 15
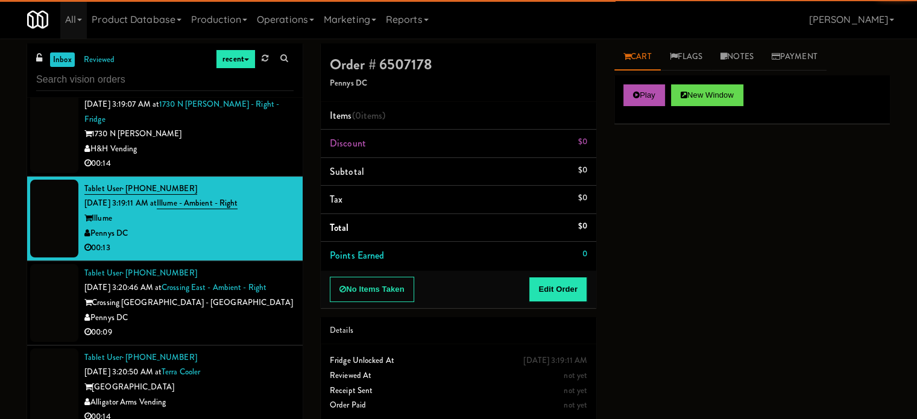
click at [244, 311] on div "Pennys DC" at bounding box center [188, 318] width 209 height 15
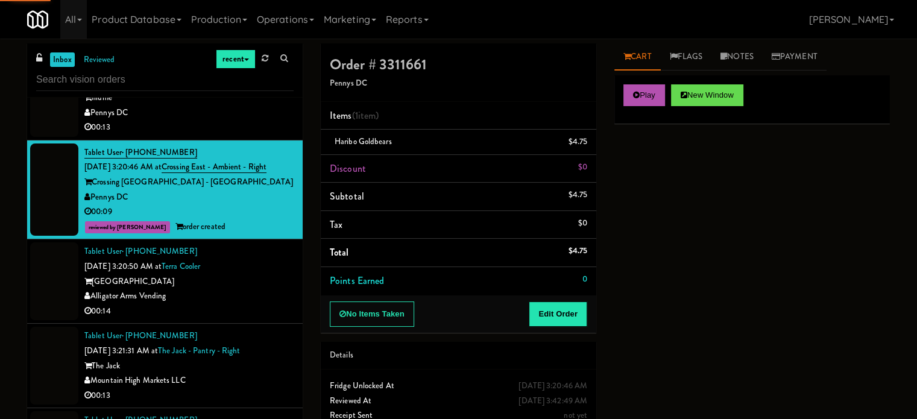
click at [250, 304] on div "00:14" at bounding box center [188, 311] width 209 height 15
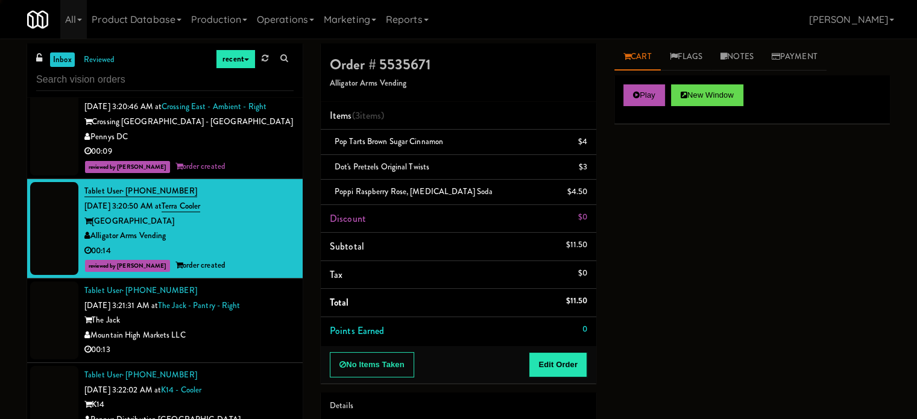
click at [246, 328] on div "Mountain High Markets LLC" at bounding box center [188, 335] width 209 height 15
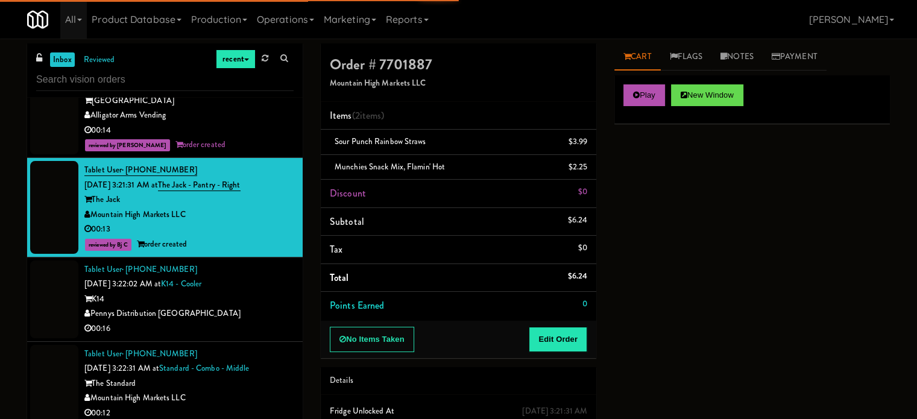
click at [265, 321] on div "00:16" at bounding box center [188, 328] width 209 height 15
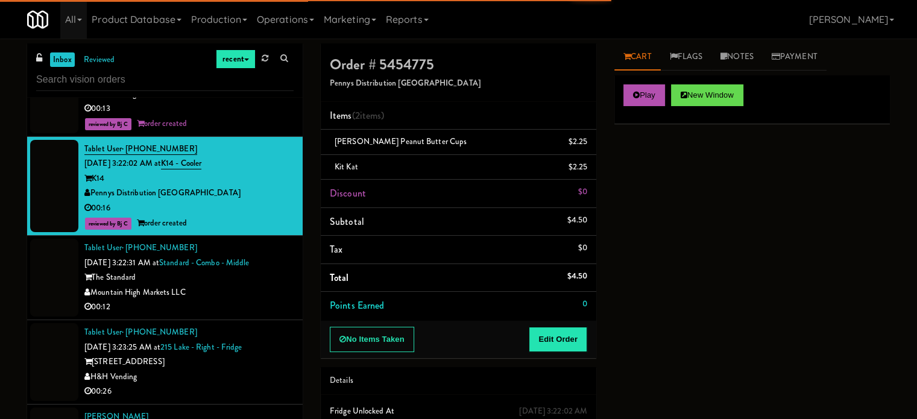
click at [267, 300] on div "00:12" at bounding box center [188, 307] width 209 height 15
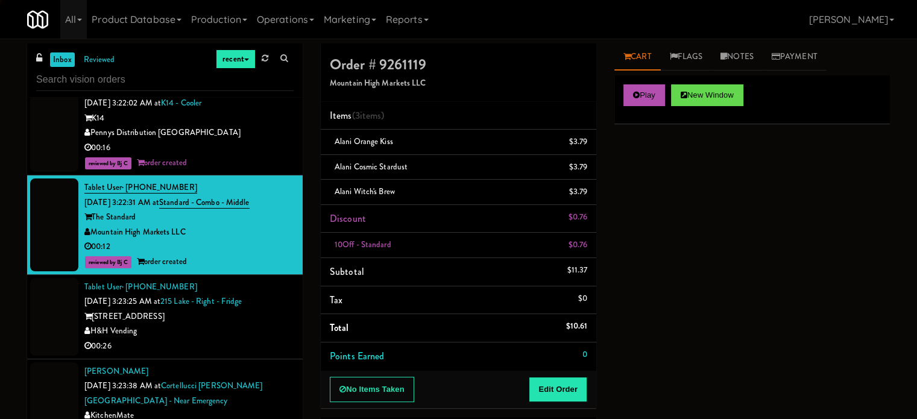
click at [263, 324] on div "H&H Vending" at bounding box center [188, 331] width 209 height 15
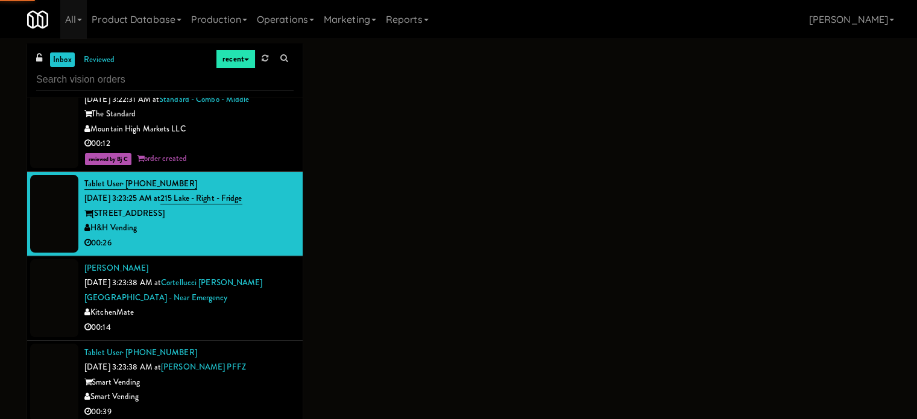
scroll to position [6633, 0]
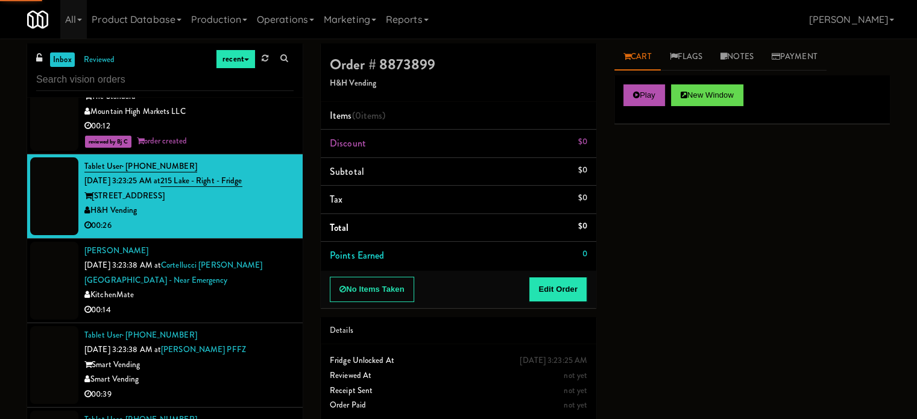
click at [264, 303] on div "00:14" at bounding box center [188, 310] width 209 height 15
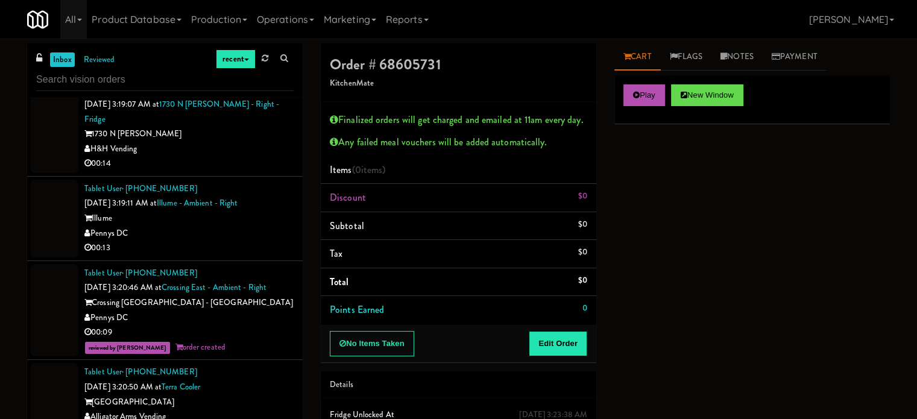
click at [265, 226] on div "Pennys DC" at bounding box center [188, 233] width 209 height 15
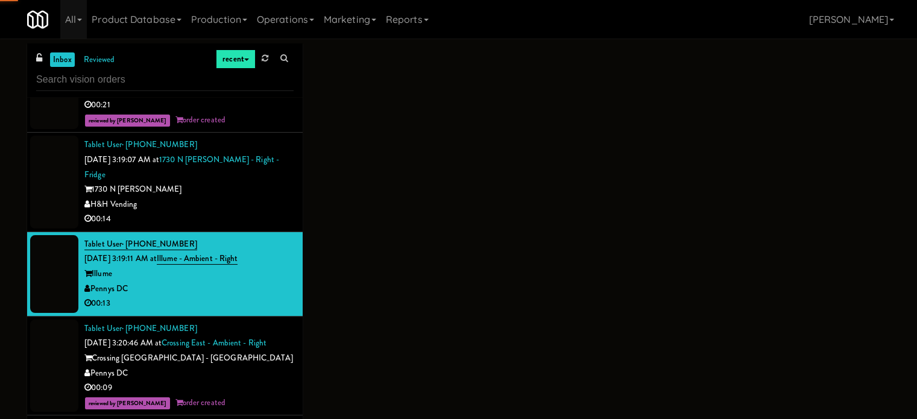
scroll to position [5970, 0]
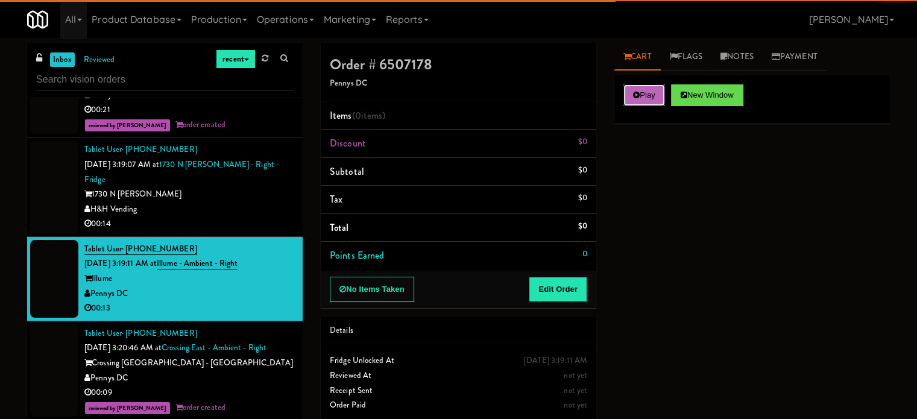
click at [625, 95] on button "Play" at bounding box center [644, 95] width 42 height 22
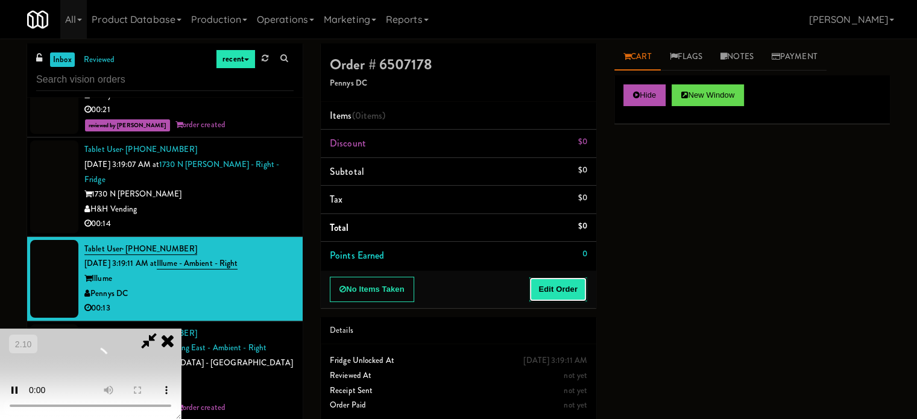
click at [555, 282] on button "Edit Order" at bounding box center [558, 289] width 58 height 25
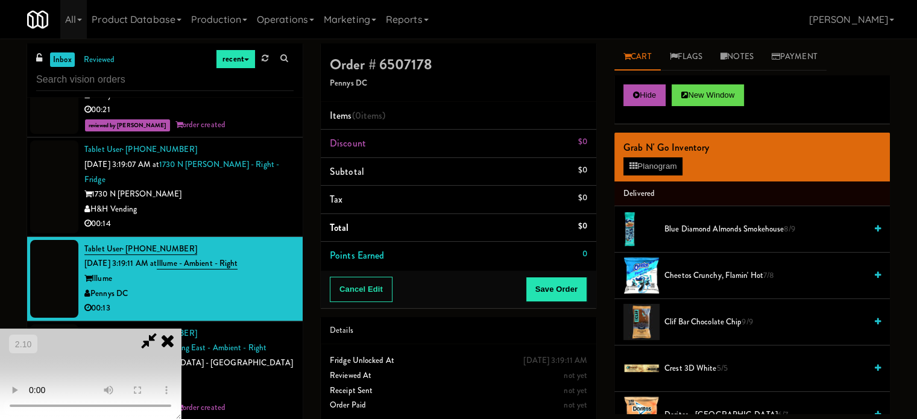
click at [181, 329] on video at bounding box center [90, 374] width 181 height 90
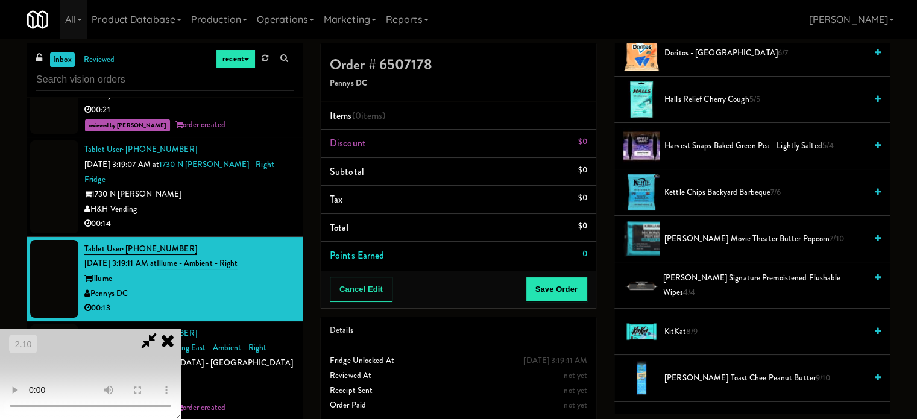
click at [709, 232] on span "[PERSON_NAME] Movie Theater Butter Popcorn 7/10" at bounding box center [764, 239] width 201 height 15
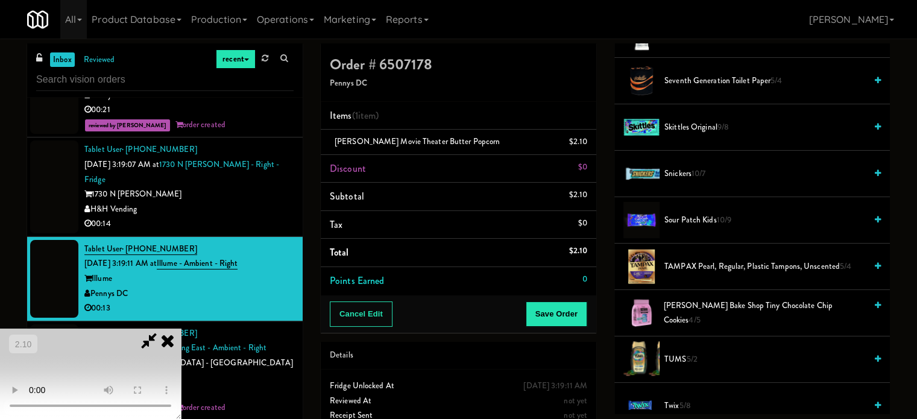
scroll to position [1327, 0]
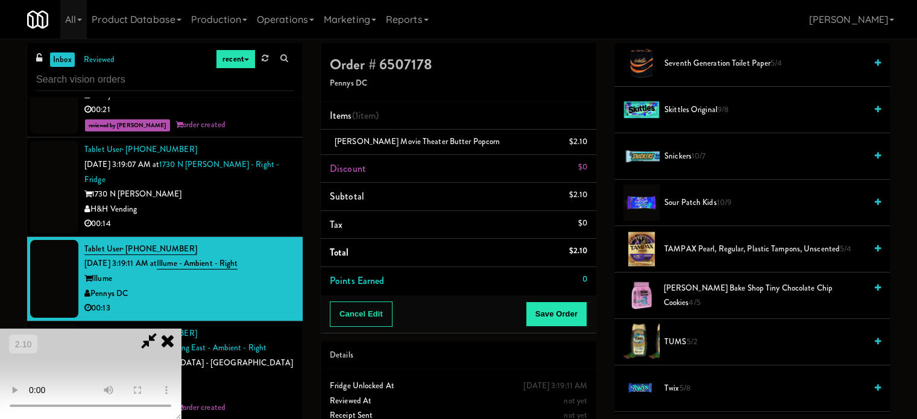
click at [692, 201] on span "Sour Patch Kids 10/9" at bounding box center [764, 202] width 201 height 15
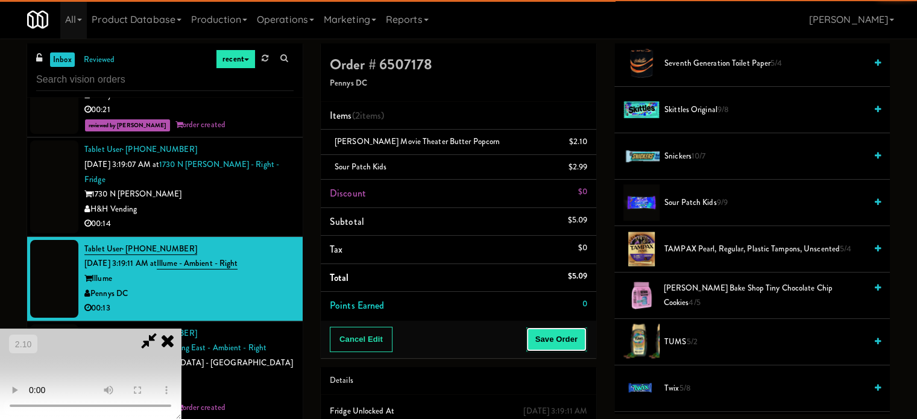
drag, startPoint x: 557, startPoint y: 343, endPoint x: 534, endPoint y: 308, distance: 41.8
click at [557, 342] on button "Save Order" at bounding box center [557, 339] width 62 height 25
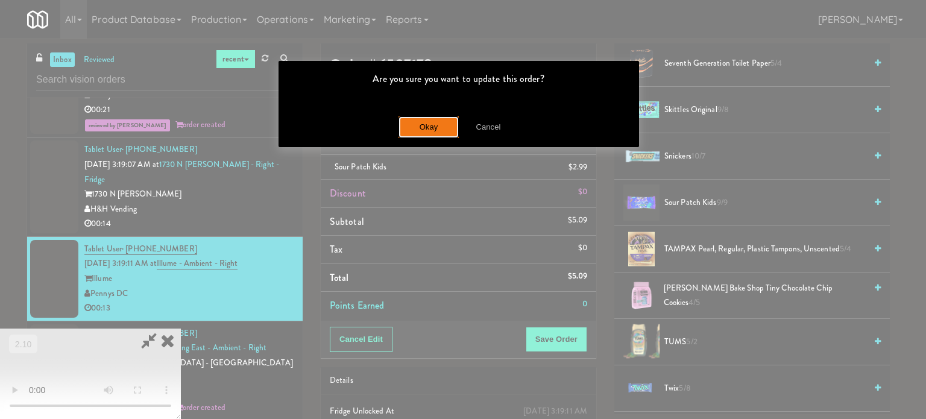
click at [409, 125] on button "Okay" at bounding box center [429, 127] width 60 height 22
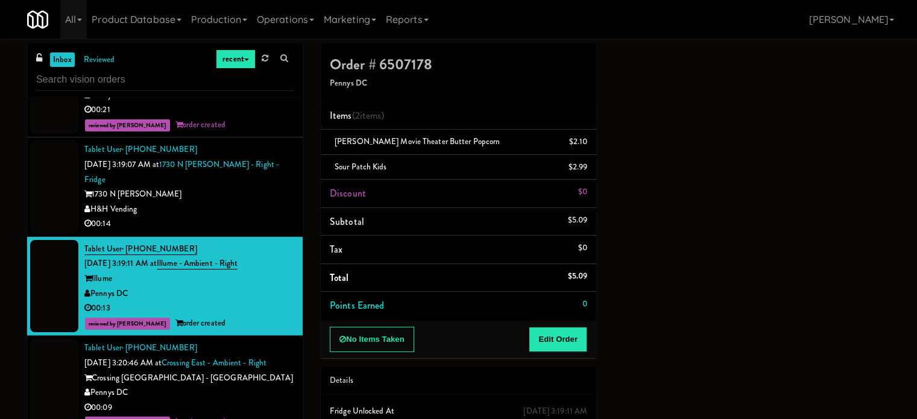
scroll to position [113, 0]
click at [244, 216] on div "00:14" at bounding box center [188, 223] width 209 height 15
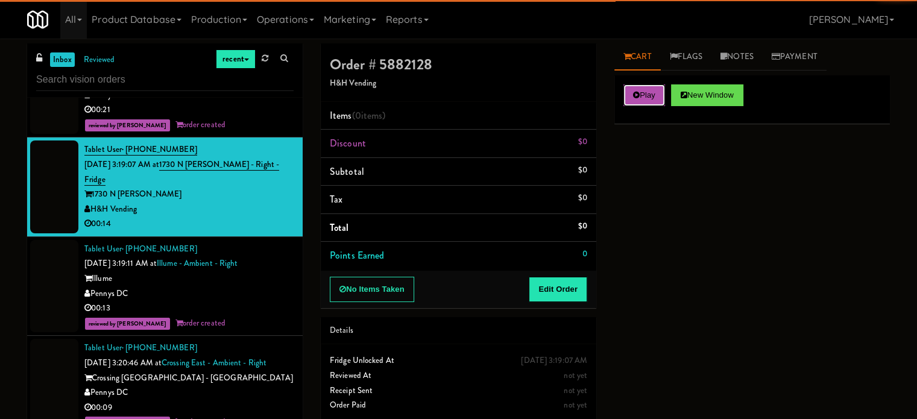
drag, startPoint x: 653, startPoint y: 90, endPoint x: 647, endPoint y: 115, distance: 25.4
click at [653, 89] on button "Play" at bounding box center [644, 95] width 42 height 22
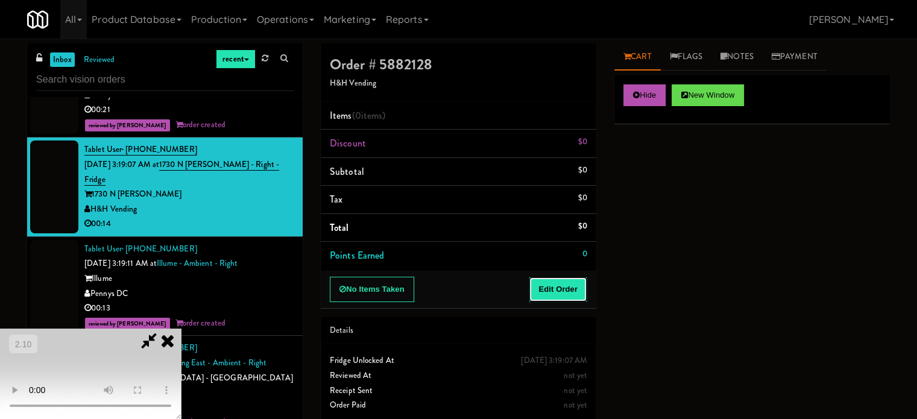
click at [572, 286] on button "Edit Order" at bounding box center [558, 289] width 58 height 25
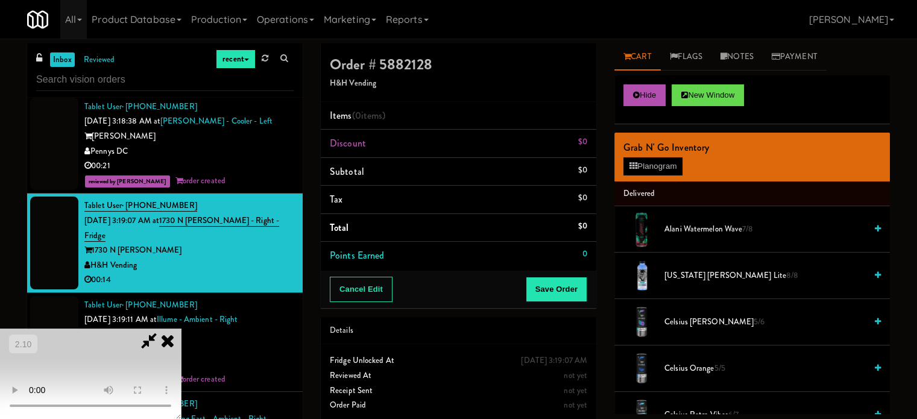
scroll to position [5909, 0]
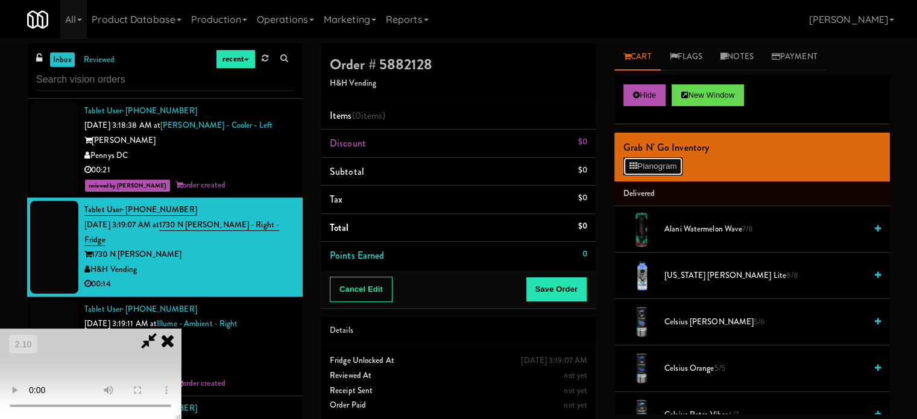
click at [648, 172] on button "Planogram" at bounding box center [652, 166] width 59 height 18
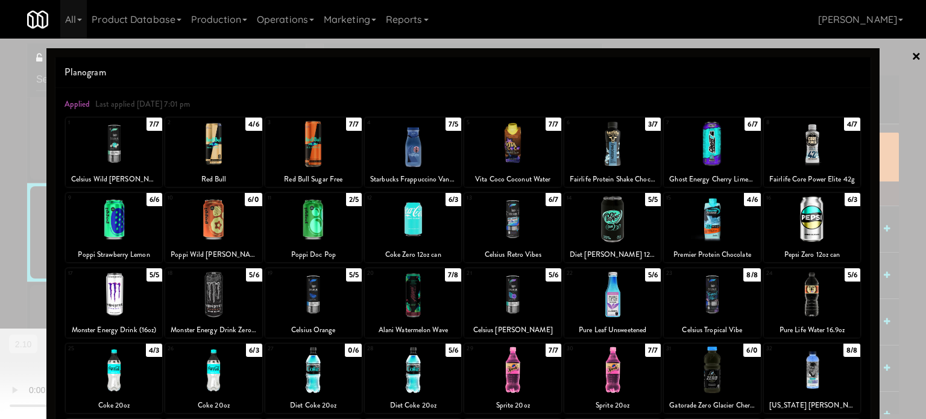
click at [535, 232] on div at bounding box center [512, 219] width 96 height 46
drag, startPoint x: 0, startPoint y: 214, endPoint x: 66, endPoint y: 216, distance: 65.8
click at [2, 215] on div at bounding box center [463, 209] width 926 height 419
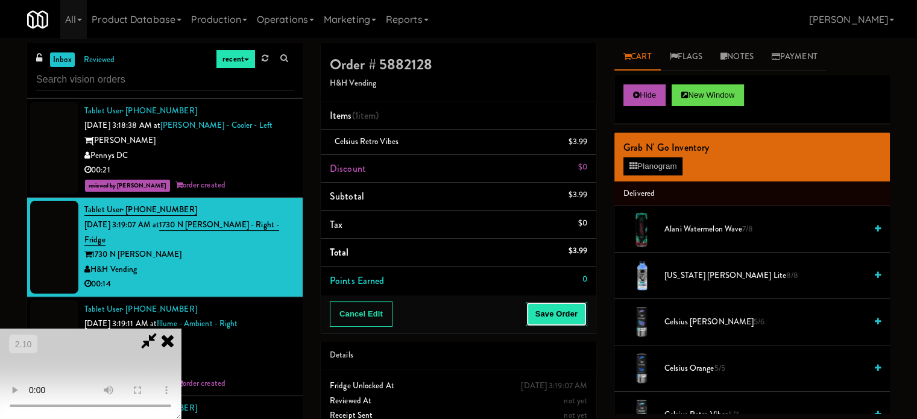
click at [561, 315] on button "Save Order" at bounding box center [557, 313] width 62 height 25
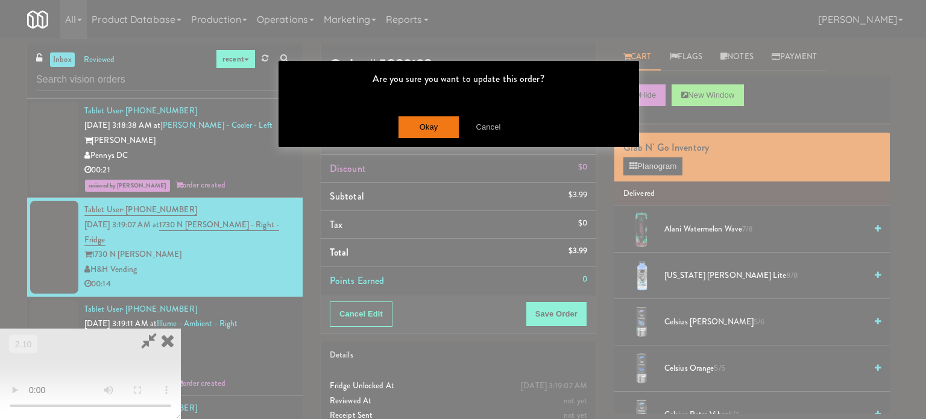
drag, startPoint x: 417, startPoint y: 113, endPoint x: 419, endPoint y: 122, distance: 9.2
click at [417, 117] on div "Okay Cancel" at bounding box center [459, 127] width 361 height 40
drag, startPoint x: 419, startPoint y: 122, endPoint x: 631, endPoint y: 2, distance: 243.8
click at [420, 122] on button "Okay" at bounding box center [429, 127] width 60 height 22
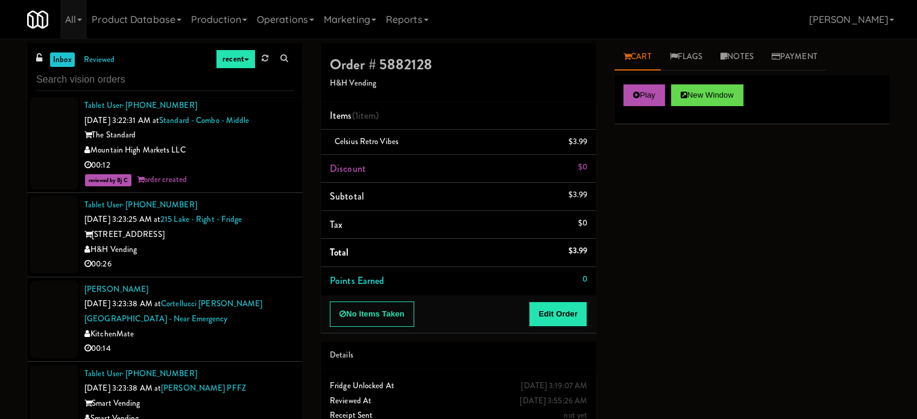
scroll to position [6633, 0]
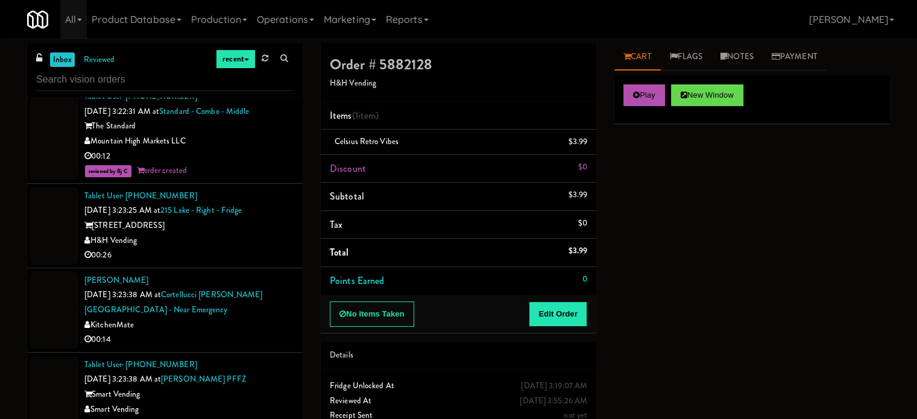
drag, startPoint x: 236, startPoint y: 231, endPoint x: 337, endPoint y: 262, distance: 105.5
click at [236, 248] on div "00:26" at bounding box center [188, 255] width 209 height 15
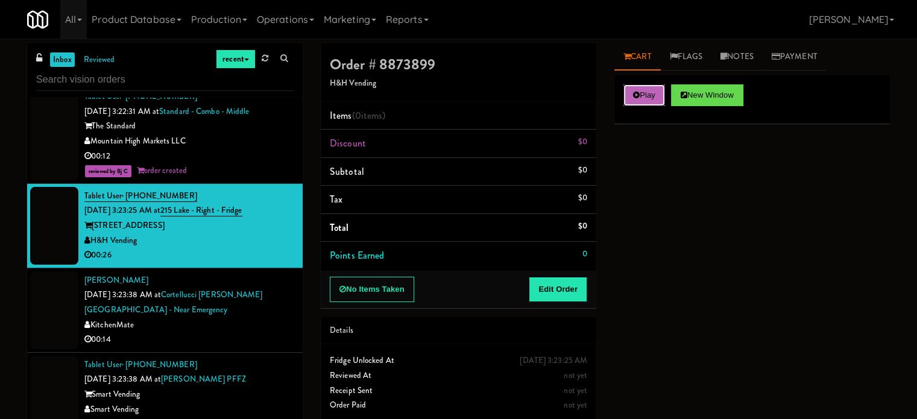
drag, startPoint x: 655, startPoint y: 93, endPoint x: 592, endPoint y: 201, distance: 124.6
click at [654, 96] on button "Play" at bounding box center [644, 95] width 42 height 22
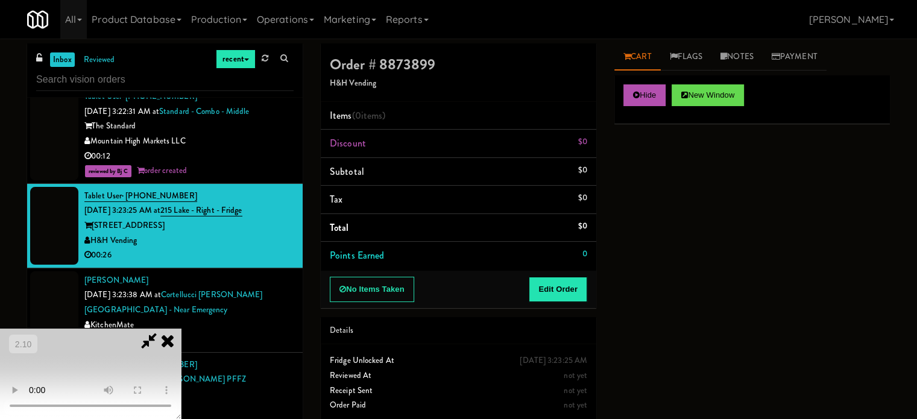
click at [560, 277] on div "No Items Taken Edit Order" at bounding box center [459, 289] width 276 height 37
click at [560, 277] on button "Edit Order" at bounding box center [558, 289] width 58 height 25
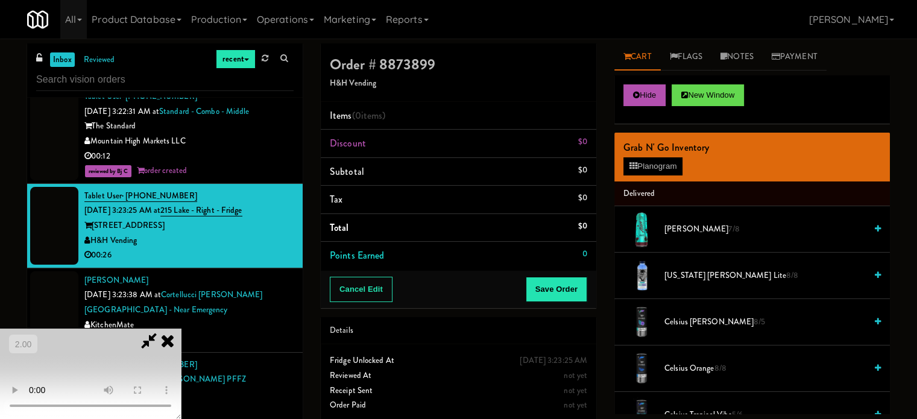
click at [181, 329] on video at bounding box center [90, 374] width 181 height 90
drag, startPoint x: 386, startPoint y: 298, endPoint x: 399, endPoint y: 301, distance: 12.9
click at [181, 329] on video at bounding box center [90, 374] width 181 height 90
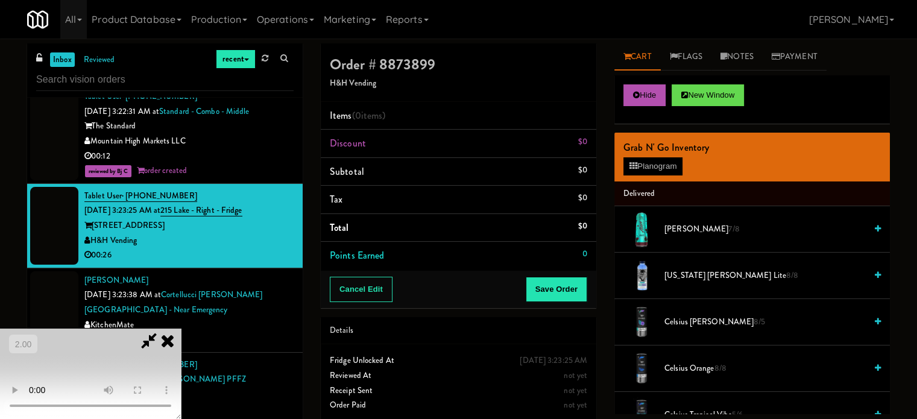
click at [181, 329] on video at bounding box center [90, 374] width 181 height 90
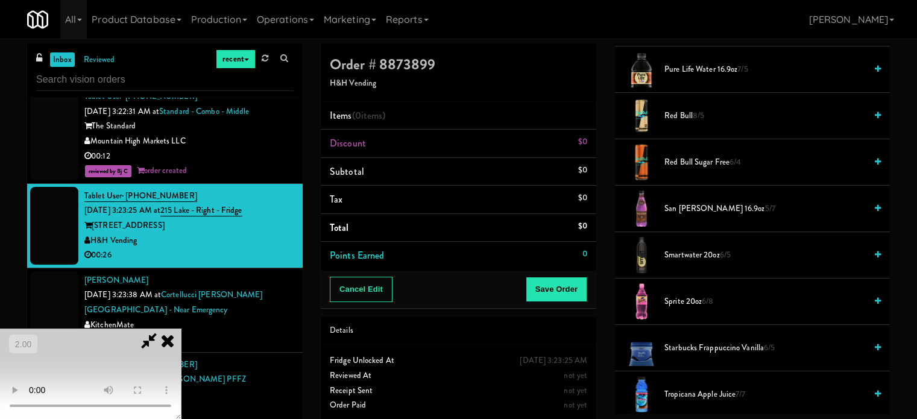
scroll to position [1507, 0]
click at [181, 329] on video at bounding box center [90, 374] width 181 height 90
click at [680, 293] on span "Sprite 20oz 6/8" at bounding box center [764, 300] width 201 height 15
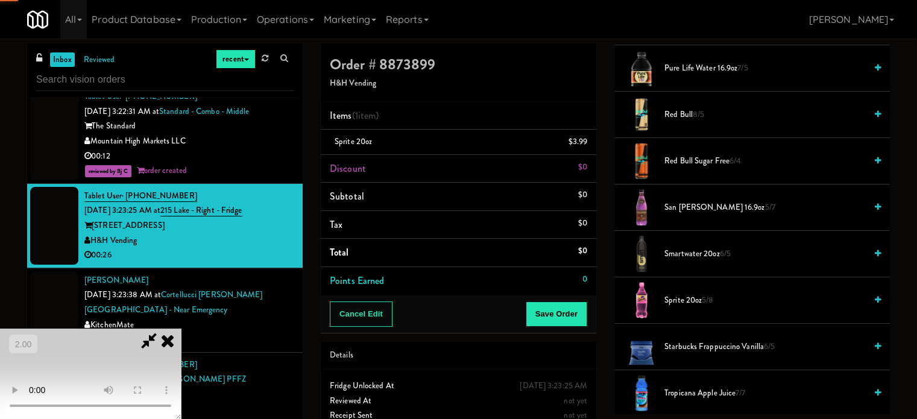
click at [682, 293] on span "Sprite 20oz 5/8" at bounding box center [764, 300] width 201 height 15
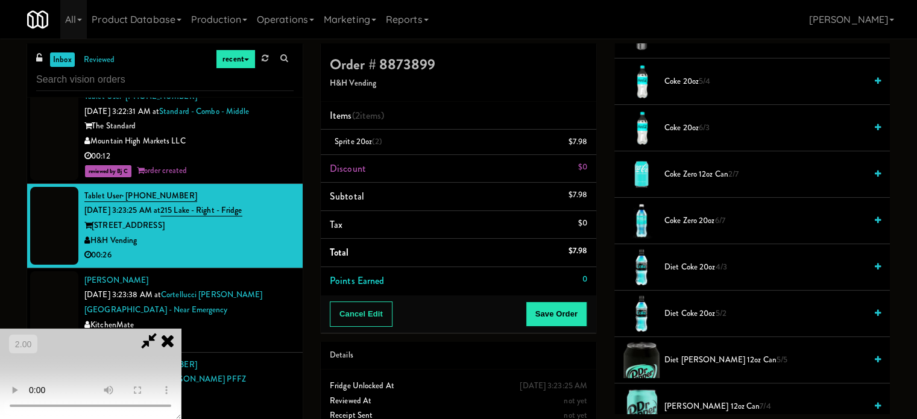
scroll to position [422, 0]
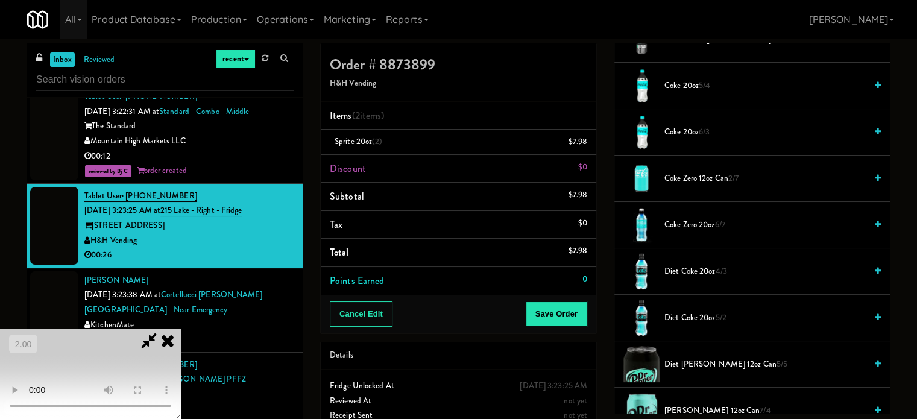
click at [690, 130] on span "Coke 20oz 6/3" at bounding box center [764, 132] width 201 height 15
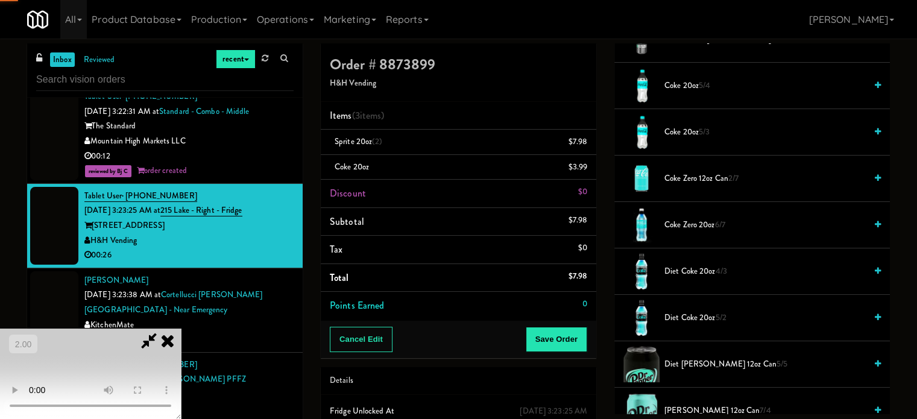
click at [181, 329] on video at bounding box center [90, 374] width 181 height 90
click at [181, 341] on video at bounding box center [90, 374] width 181 height 90
click at [181, 349] on video at bounding box center [90, 374] width 181 height 90
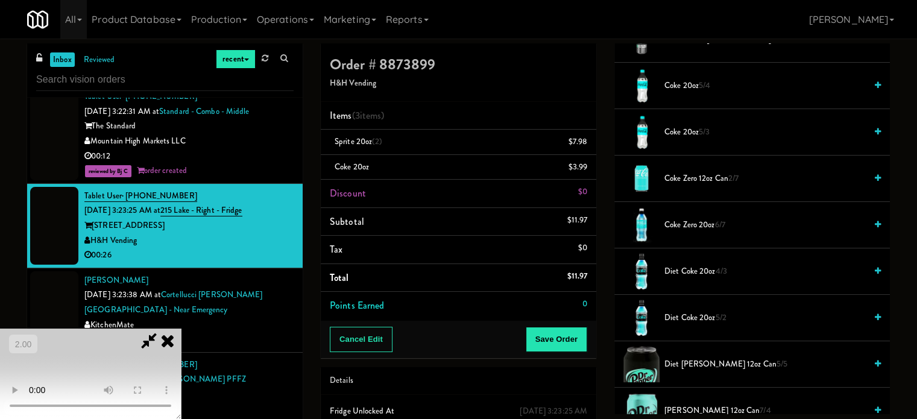
click at [181, 339] on video at bounding box center [90, 374] width 181 height 90
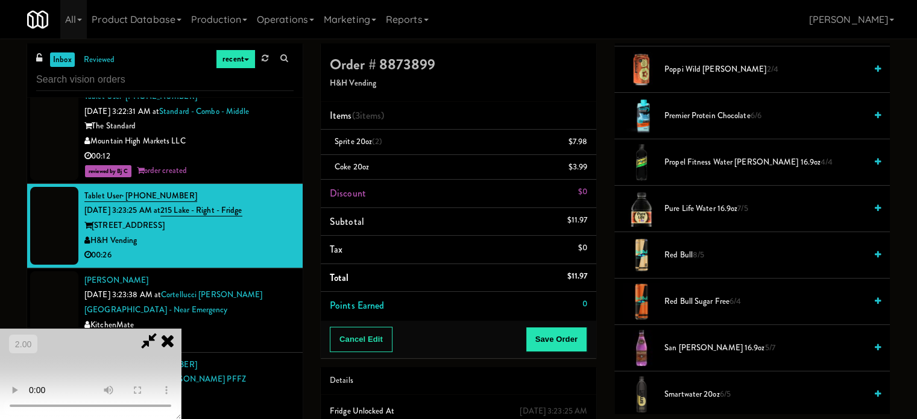
scroll to position [1387, 0]
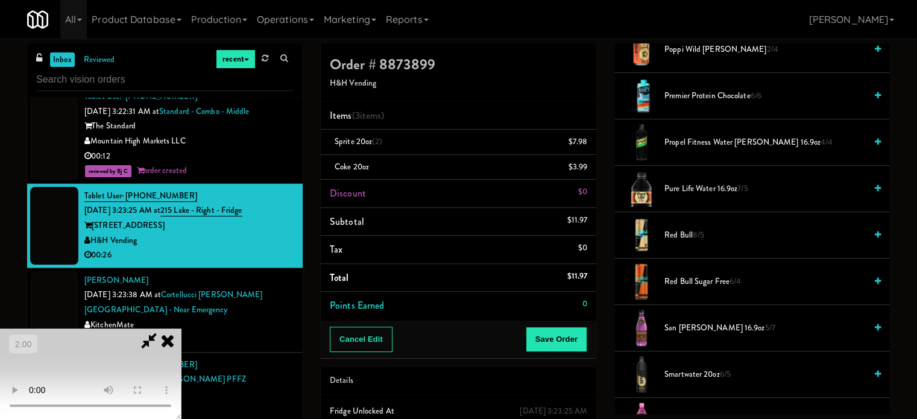
click at [719, 187] on span "Pure Life Water 16.9oz 7/5" at bounding box center [764, 189] width 201 height 15
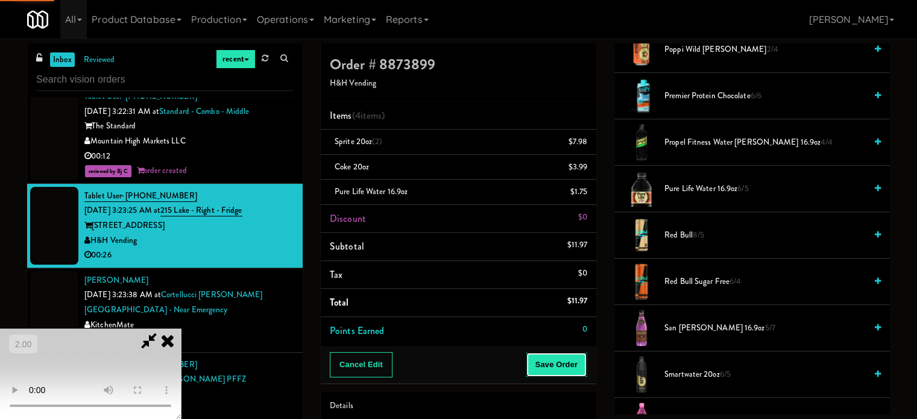
click at [576, 371] on button "Save Order" at bounding box center [557, 364] width 62 height 25
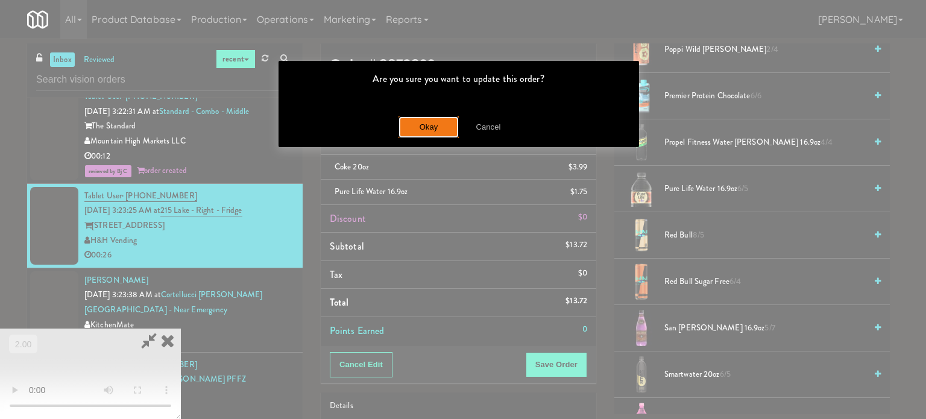
click at [426, 134] on button "Okay" at bounding box center [429, 127] width 60 height 22
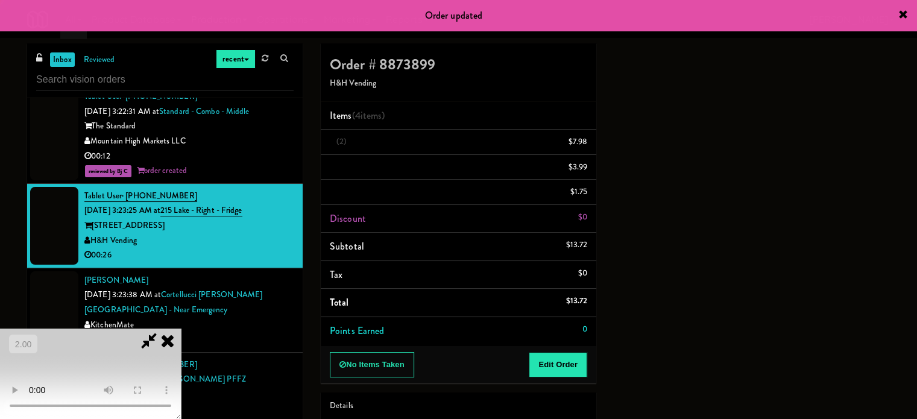
scroll to position [113, 0]
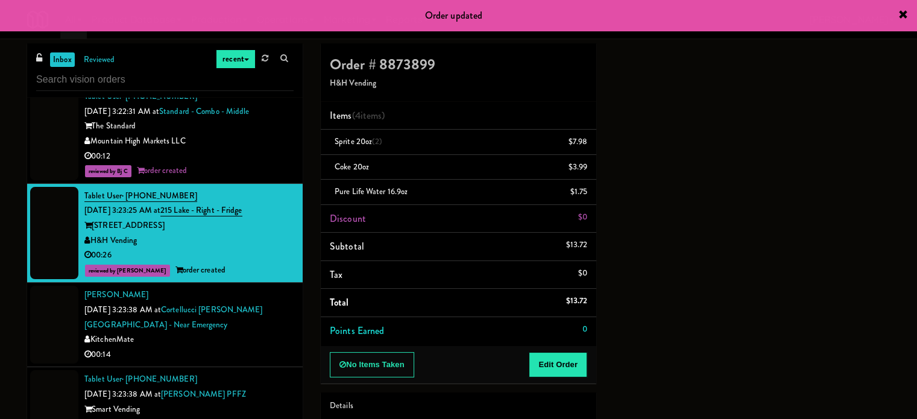
click at [263, 332] on div "KitchenMate" at bounding box center [188, 339] width 209 height 15
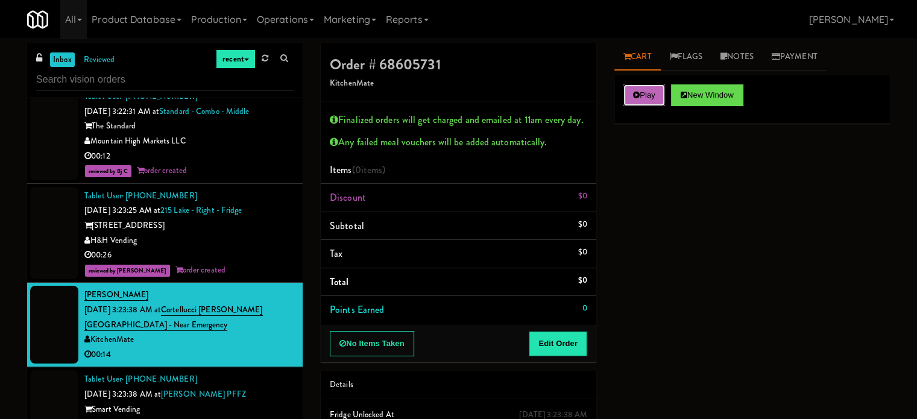
click at [648, 89] on button "Play" at bounding box center [644, 95] width 42 height 22
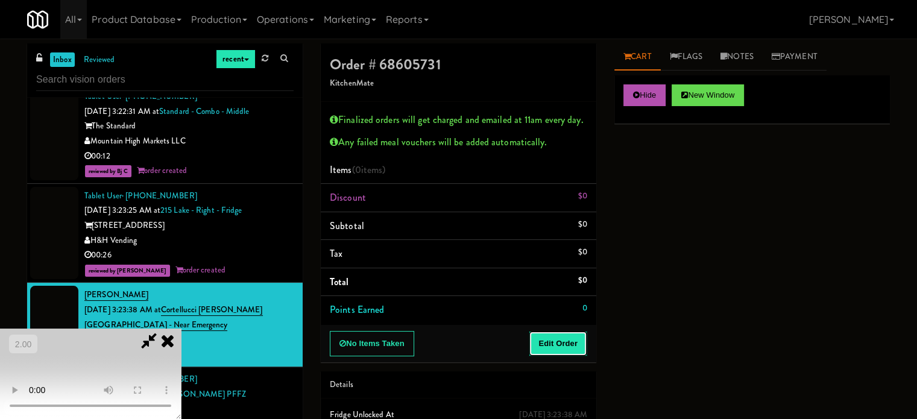
click at [566, 344] on button "Edit Order" at bounding box center [558, 343] width 58 height 25
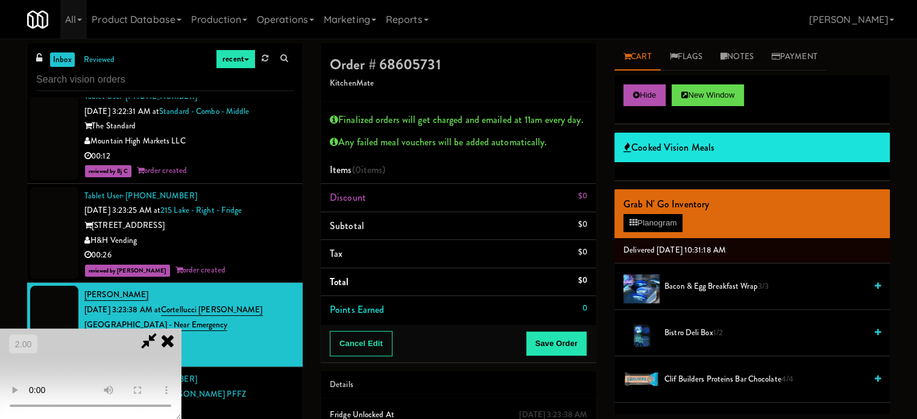
click at [181, 329] on video at bounding box center [90, 374] width 181 height 90
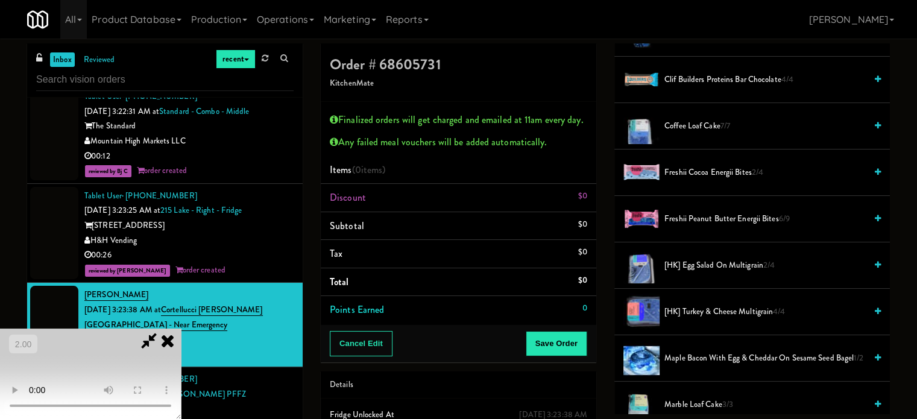
scroll to position [301, 0]
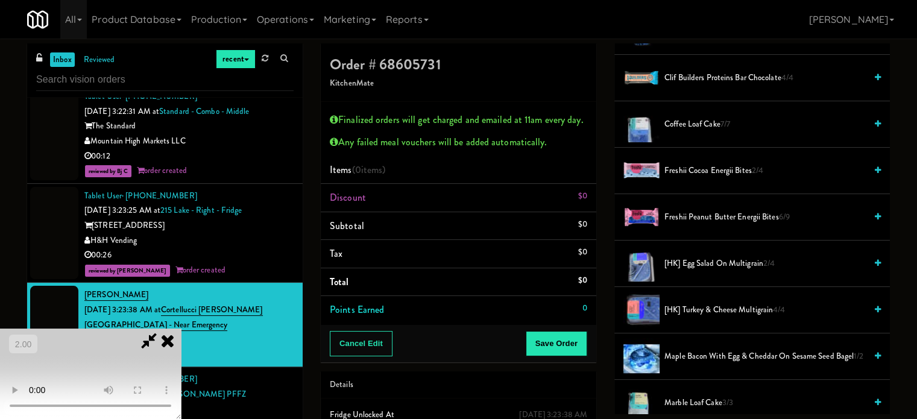
click at [685, 267] on span "[HK] Egg Salad on Multigrain 2/4" at bounding box center [764, 263] width 201 height 15
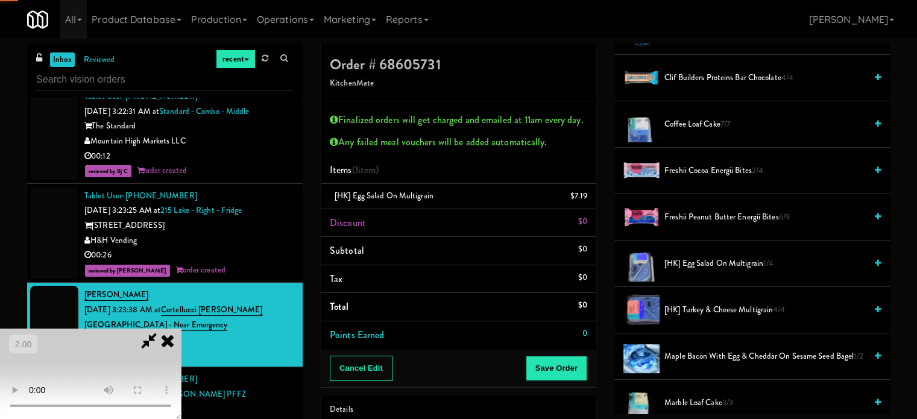
click at [181, 342] on video at bounding box center [90, 374] width 181 height 90
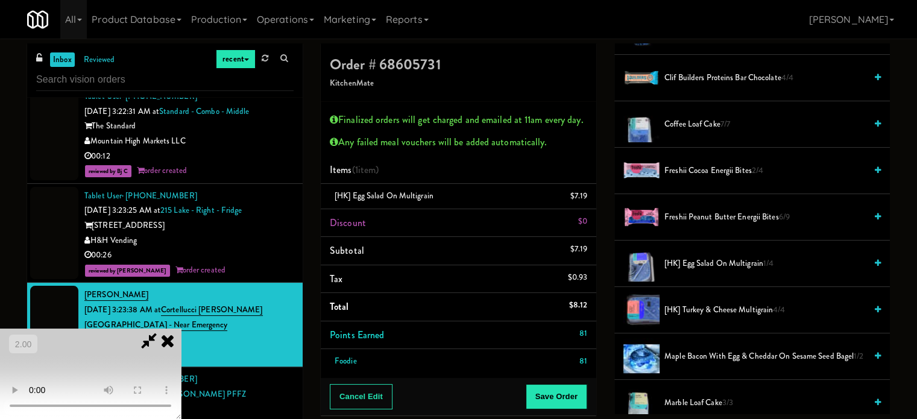
click at [181, 338] on video at bounding box center [90, 374] width 181 height 90
click at [181, 337] on video at bounding box center [90, 374] width 181 height 90
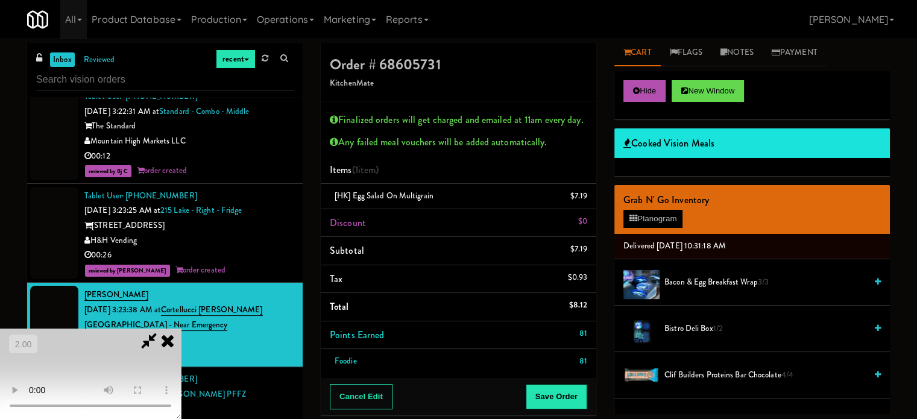
scroll to position [0, 0]
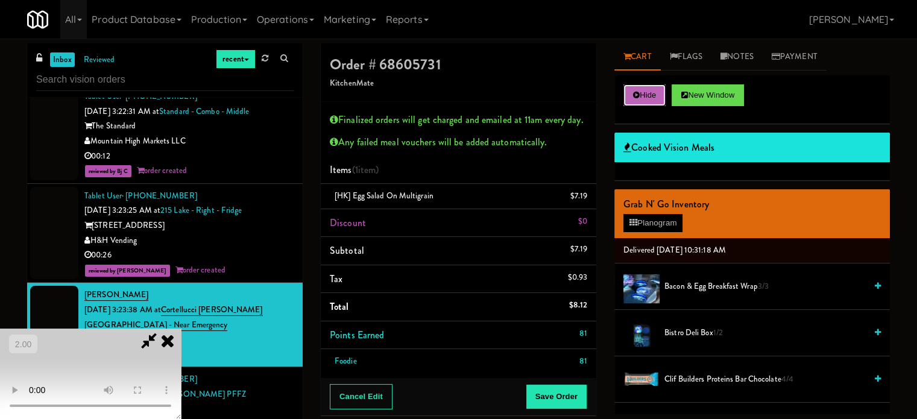
click at [647, 102] on button "Hide" at bounding box center [644, 95] width 42 height 22
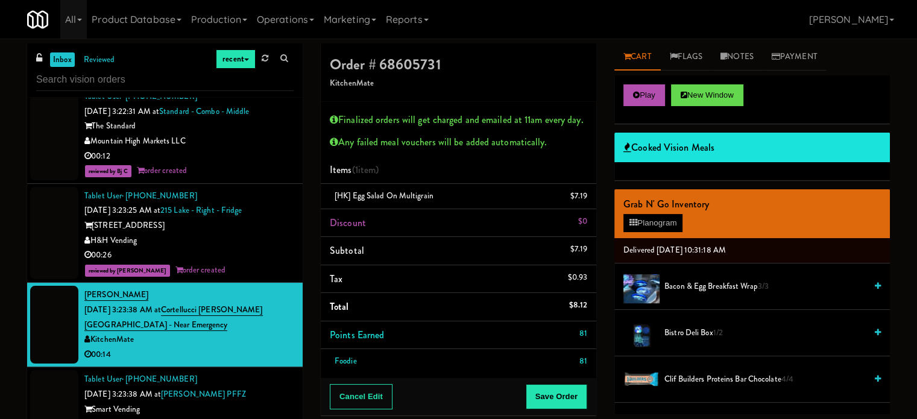
click at [274, 263] on div "reviewed by [PERSON_NAME] order created" at bounding box center [188, 270] width 209 height 15
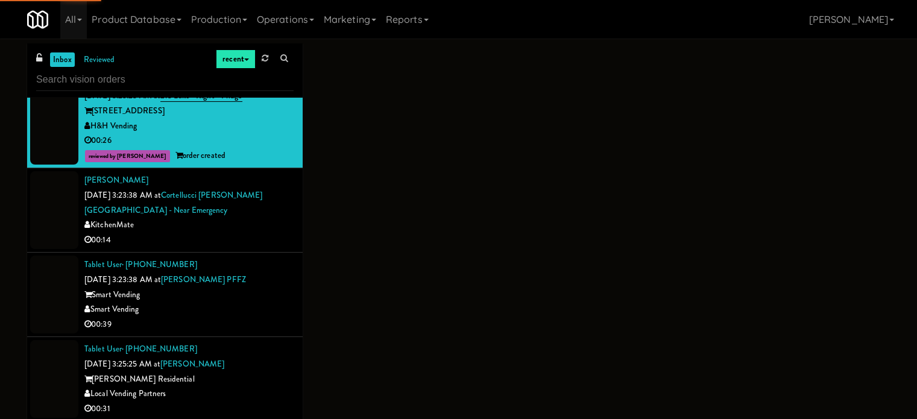
scroll to position [6754, 0]
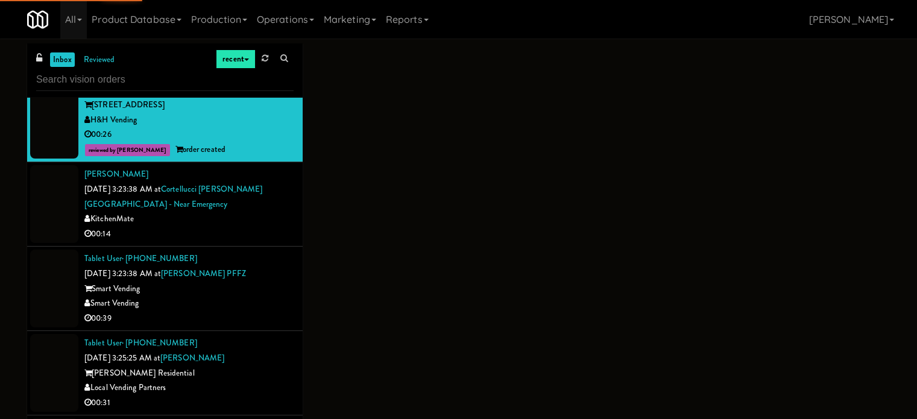
click at [255, 296] on div "Smart Vending" at bounding box center [188, 303] width 209 height 15
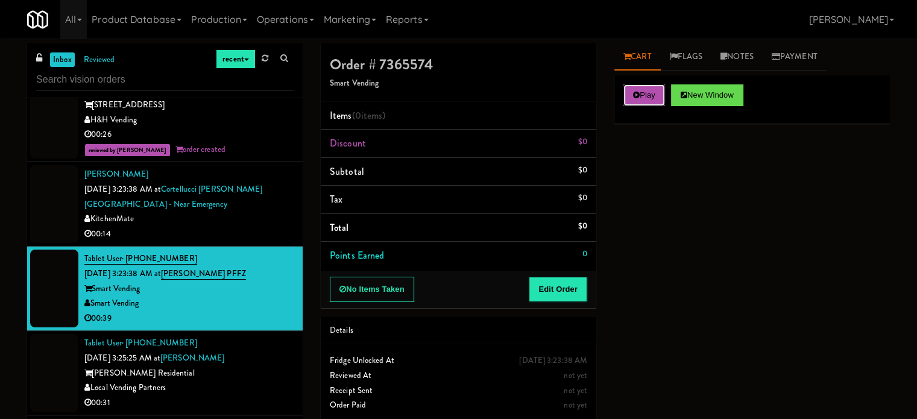
drag, startPoint x: 632, startPoint y: 98, endPoint x: 623, endPoint y: 118, distance: 21.6
click at [632, 98] on button "Play" at bounding box center [644, 95] width 42 height 22
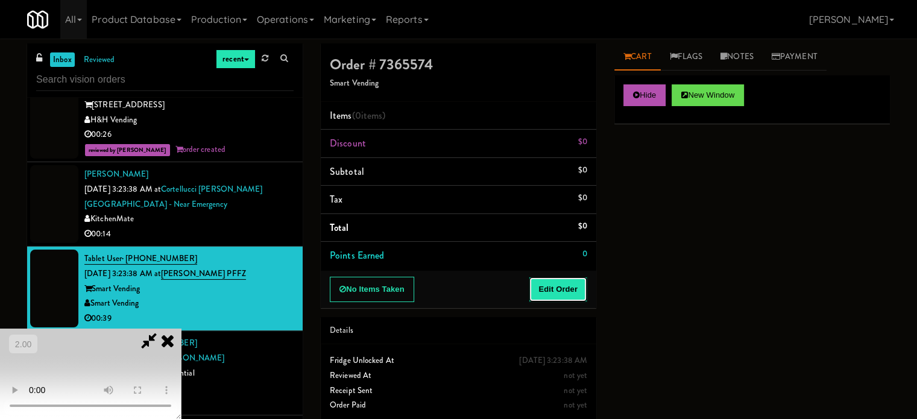
drag, startPoint x: 554, startPoint y: 288, endPoint x: 353, endPoint y: 158, distance: 239.3
click at [551, 287] on button "Edit Order" at bounding box center [558, 289] width 58 height 25
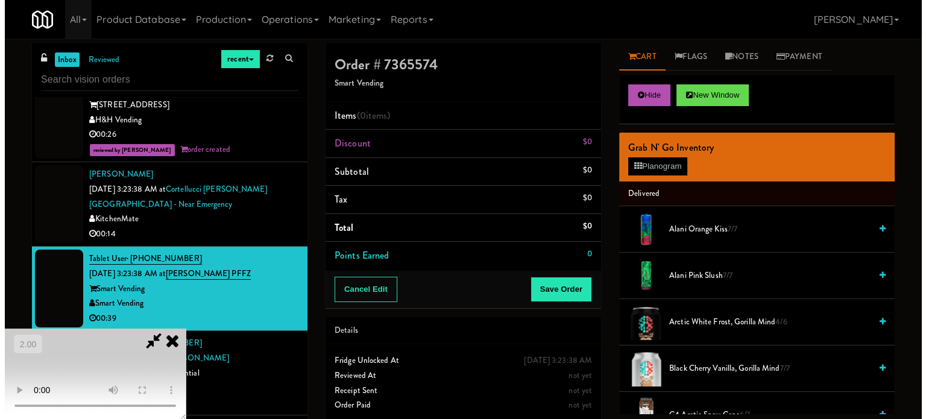
scroll to position [70, 0]
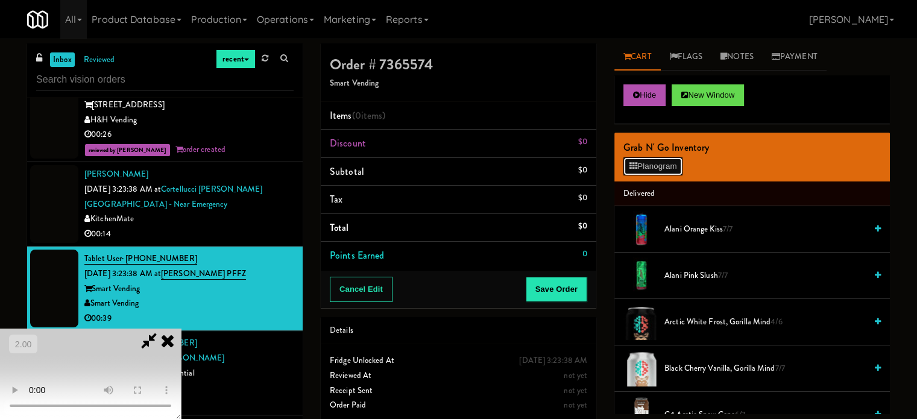
click at [640, 168] on button "Planogram" at bounding box center [652, 166] width 59 height 18
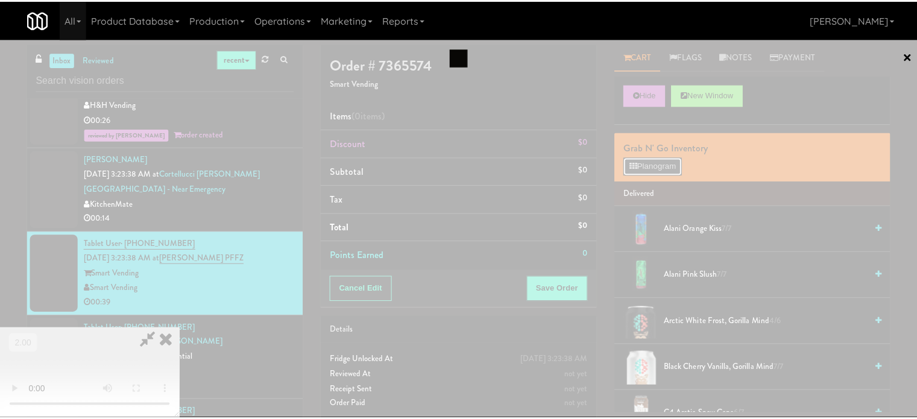
scroll to position [6738, 0]
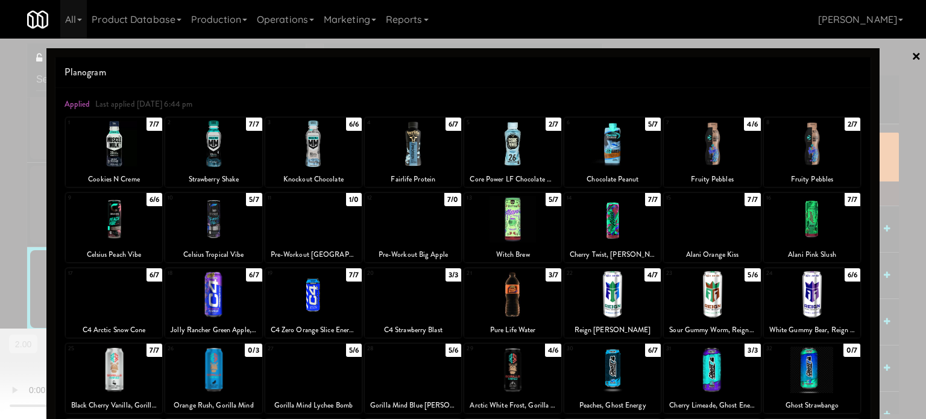
click at [125, 294] on div at bounding box center [114, 294] width 96 height 46
drag, startPoint x: 8, startPoint y: 284, endPoint x: 543, endPoint y: 291, distance: 535.5
click at [10, 284] on div at bounding box center [463, 209] width 926 height 419
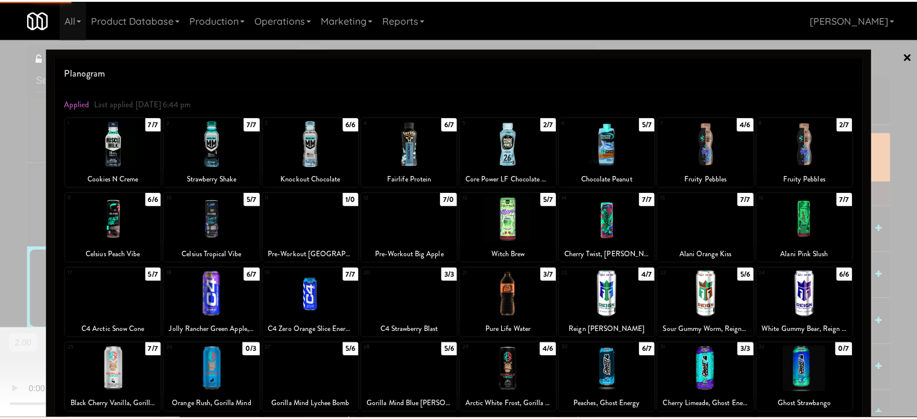
scroll to position [6754, 0]
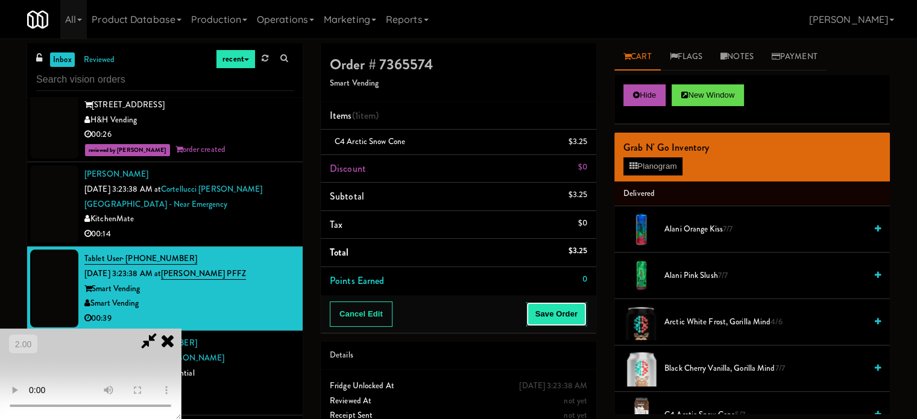
click at [574, 311] on button "Save Order" at bounding box center [557, 313] width 62 height 25
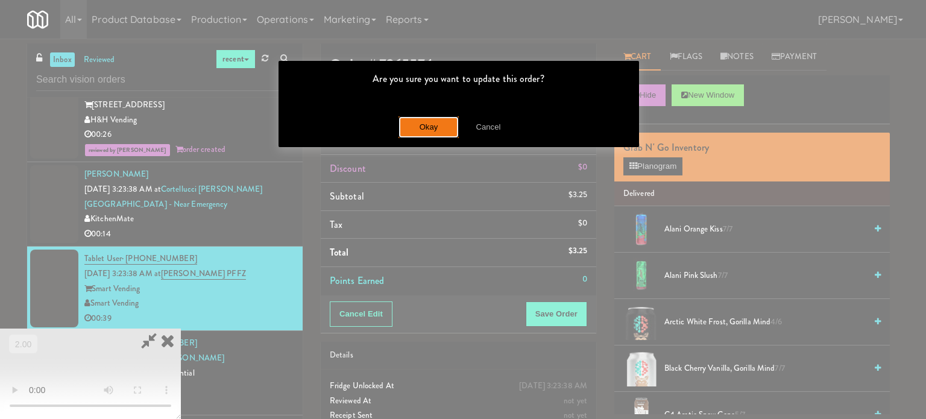
click at [414, 126] on button "Okay" at bounding box center [429, 127] width 60 height 22
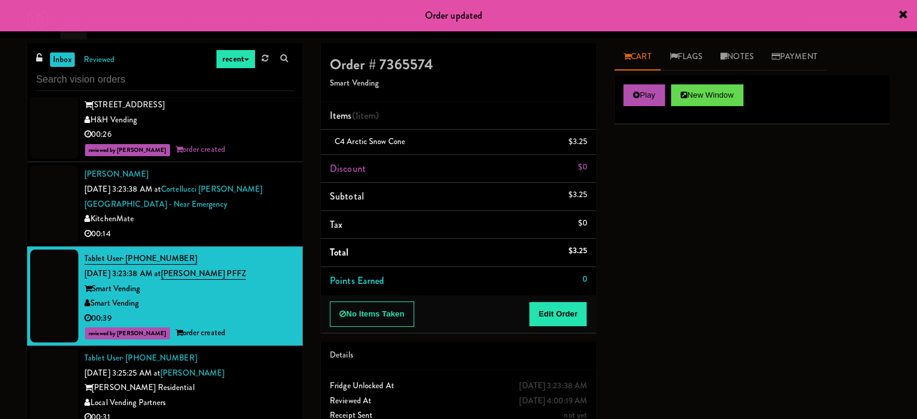
scroll to position [0, 0]
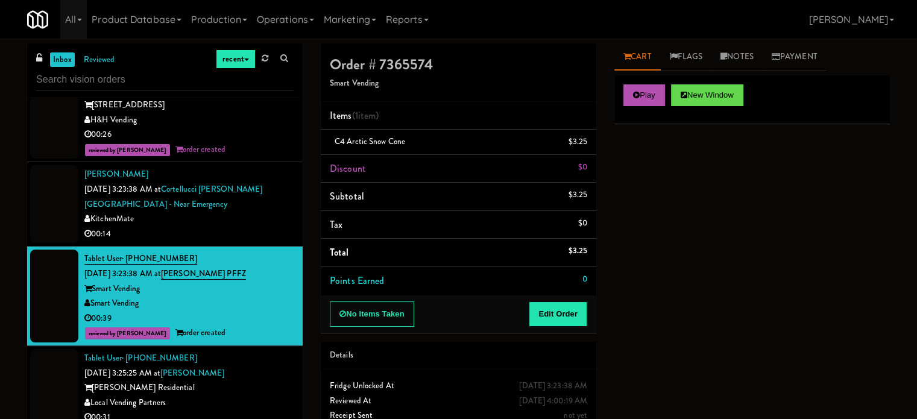
drag, startPoint x: 230, startPoint y: 189, endPoint x: 234, endPoint y: 205, distance: 16.8
click at [230, 189] on div "[PERSON_NAME] [DATE] 3:23:38 AM at [GEOGRAPHIC_DATA][PERSON_NAME] - near Emerge…" at bounding box center [188, 204] width 209 height 74
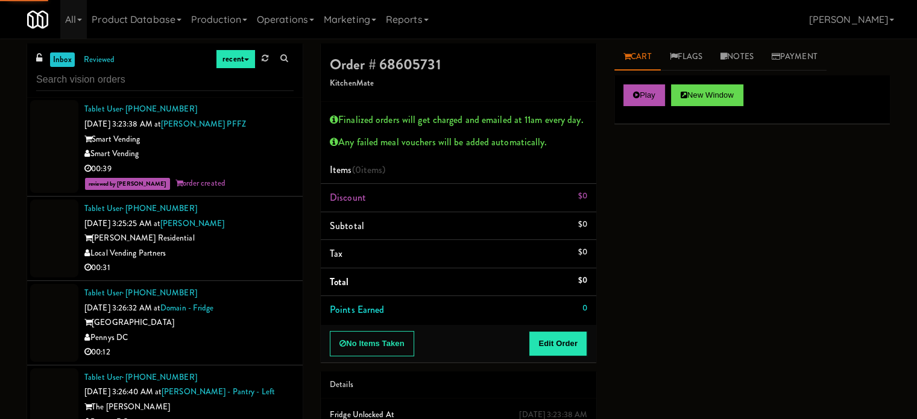
scroll to position [6934, 0]
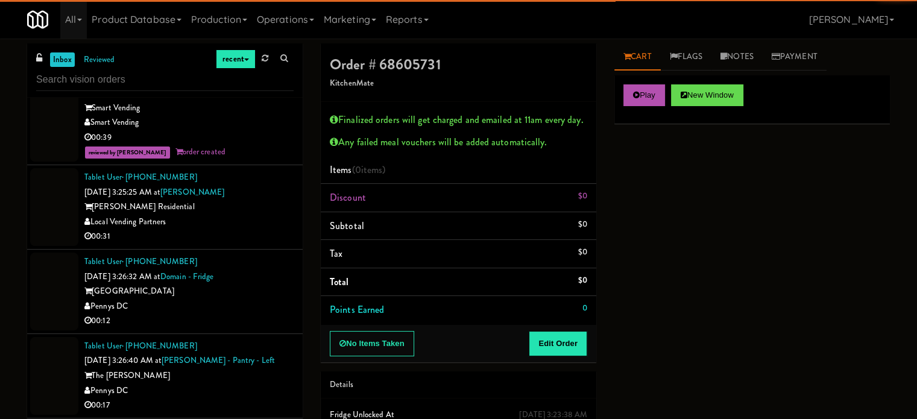
click at [250, 229] on div "00:31" at bounding box center [188, 236] width 209 height 15
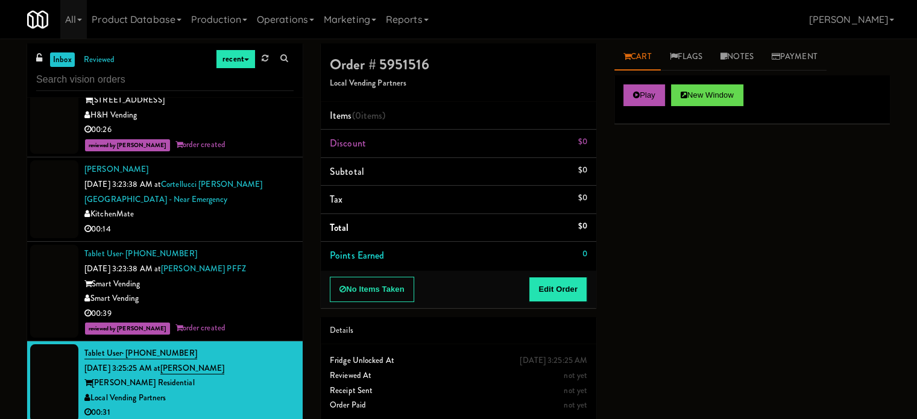
scroll to position [6754, 0]
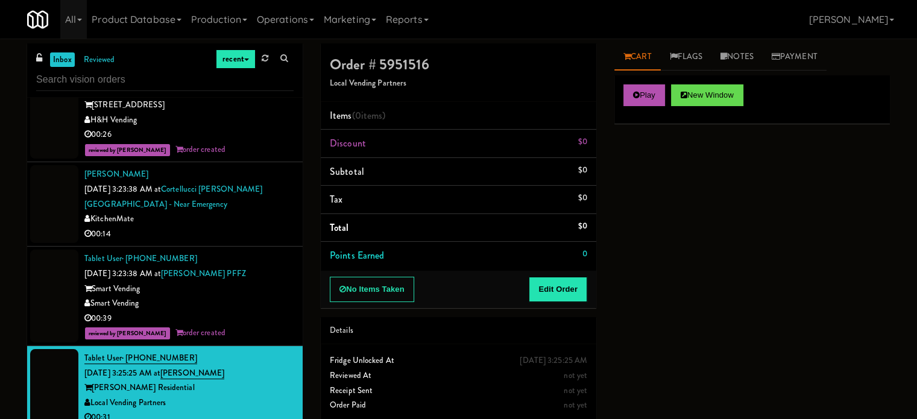
click at [257, 212] on div "KitchenMate" at bounding box center [188, 219] width 209 height 15
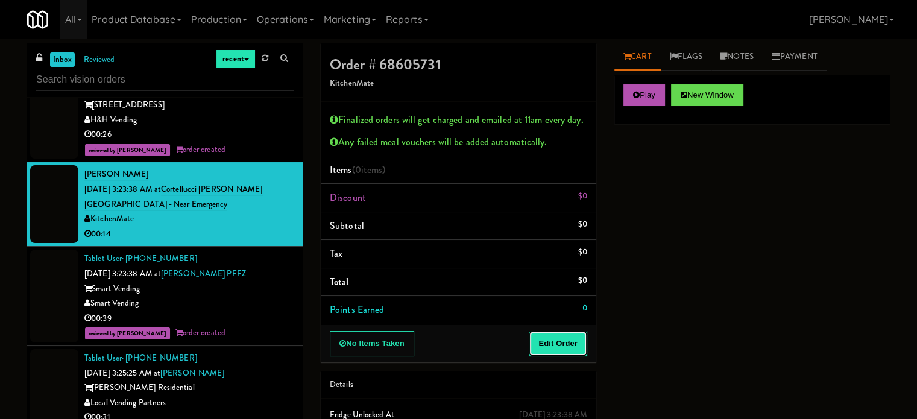
click at [552, 341] on button "Edit Order" at bounding box center [558, 343] width 58 height 25
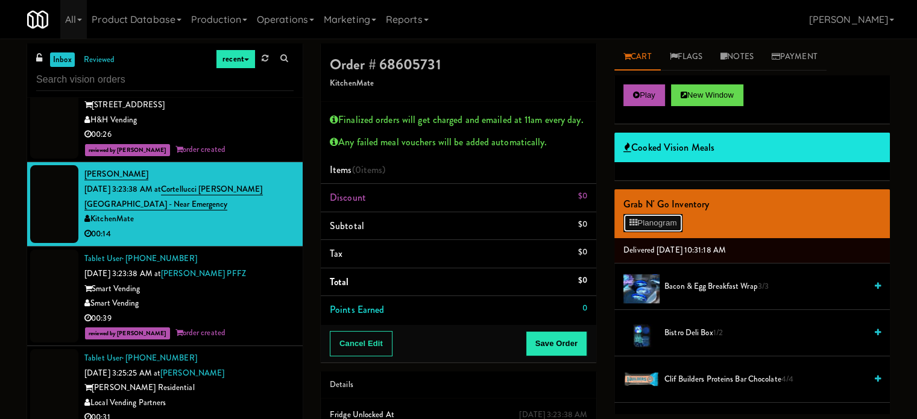
click at [637, 222] on icon at bounding box center [634, 223] width 8 height 8
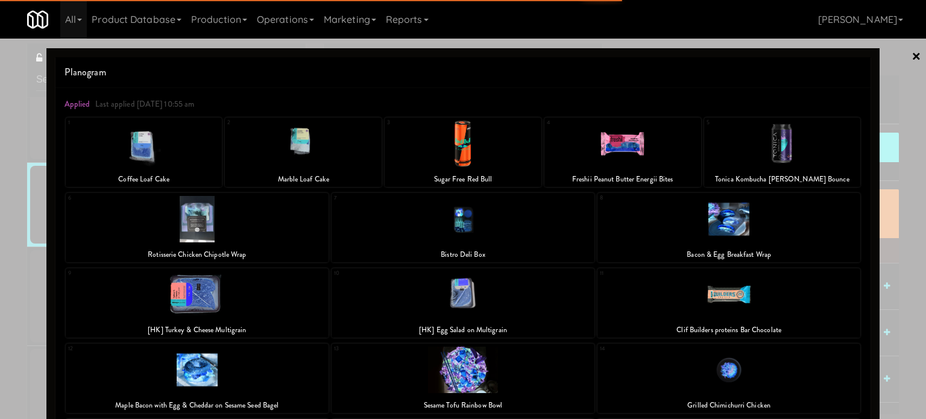
drag, startPoint x: 218, startPoint y: 297, endPoint x: 236, endPoint y: 297, distance: 18.1
click at [218, 298] on div at bounding box center [197, 294] width 263 height 46
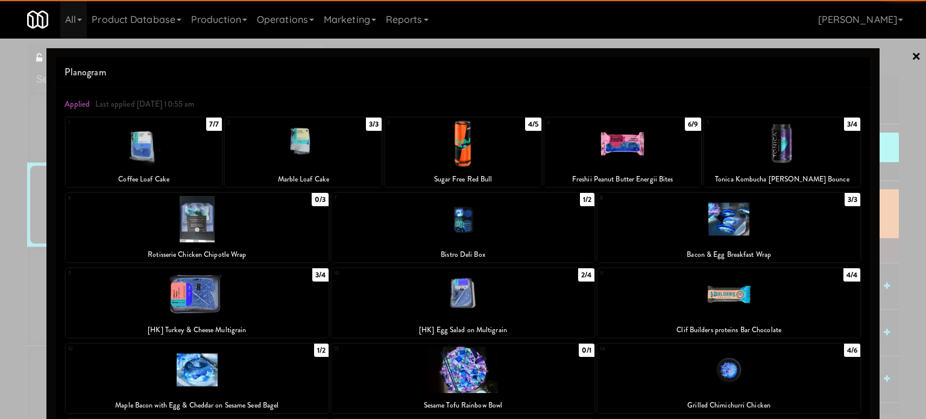
click at [310, 154] on div at bounding box center [303, 144] width 157 height 46
click at [201, 157] on div at bounding box center [144, 144] width 157 height 46
click at [0, 277] on div at bounding box center [463, 209] width 926 height 419
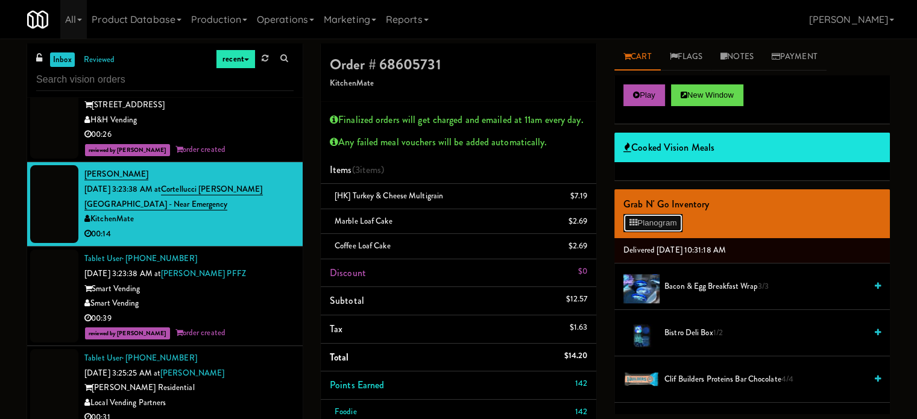
click at [672, 219] on button "Planogram" at bounding box center [652, 223] width 59 height 18
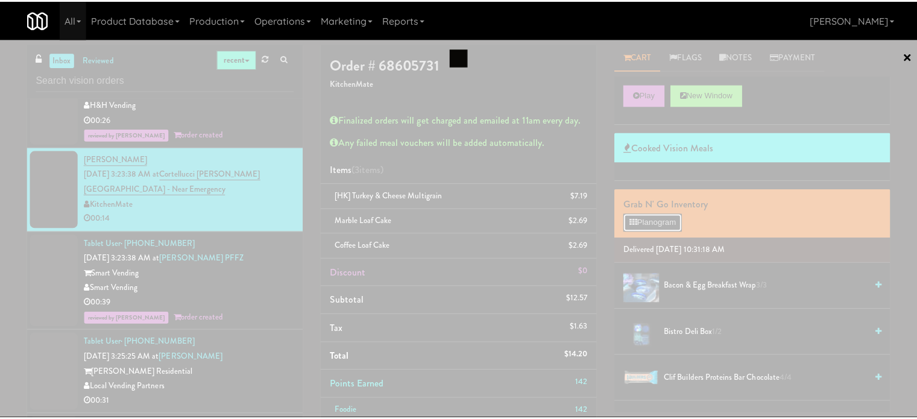
scroll to position [6738, 0]
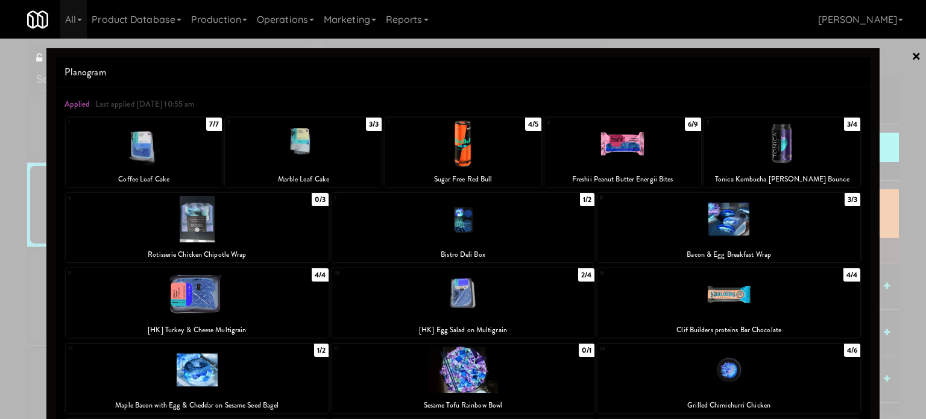
click at [528, 291] on div at bounding box center [463, 294] width 263 height 46
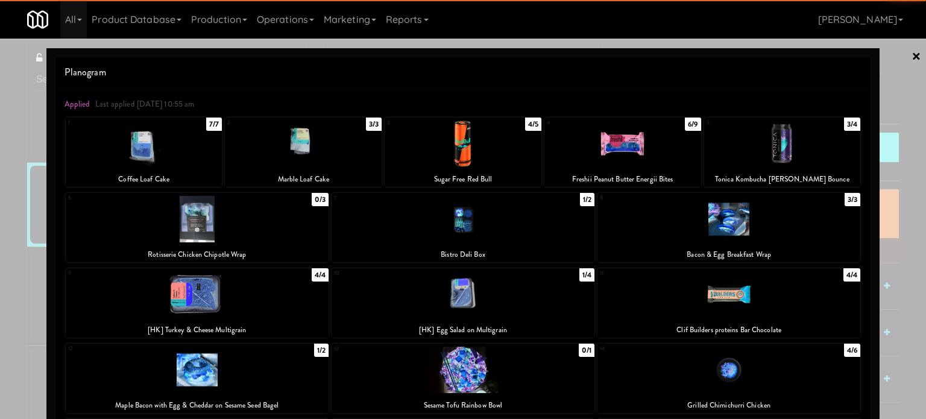
click at [894, 190] on div at bounding box center [463, 209] width 926 height 419
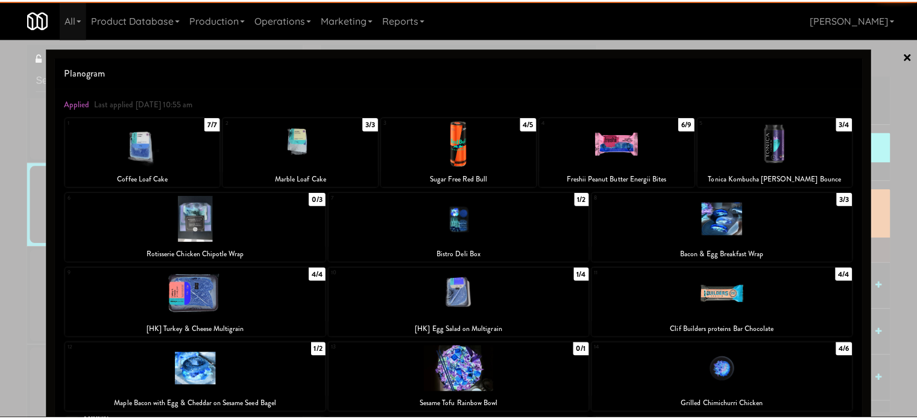
scroll to position [6754, 0]
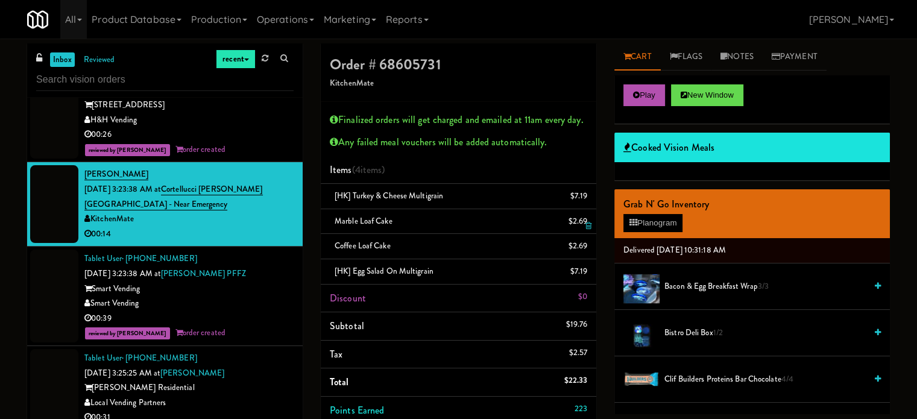
click at [589, 197] on icon at bounding box center [589, 201] width 6 height 8
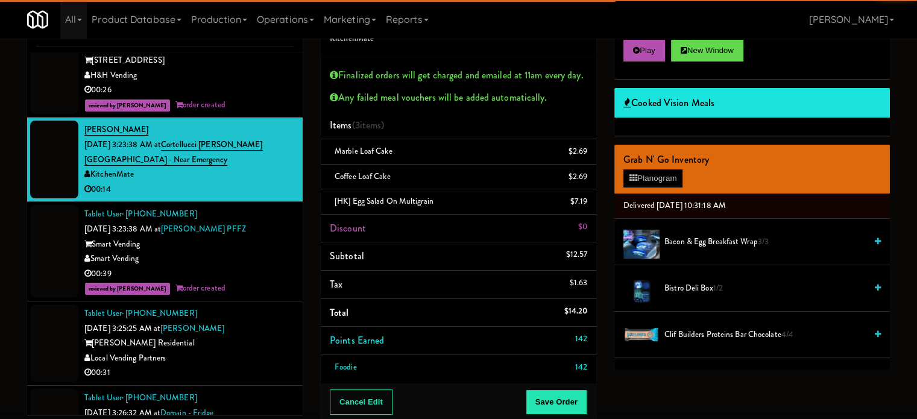
scroll to position [121, 0]
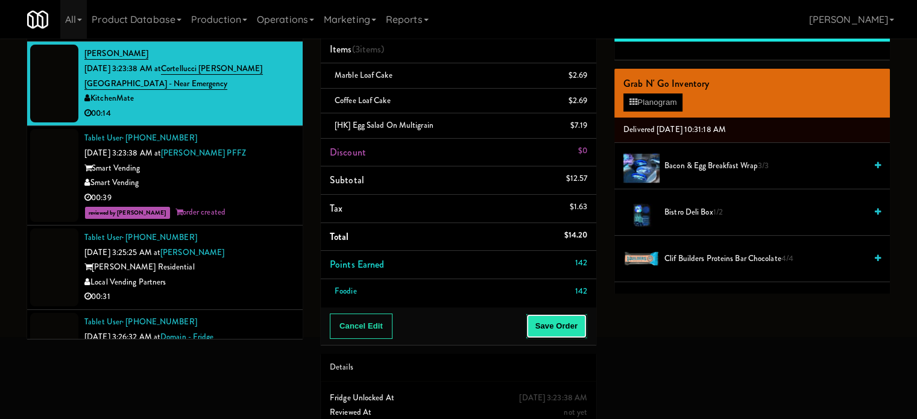
click at [563, 325] on button "Save Order" at bounding box center [557, 326] width 62 height 25
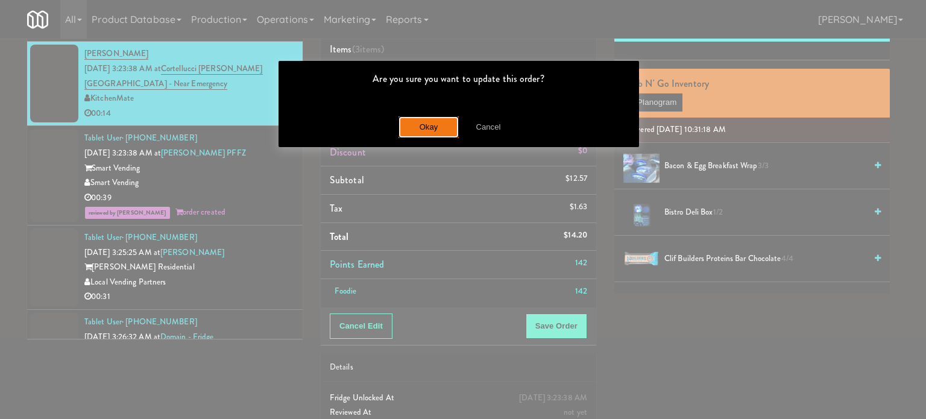
click at [448, 119] on button "Okay" at bounding box center [429, 127] width 60 height 22
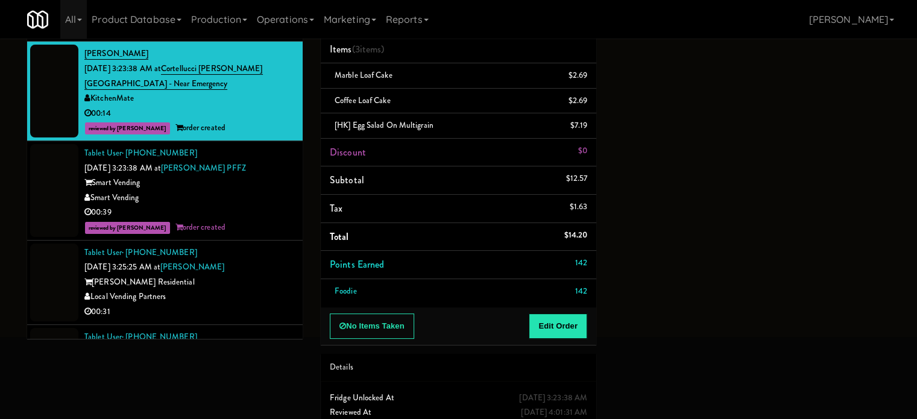
drag, startPoint x: 230, startPoint y: 273, endPoint x: 315, endPoint y: 282, distance: 84.9
click at [232, 289] on div "Local Vending Partners" at bounding box center [188, 296] width 209 height 15
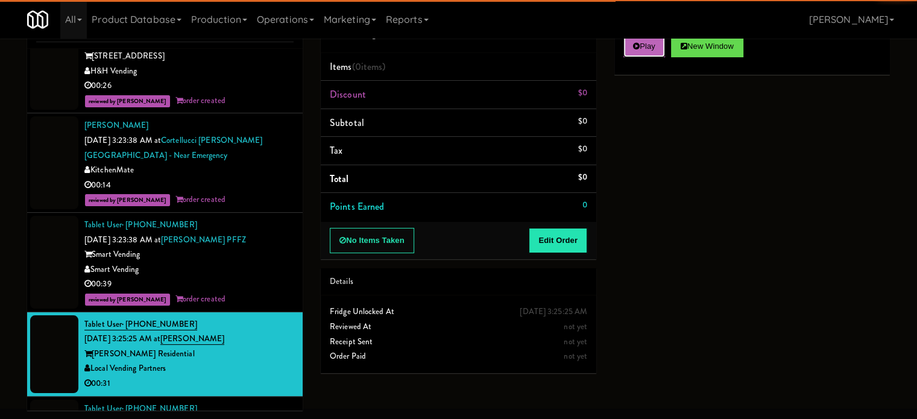
click at [628, 48] on button "Play" at bounding box center [644, 47] width 42 height 22
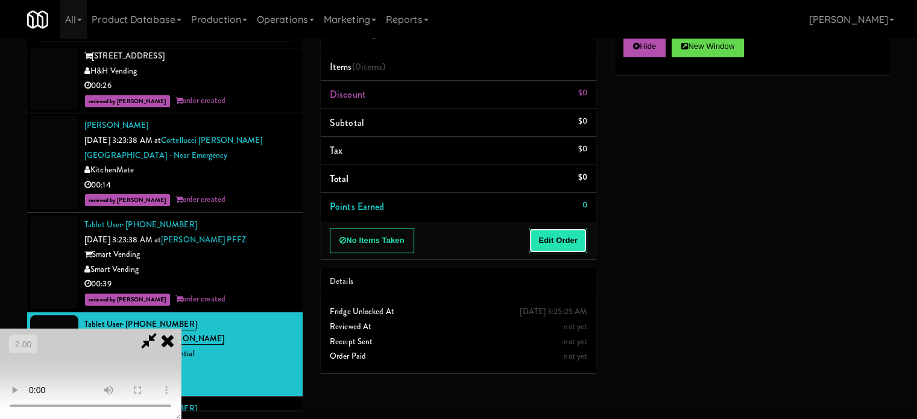
click at [571, 233] on button "Edit Order" at bounding box center [558, 240] width 58 height 25
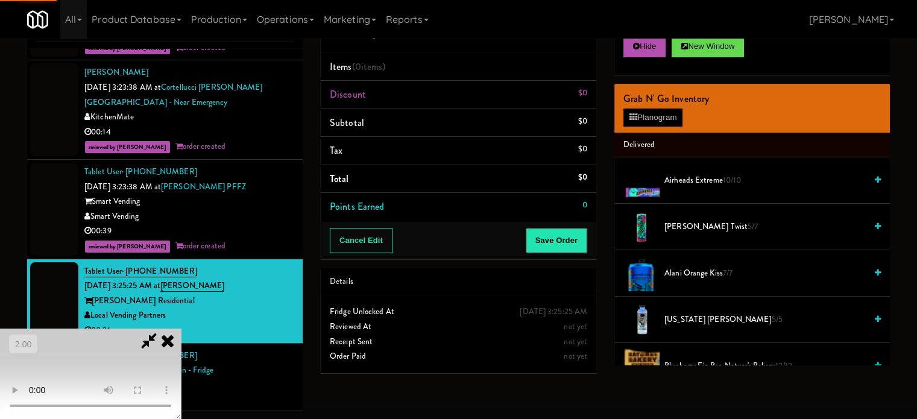
scroll to position [6814, 0]
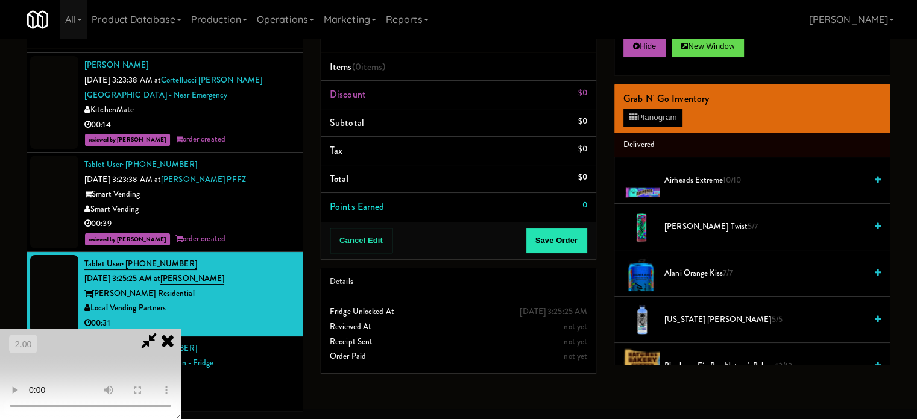
click at [181, 329] on video at bounding box center [90, 374] width 181 height 90
click at [743, 191] on li "Airheads Extreme 10/10" at bounding box center [752, 180] width 276 height 46
click at [743, 183] on span "Airheads Extreme 10/10" at bounding box center [764, 180] width 201 height 15
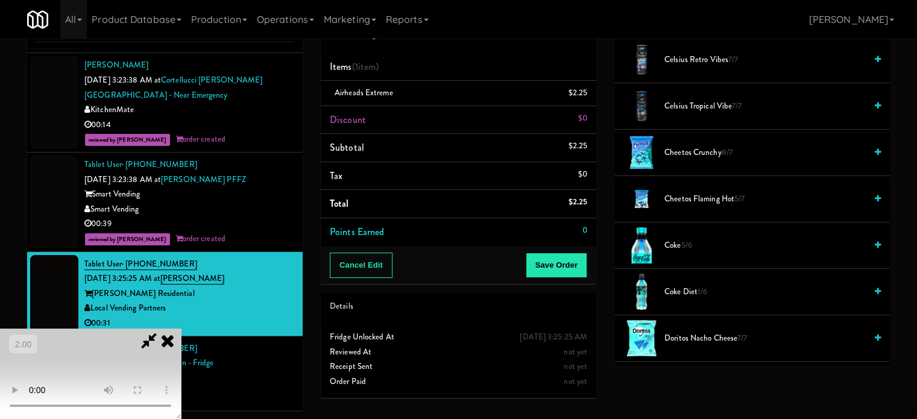
scroll to position [543, 0]
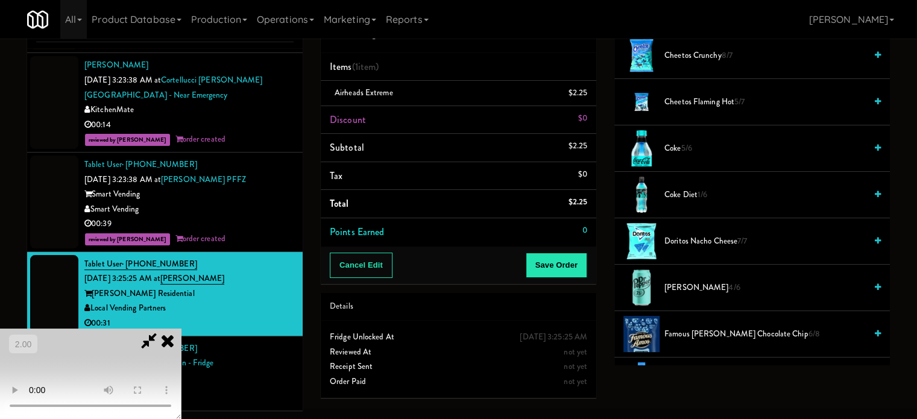
click at [719, 234] on span "Doritos Nacho Cheese 7/7" at bounding box center [764, 241] width 201 height 15
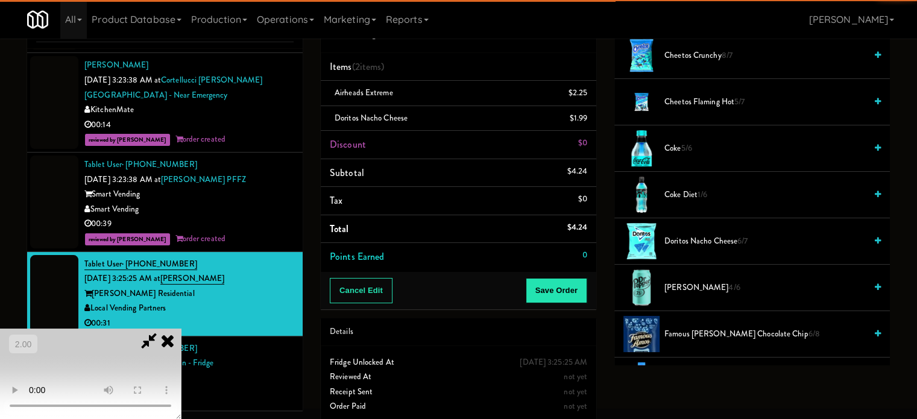
click at [181, 329] on video at bounding box center [90, 374] width 181 height 90
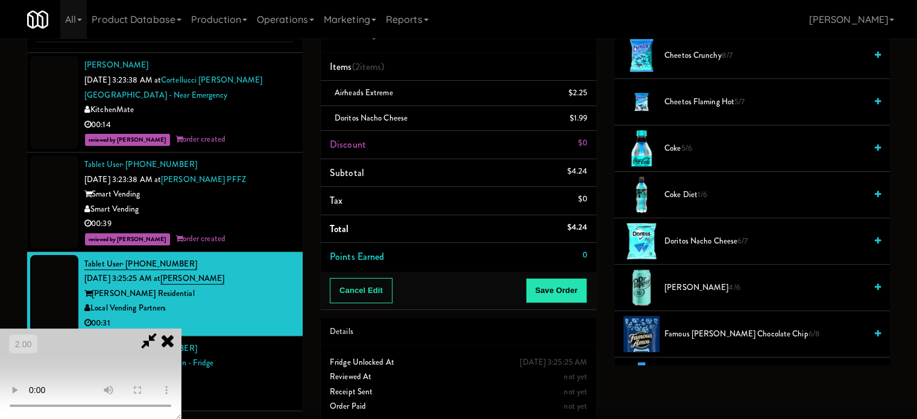
drag, startPoint x: 352, startPoint y: 233, endPoint x: 386, endPoint y: 226, distance: 34.5
click at [181, 329] on video at bounding box center [90, 374] width 181 height 90
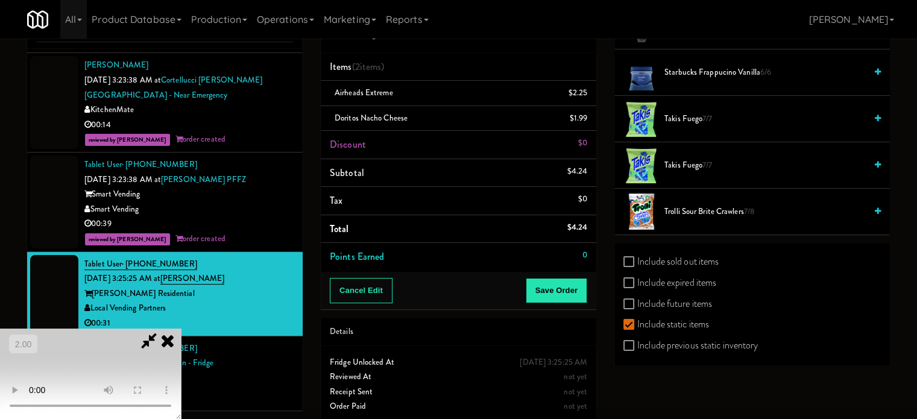
scroll to position [1598, 0]
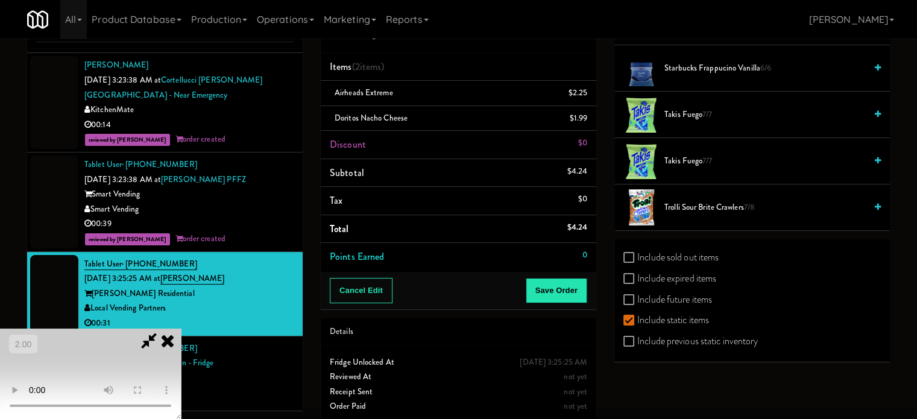
click at [710, 155] on span "7/7" at bounding box center [707, 160] width 10 height 11
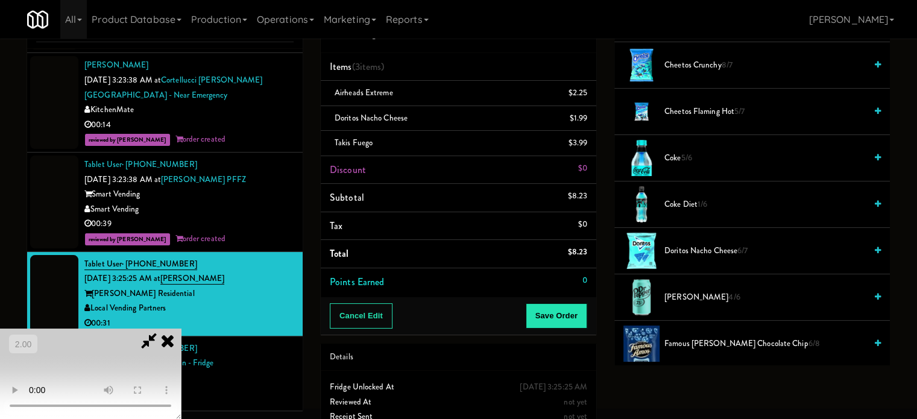
scroll to position [513, 0]
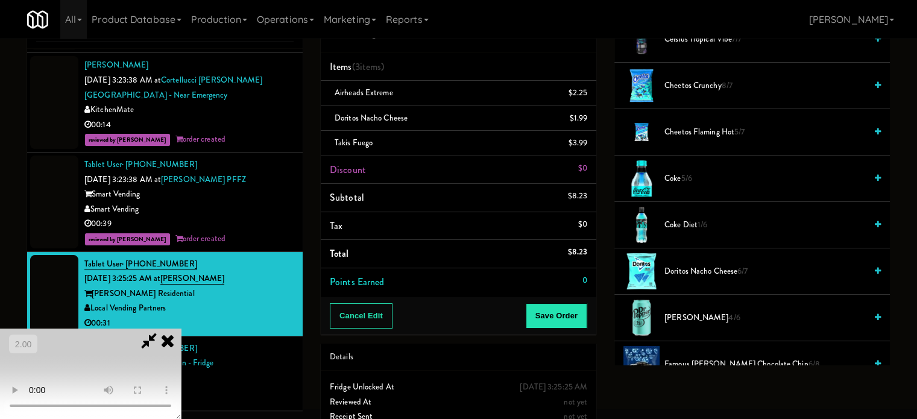
click at [682, 181] on span "Coke 5/6" at bounding box center [764, 178] width 201 height 15
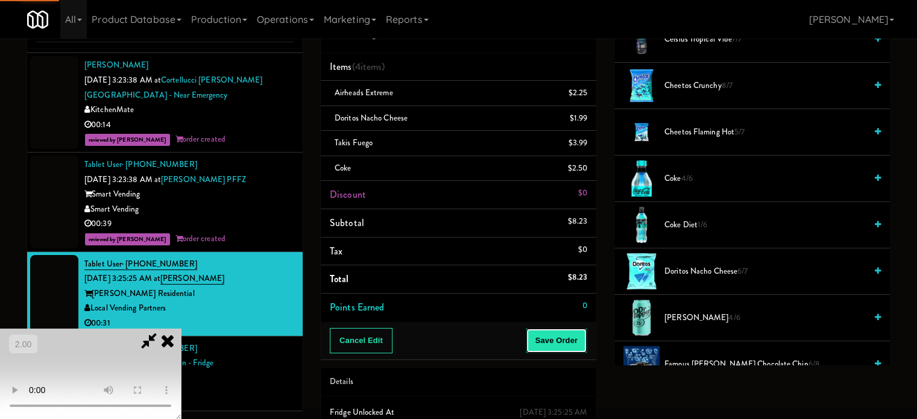
click at [569, 336] on button "Save Order" at bounding box center [557, 340] width 62 height 25
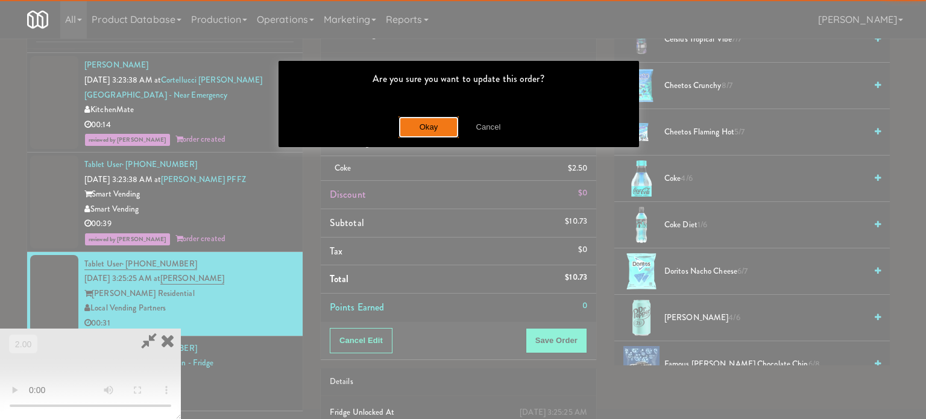
click at [423, 122] on button "Okay" at bounding box center [429, 127] width 60 height 22
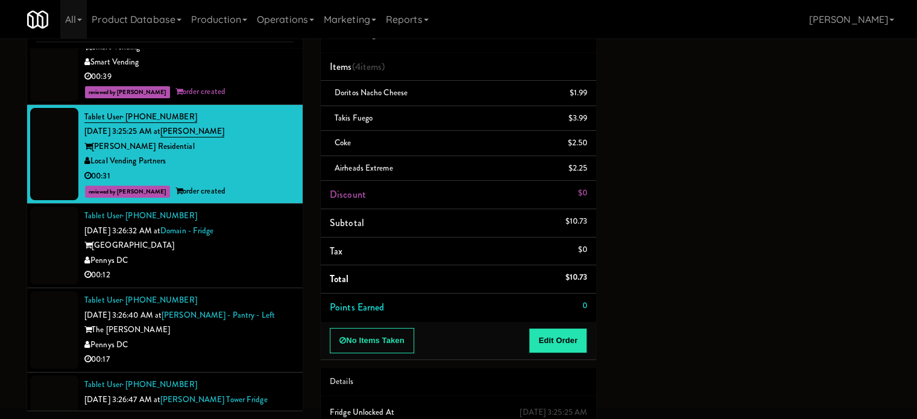
scroll to position [6995, 0]
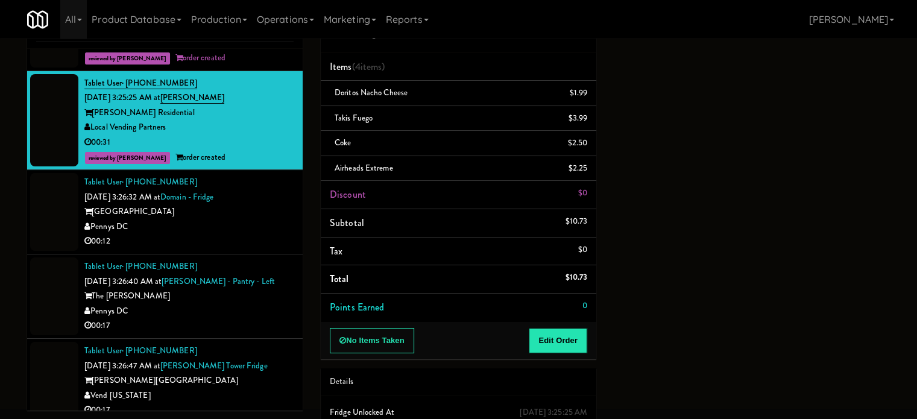
click at [277, 234] on div "00:12" at bounding box center [188, 241] width 209 height 15
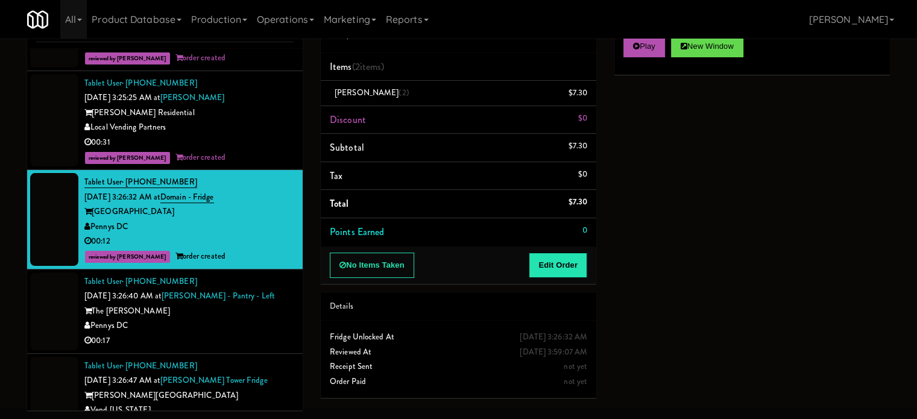
click at [266, 277] on div "Tablet User · (786) 925-4187 [DATE] 3:26:40 AM at [PERSON_NAME][GEOGRAPHIC_DATA…" at bounding box center [188, 311] width 209 height 74
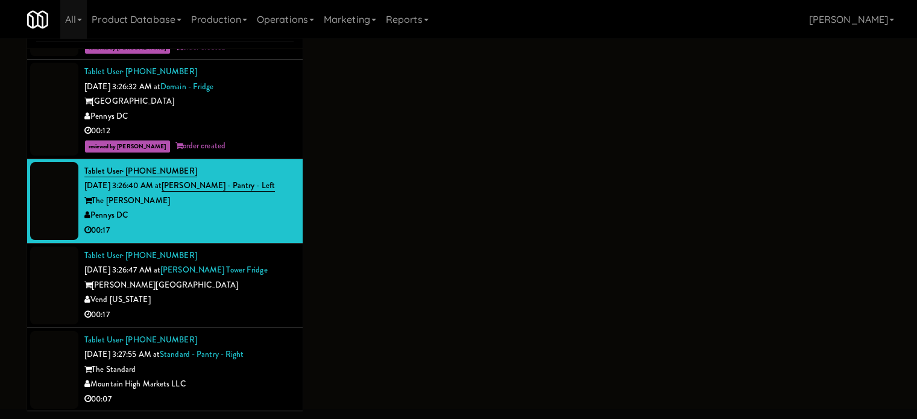
scroll to position [7115, 0]
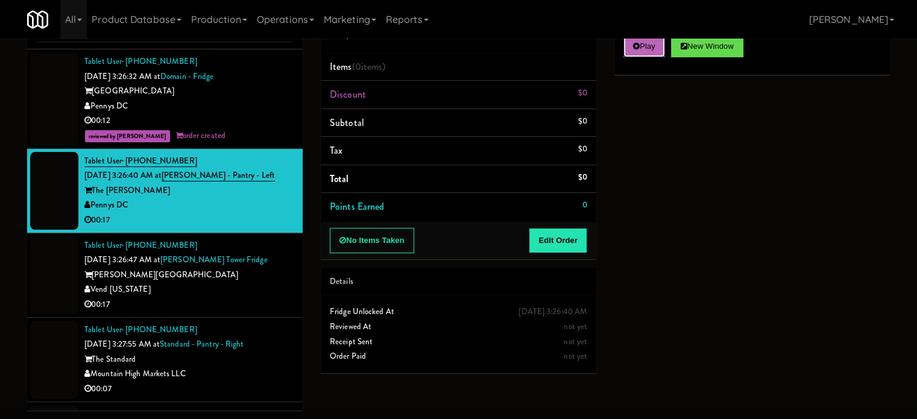
click at [658, 55] on button "Play" at bounding box center [644, 47] width 42 height 22
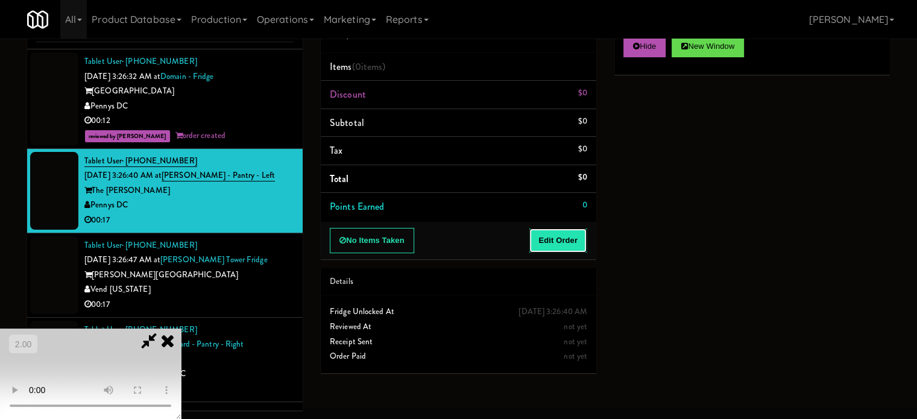
click at [574, 237] on button "Edit Order" at bounding box center [558, 240] width 58 height 25
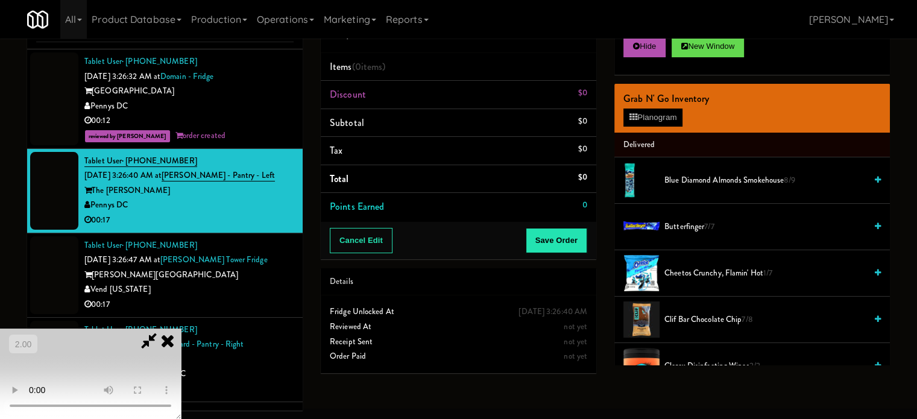
click at [181, 329] on video at bounding box center [90, 374] width 181 height 90
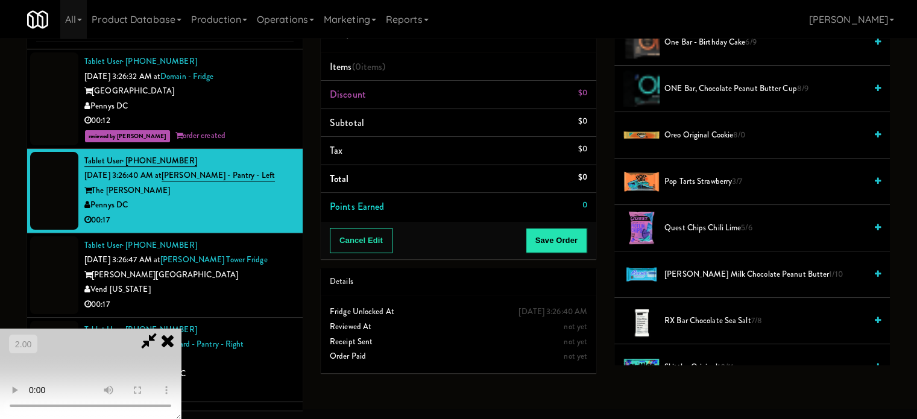
scroll to position [1025, 0]
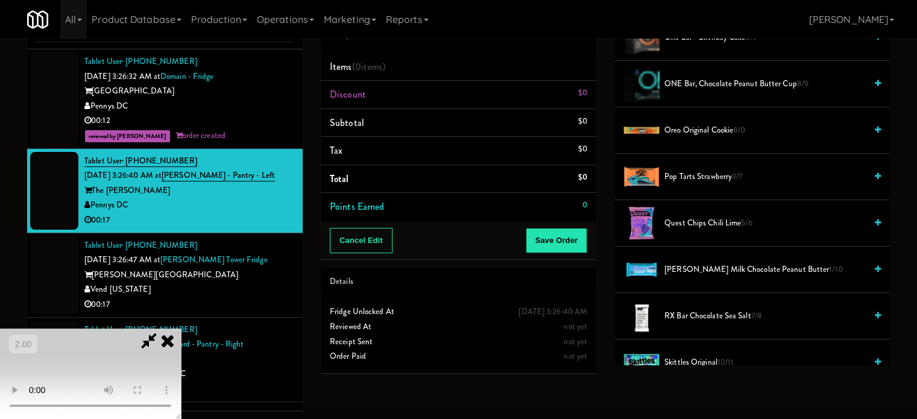
click at [680, 130] on span "Oreo Original Cookie 8/0" at bounding box center [764, 130] width 201 height 15
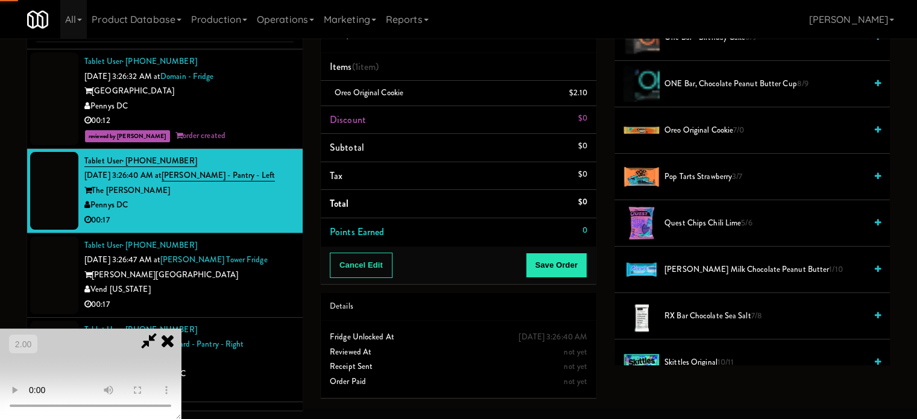
click at [689, 126] on span "Oreo Original Cookie 7/0" at bounding box center [764, 130] width 201 height 15
click at [181, 329] on video at bounding box center [90, 374] width 181 height 90
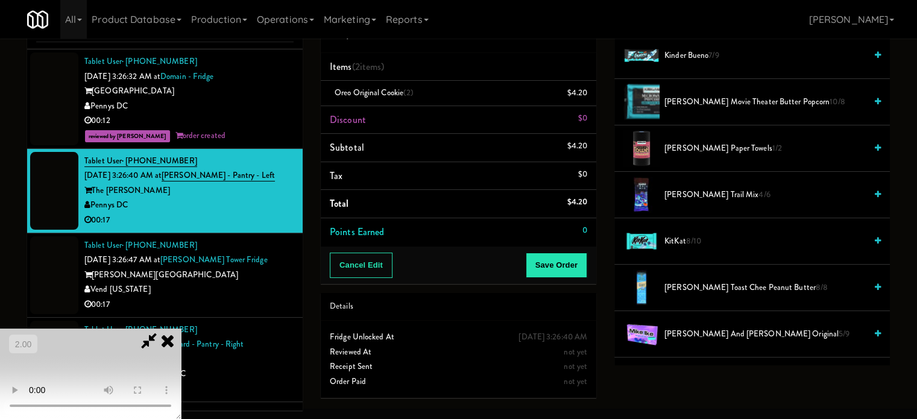
scroll to position [482, 0]
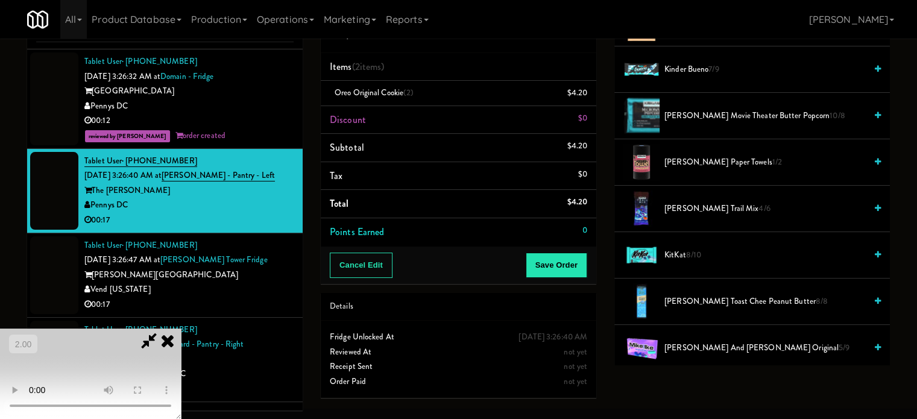
click at [716, 259] on span "KitKat 8/10" at bounding box center [764, 255] width 201 height 15
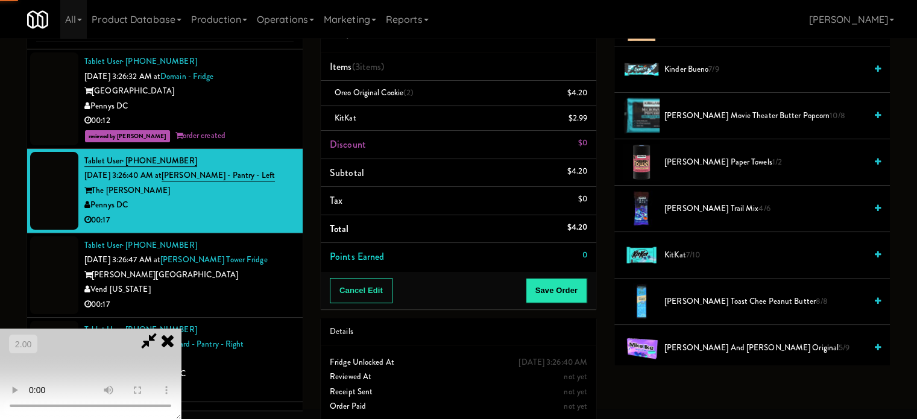
click at [181, 329] on video at bounding box center [90, 374] width 181 height 90
drag, startPoint x: 579, startPoint y: 289, endPoint x: 363, endPoint y: 261, distance: 218.2
click at [362, 261] on div "Order # 1389795 Pennys DC Items (3 items ) Oreo Original Cookie (2) $4.20 KitKa…" at bounding box center [605, 214] width 569 height 438
click at [181, 329] on video at bounding box center [90, 374] width 181 height 90
drag, startPoint x: 397, startPoint y: 262, endPoint x: 558, endPoint y: 280, distance: 162.5
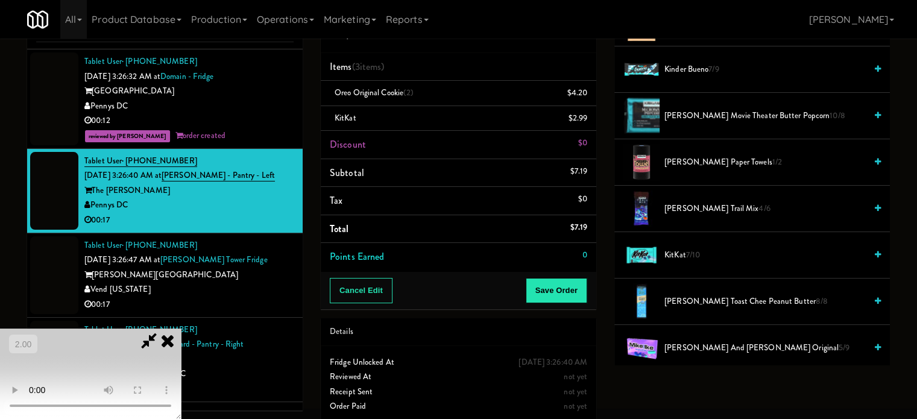
click at [181, 329] on video at bounding box center [90, 374] width 181 height 90
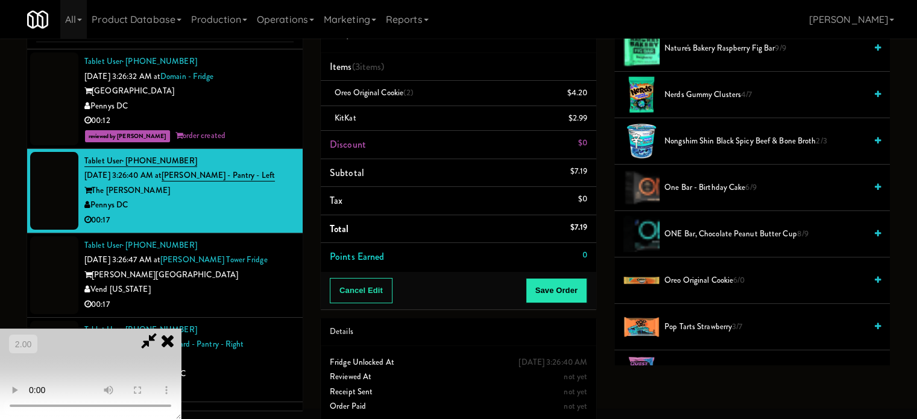
scroll to position [904, 0]
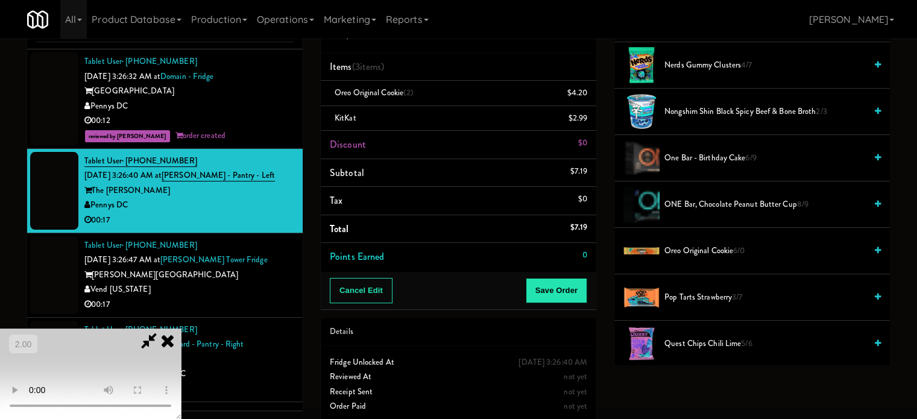
click at [690, 245] on span "Oreo Original Cookie 6/0" at bounding box center [764, 251] width 201 height 15
click at [575, 297] on button "Save Order" at bounding box center [557, 290] width 62 height 25
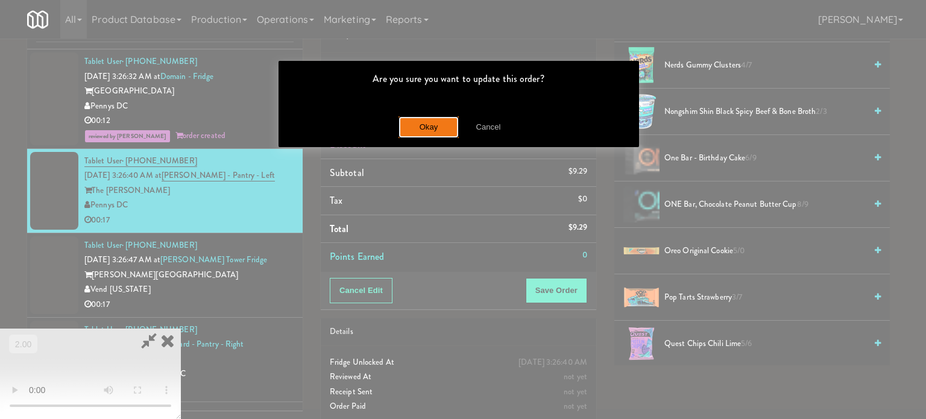
click at [412, 127] on button "Okay" at bounding box center [429, 127] width 60 height 22
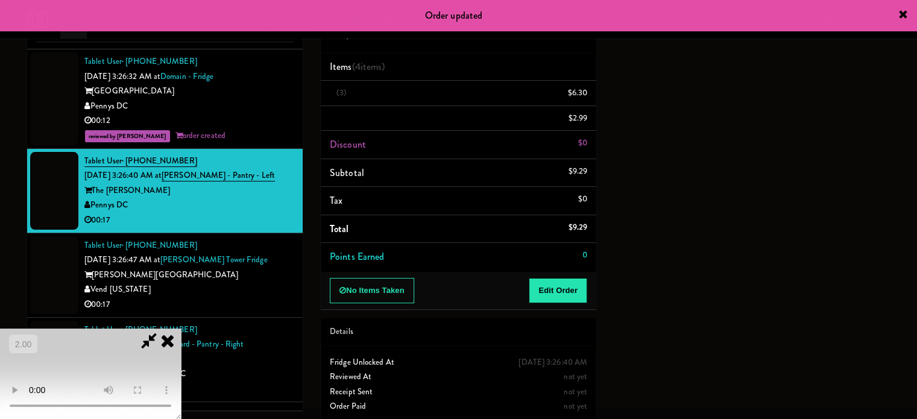
scroll to position [113, 0]
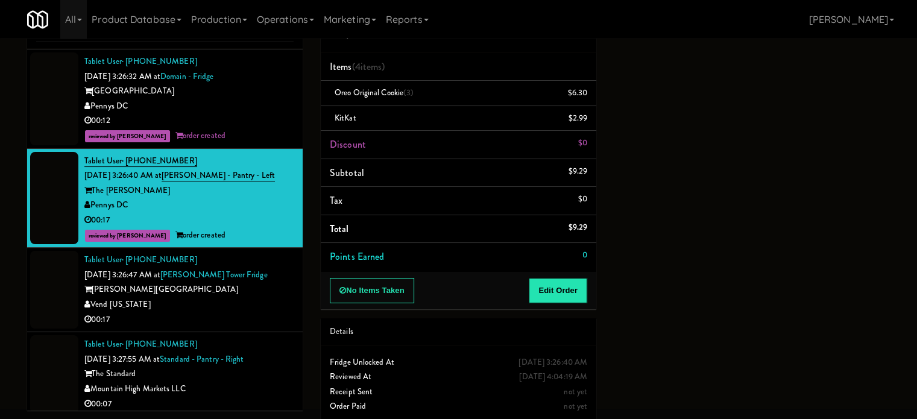
click at [237, 282] on div "[PERSON_NAME][GEOGRAPHIC_DATA]" at bounding box center [188, 289] width 209 height 15
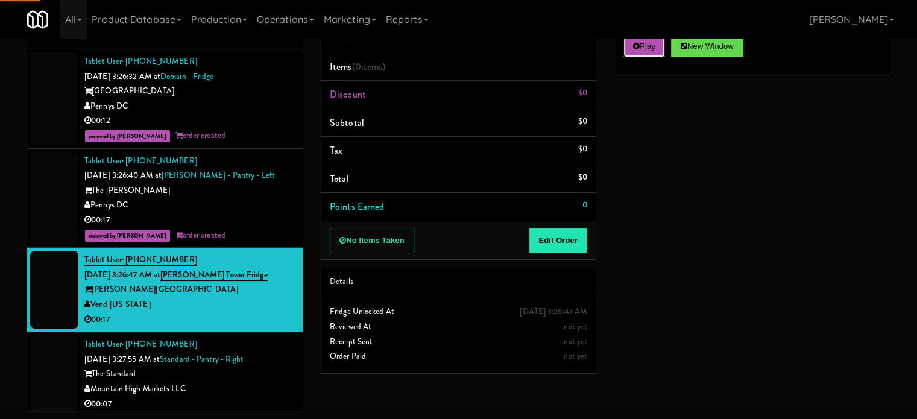
drag, startPoint x: 649, startPoint y: 46, endPoint x: 637, endPoint y: 86, distance: 42.3
click at [649, 45] on button "Play" at bounding box center [644, 47] width 42 height 22
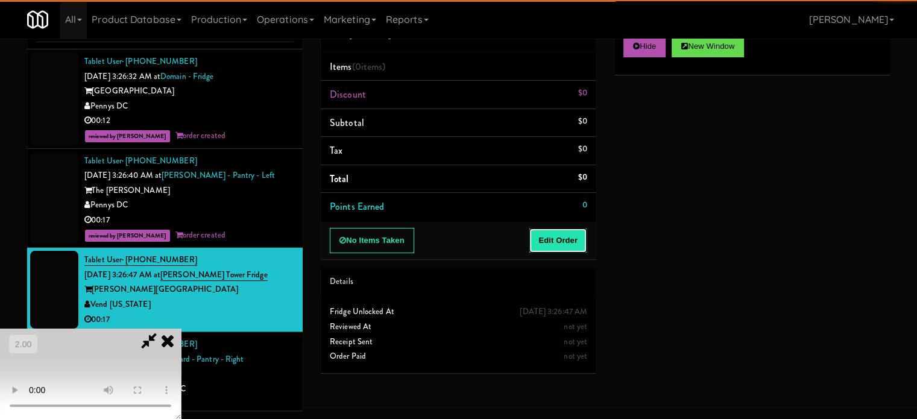
click at [568, 229] on button "Edit Order" at bounding box center [558, 240] width 58 height 25
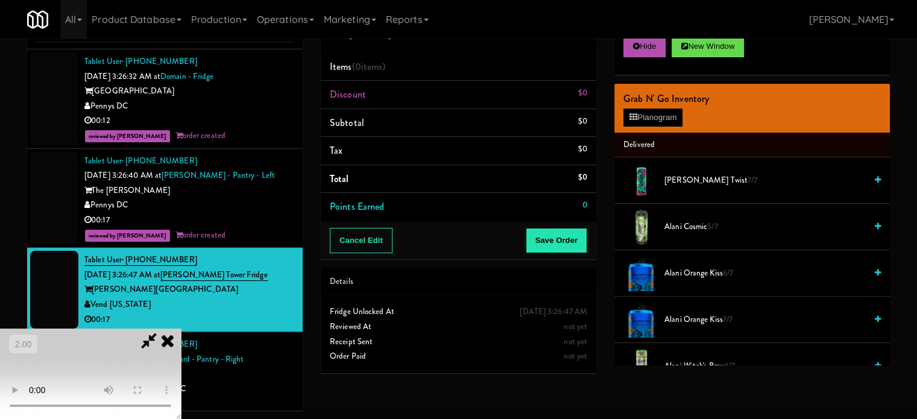
scroll to position [70, 0]
click at [181, 329] on video at bounding box center [90, 374] width 181 height 90
drag, startPoint x: 454, startPoint y: 274, endPoint x: 571, endPoint y: 273, distance: 117.0
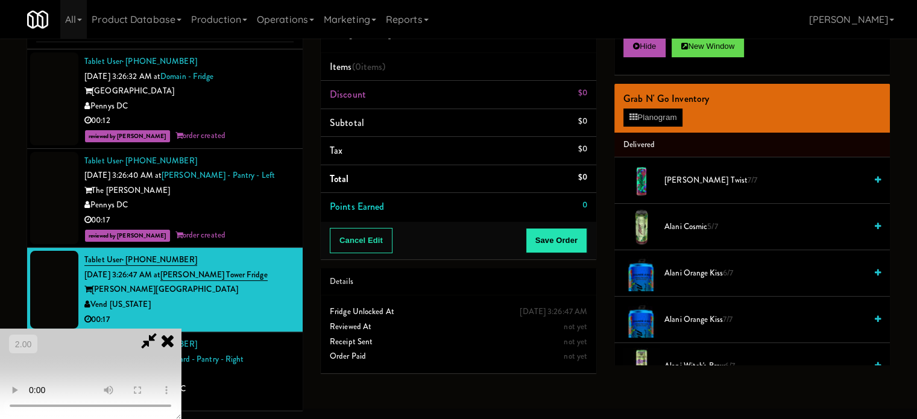
click at [181, 329] on video at bounding box center [90, 374] width 181 height 90
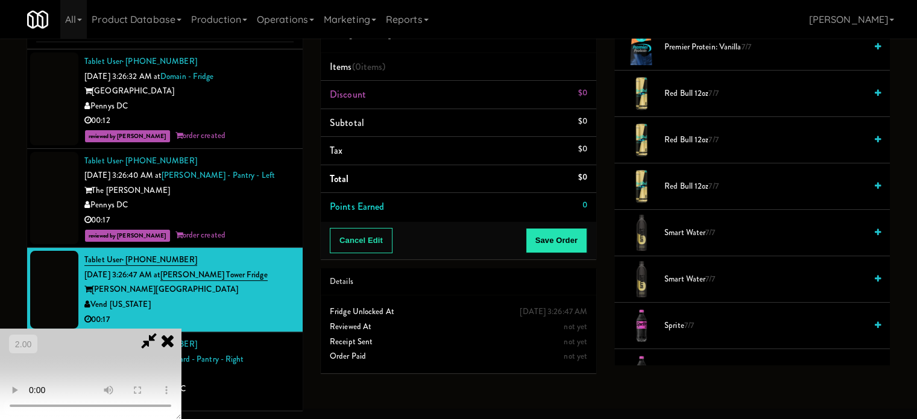
scroll to position [1628, 0]
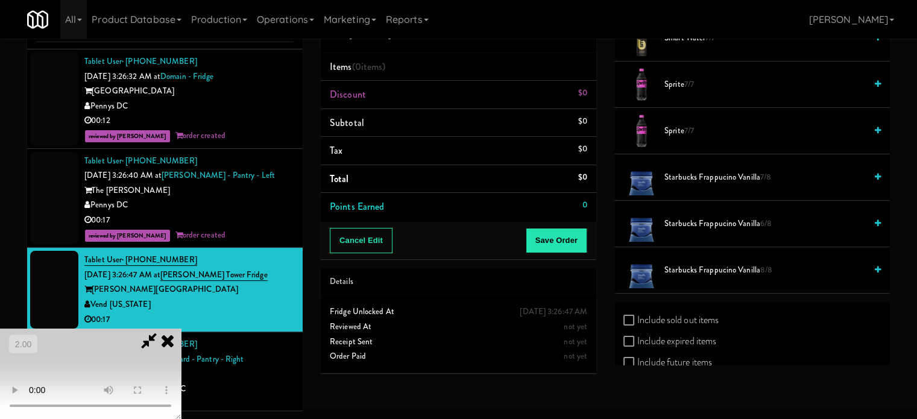
click at [678, 78] on span "Sprite 7/7" at bounding box center [764, 84] width 201 height 15
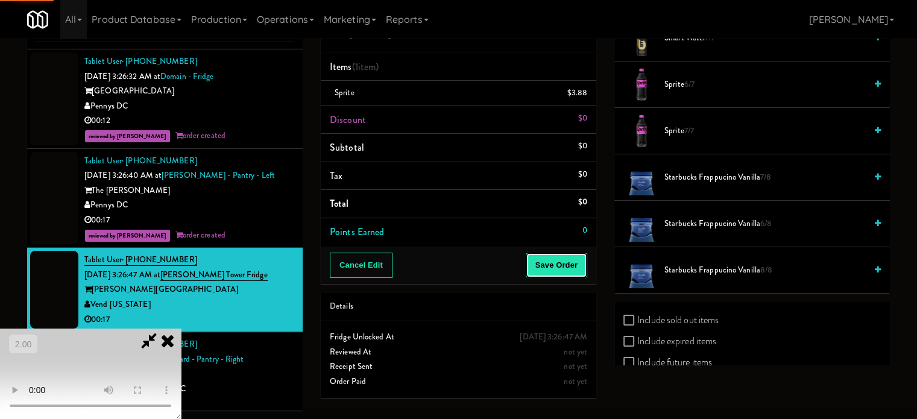
click at [576, 261] on button "Save Order" at bounding box center [557, 265] width 62 height 25
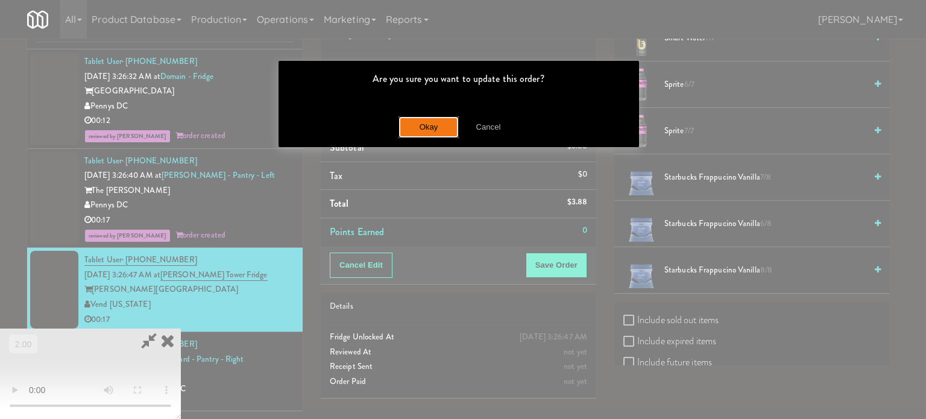
click at [406, 126] on button "Okay" at bounding box center [429, 127] width 60 height 22
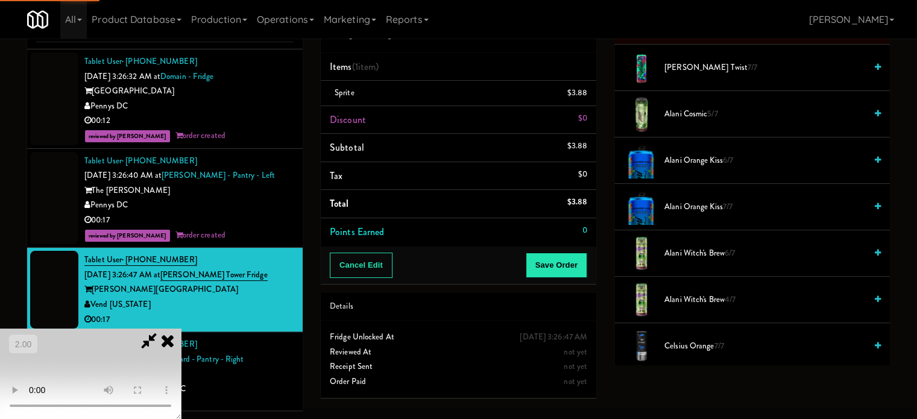
scroll to position [0, 0]
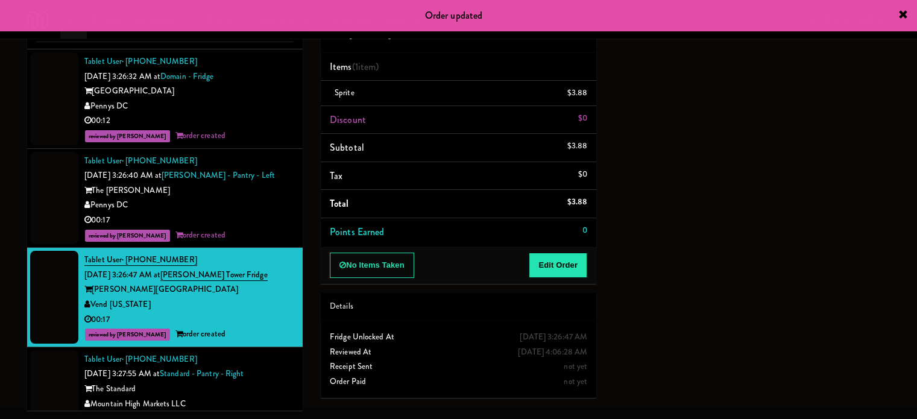
click at [265, 397] on div "Mountain High Markets LLC" at bounding box center [188, 404] width 209 height 15
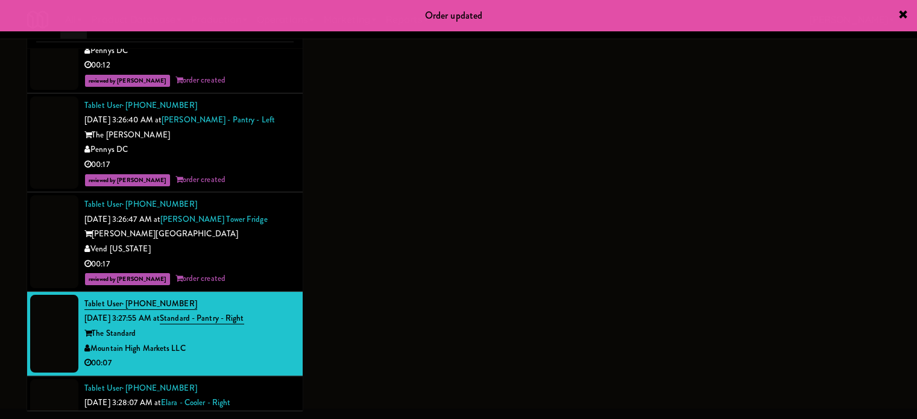
scroll to position [7176, 0]
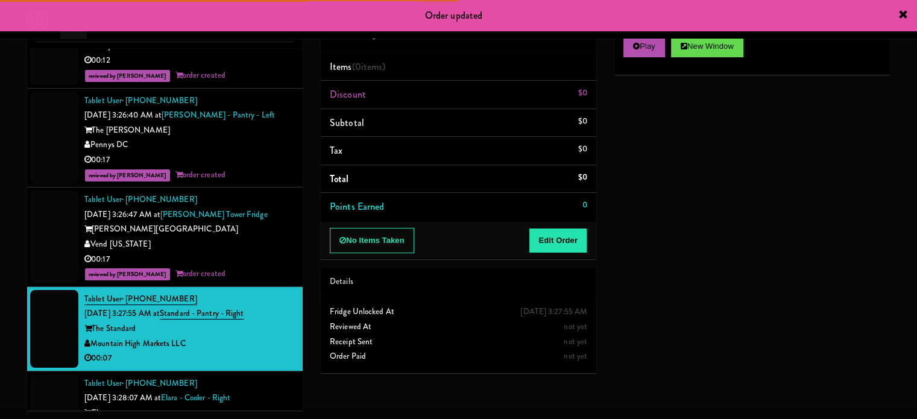
drag, startPoint x: 649, startPoint y: 57, endPoint x: 614, endPoint y: 111, distance: 64.4
click at [647, 60] on div "Play New Window" at bounding box center [752, 51] width 276 height 48
drag, startPoint x: 636, startPoint y: 46, endPoint x: 596, endPoint y: 130, distance: 92.8
click at [636, 46] on icon at bounding box center [636, 46] width 7 height 8
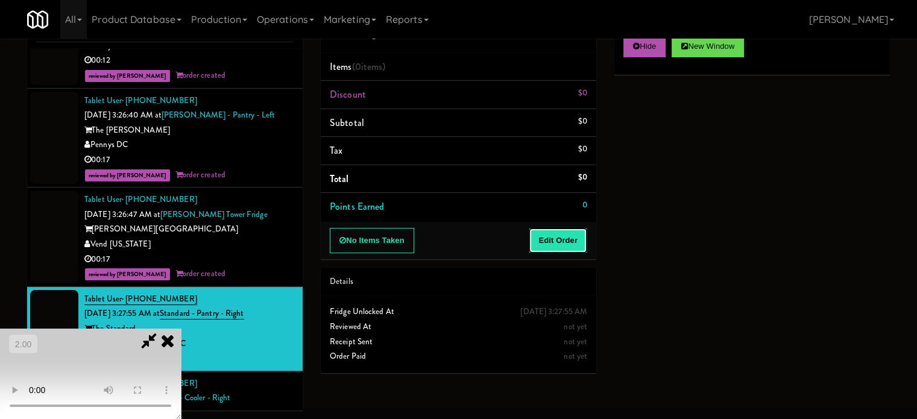
click at [548, 244] on button "Edit Order" at bounding box center [558, 240] width 58 height 25
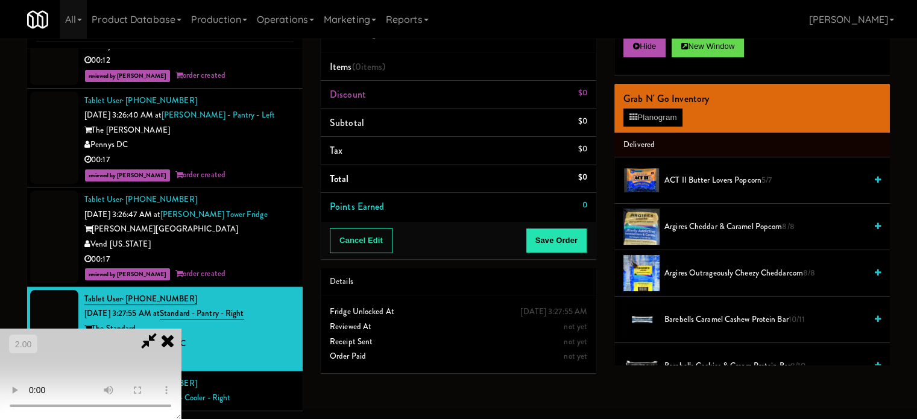
click at [181, 329] on video at bounding box center [90, 374] width 181 height 90
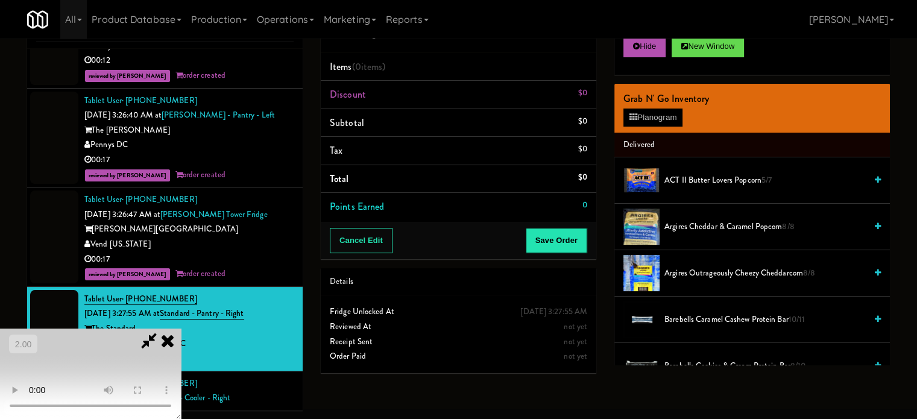
click at [181, 329] on video at bounding box center [90, 374] width 181 height 90
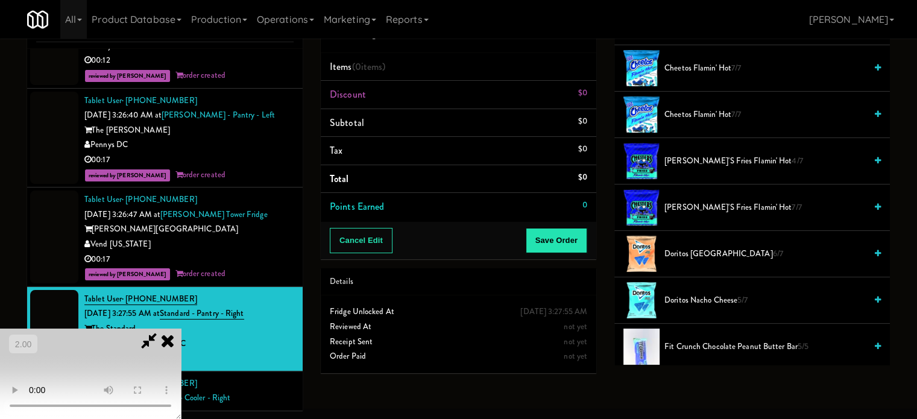
scroll to position [422, 0]
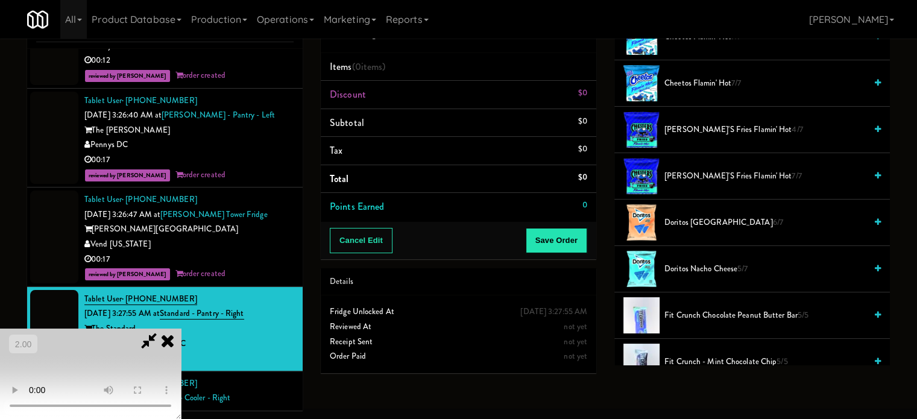
click at [181, 329] on video at bounding box center [90, 374] width 181 height 90
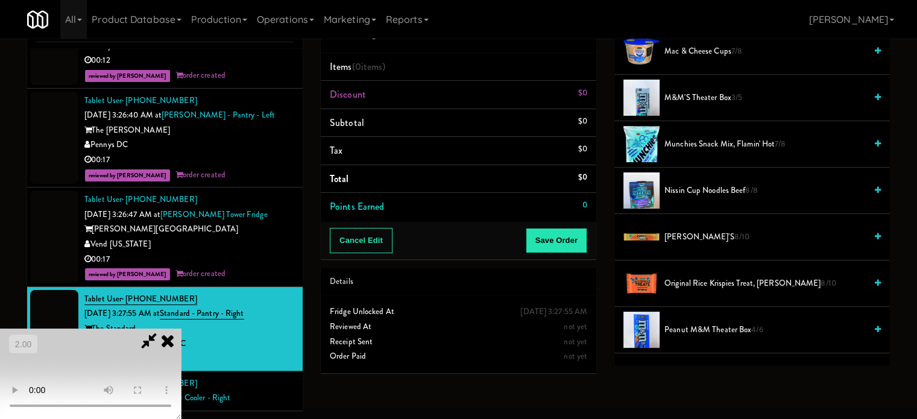
scroll to position [1266, 0]
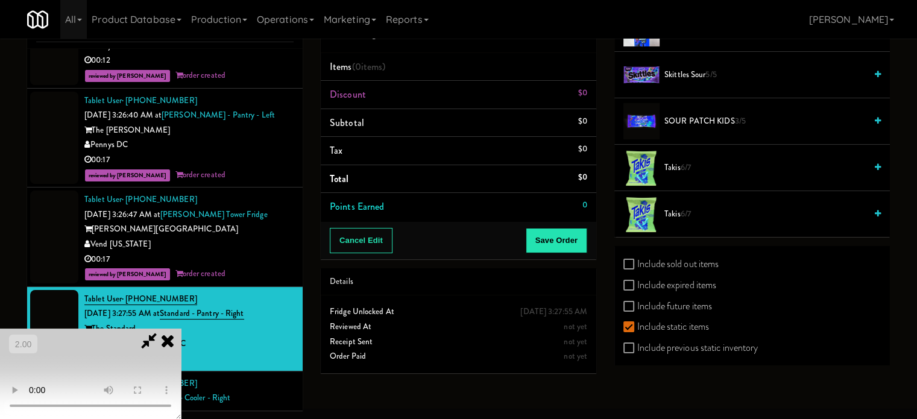
click at [690, 208] on span "6/7" at bounding box center [686, 213] width 10 height 11
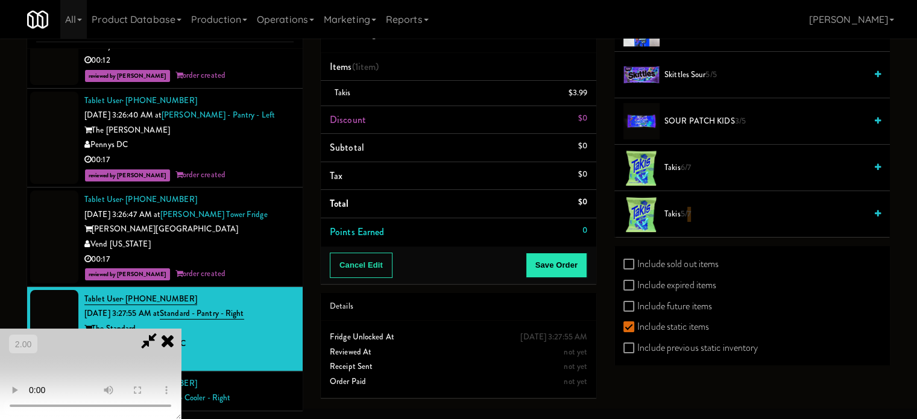
click at [690, 208] on span "5/7" at bounding box center [686, 213] width 10 height 11
drag, startPoint x: 690, startPoint y: 206, endPoint x: 678, endPoint y: 212, distance: 13.5
click at [689, 208] on span "5/7" at bounding box center [686, 213] width 10 height 11
click at [181, 329] on video at bounding box center [90, 374] width 181 height 90
click at [569, 271] on button "Save Order" at bounding box center [557, 265] width 62 height 25
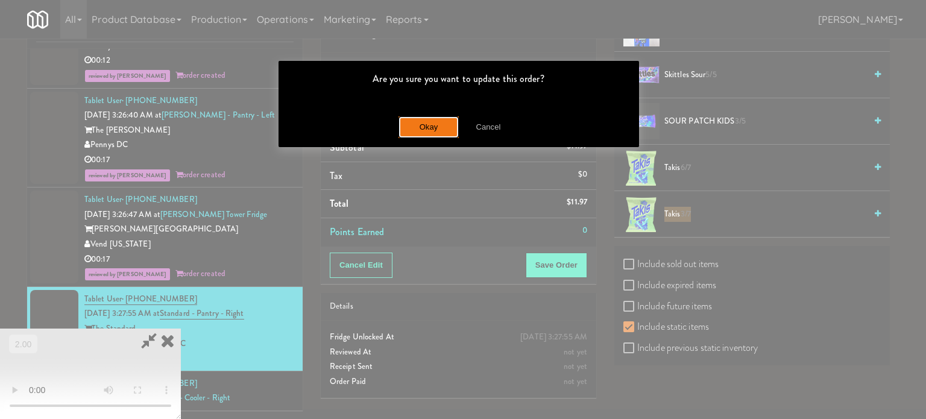
click at [452, 128] on button "Okay" at bounding box center [429, 127] width 60 height 22
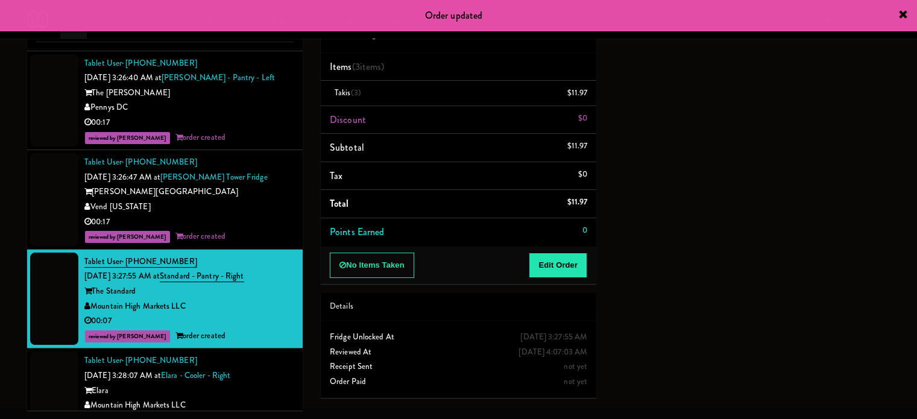
scroll to position [7215, 0]
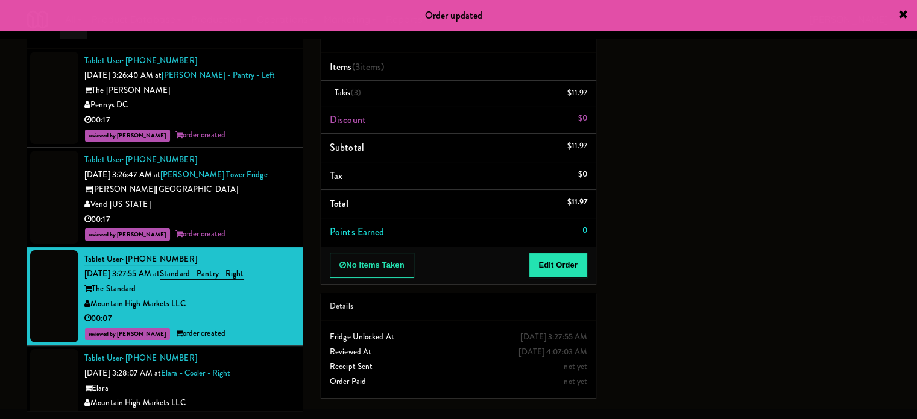
click at [277, 358] on div "Tablet User · (602) 696-6922 [DATE] 3:28:07 AM at Elara - Cooler - Right Elara …" at bounding box center [188, 388] width 209 height 74
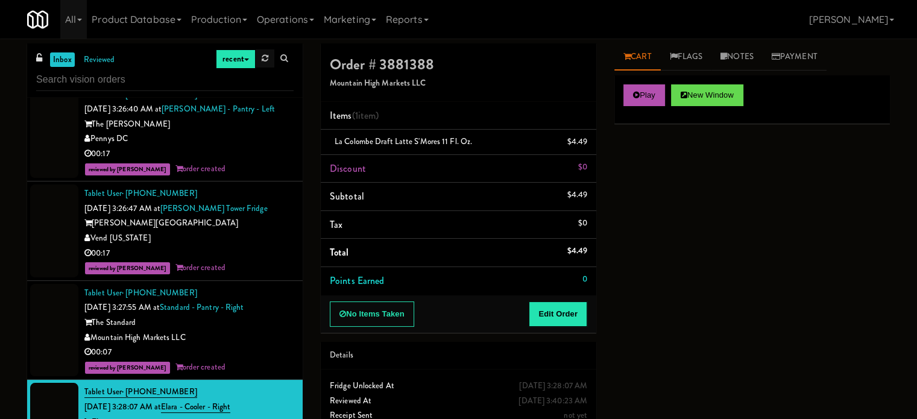
click at [269, 62] on link at bounding box center [265, 58] width 19 height 18
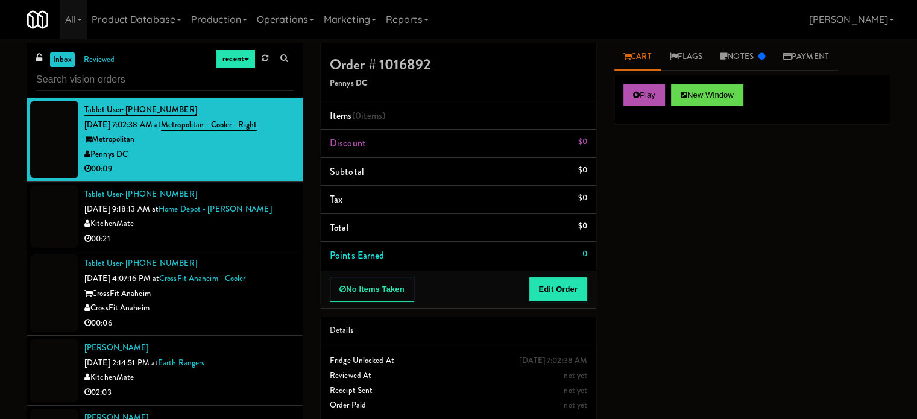
drag, startPoint x: 276, startPoint y: 219, endPoint x: 289, endPoint y: 228, distance: 16.1
click at [282, 229] on div "KitchenMate" at bounding box center [188, 223] width 209 height 15
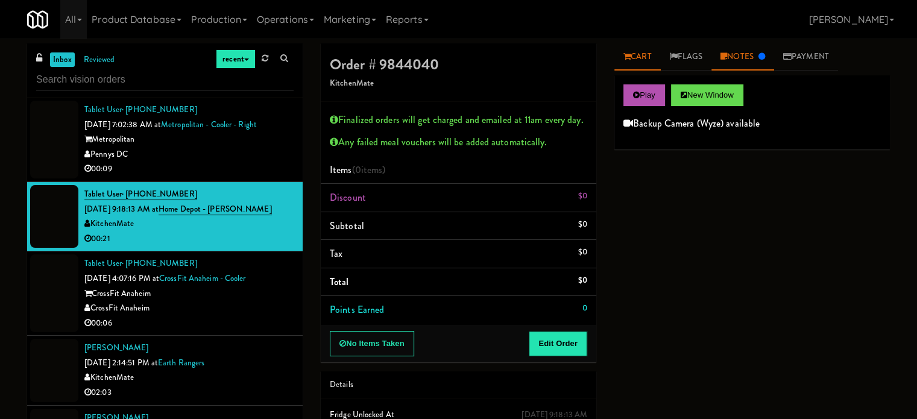
drag, startPoint x: 767, startPoint y: 55, endPoint x: 751, endPoint y: 57, distance: 15.9
click at [765, 55] on icon at bounding box center [762, 56] width 7 height 8
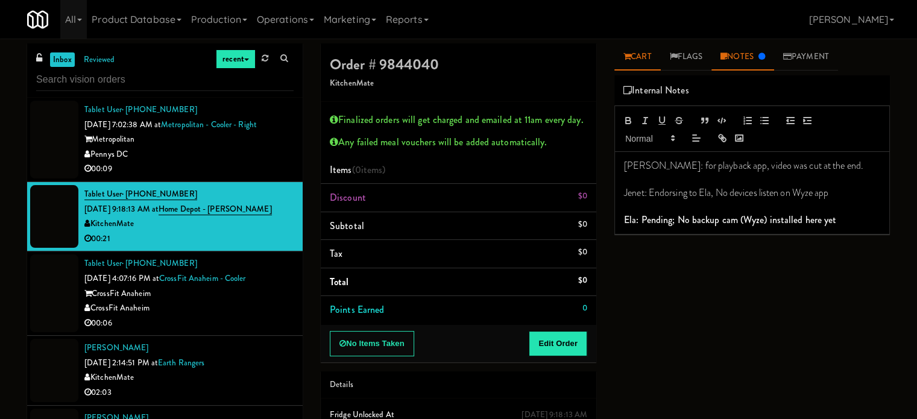
click at [632, 60] on link "Cart" at bounding box center [637, 56] width 46 height 27
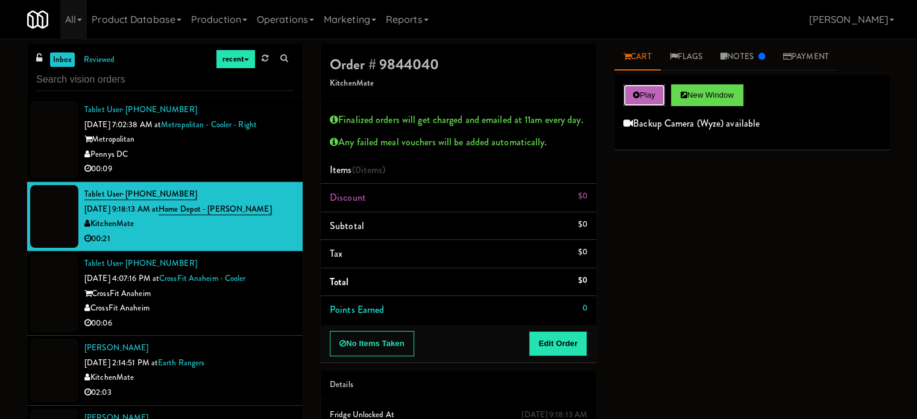
click at [641, 91] on button "Play" at bounding box center [644, 95] width 42 height 22
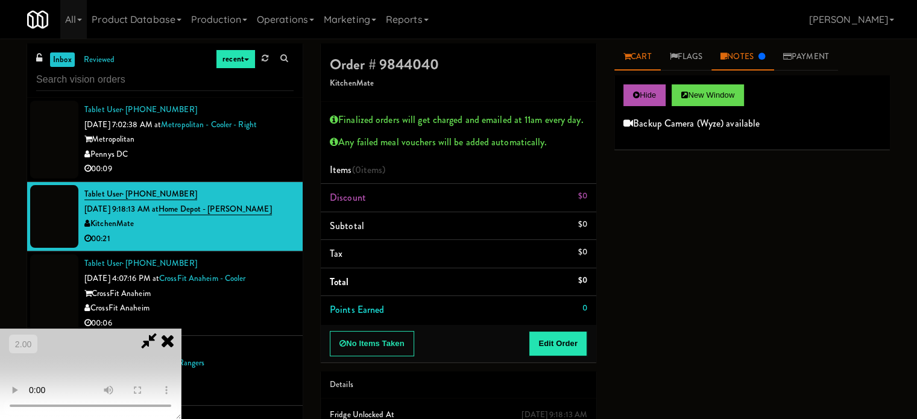
click at [761, 57] on link "Notes" at bounding box center [743, 56] width 63 height 27
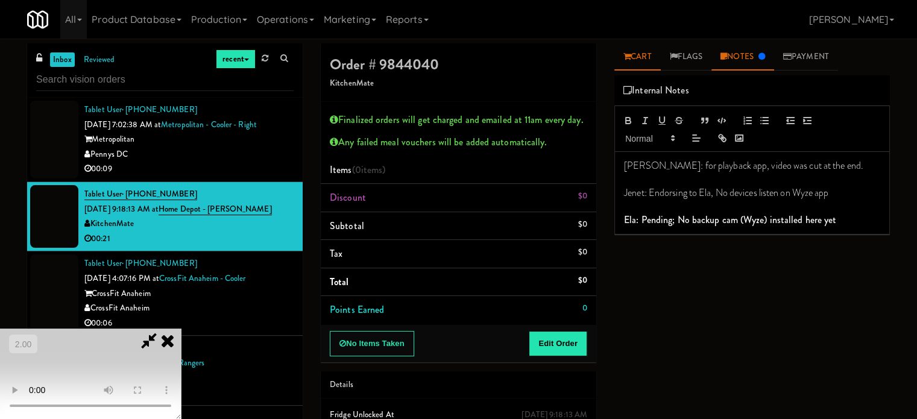
click at [651, 62] on link "Cart" at bounding box center [637, 56] width 46 height 27
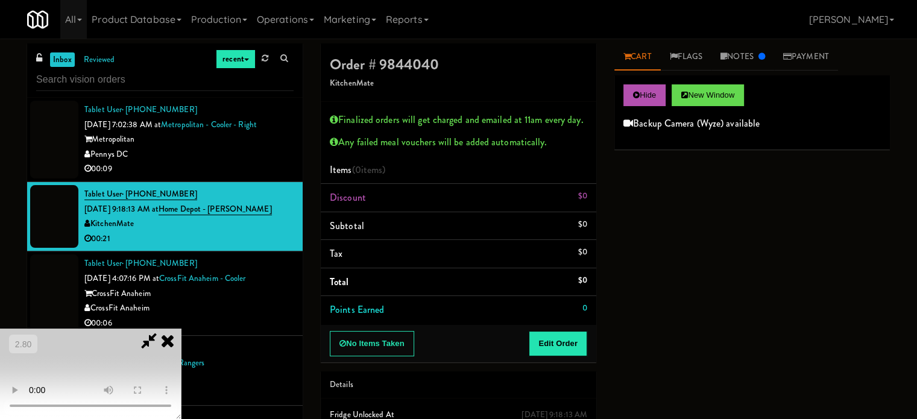
click at [181, 329] on icon at bounding box center [167, 341] width 27 height 24
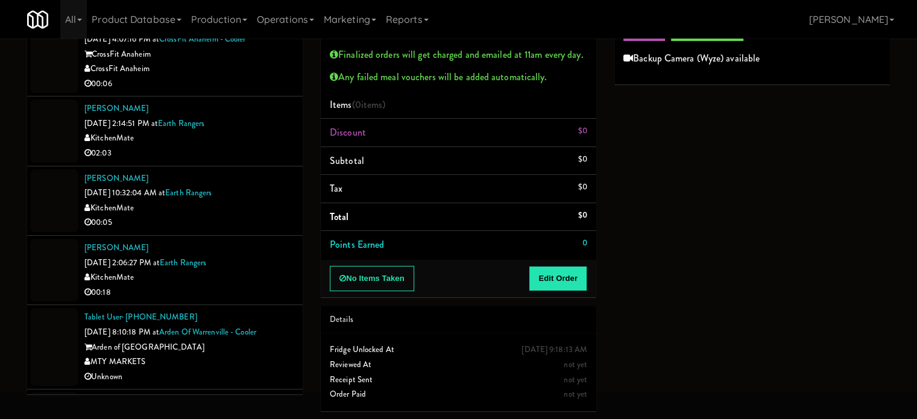
scroll to position [181, 0]
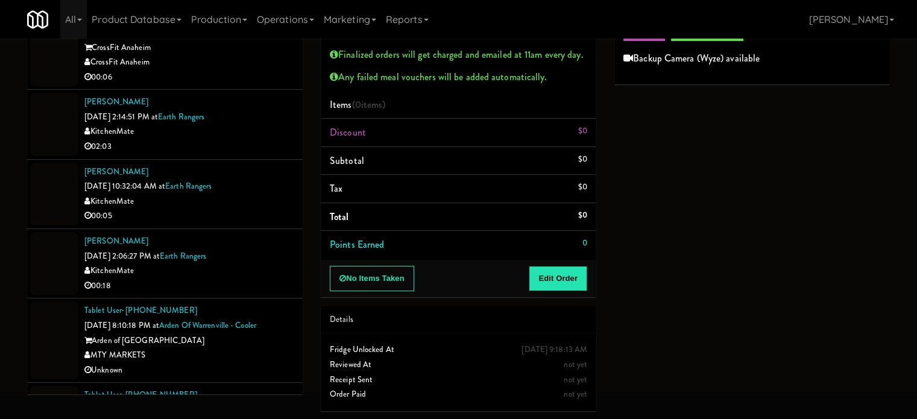
click at [259, 349] on div "MTY MARKETS" at bounding box center [188, 355] width 209 height 15
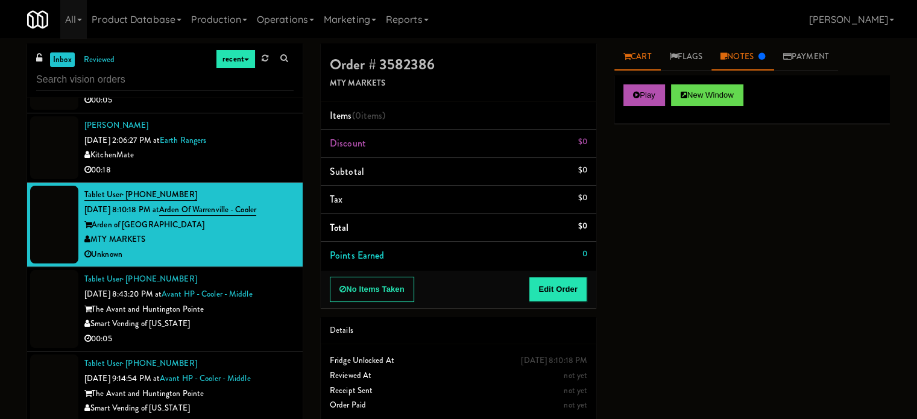
click at [730, 61] on link "Notes" at bounding box center [743, 56] width 63 height 27
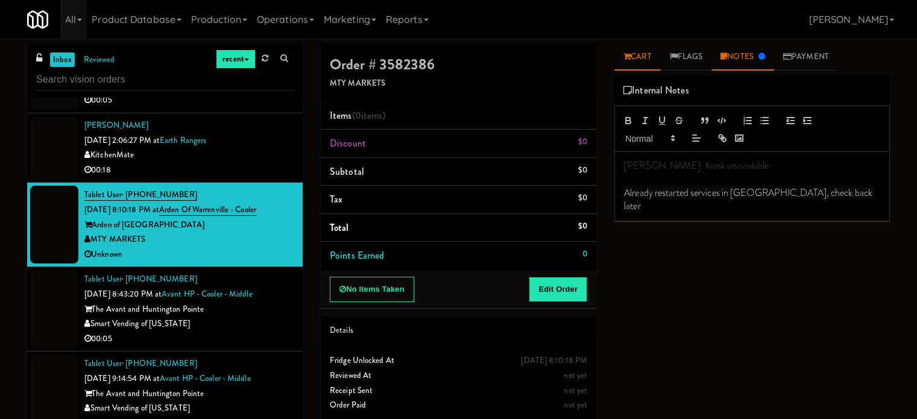
click at [644, 60] on link "Cart" at bounding box center [637, 56] width 46 height 27
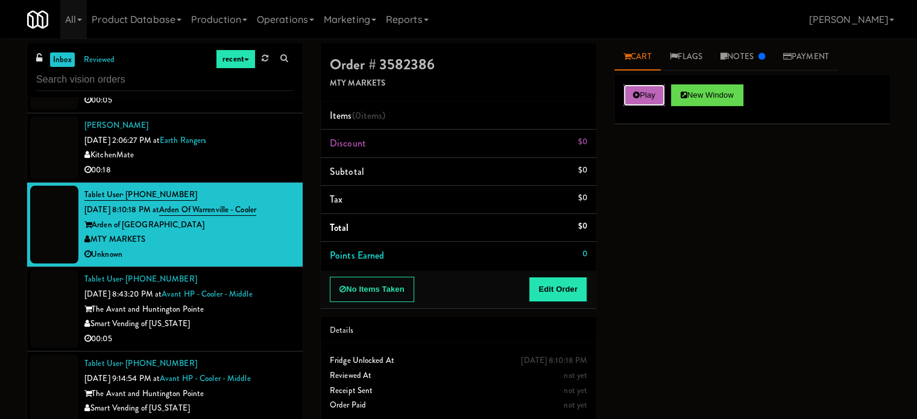
click at [645, 96] on button "Play" at bounding box center [644, 95] width 42 height 22
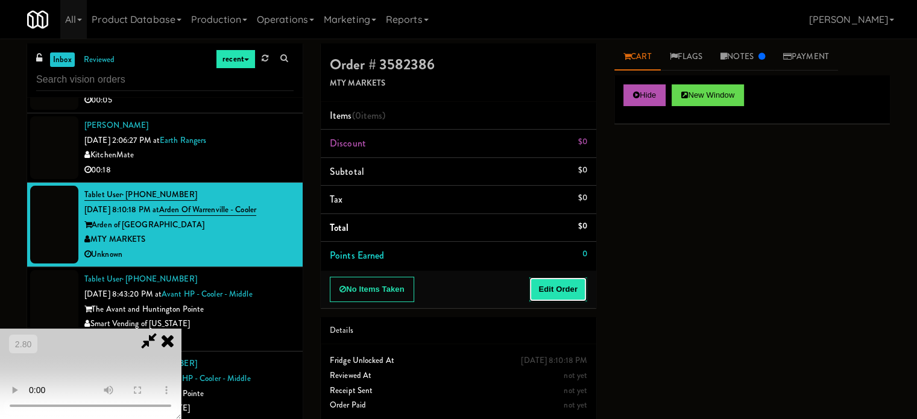
click at [563, 289] on button "Edit Order" at bounding box center [558, 289] width 58 height 25
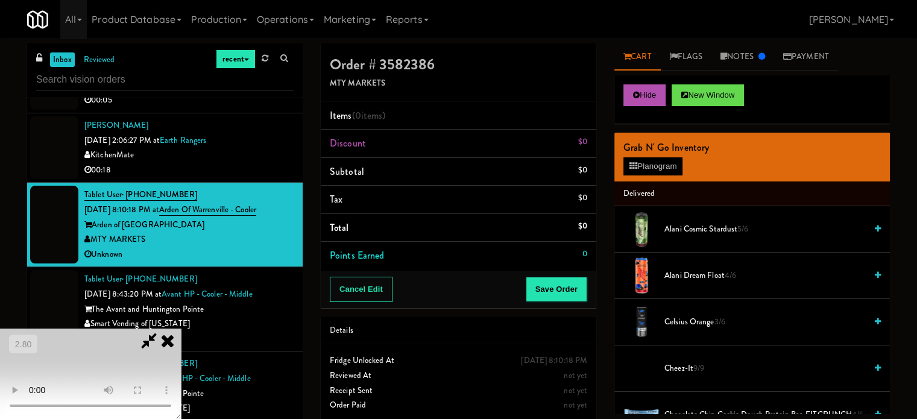
scroll to position [191, 0]
click at [181, 329] on video at bounding box center [90, 374] width 181 height 90
drag, startPoint x: 298, startPoint y: 168, endPoint x: 249, endPoint y: 225, distance: 75.2
click at [181, 329] on video at bounding box center [90, 374] width 181 height 90
drag, startPoint x: 239, startPoint y: 289, endPoint x: 195, endPoint y: 26, distance: 267.1
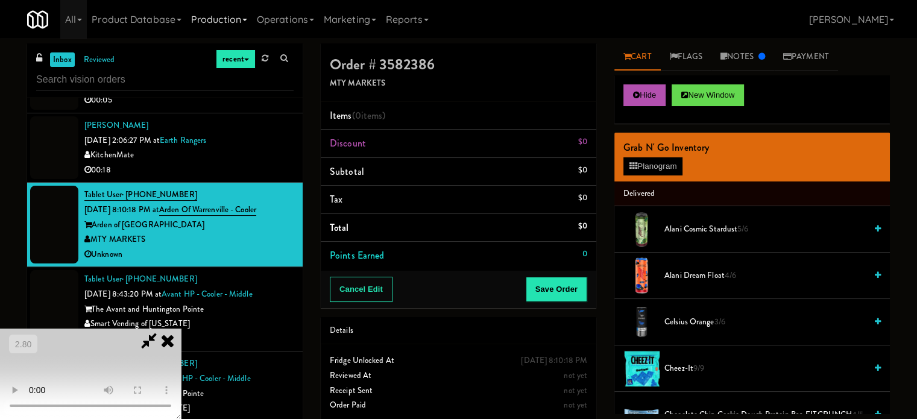
click at [181, 329] on video at bounding box center [90, 374] width 181 height 90
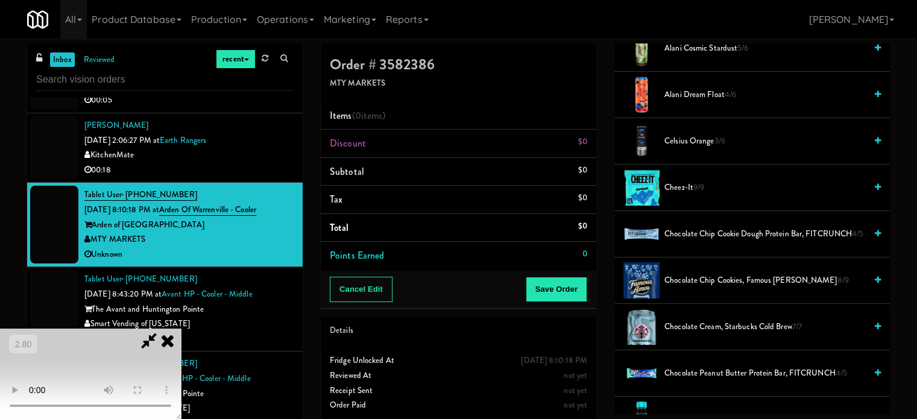
click at [181, 329] on video at bounding box center [90, 374] width 181 height 90
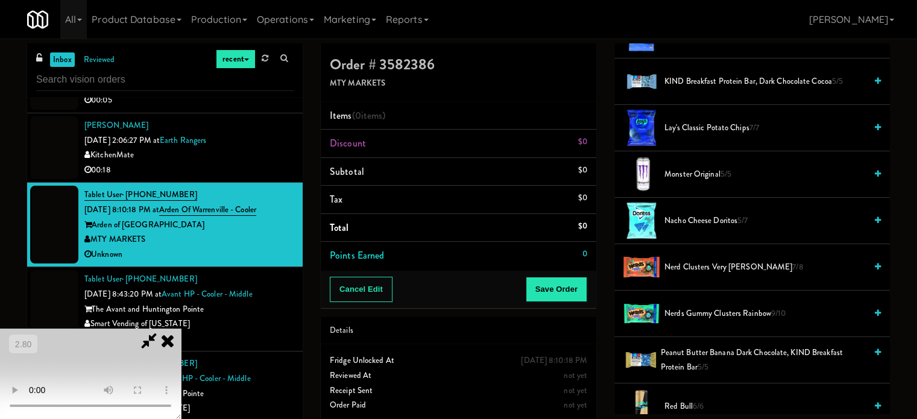
click at [695, 214] on span "Nacho Cheese Doritos 5/7" at bounding box center [764, 220] width 201 height 15
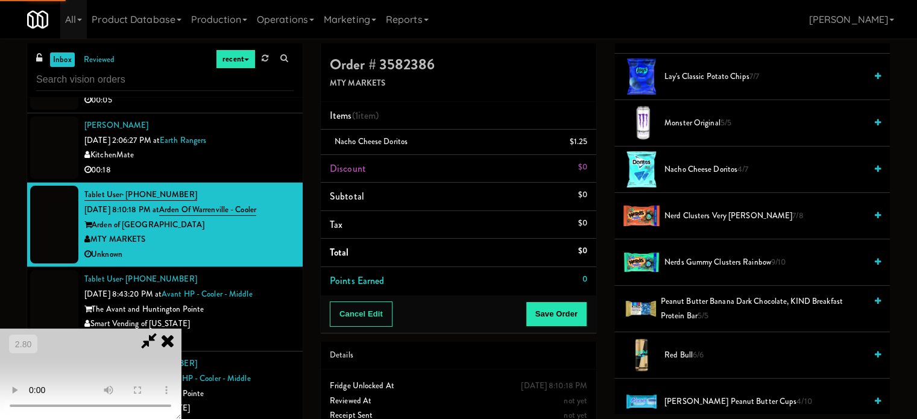
scroll to position [904, 0]
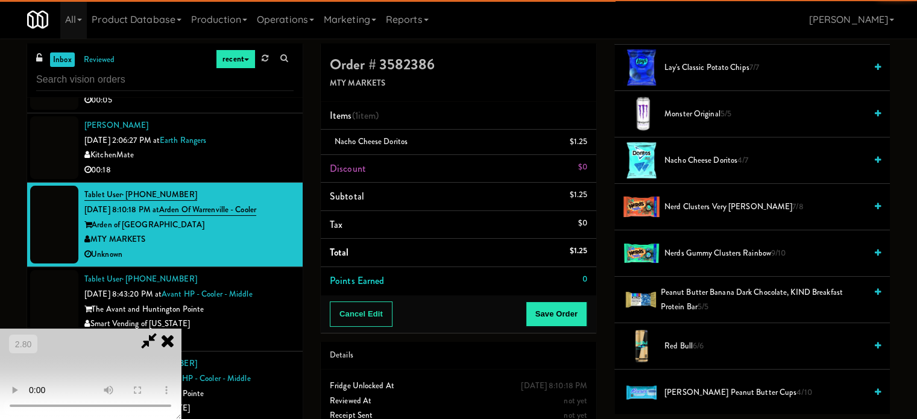
click at [697, 200] on span "Nerd Clusters Very [PERSON_NAME] 7/8" at bounding box center [764, 207] width 201 height 15
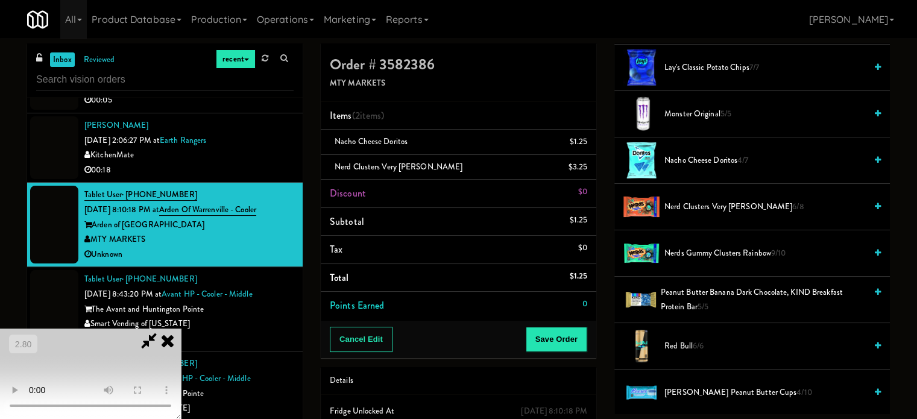
click at [181, 329] on video at bounding box center [90, 374] width 181 height 90
click at [557, 337] on button "Save Order" at bounding box center [557, 339] width 62 height 25
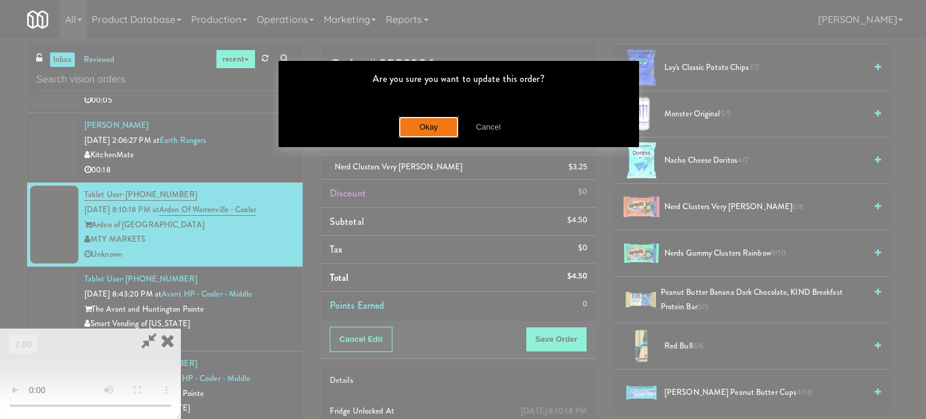
click at [436, 122] on button "Okay" at bounding box center [429, 127] width 60 height 22
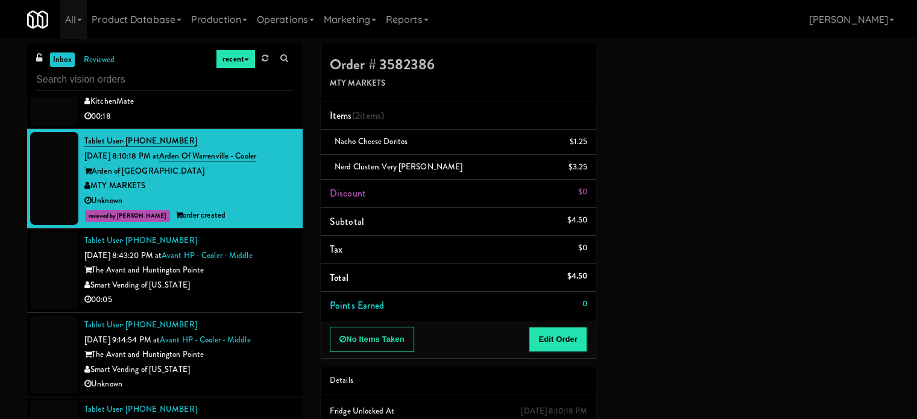
scroll to position [422, 0]
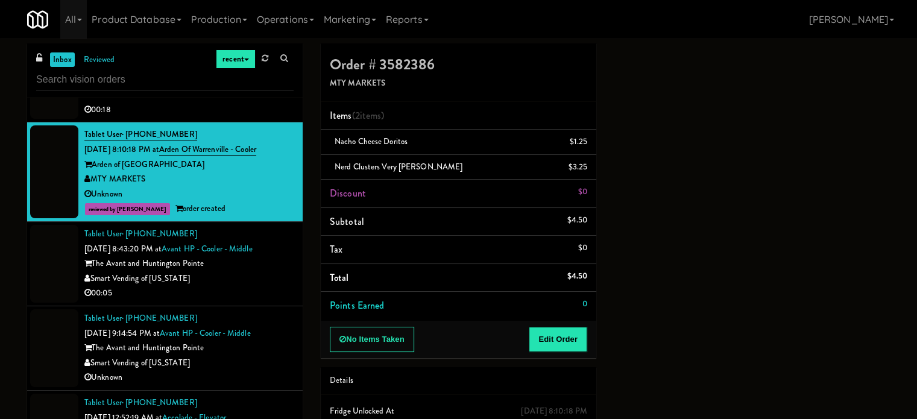
drag, startPoint x: 242, startPoint y: 277, endPoint x: 247, endPoint y: 282, distance: 6.8
click at [245, 280] on div "Smart Vending of [US_STATE]" at bounding box center [188, 278] width 209 height 15
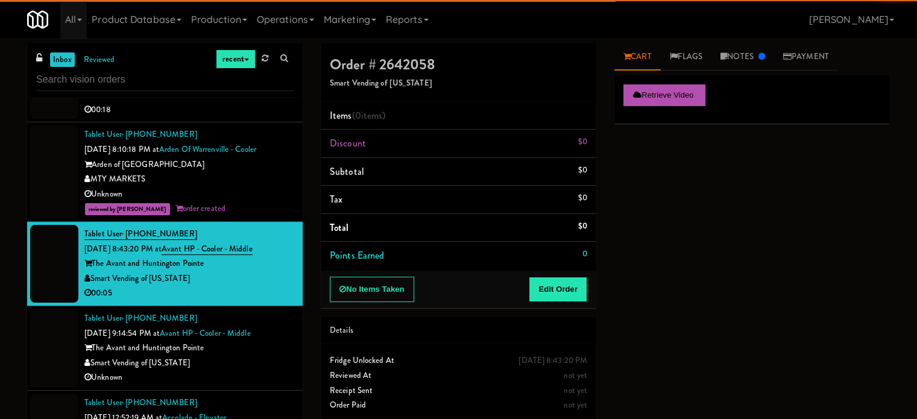
click at [260, 350] on div "The Avant and Huntington Pointe" at bounding box center [188, 348] width 209 height 15
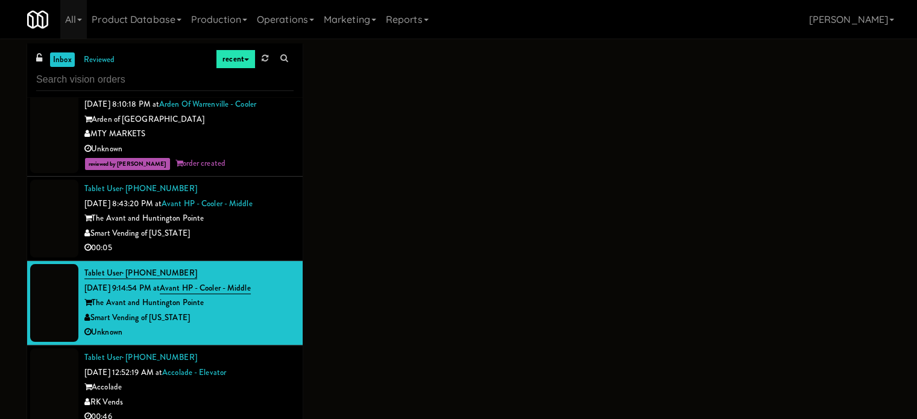
scroll to position [543, 0]
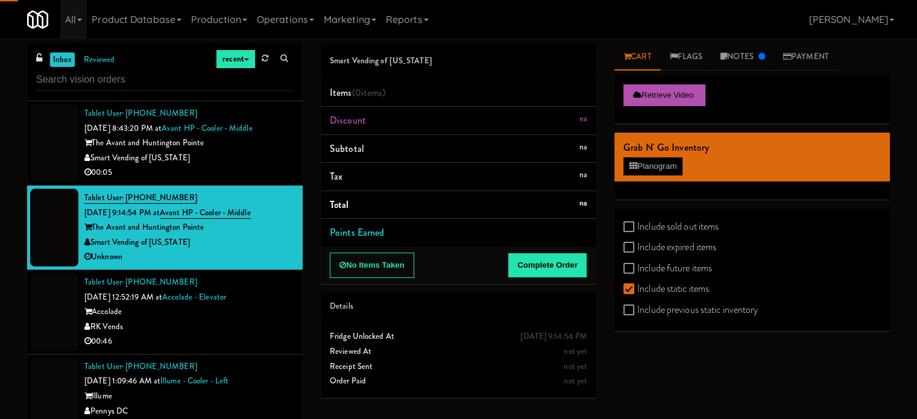
click at [257, 334] on div "00:46" at bounding box center [188, 341] width 209 height 15
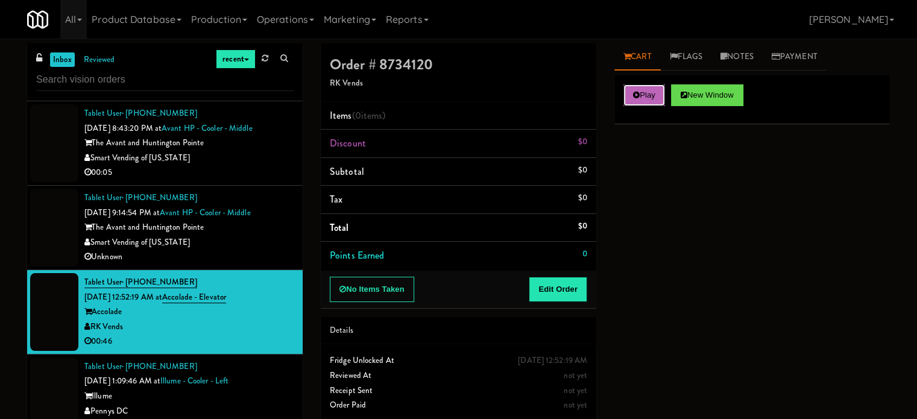
click at [639, 87] on button "Play" at bounding box center [644, 95] width 42 height 22
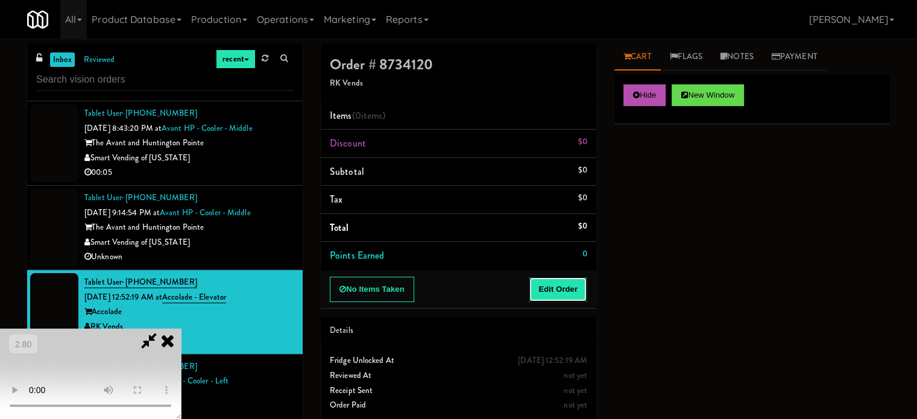
click at [563, 296] on button "Edit Order" at bounding box center [558, 289] width 58 height 25
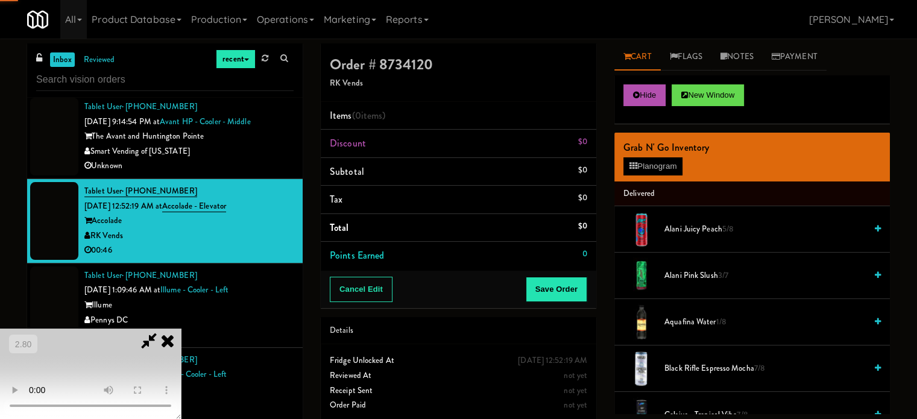
scroll to position [663, 0]
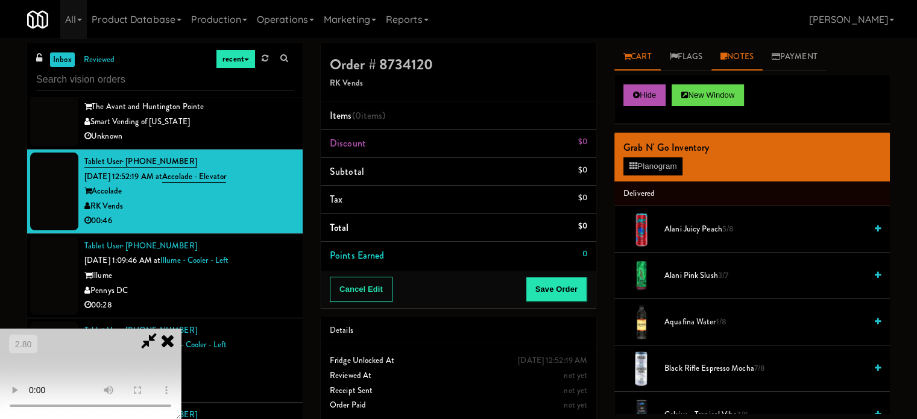
click at [738, 63] on link "Notes" at bounding box center [737, 56] width 51 height 27
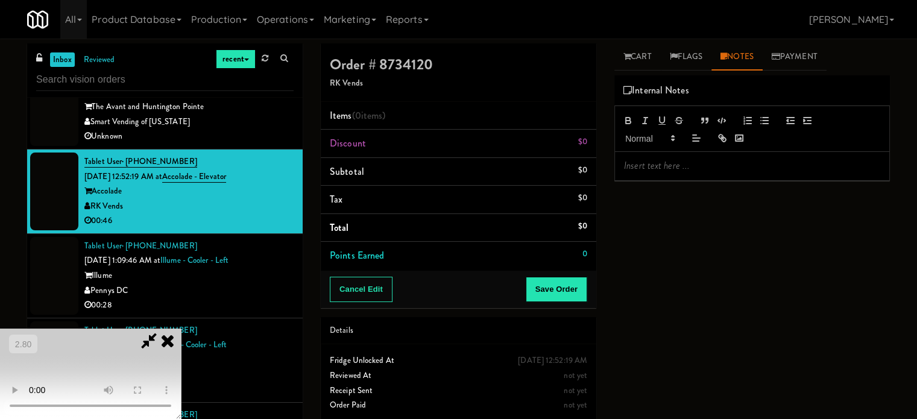
drag, startPoint x: 656, startPoint y: 53, endPoint x: 589, endPoint y: 82, distance: 72.9
click at [655, 53] on link "Cart" at bounding box center [637, 56] width 46 height 27
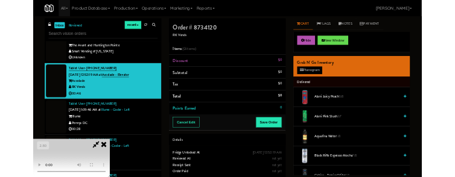
scroll to position [10, 0]
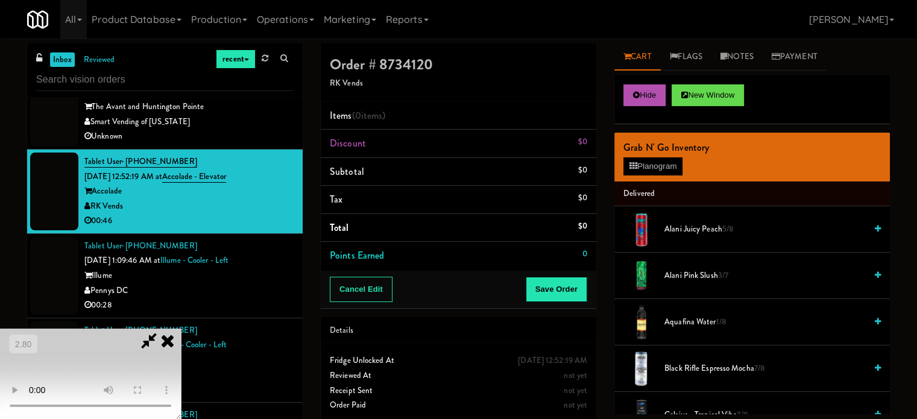
click at [181, 329] on video at bounding box center [90, 374] width 181 height 90
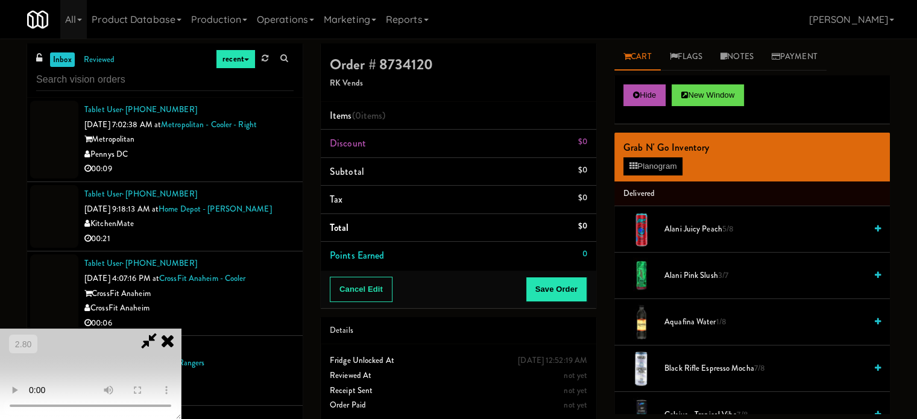
scroll to position [0, 0]
drag, startPoint x: 338, startPoint y: 191, endPoint x: 352, endPoint y: 224, distance: 36.7
click at [181, 329] on video at bounding box center [90, 374] width 181 height 90
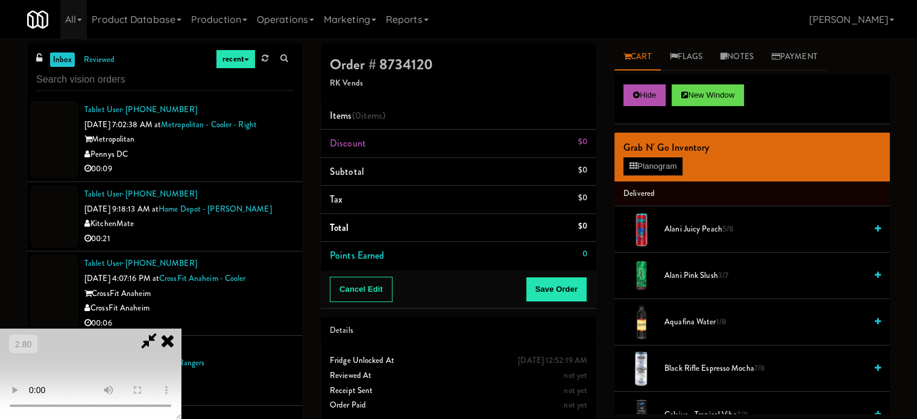
click at [181, 329] on video at bounding box center [90, 374] width 181 height 90
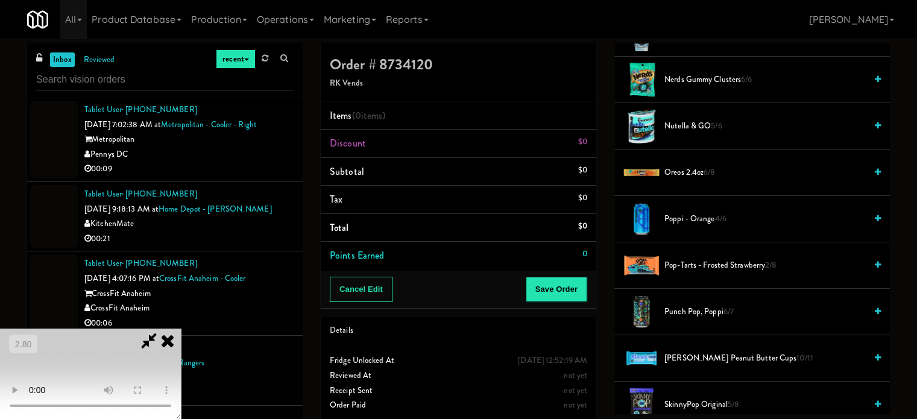
scroll to position [1206, 0]
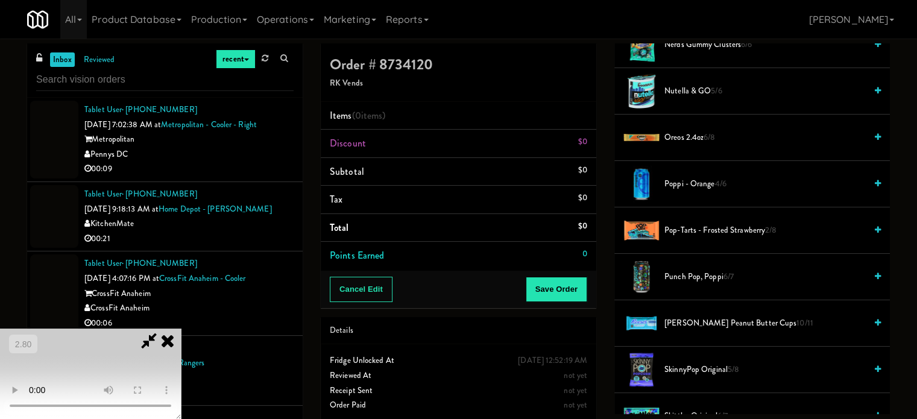
click at [693, 316] on span "[PERSON_NAME] Peanut Butter Cups 10/11" at bounding box center [764, 323] width 201 height 15
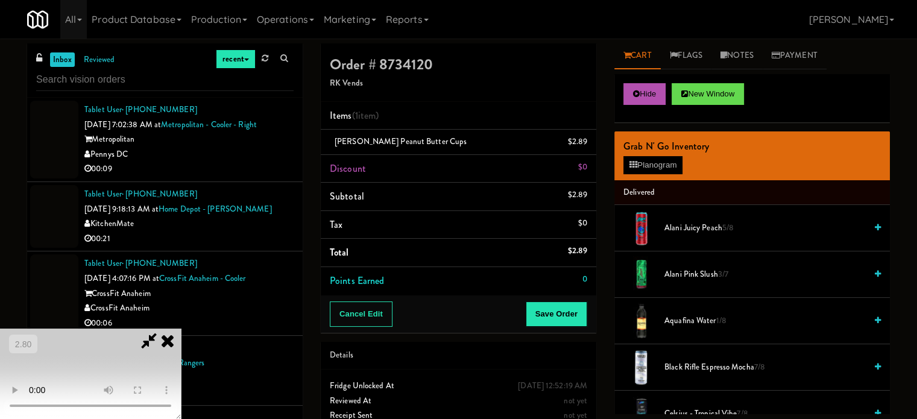
scroll to position [0, 0]
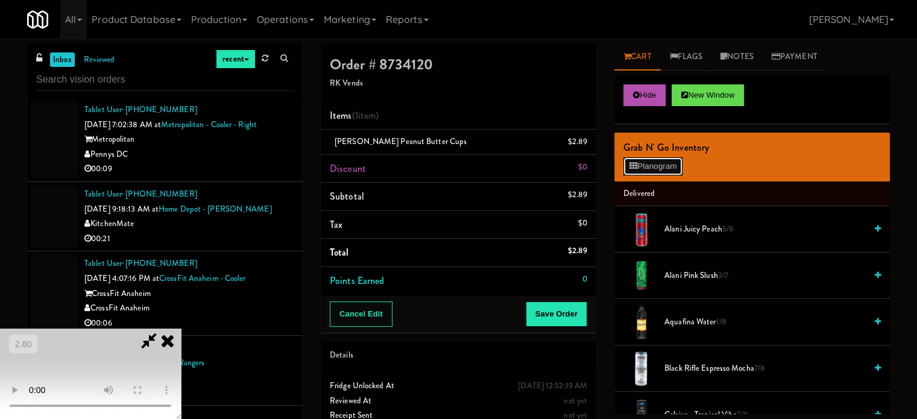
click at [643, 164] on button "Planogram" at bounding box center [652, 166] width 59 height 18
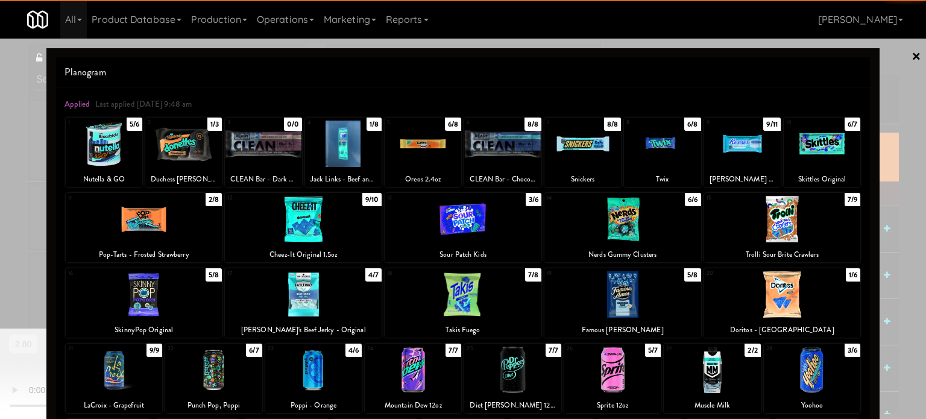
click at [300, 230] on div at bounding box center [303, 219] width 157 height 46
drag, startPoint x: 0, startPoint y: 255, endPoint x: 40, endPoint y: 256, distance: 40.4
click at [4, 255] on div at bounding box center [463, 209] width 926 height 419
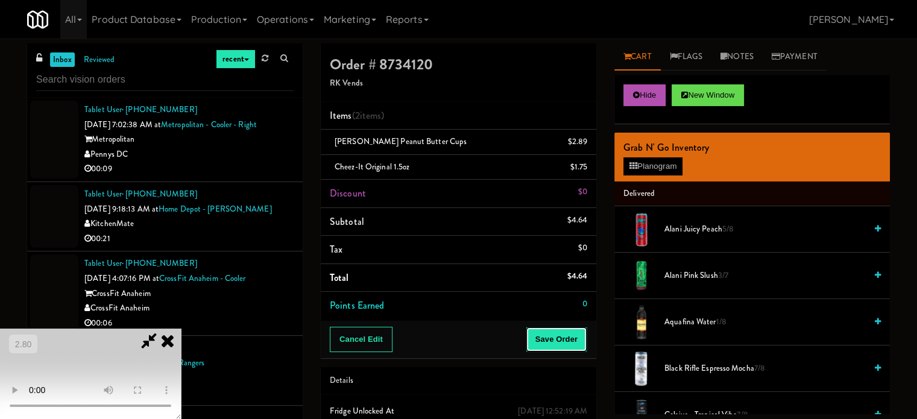
click at [561, 338] on button "Save Order" at bounding box center [557, 339] width 62 height 25
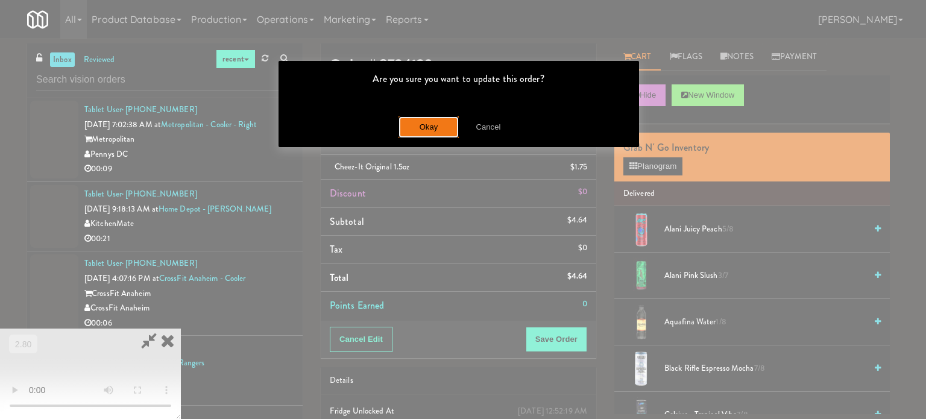
click at [423, 122] on button "Okay" at bounding box center [429, 127] width 60 height 22
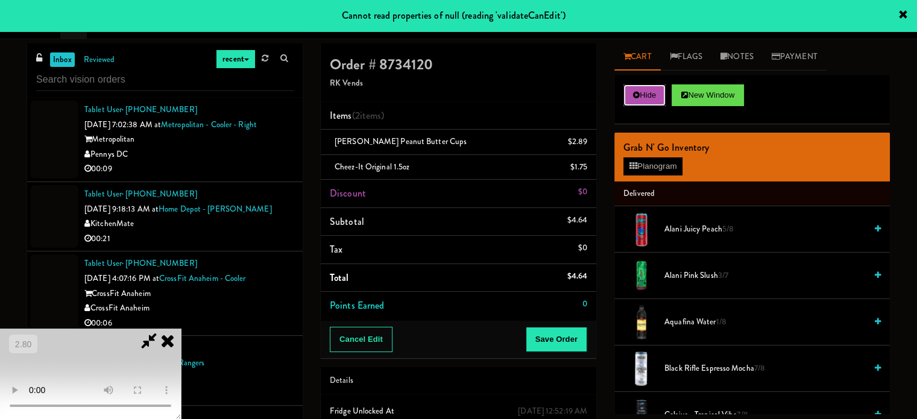
click at [653, 102] on button "Hide" at bounding box center [644, 95] width 42 height 22
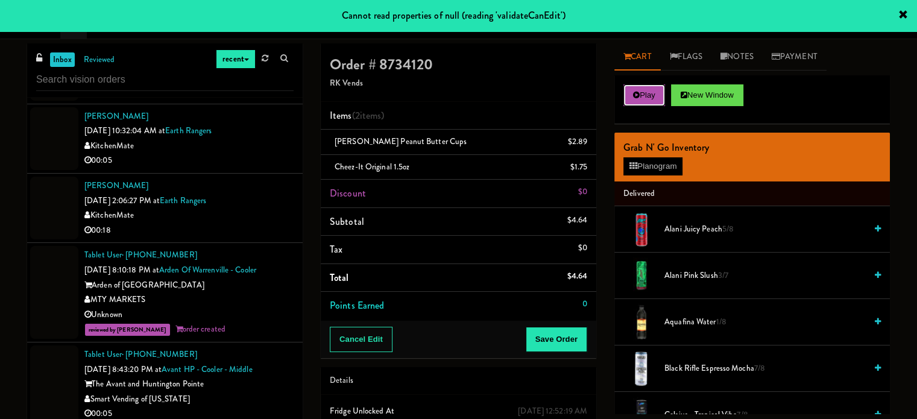
scroll to position [543, 0]
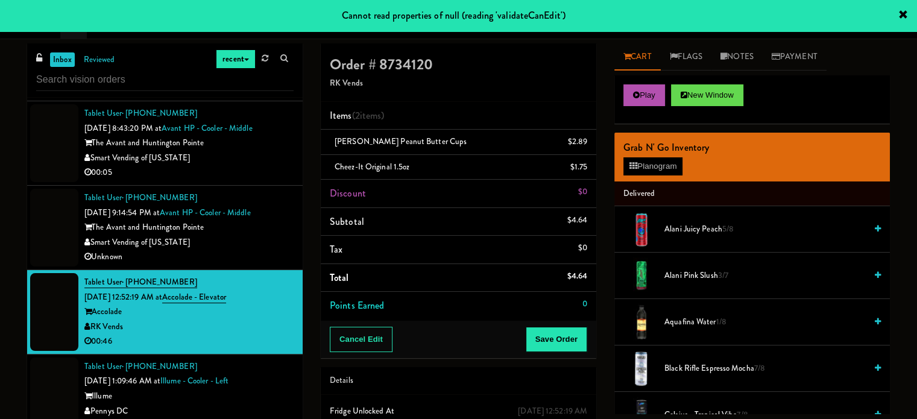
click at [265, 253] on div "Unknown" at bounding box center [188, 257] width 209 height 15
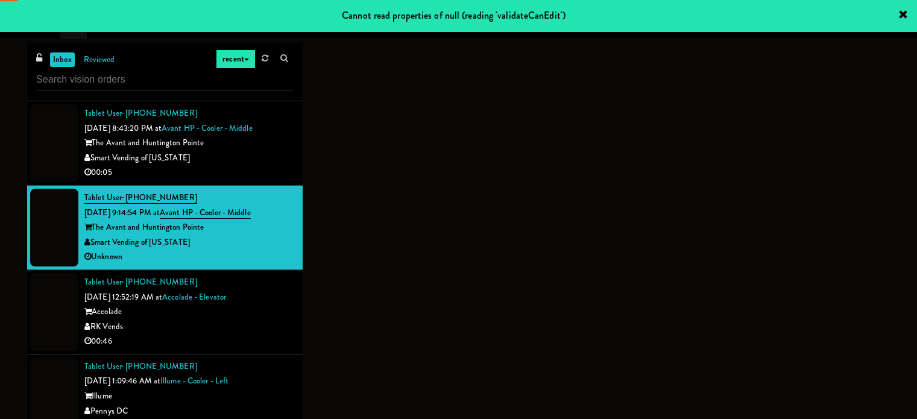
click at [268, 279] on div "Tablet User · (615) 840-0576 [DATE] 12:52:19 AM at Accolade - Elevator Accolade…" at bounding box center [188, 312] width 209 height 74
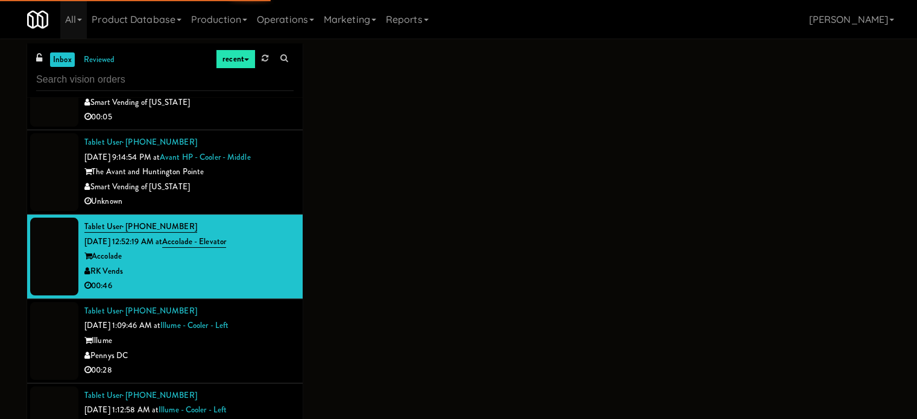
scroll to position [603, 0]
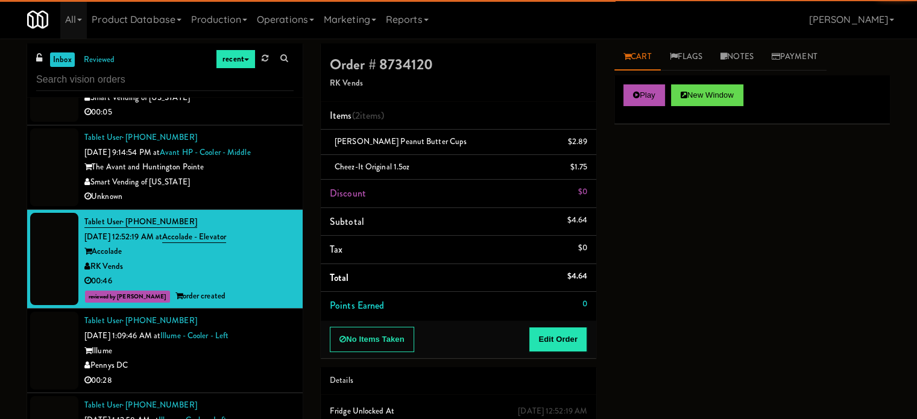
click at [280, 359] on div "Pennys DC" at bounding box center [188, 365] width 209 height 15
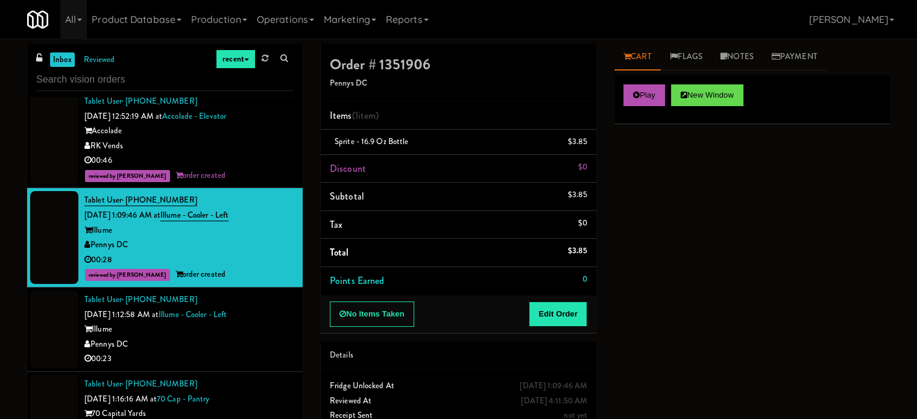
click at [280, 350] on div "Pennys DC" at bounding box center [188, 344] width 209 height 15
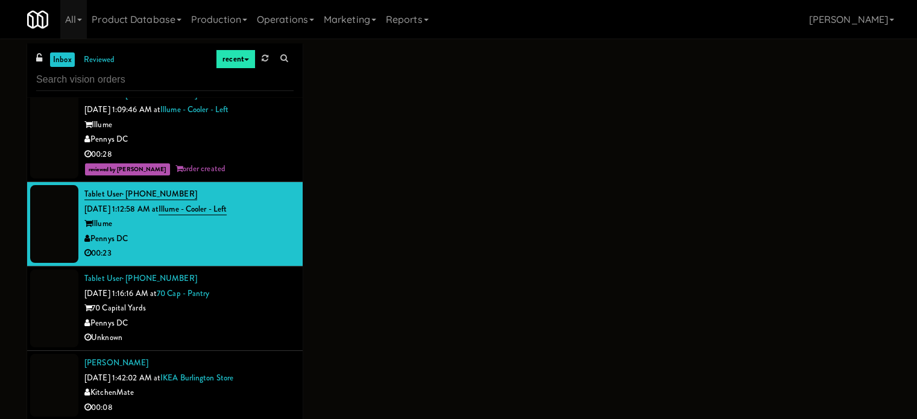
scroll to position [844, 0]
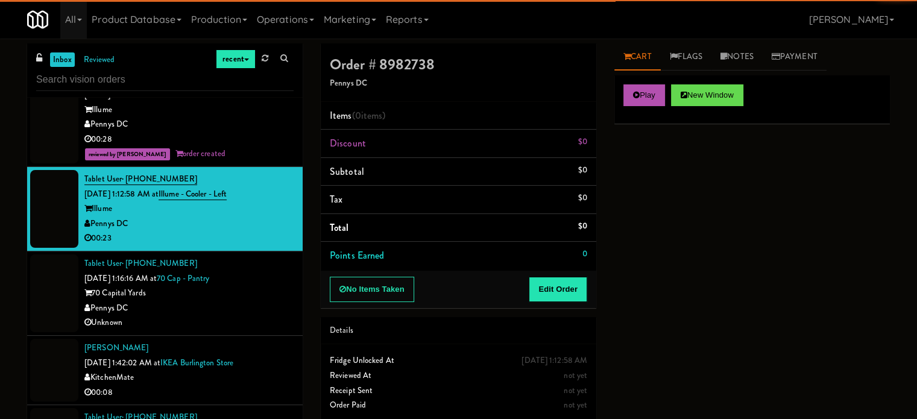
click at [273, 315] on div "Unknown" at bounding box center [188, 322] width 209 height 15
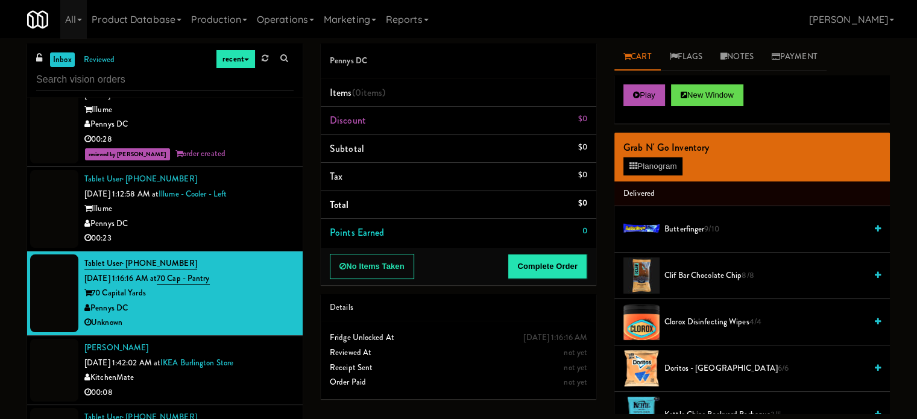
click at [280, 346] on div "[PERSON_NAME] [DATE] 1:42:02 AM at [GEOGRAPHIC_DATA] 00:08" at bounding box center [188, 370] width 209 height 59
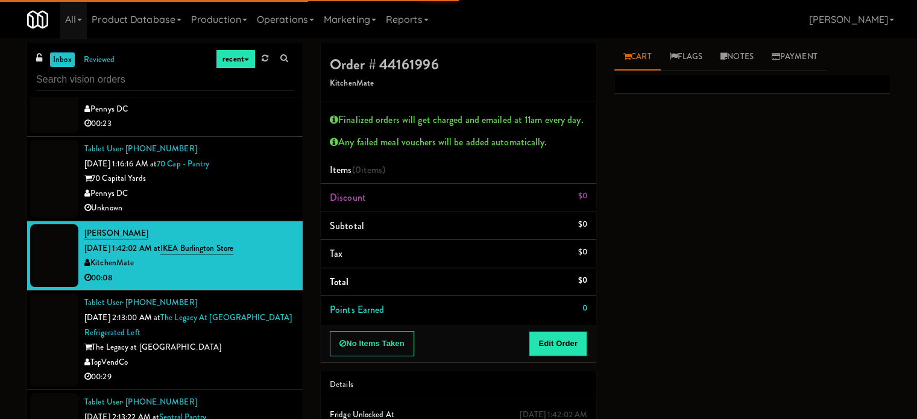
scroll to position [1025, 0]
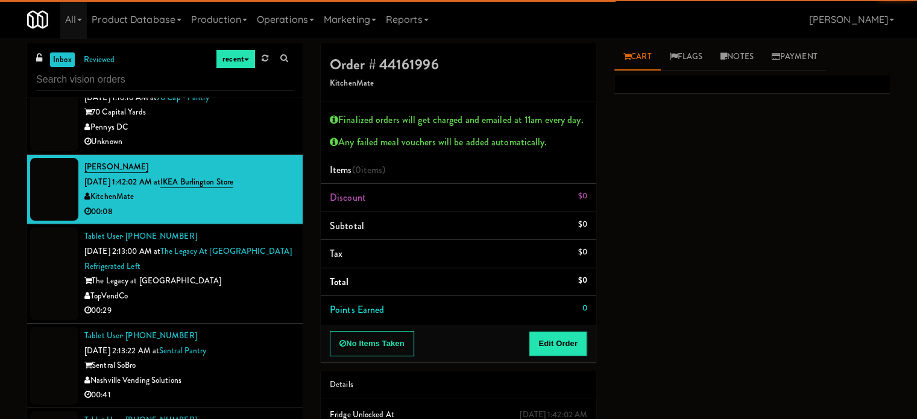
click at [271, 310] on div "00:29" at bounding box center [188, 310] width 209 height 15
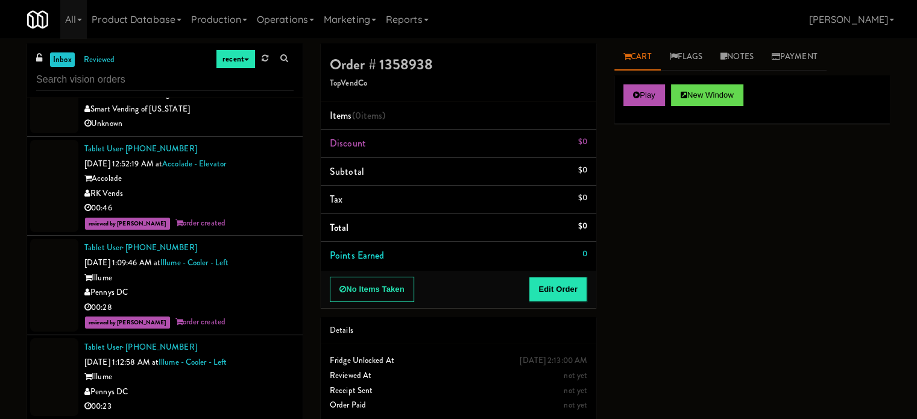
scroll to position [784, 0]
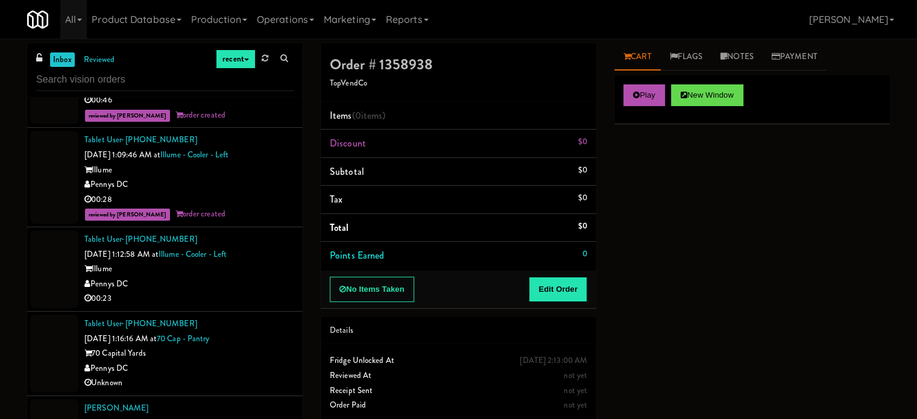
click at [250, 296] on div "00:23" at bounding box center [188, 298] width 209 height 15
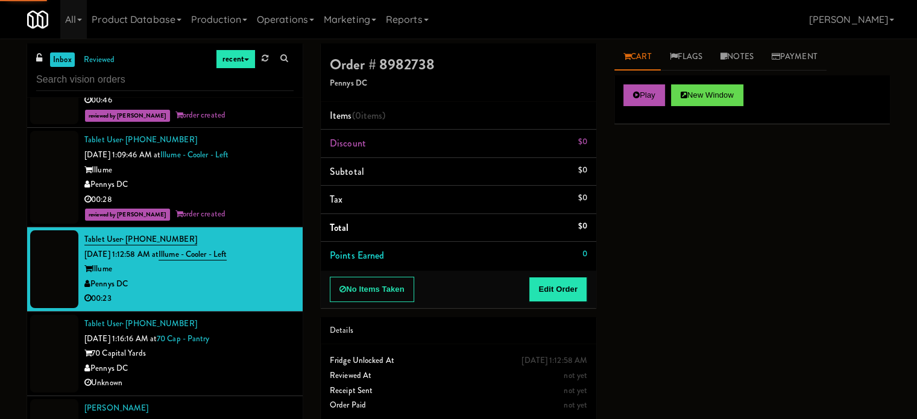
click at [253, 354] on div "70 Capital Yards" at bounding box center [188, 353] width 209 height 15
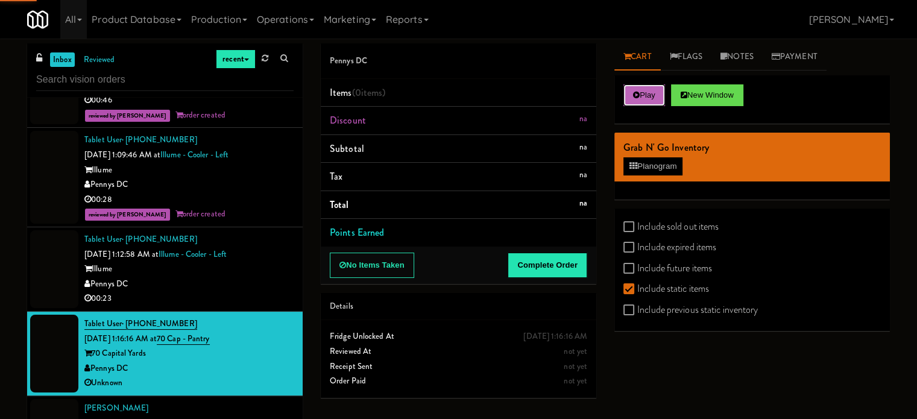
click at [633, 99] on button "Play" at bounding box center [644, 95] width 42 height 22
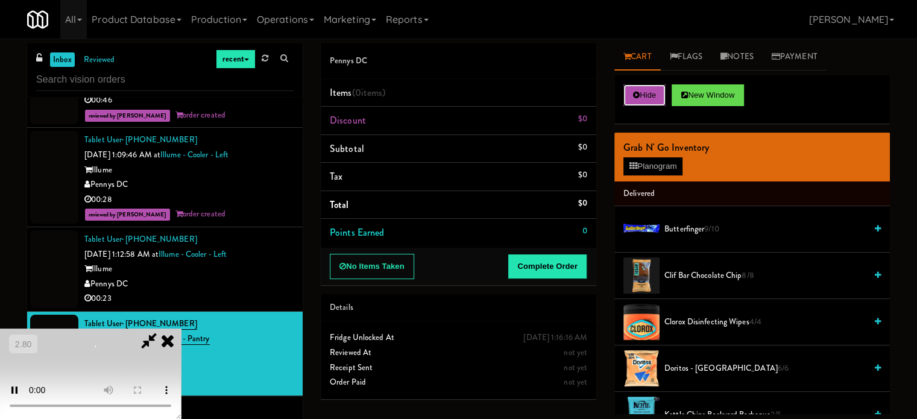
scroll to position [191, 0]
click at [181, 329] on video at bounding box center [90, 374] width 181 height 90
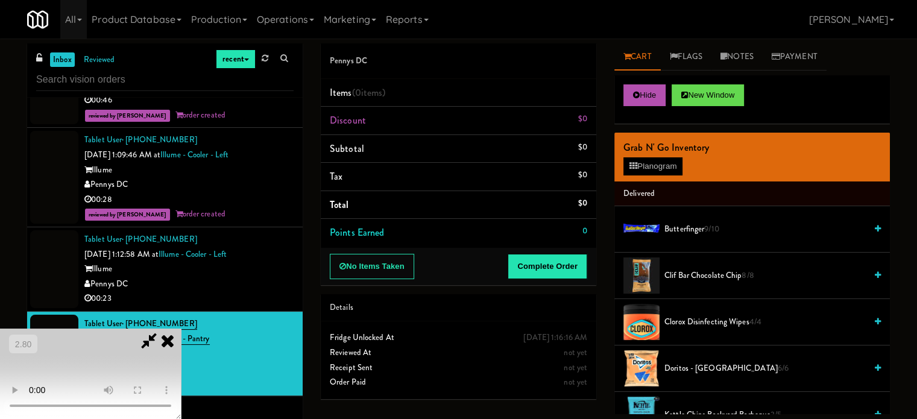
click at [181, 329] on video at bounding box center [90, 374] width 181 height 90
drag, startPoint x: 467, startPoint y: 295, endPoint x: 490, endPoint y: 303, distance: 23.6
click at [181, 329] on video at bounding box center [90, 374] width 181 height 90
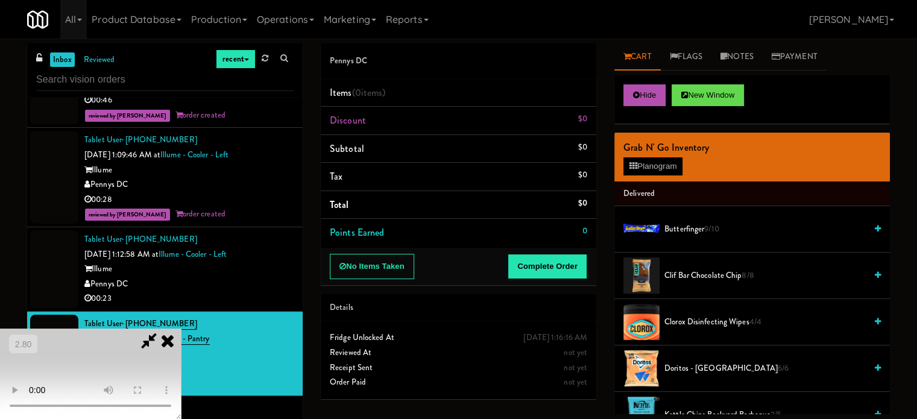
click at [181, 329] on video at bounding box center [90, 374] width 181 height 90
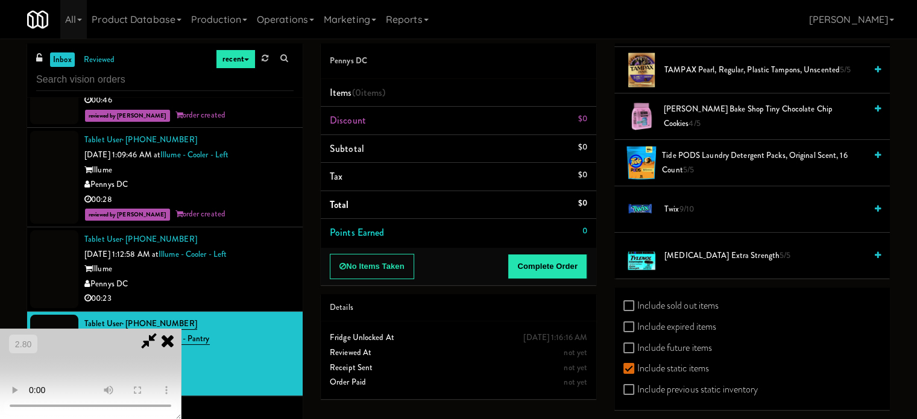
click at [680, 203] on span "9/10" at bounding box center [686, 208] width 14 height 11
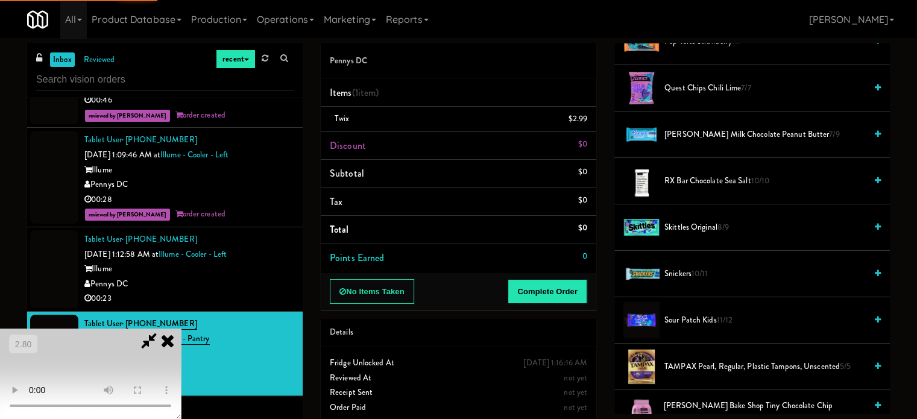
scroll to position [1158, 0]
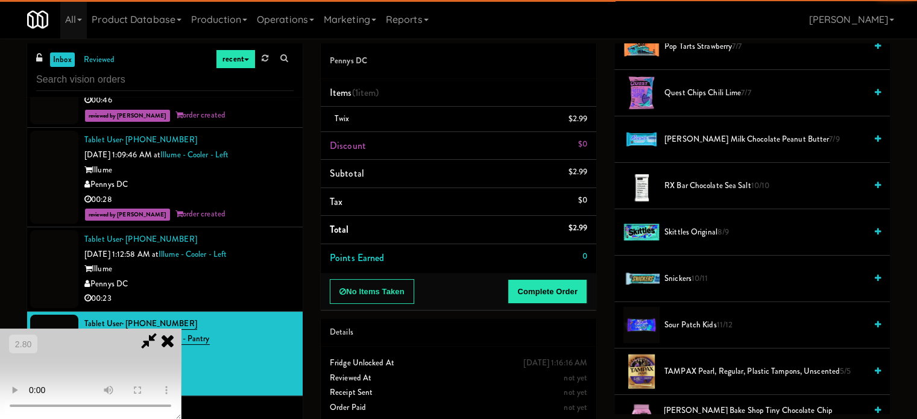
drag, startPoint x: 677, startPoint y: 138, endPoint x: 656, endPoint y: 147, distance: 22.7
click at [677, 138] on span "[PERSON_NAME] Milk Chocolate Peanut Butter 7/9" at bounding box center [764, 139] width 201 height 15
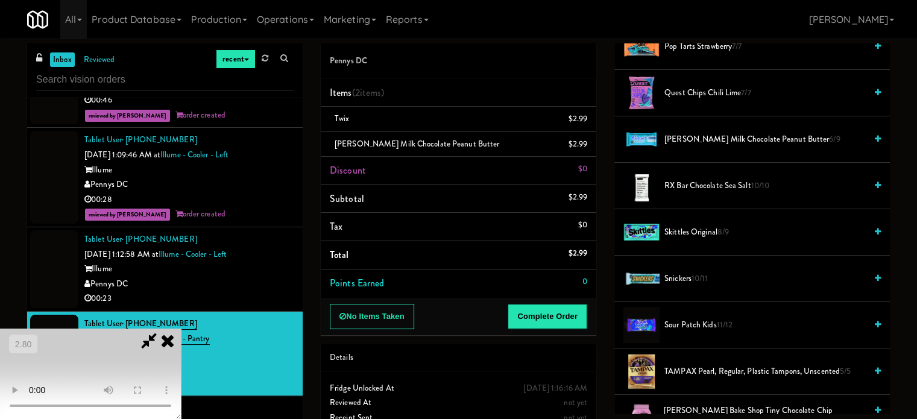
click at [181, 329] on video at bounding box center [90, 374] width 181 height 90
drag, startPoint x: 429, startPoint y: 220, endPoint x: 435, endPoint y: 227, distance: 9.0
click at [181, 329] on video at bounding box center [90, 374] width 181 height 90
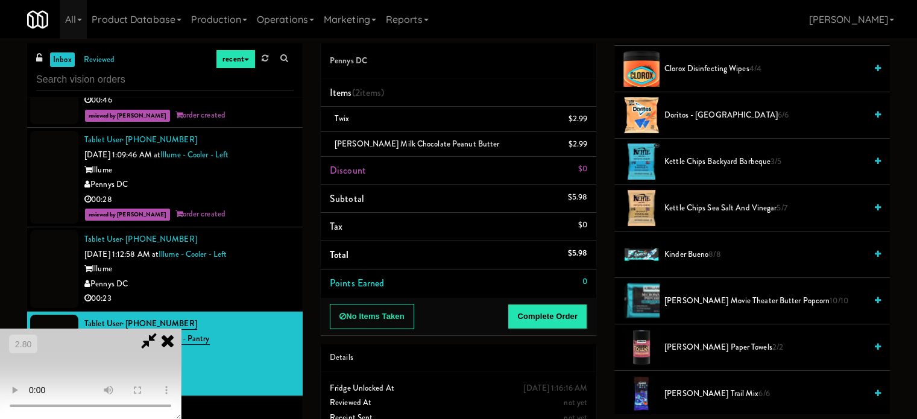
scroll to position [0, 0]
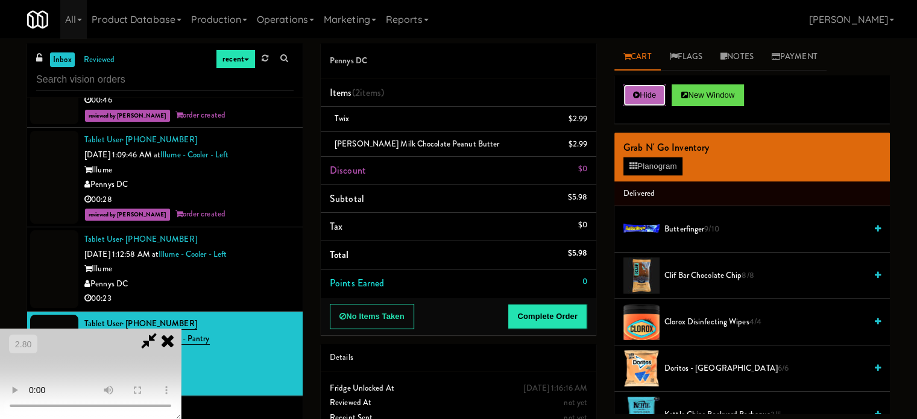
click at [648, 95] on button "Hide" at bounding box center [644, 95] width 42 height 22
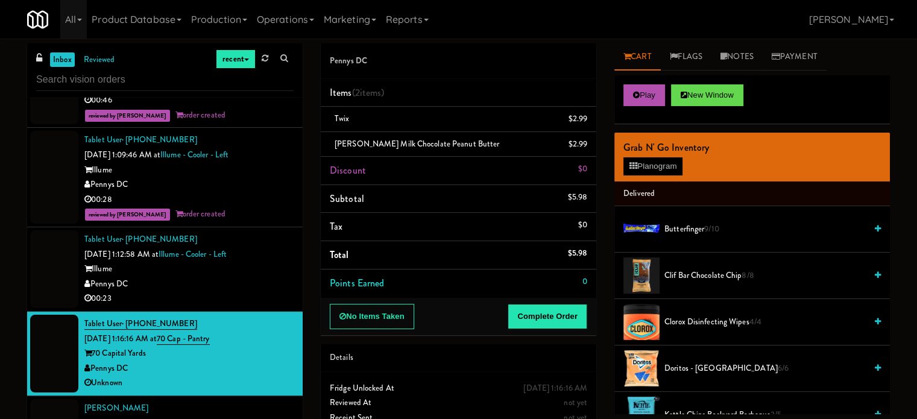
click at [260, 274] on div "Illume" at bounding box center [188, 269] width 209 height 15
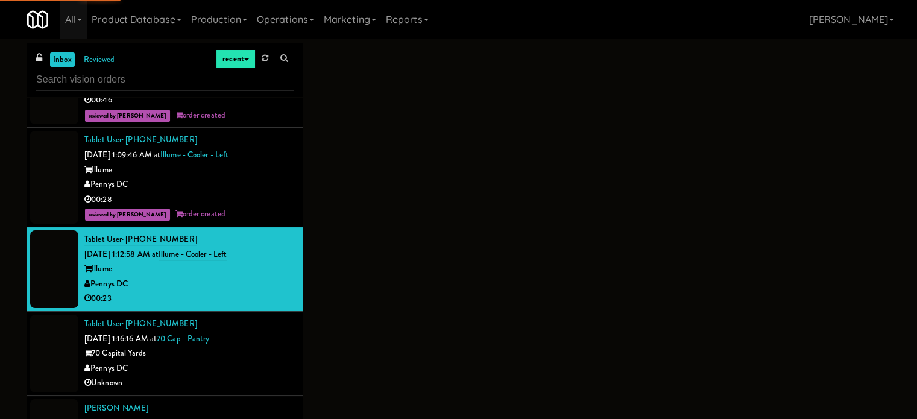
click at [273, 343] on div "Tablet User · (305) 546-3118 [DATE] 1:16:16 AM at 70 Cap - Pantry 70 Capital Ya…" at bounding box center [188, 354] width 209 height 74
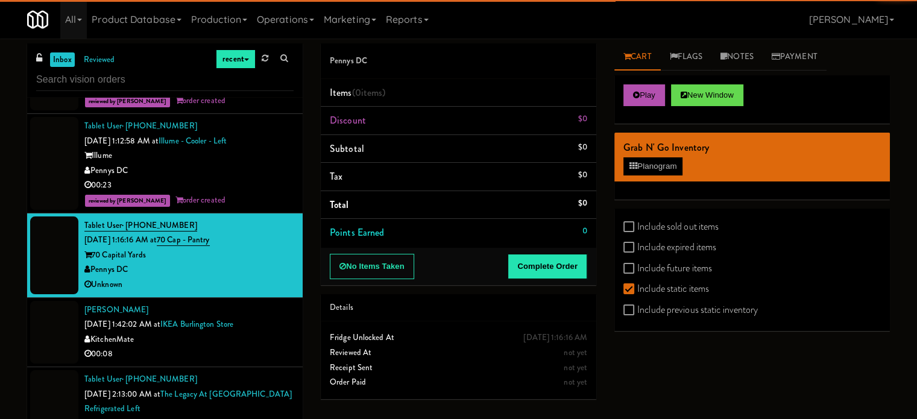
scroll to position [904, 0]
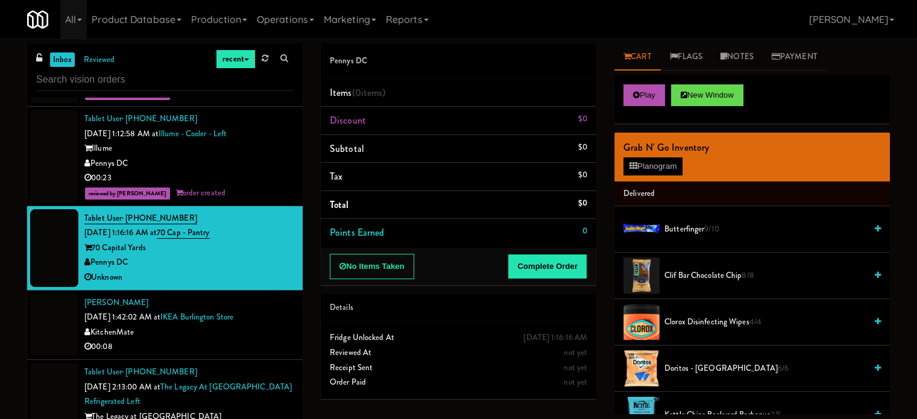
click at [265, 349] on div "00:08" at bounding box center [188, 346] width 209 height 15
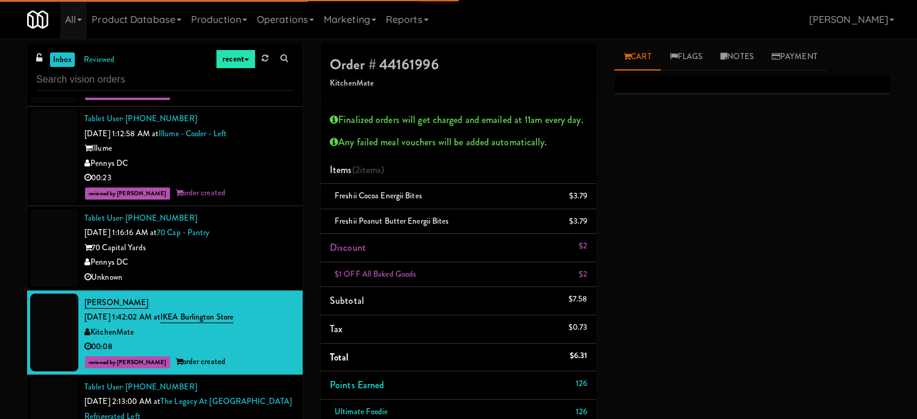
click at [261, 288] on li "Tablet User · (305) 546-3118 [DATE] 1:16:16 AM at 70 Cap - Pantry 70 Capital Ya…" at bounding box center [165, 248] width 276 height 84
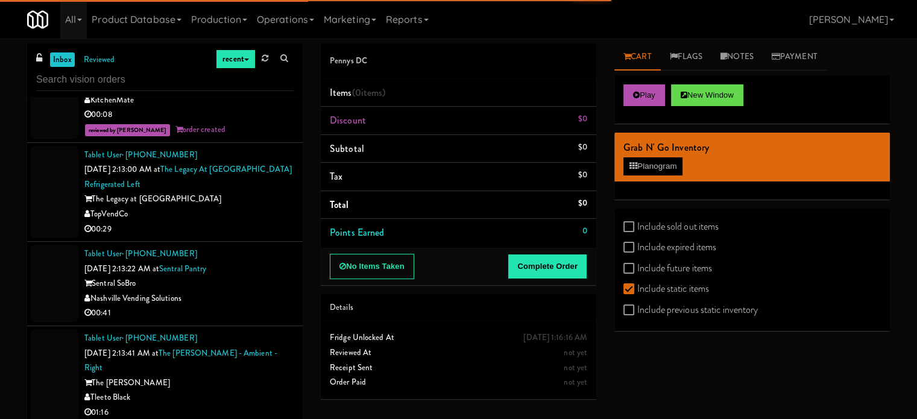
scroll to position [1146, 0]
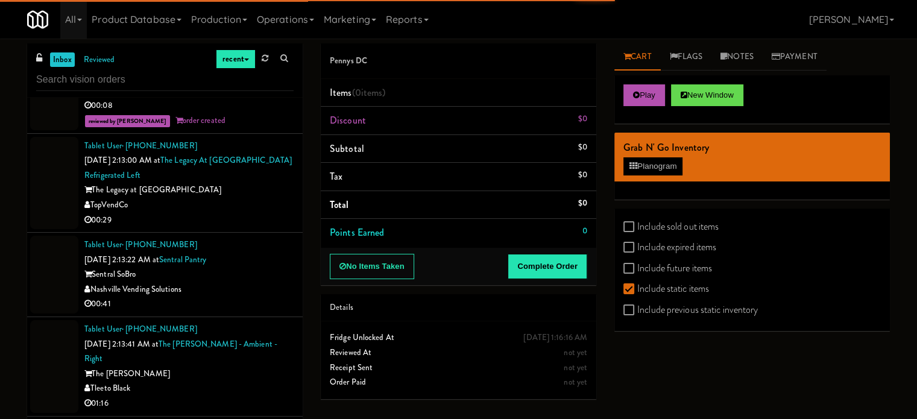
drag, startPoint x: 250, startPoint y: 228, endPoint x: 267, endPoint y: 223, distance: 18.1
click at [250, 227] on li "Tablet User · (313) 717-2011 [DATE] 2:13:00 AM at The Legacy at [GEOGRAPHIC_DAT…" at bounding box center [165, 183] width 276 height 99
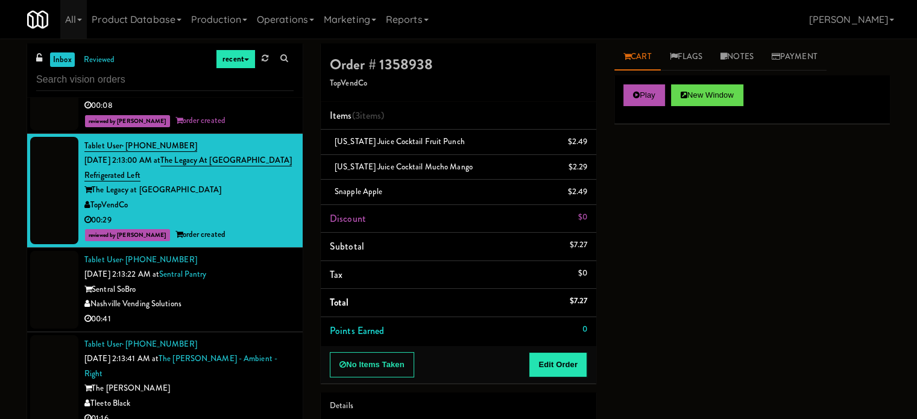
drag, startPoint x: 253, startPoint y: 277, endPoint x: 290, endPoint y: 279, distance: 37.4
click at [254, 279] on div "Tablet User · (858) 442-4464 [DATE] 2:13:22 AM at [GEOGRAPHIC_DATA] Nashville V…" at bounding box center [188, 290] width 209 height 74
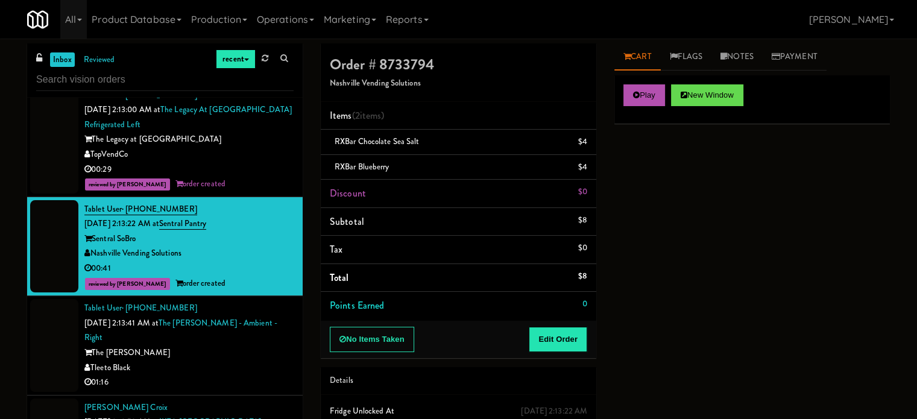
scroll to position [1327, 0]
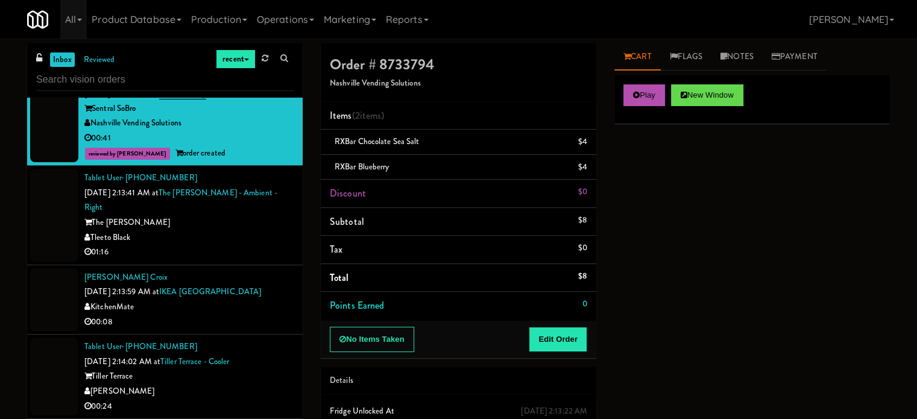
click at [258, 245] on div "01:16" at bounding box center [188, 252] width 209 height 15
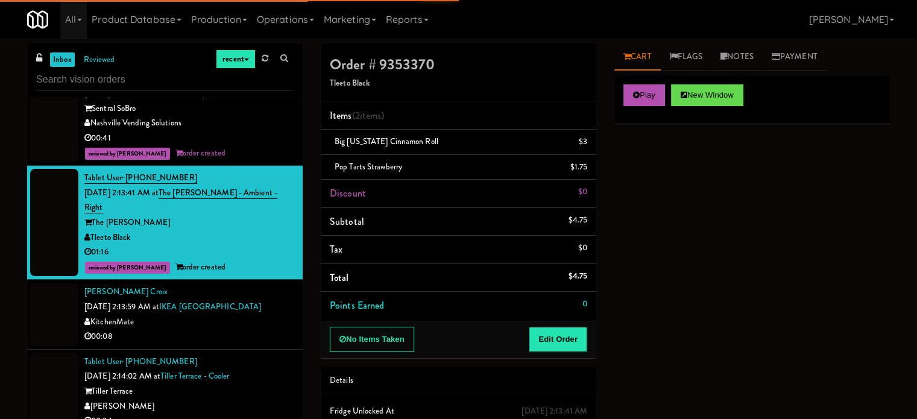
click at [276, 315] on div "KitchenMate" at bounding box center [188, 322] width 209 height 15
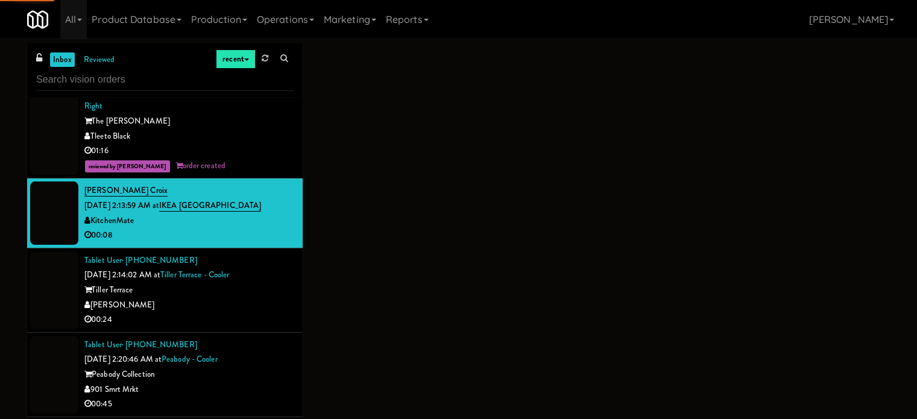
scroll to position [1447, 0]
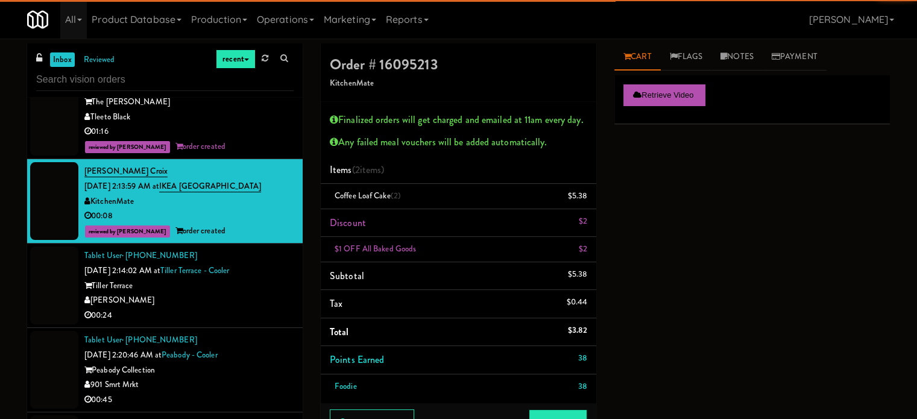
click at [281, 308] on div "00:24" at bounding box center [188, 315] width 209 height 15
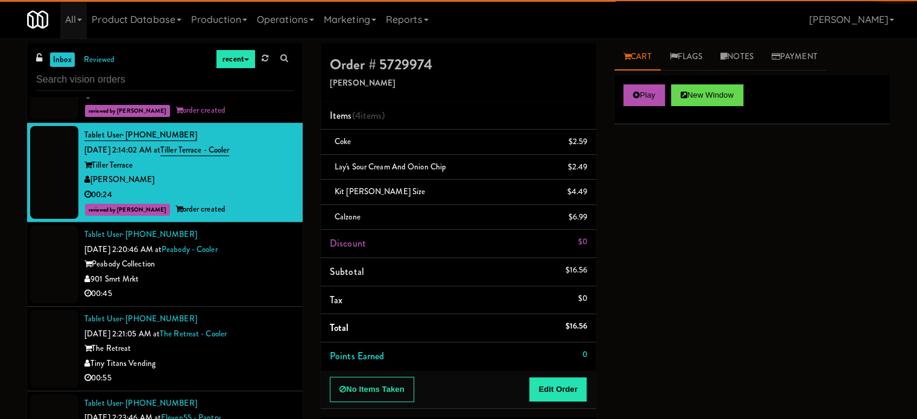
click at [239, 286] on div "00:45" at bounding box center [188, 293] width 209 height 15
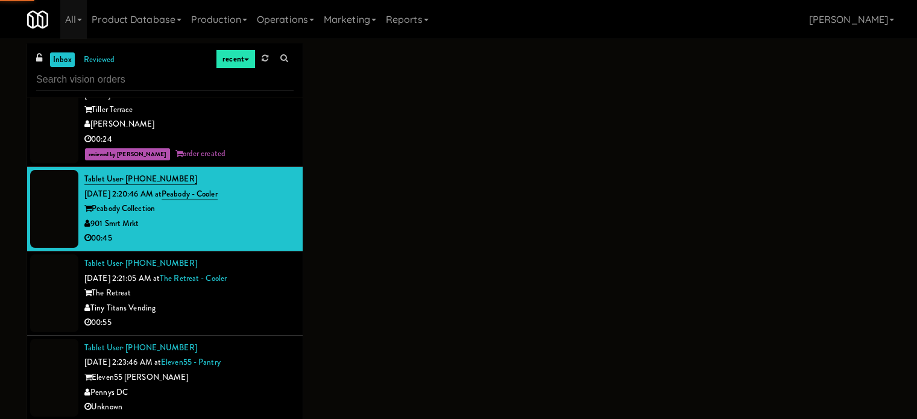
scroll to position [1628, 0]
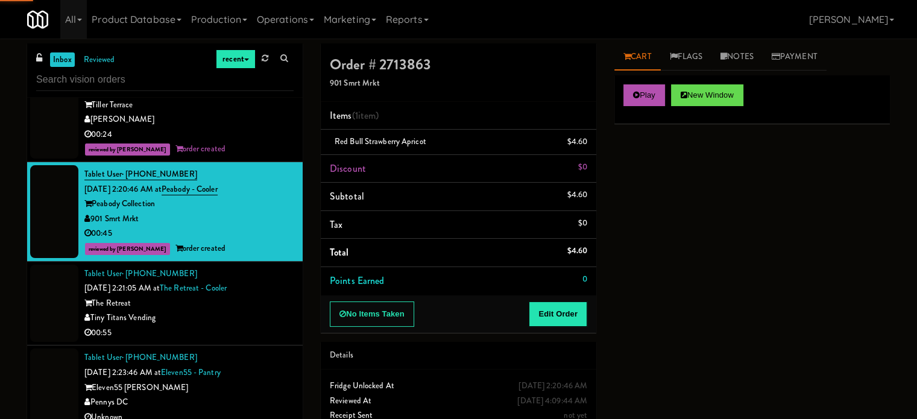
click at [265, 325] on li "Tablet User · (713) 203-6868 [DATE] 2:21:05 AM at The Retreat - Cooler The Retr…" at bounding box center [165, 304] width 276 height 84
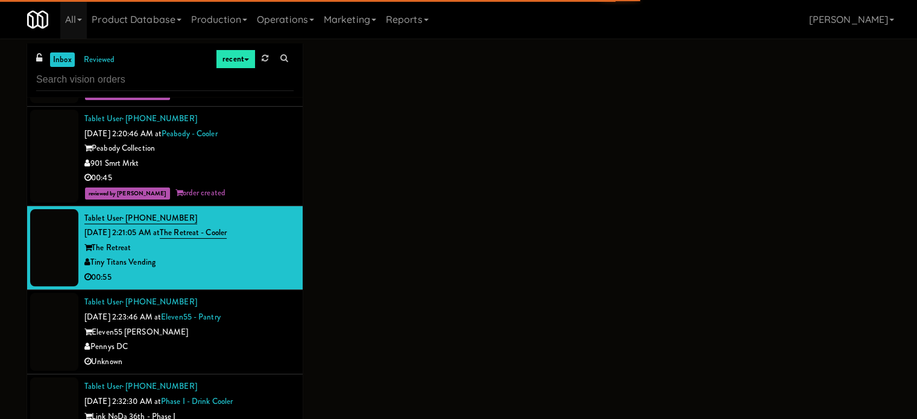
scroll to position [1688, 0]
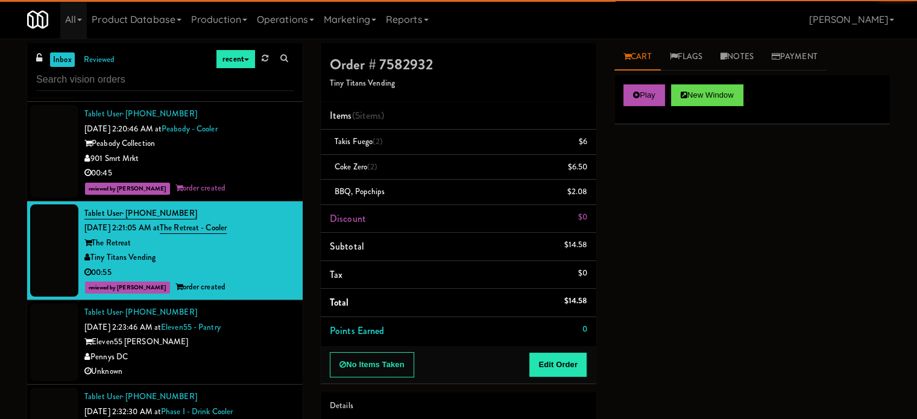
click at [266, 350] on div "Pennys DC" at bounding box center [188, 357] width 209 height 15
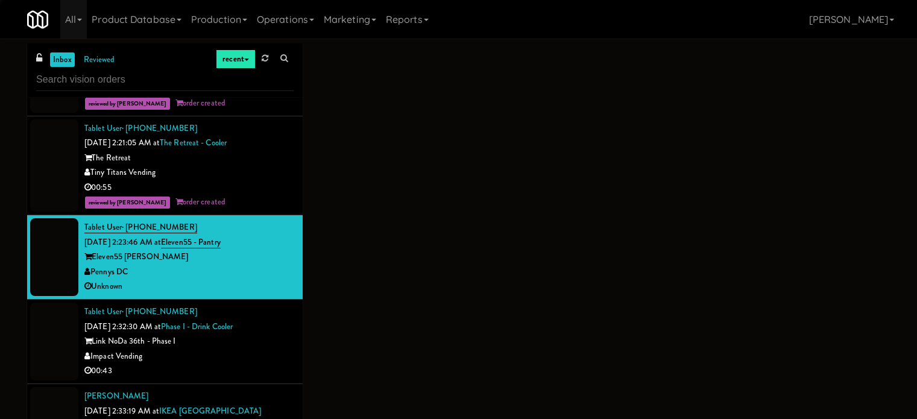
scroll to position [1809, 0]
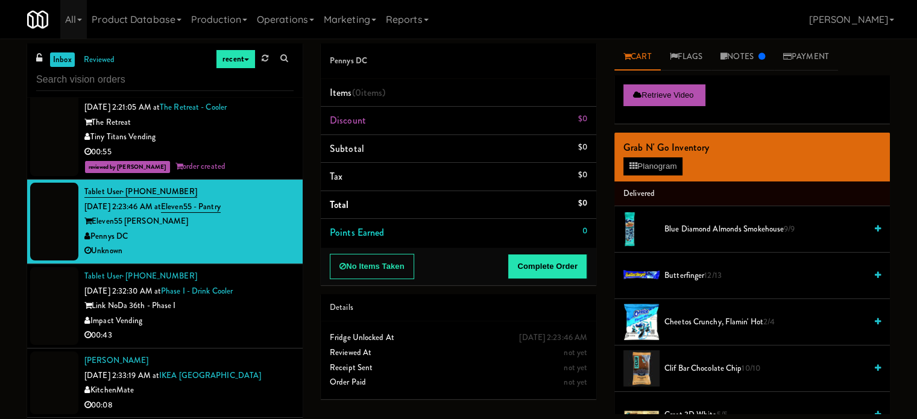
drag, startPoint x: 265, startPoint y: 289, endPoint x: 278, endPoint y: 303, distance: 19.2
click at [265, 298] on div "Link NoDa 36th - Phase I" at bounding box center [188, 305] width 209 height 15
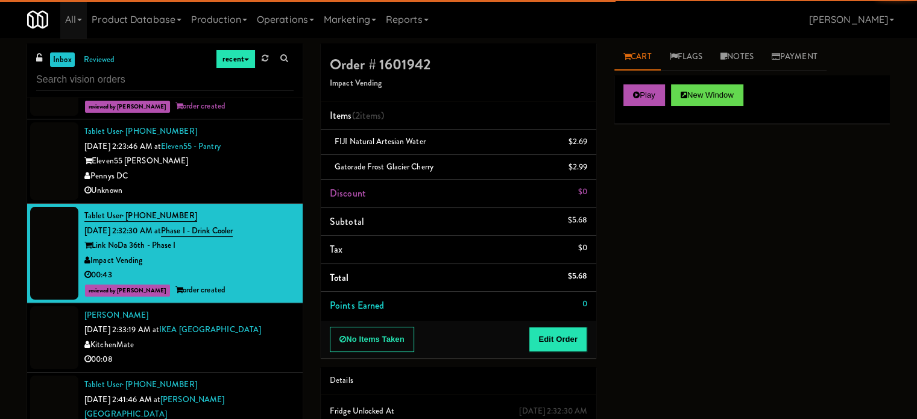
drag, startPoint x: 271, startPoint y: 303, endPoint x: 277, endPoint y: 308, distance: 7.7
click at [273, 308] on div "[PERSON_NAME] [DATE] 2:33:19 AM at [GEOGRAPHIC_DATA] KitchenMate 00:08" at bounding box center [188, 337] width 209 height 59
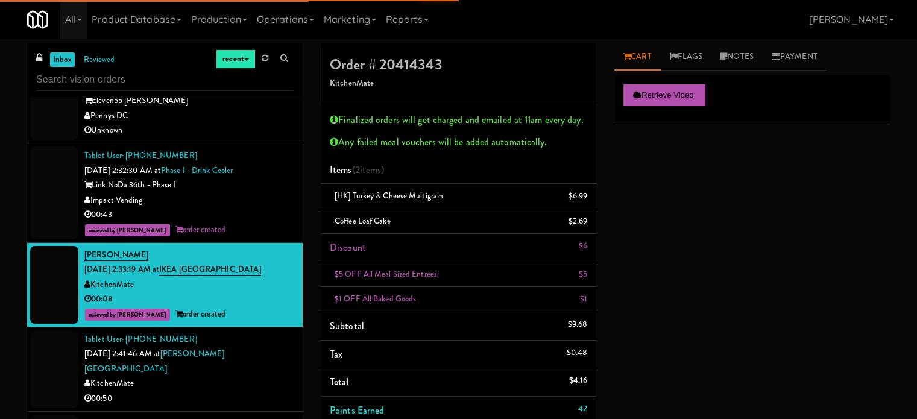
click at [282, 332] on div "Tablet User · (647) 868-1672 [DATE] 2:41:46 AM at [PERSON_NAME][GEOGRAPHIC_DATA…" at bounding box center [188, 369] width 209 height 74
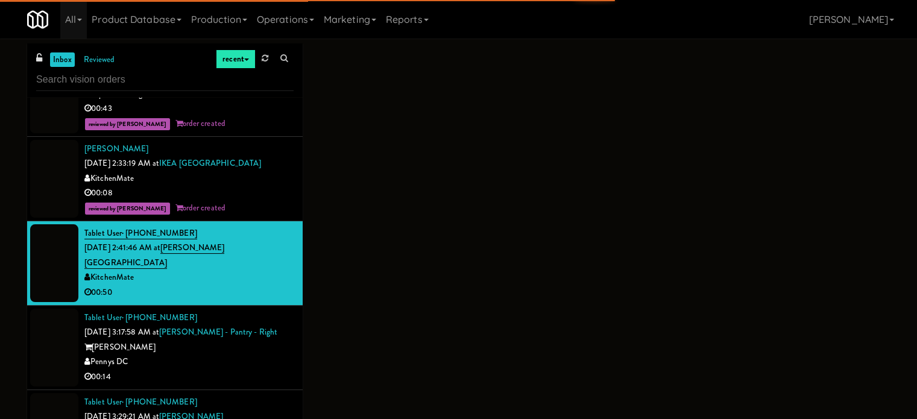
scroll to position [2050, 0]
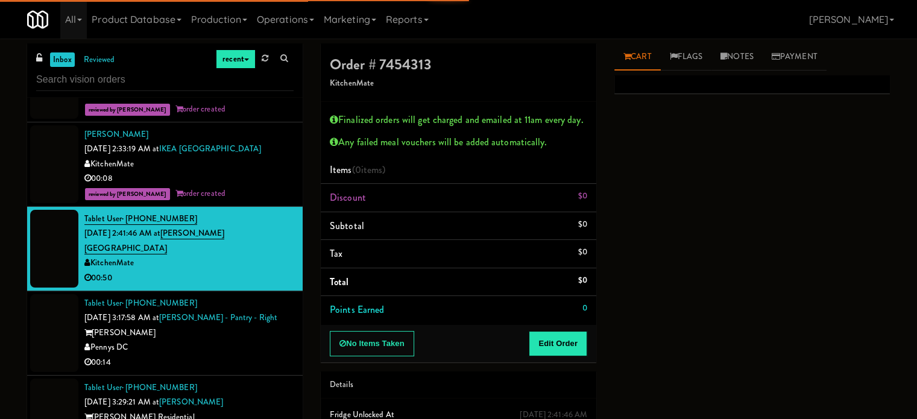
click at [275, 340] on div "Pennys DC" at bounding box center [188, 347] width 209 height 15
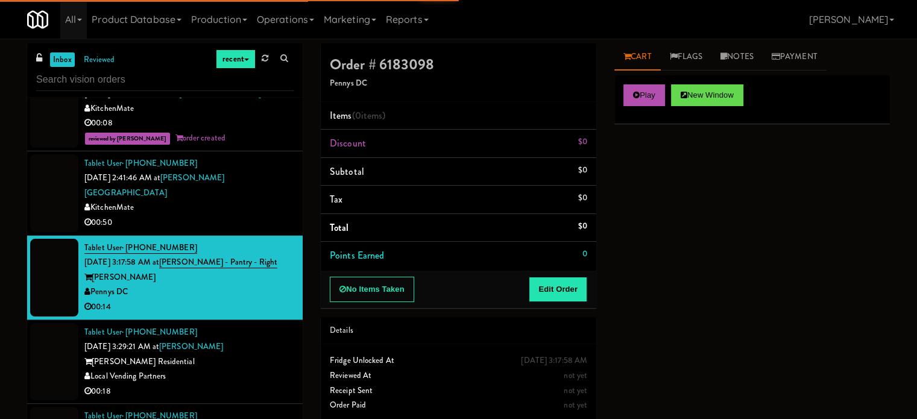
scroll to position [2110, 0]
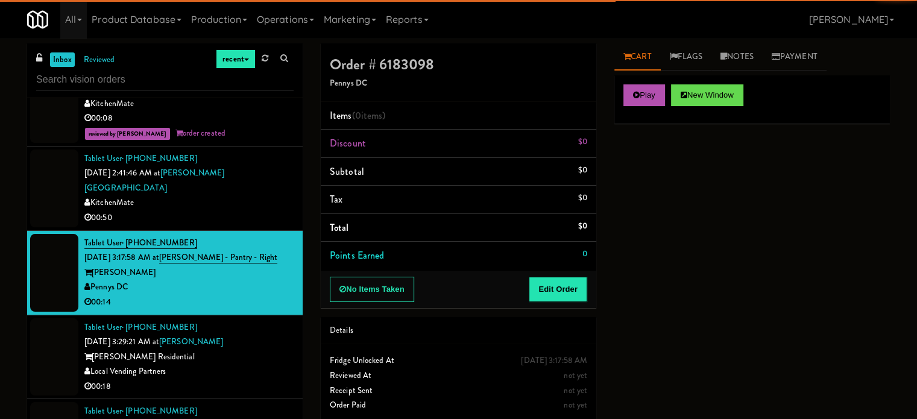
click at [270, 350] on div "[PERSON_NAME] Residential" at bounding box center [188, 357] width 209 height 15
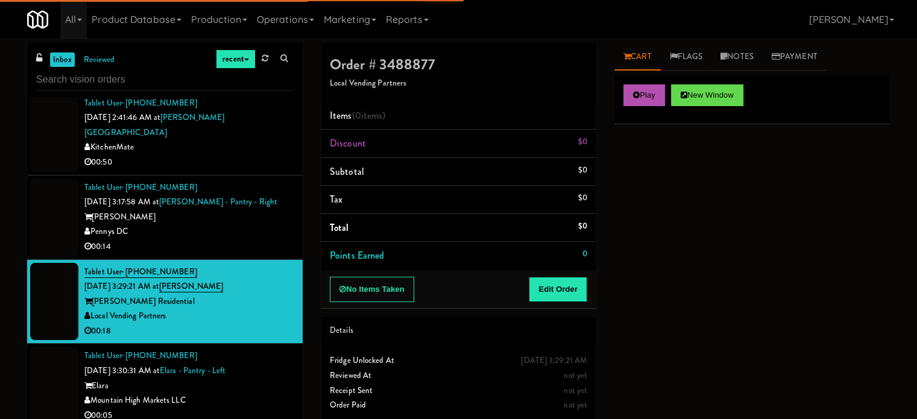
scroll to position [2171, 0]
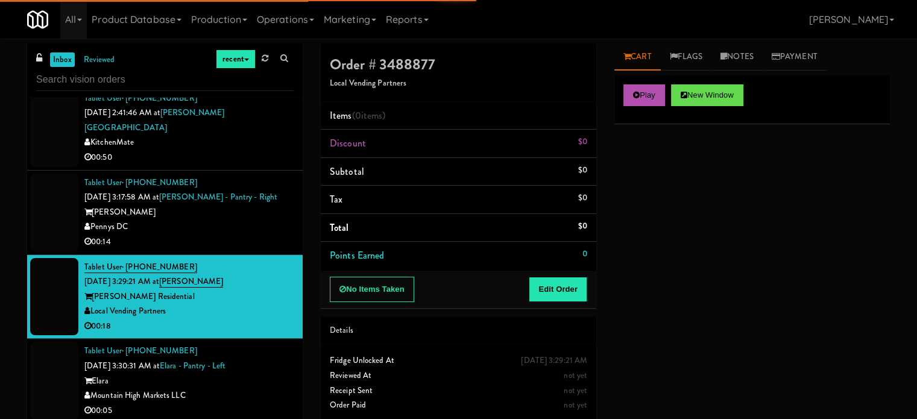
click at [268, 344] on div "Tablet User · (928) 981-4056 [DATE] 3:30:31 AM at [GEOGRAPHIC_DATA] - Left Elar…" at bounding box center [188, 381] width 209 height 74
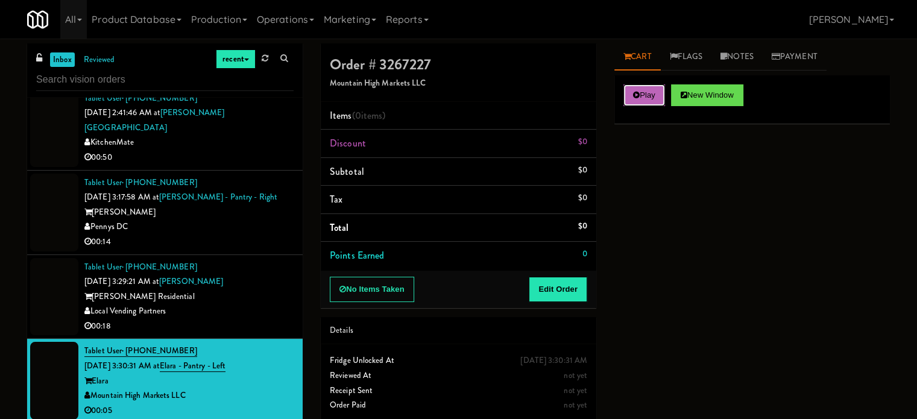
drag, startPoint x: 651, startPoint y: 98, endPoint x: 600, endPoint y: 300, distance: 209.0
click at [651, 98] on button "Play" at bounding box center [644, 95] width 42 height 22
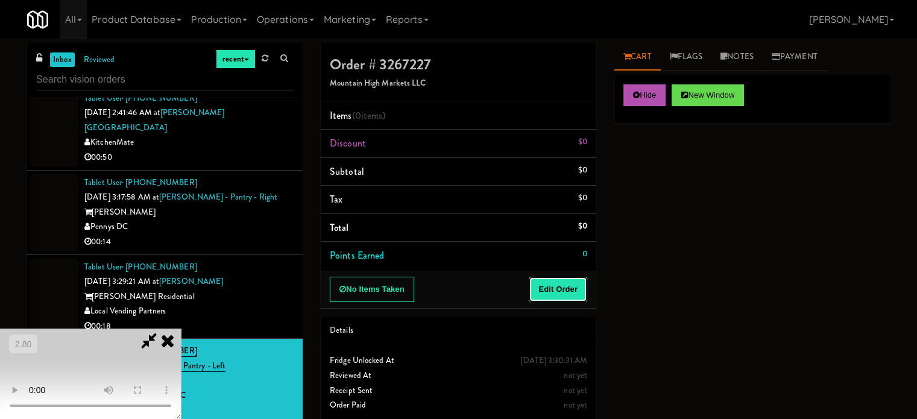
click at [550, 281] on button "Edit Order" at bounding box center [558, 289] width 58 height 25
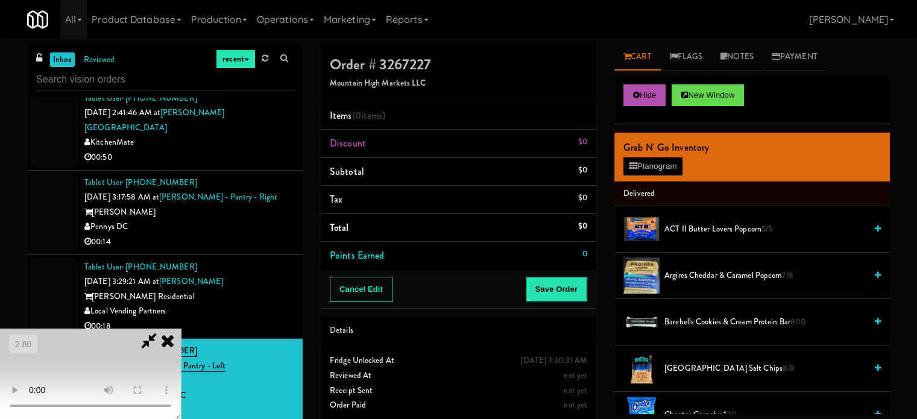
drag, startPoint x: 467, startPoint y: 287, endPoint x: 456, endPoint y: 288, distance: 10.3
click at [181, 329] on video at bounding box center [90, 374] width 181 height 90
click at [651, 165] on button "Planogram" at bounding box center [652, 166] width 59 height 18
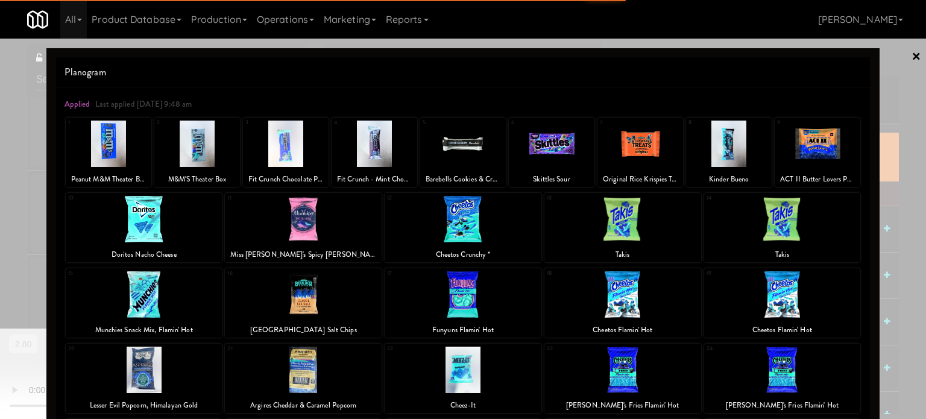
drag, startPoint x: 608, startPoint y: 289, endPoint x: 699, endPoint y: 276, distance: 92.6
click at [608, 289] on div at bounding box center [623, 294] width 157 height 46
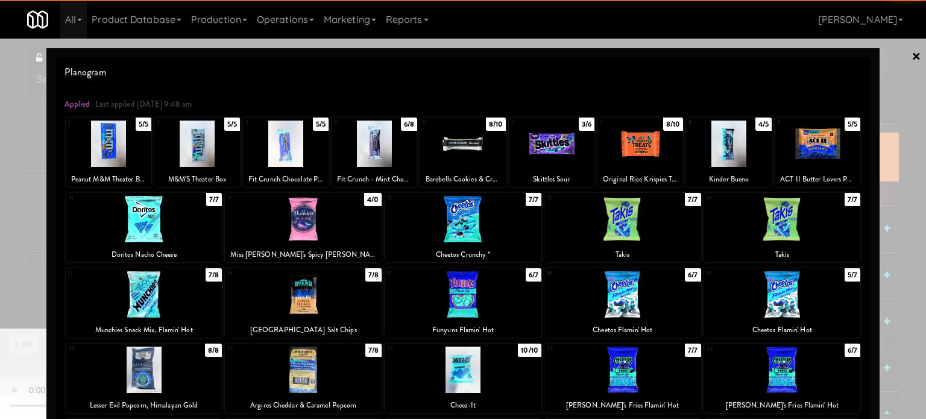
click at [876, 195] on div at bounding box center [463, 209] width 926 height 419
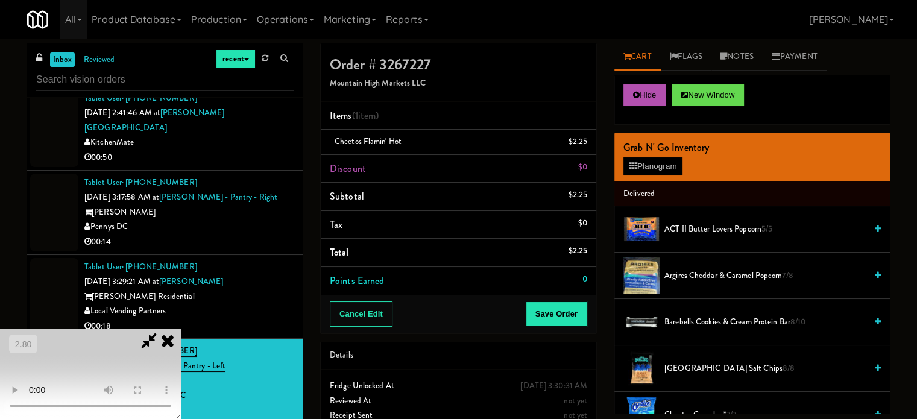
click at [181, 329] on video at bounding box center [90, 374] width 181 height 90
click at [572, 311] on button "Save Order" at bounding box center [557, 313] width 62 height 25
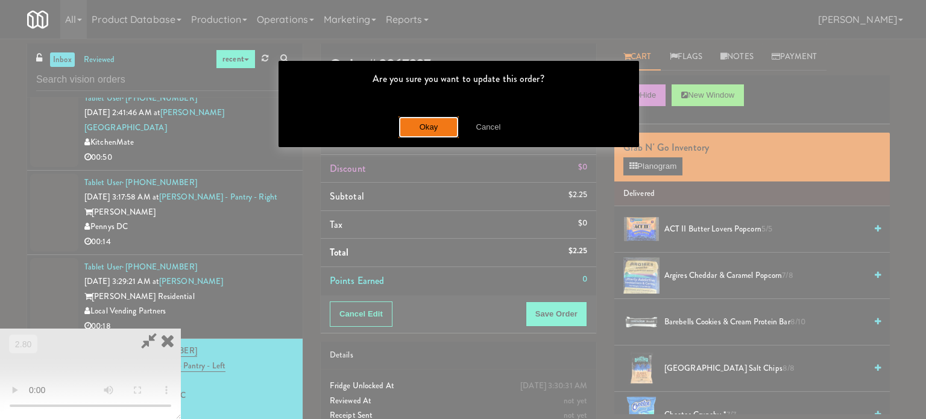
click at [435, 132] on button "Okay" at bounding box center [429, 127] width 60 height 22
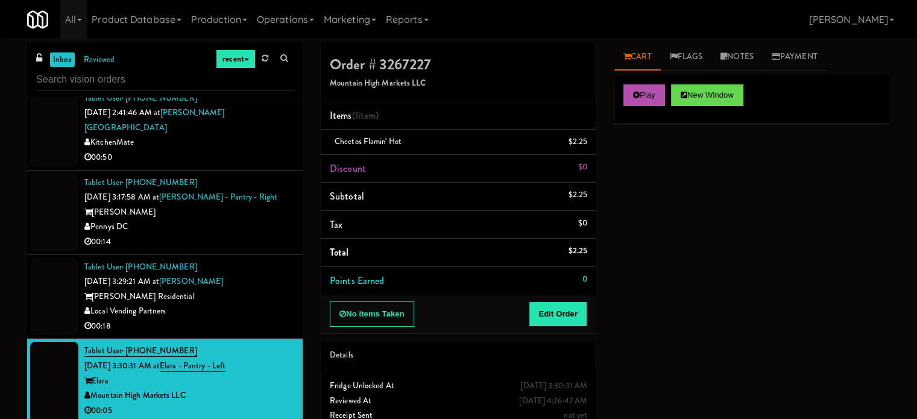
click at [266, 260] on div "Tablet User · (858) 951-2187 [DATE] 3:29:21 AM at [PERSON_NAME] - Fridge [PERSO…" at bounding box center [188, 297] width 209 height 74
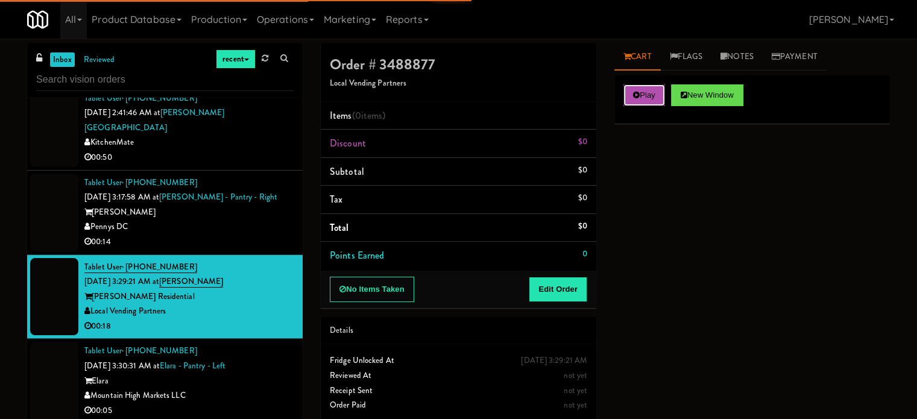
click at [663, 103] on button "Play" at bounding box center [644, 95] width 42 height 22
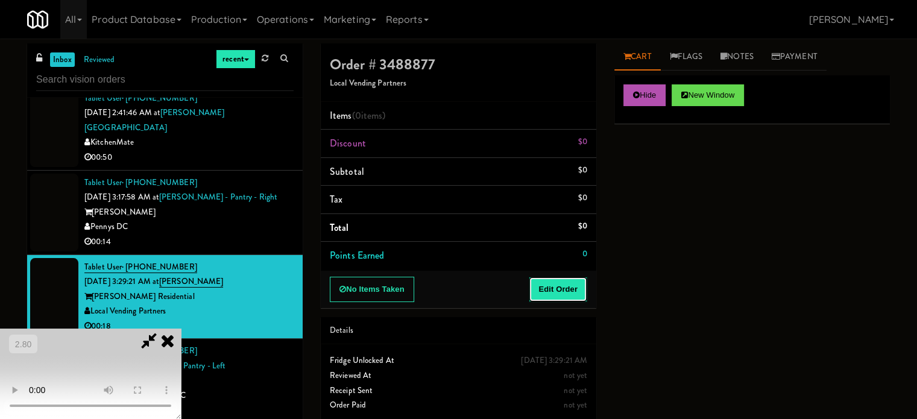
click at [573, 282] on button "Edit Order" at bounding box center [558, 289] width 58 height 25
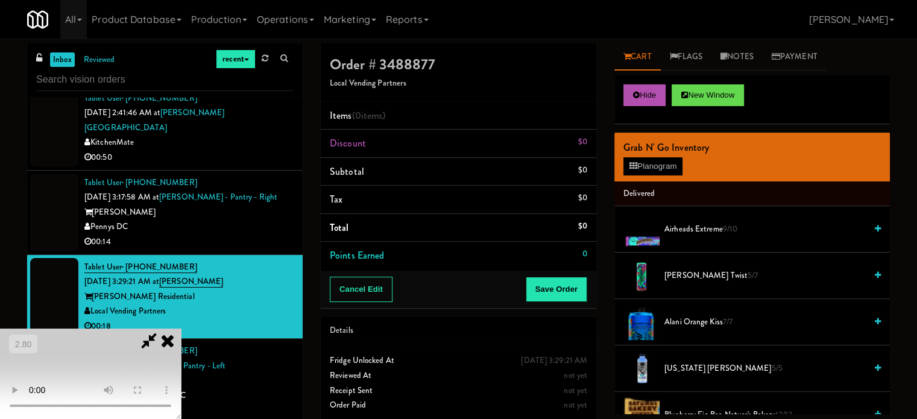
click at [181, 329] on video at bounding box center [90, 374] width 181 height 90
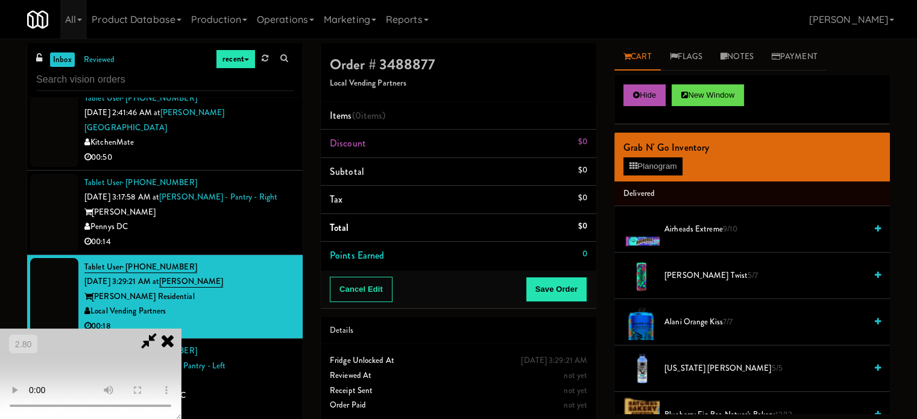
click at [181, 329] on video at bounding box center [90, 374] width 181 height 90
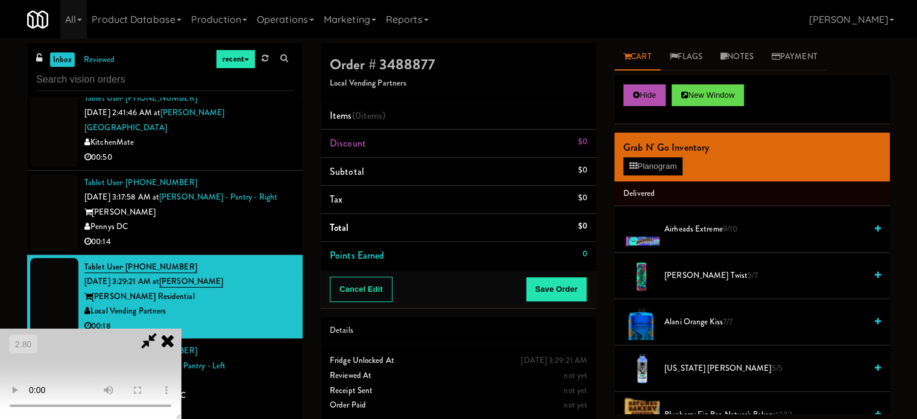
click at [181, 329] on video at bounding box center [90, 374] width 181 height 90
click at [644, 172] on button "Planogram" at bounding box center [652, 166] width 59 height 18
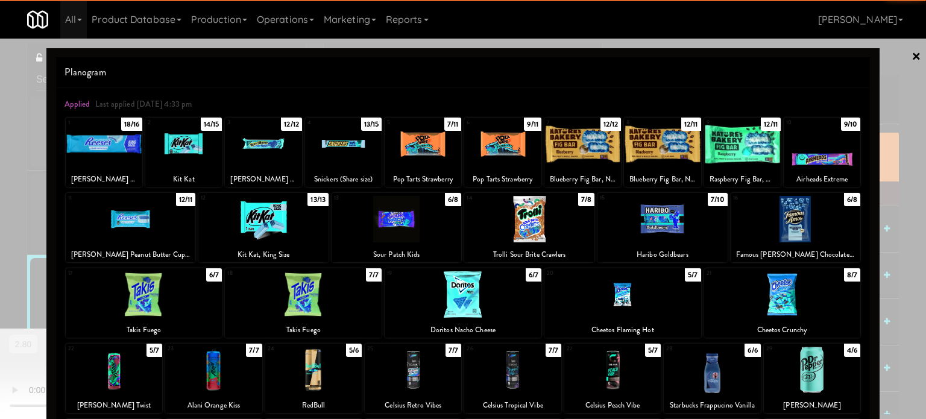
click at [725, 145] on div at bounding box center [742, 144] width 77 height 46
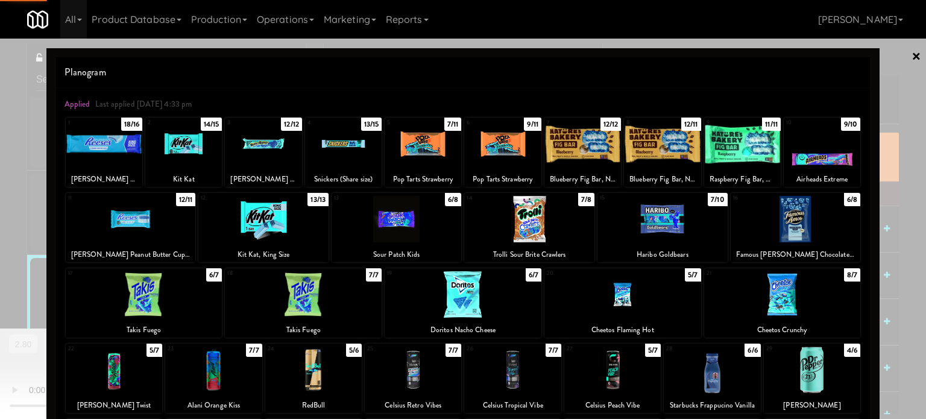
click at [885, 156] on div at bounding box center [463, 209] width 926 height 419
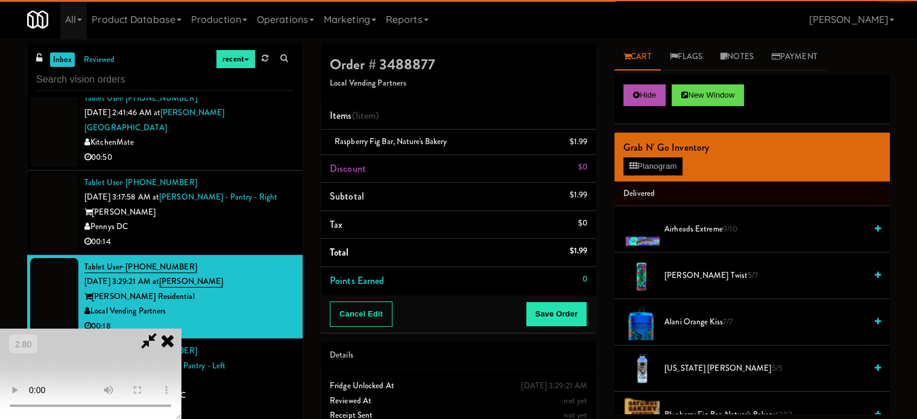
drag, startPoint x: 417, startPoint y: 242, endPoint x: 450, endPoint y: 274, distance: 46.0
click at [181, 329] on video at bounding box center [90, 374] width 181 height 90
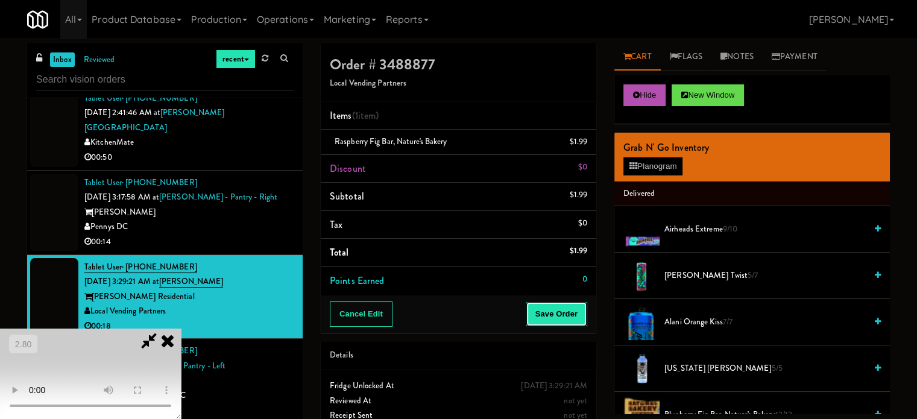
click at [567, 311] on button "Save Order" at bounding box center [557, 313] width 62 height 25
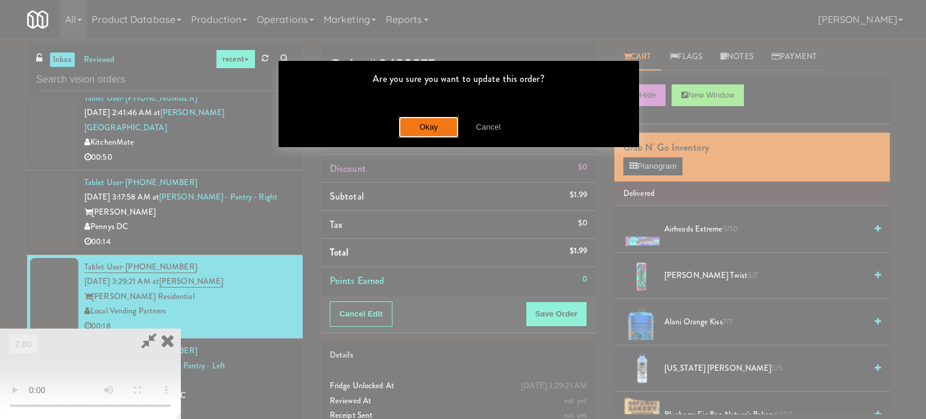
click at [428, 132] on button "Okay" at bounding box center [429, 127] width 60 height 22
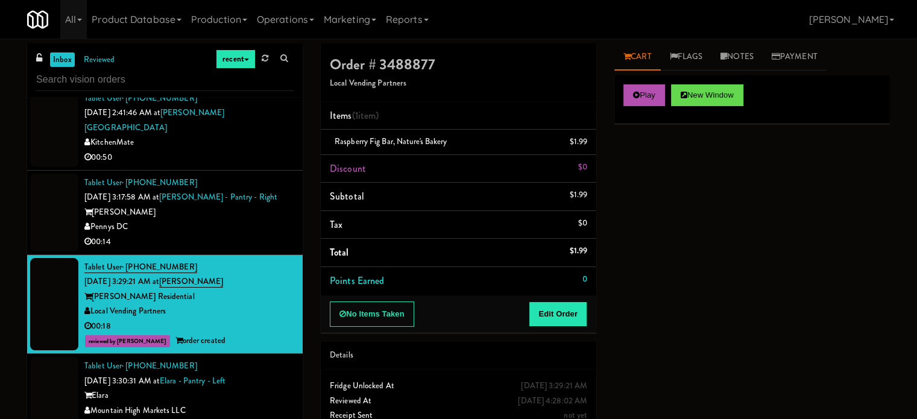
click at [263, 235] on div "00:14" at bounding box center [188, 242] width 209 height 15
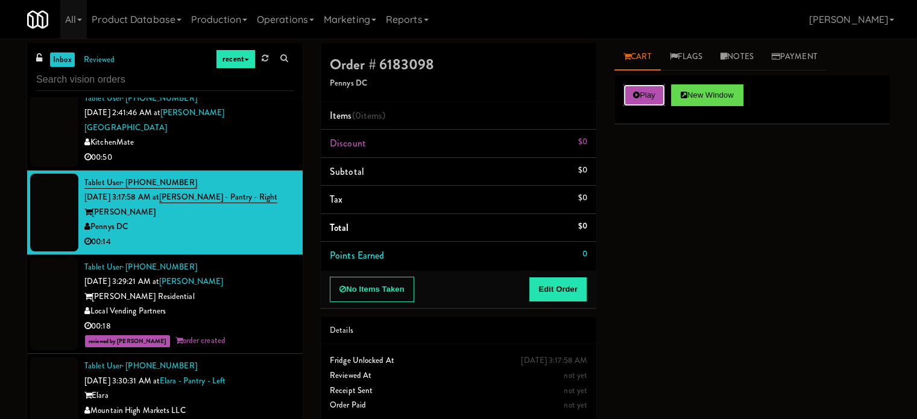
drag, startPoint x: 625, startPoint y: 100, endPoint x: 600, endPoint y: 216, distance: 119.0
click at [625, 100] on button "Play" at bounding box center [644, 95] width 42 height 22
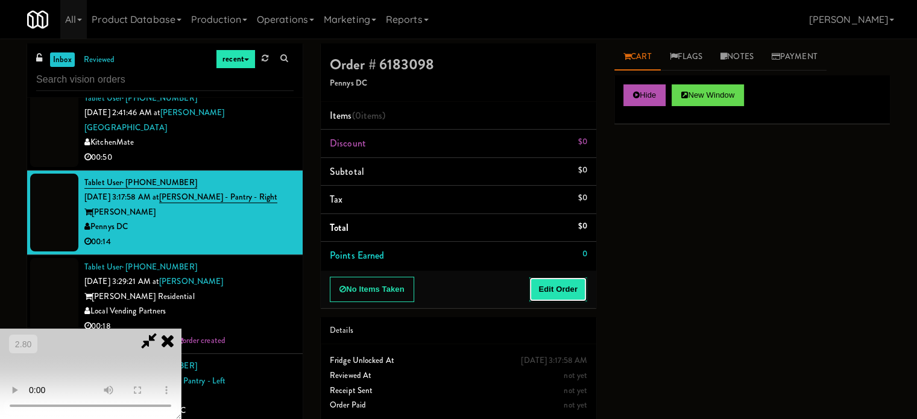
click at [582, 279] on button "Edit Order" at bounding box center [558, 289] width 58 height 25
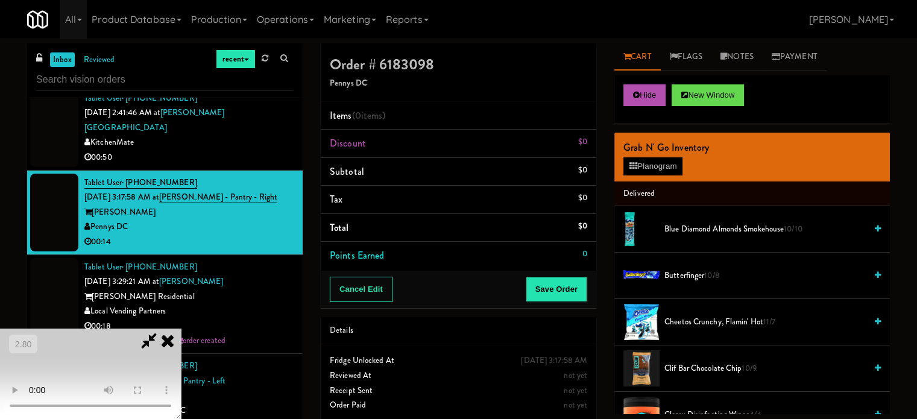
scroll to position [191, 0]
click at [181, 329] on video at bounding box center [90, 374] width 181 height 90
drag, startPoint x: 146, startPoint y: 303, endPoint x: 192, endPoint y: 297, distance: 46.8
click at [148, 329] on video at bounding box center [90, 374] width 181 height 90
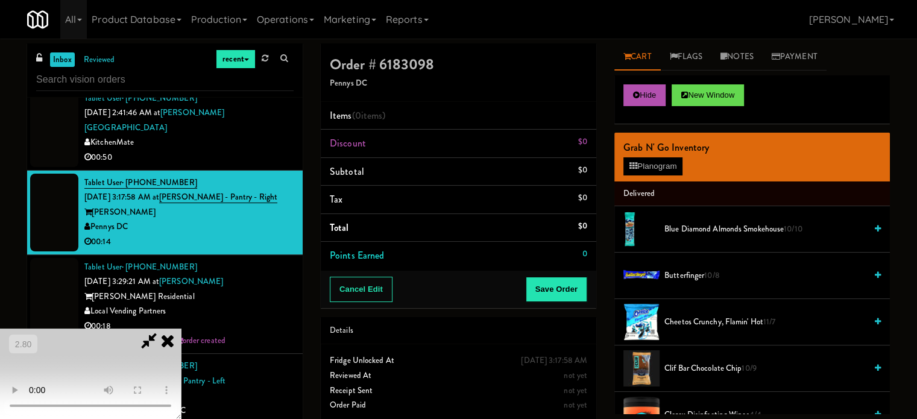
drag, startPoint x: 384, startPoint y: 315, endPoint x: 356, endPoint y: 312, distance: 27.8
click at [181, 329] on video at bounding box center [90, 374] width 181 height 90
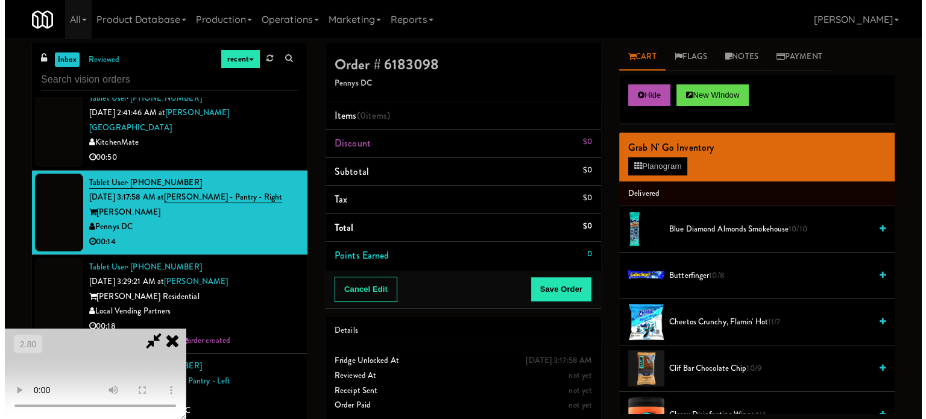
scroll to position [130, 0]
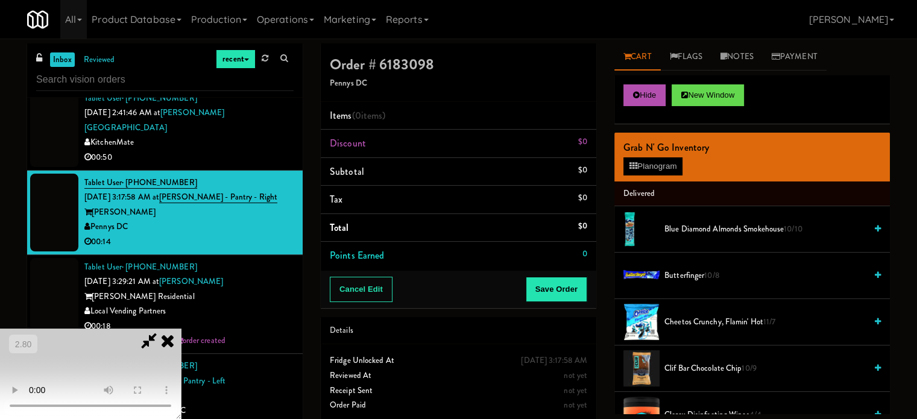
click at [181, 329] on video at bounding box center [90, 374] width 181 height 90
click at [639, 171] on button "Planogram" at bounding box center [652, 166] width 59 height 18
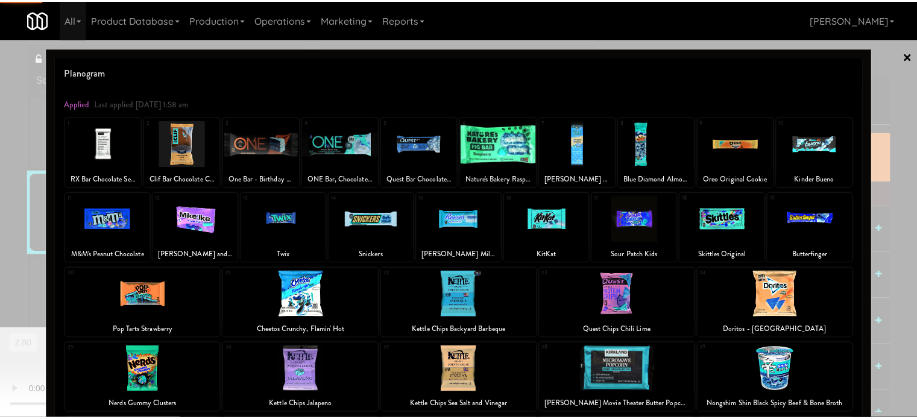
scroll to position [172, 0]
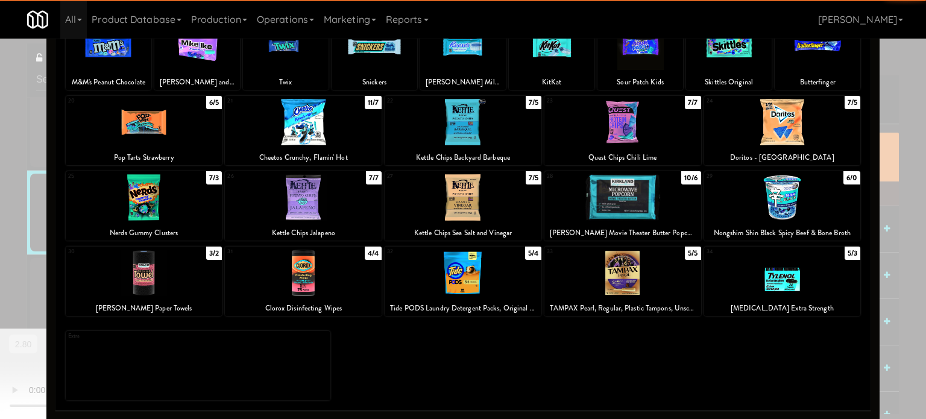
click at [332, 289] on div at bounding box center [303, 273] width 157 height 46
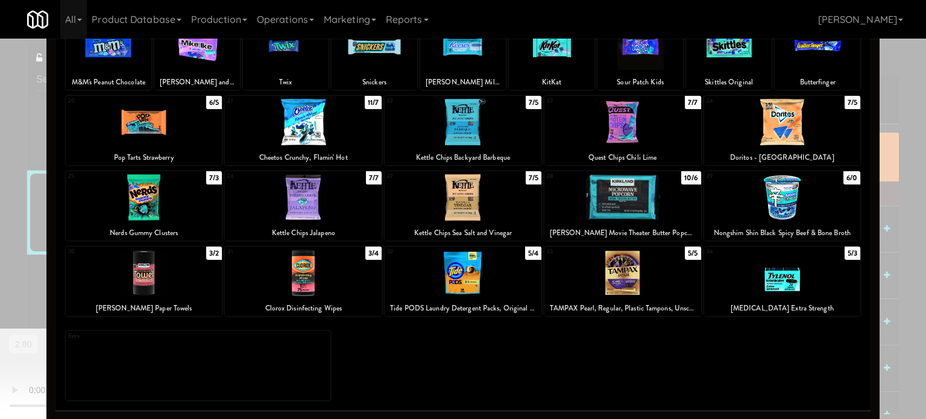
click at [55, 282] on div "Applied Last applied [DATE] 1:58 am 1 11/9 RX Bar Chocolate Sea Salt 2 10/9 Cli…" at bounding box center [462, 164] width 815 height 496
click at [17, 341] on div at bounding box center [463, 209] width 926 height 419
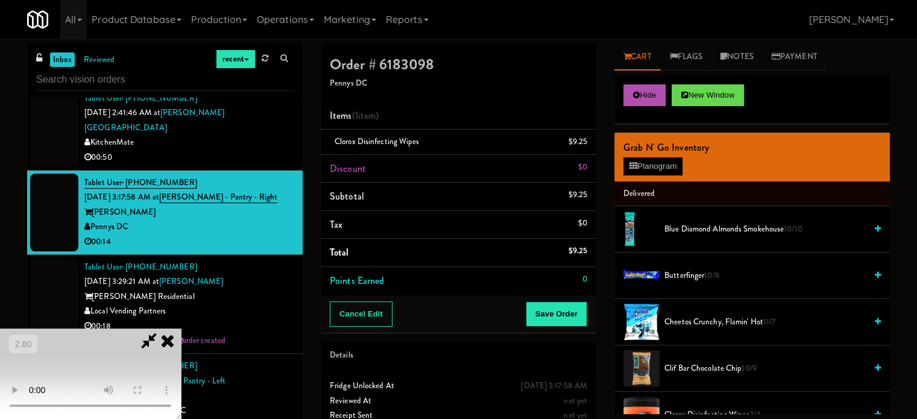
scroll to position [191, 0]
click at [181, 355] on video at bounding box center [90, 374] width 181 height 90
click at [181, 343] on video at bounding box center [90, 374] width 181 height 90
click at [181, 339] on video at bounding box center [90, 374] width 181 height 90
click at [181, 330] on video at bounding box center [90, 374] width 181 height 90
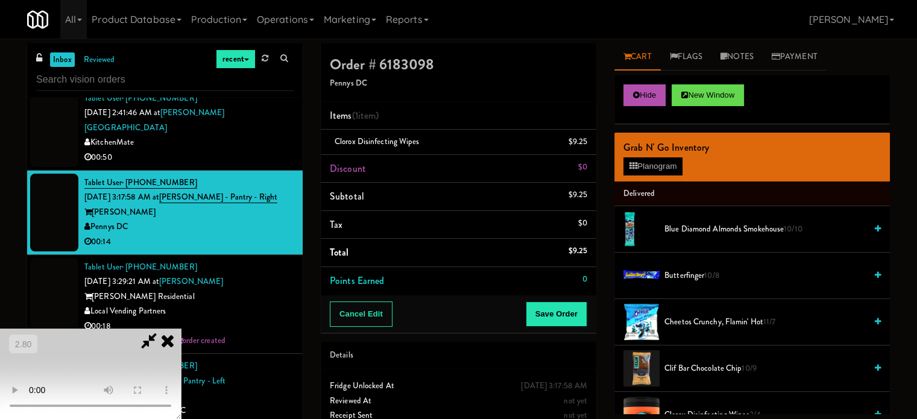
click at [181, 330] on video at bounding box center [90, 374] width 181 height 90
drag, startPoint x: 300, startPoint y: 330, endPoint x: 514, endPoint y: 171, distance: 266.8
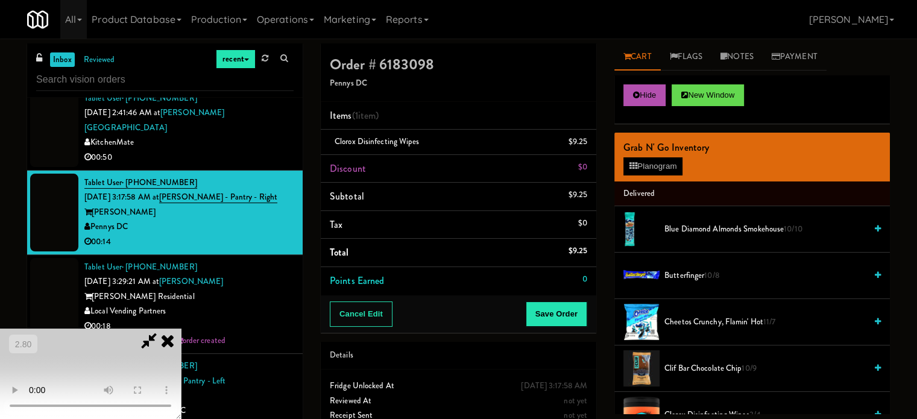
click at [181, 329] on video at bounding box center [90, 374] width 181 height 90
click at [639, 101] on button "Hide" at bounding box center [644, 95] width 42 height 22
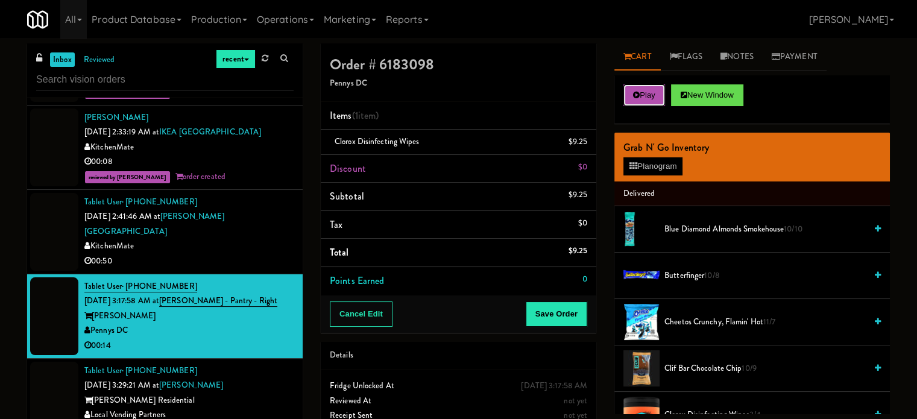
scroll to position [2050, 0]
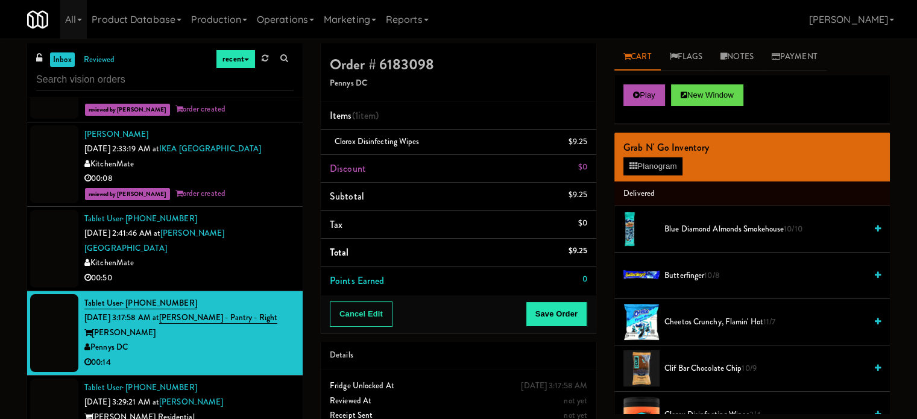
drag, startPoint x: 268, startPoint y: 231, endPoint x: 293, endPoint y: 242, distance: 27.8
click at [268, 256] on div "KitchenMate" at bounding box center [188, 263] width 209 height 15
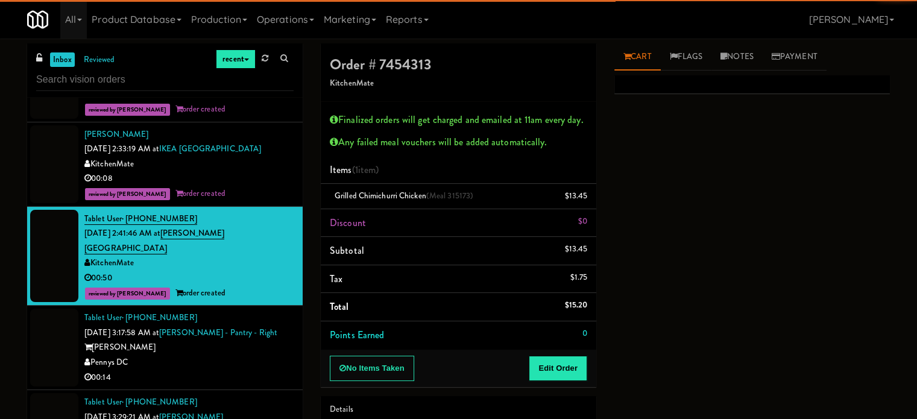
click at [268, 355] on div "Pennys DC" at bounding box center [188, 362] width 209 height 15
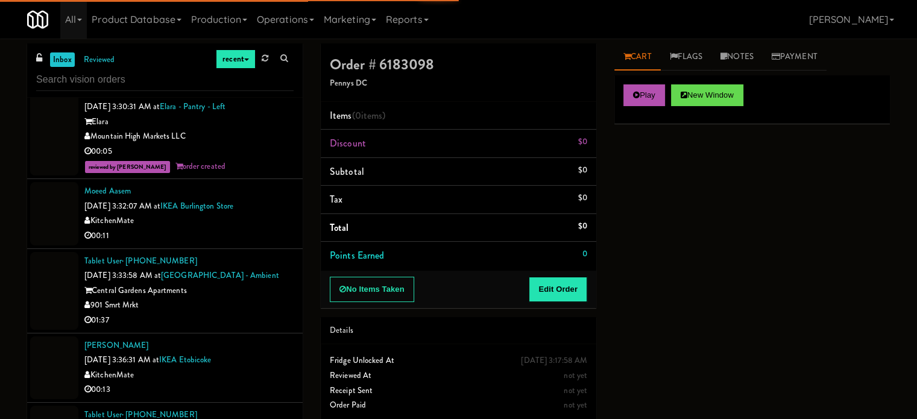
scroll to position [2472, 0]
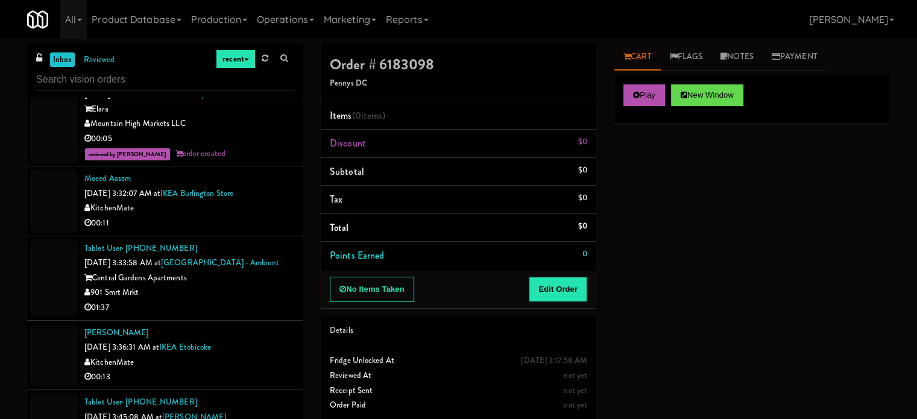
click at [270, 216] on div "00:11" at bounding box center [188, 223] width 209 height 15
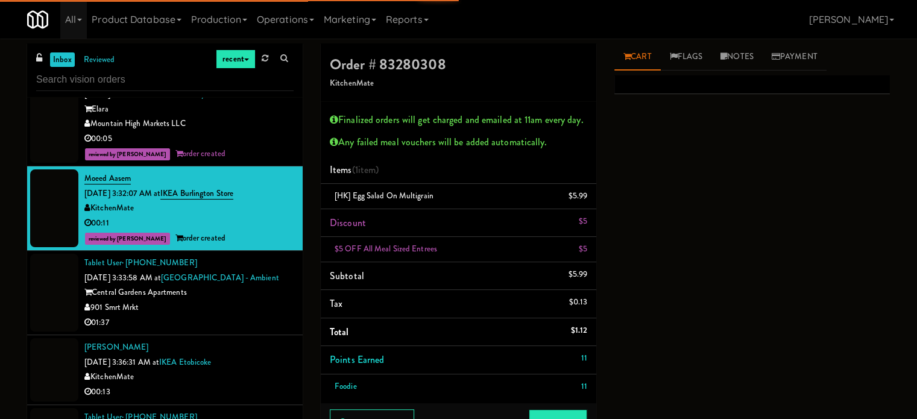
click at [262, 300] on div "901 Smrt Mrkt" at bounding box center [188, 307] width 209 height 15
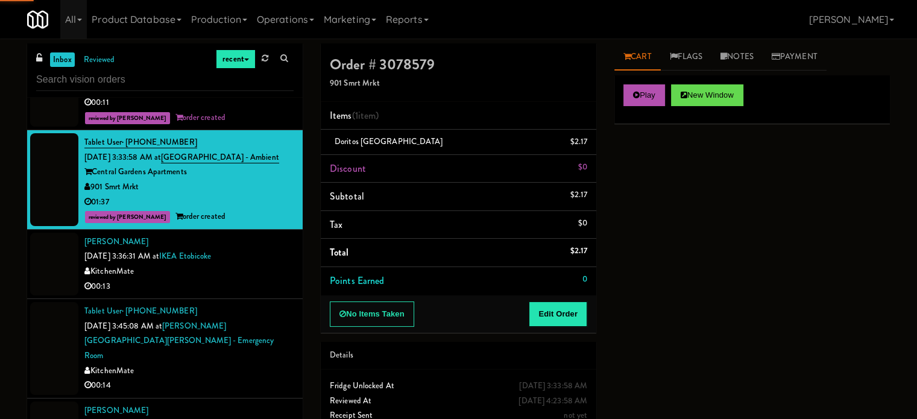
click at [260, 265] on li "[PERSON_NAME] [DATE] 3:36:31 AM at IKEA Etobicoke KitchenMate 00:13" at bounding box center [165, 264] width 276 height 69
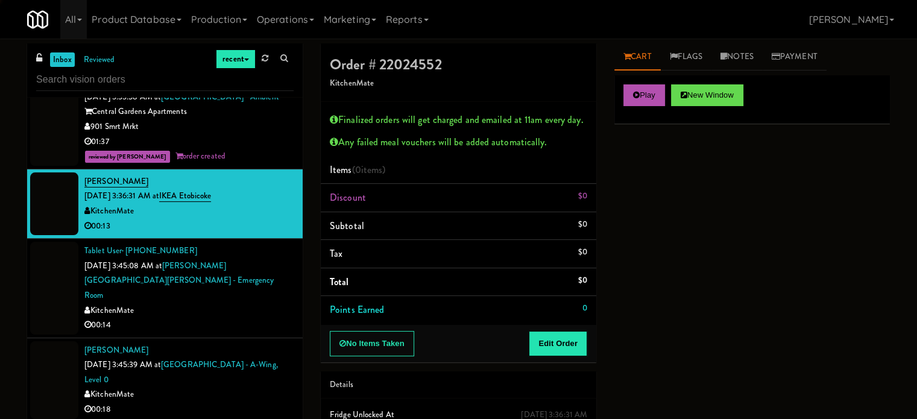
click at [265, 291] on li "Tablet User · (416) 859-2119 [DATE] 3:45:08 AM at [PERSON_NAME][GEOGRAPHIC_DATA…" at bounding box center [165, 288] width 276 height 99
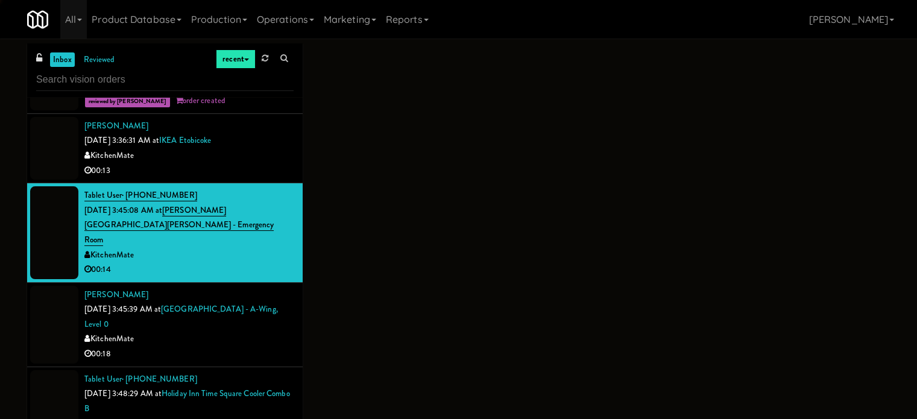
scroll to position [2713, 0]
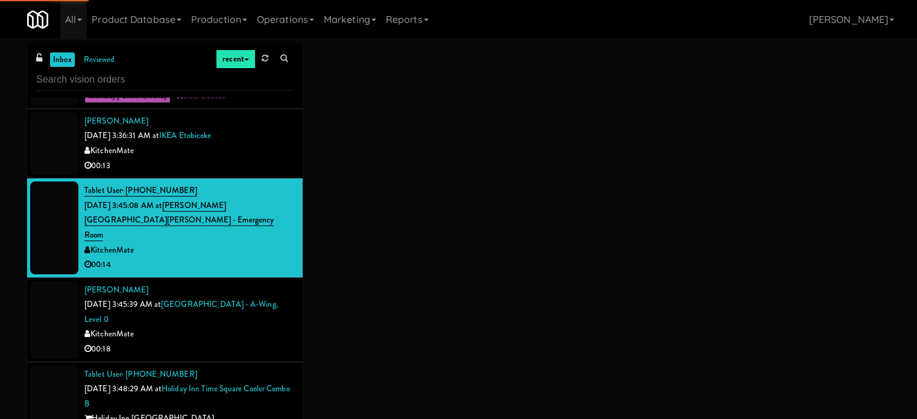
click at [262, 342] on div "00:18" at bounding box center [188, 349] width 209 height 15
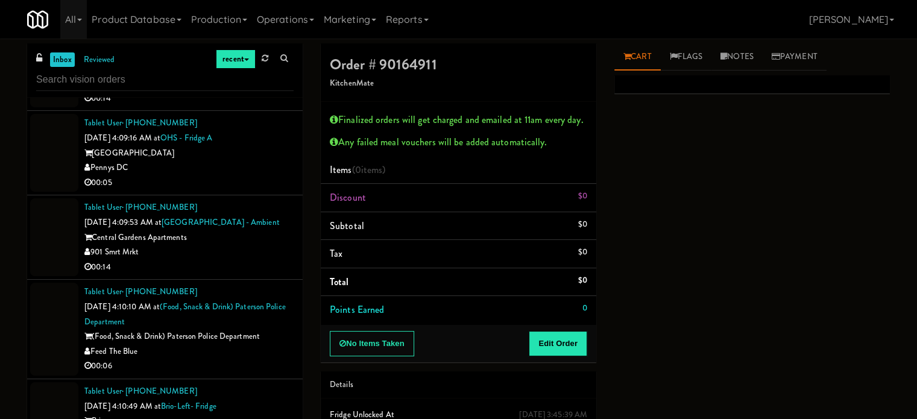
scroll to position [5144, 0]
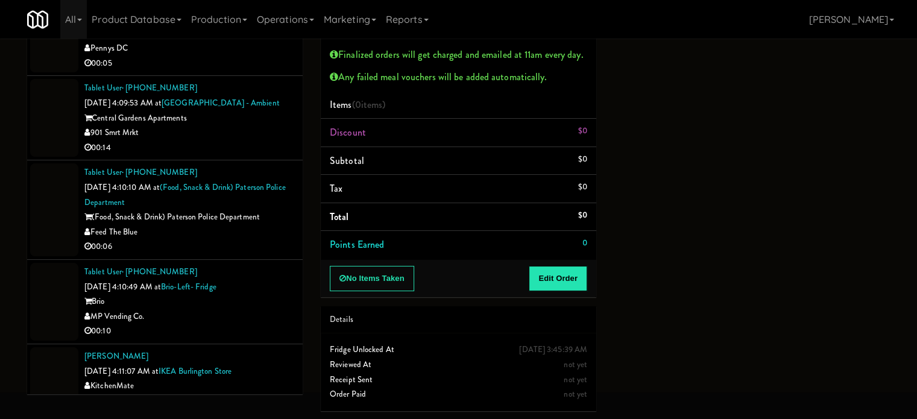
click at [271, 379] on div "KitchenMate" at bounding box center [188, 386] width 209 height 15
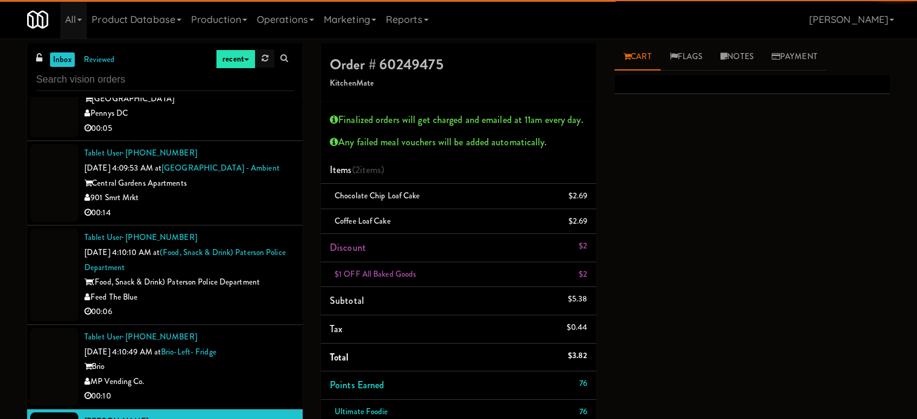
click at [267, 65] on link at bounding box center [265, 58] width 19 height 18
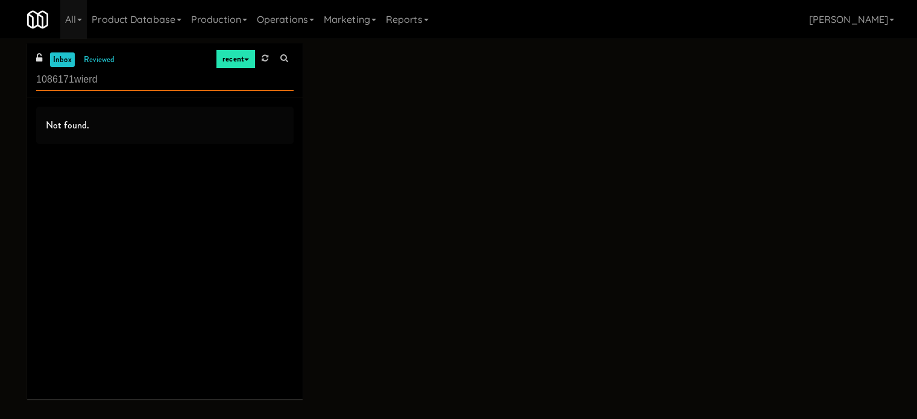
drag, startPoint x: 218, startPoint y: 81, endPoint x: 75, endPoint y: 81, distance: 142.9
click at [75, 81] on input "1086171wierd" at bounding box center [164, 80] width 257 height 22
type input "1086171"
click at [95, 60] on link "reviewed" at bounding box center [99, 59] width 37 height 15
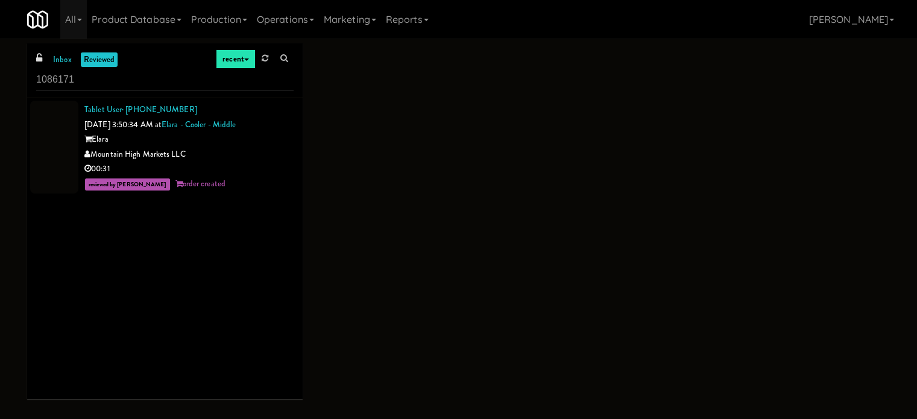
click at [238, 153] on div "Mountain High Markets LLC" at bounding box center [188, 154] width 209 height 15
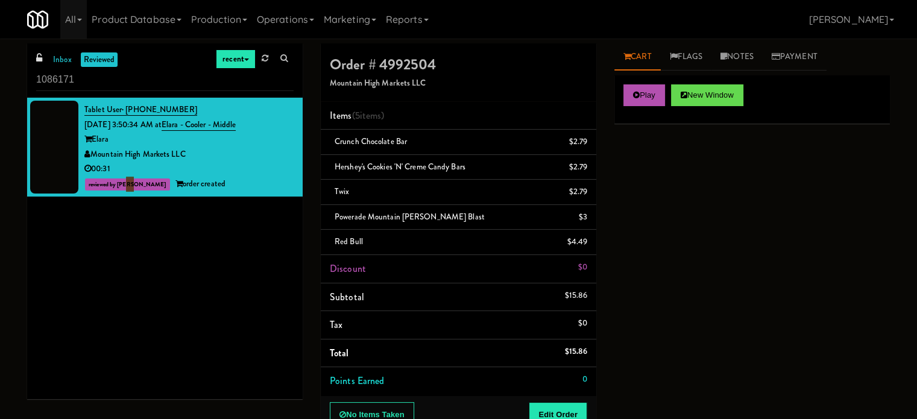
click at [133, 233] on div "Tablet User · (928) 301-6696 Sep 26, 2025 3:50:34 AM at Elara - Cooler - Middle…" at bounding box center [165, 248] width 276 height 301
click at [137, 233] on div "Tablet User · (928) 301-6696 Sep 26, 2025 3:50:34 AM at Elara - Cooler - Middle…" at bounding box center [165, 248] width 276 height 301
